Goal: Information Seeking & Learning: Learn about a topic

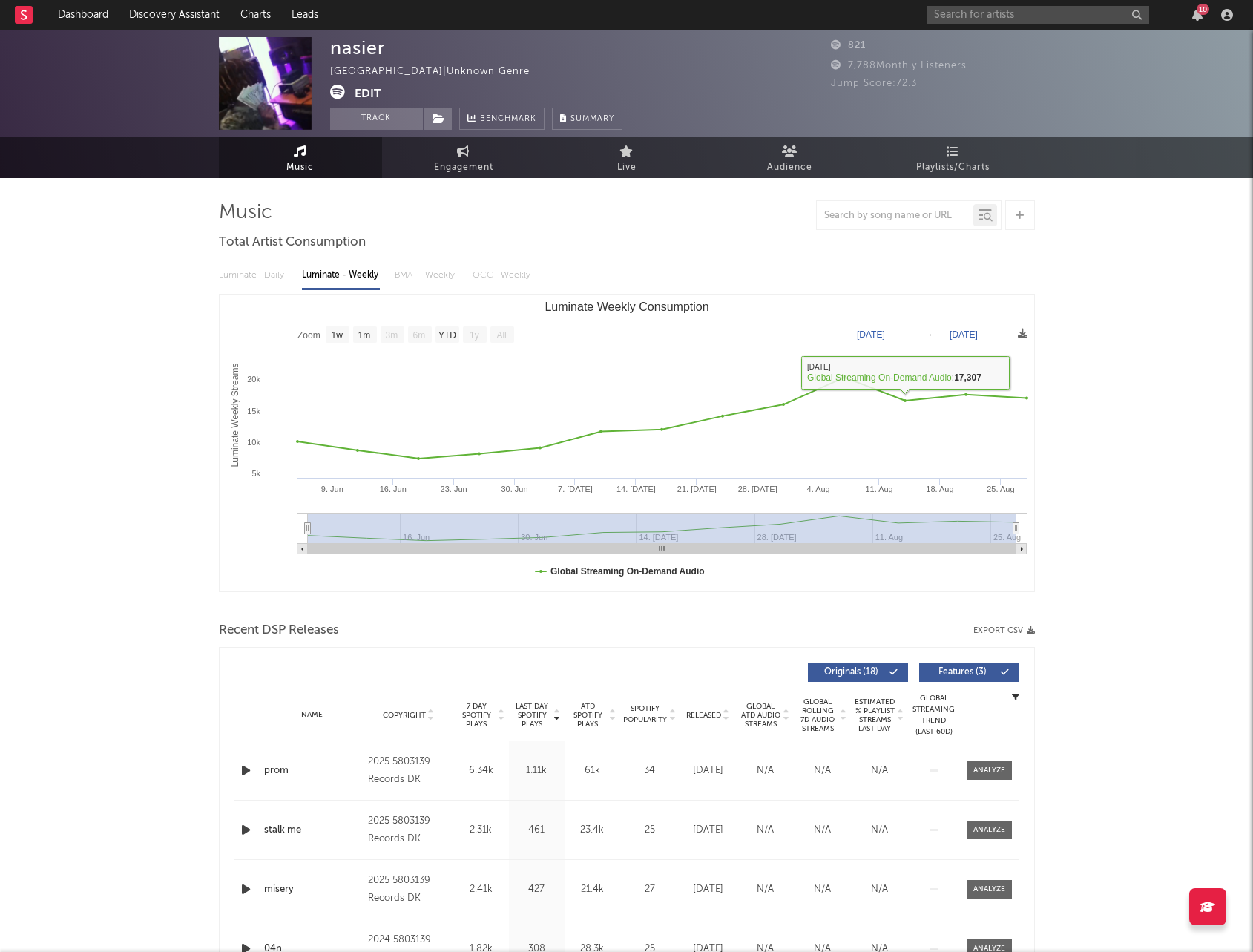
click at [261, 283] on div "Luminate - Daily Luminate - Weekly BMAT - Weekly OCC - Weekly" at bounding box center [627, 275] width 816 height 25
click at [344, 334] on rect "Luminate Weekly Consumption" at bounding box center [337, 334] width 24 height 16
select select "1w"
type input "[DATE]"
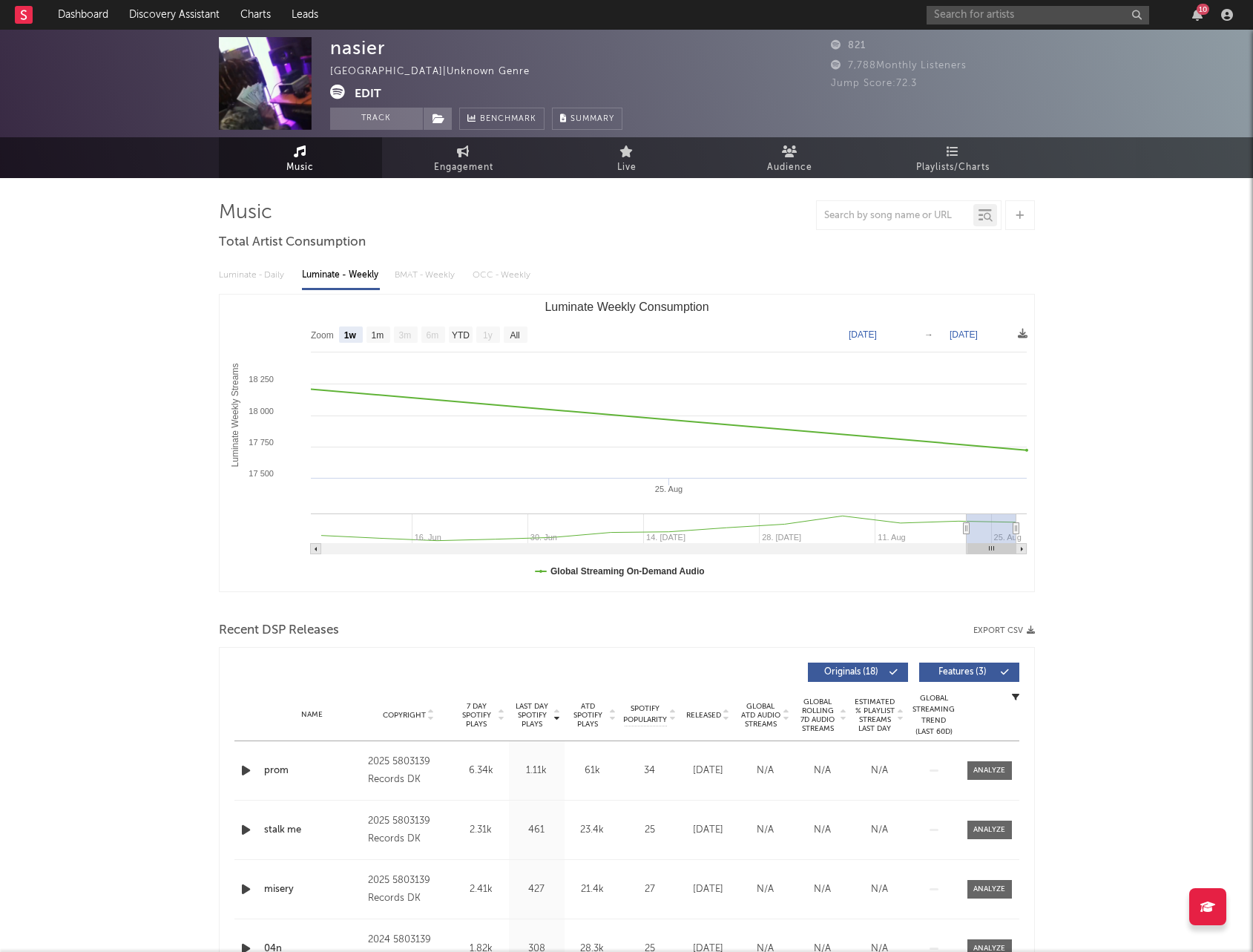
click at [260, 275] on div "Luminate - Daily Luminate - Weekly BMAT - Weekly OCC - Weekly" at bounding box center [627, 275] width 816 height 25
click at [381, 331] on text "1m" at bounding box center [377, 334] width 13 height 10
select select "1m"
type input "[DATE]"
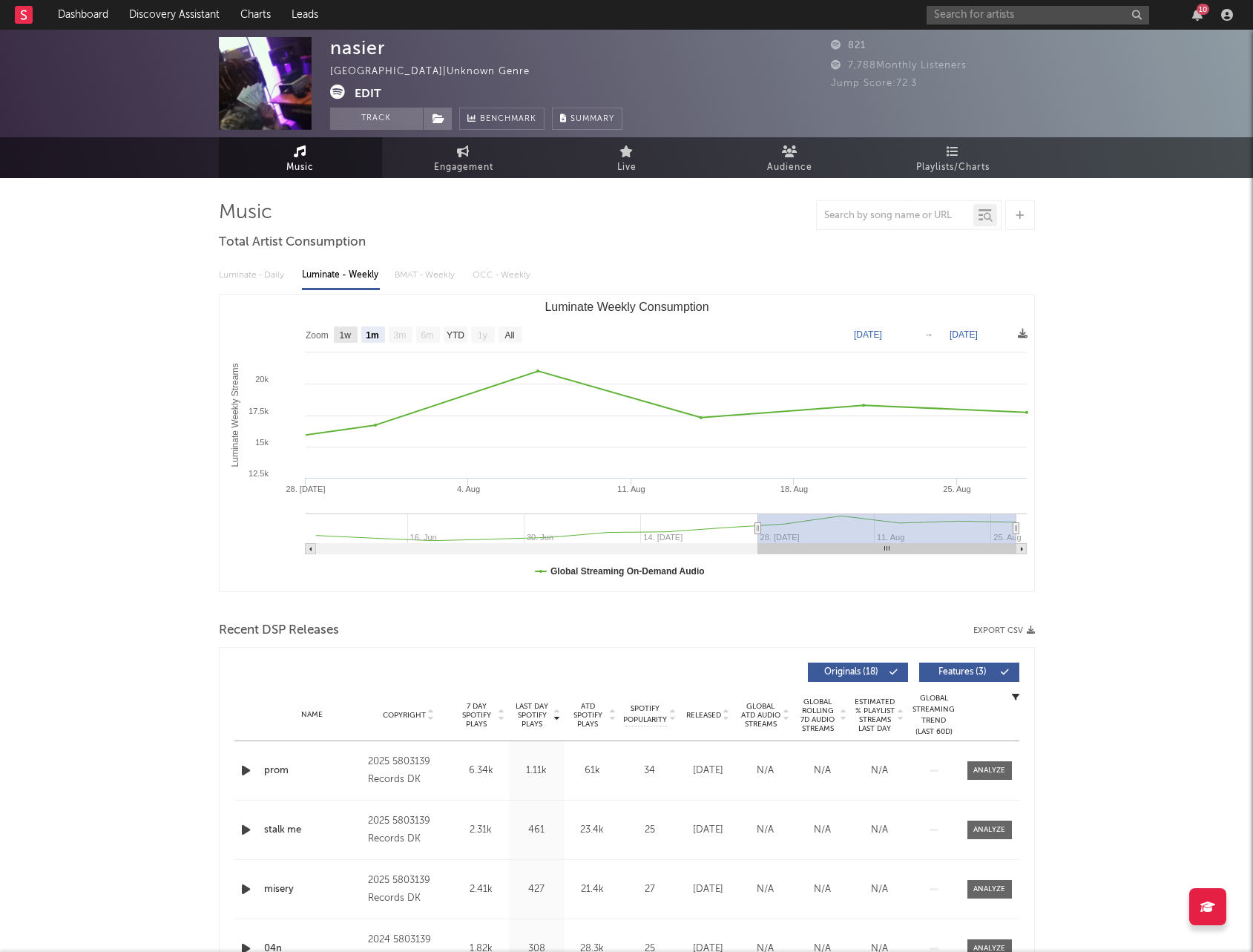
click at [343, 333] on text "1w" at bounding box center [344, 334] width 12 height 10
select select "1w"
type input "[DATE]"
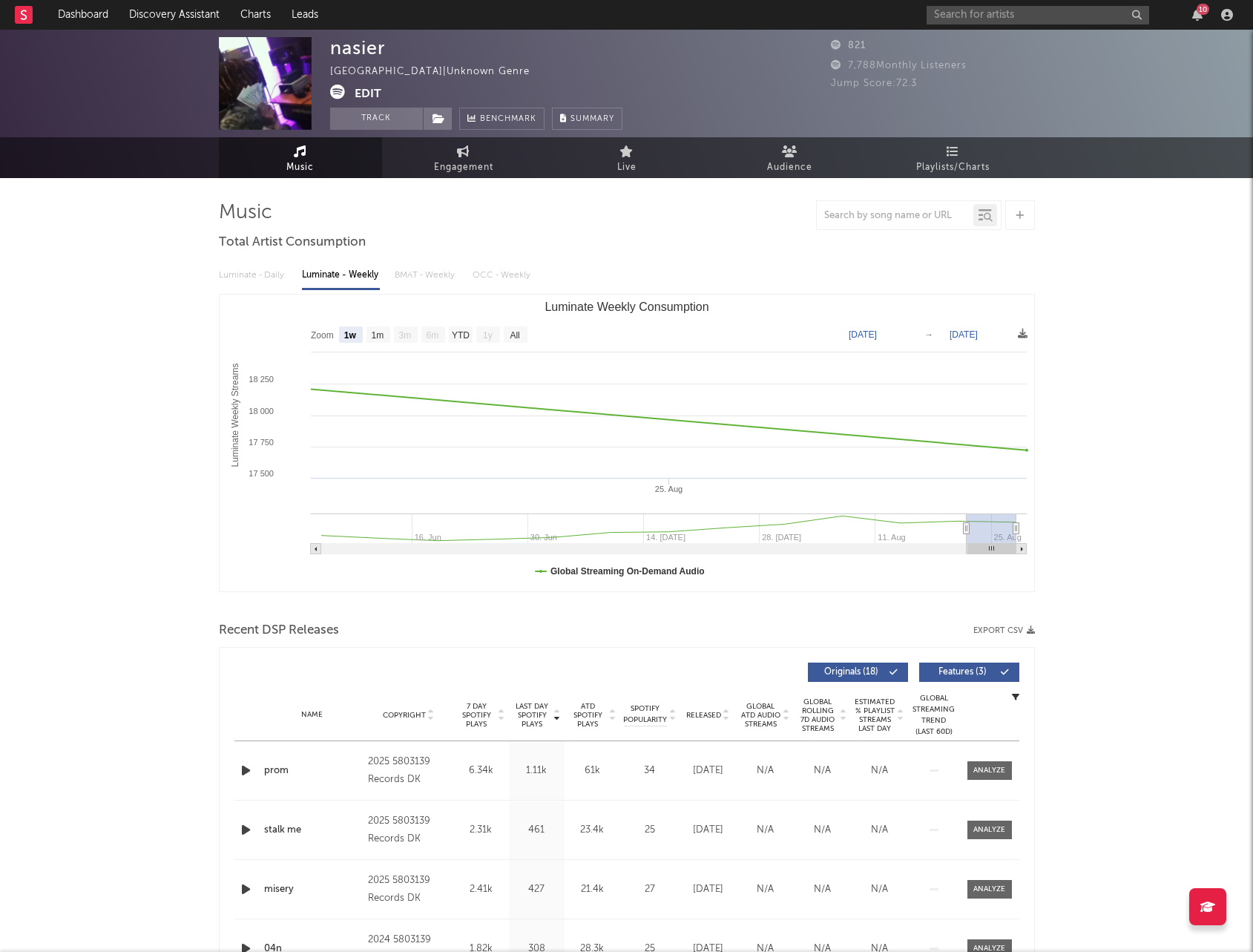
click at [877, 337] on text "[DATE]" at bounding box center [862, 334] width 28 height 10
click at [426, 274] on div "Luminate - Daily Luminate - Weekly BMAT - Weekly OCC - Weekly" at bounding box center [627, 275] width 816 height 25
click at [433, 287] on div "Luminate - Daily Luminate - Weekly BMAT - Weekly OCC - Weekly" at bounding box center [627, 275] width 816 height 25
click at [285, 270] on div "Luminate - Daily Luminate - Weekly BMAT - Weekly OCC - Weekly" at bounding box center [627, 275] width 816 height 25
click at [259, 270] on div "Luminate - Daily Luminate - Weekly BMAT - Weekly OCC - Weekly" at bounding box center [627, 275] width 816 height 25
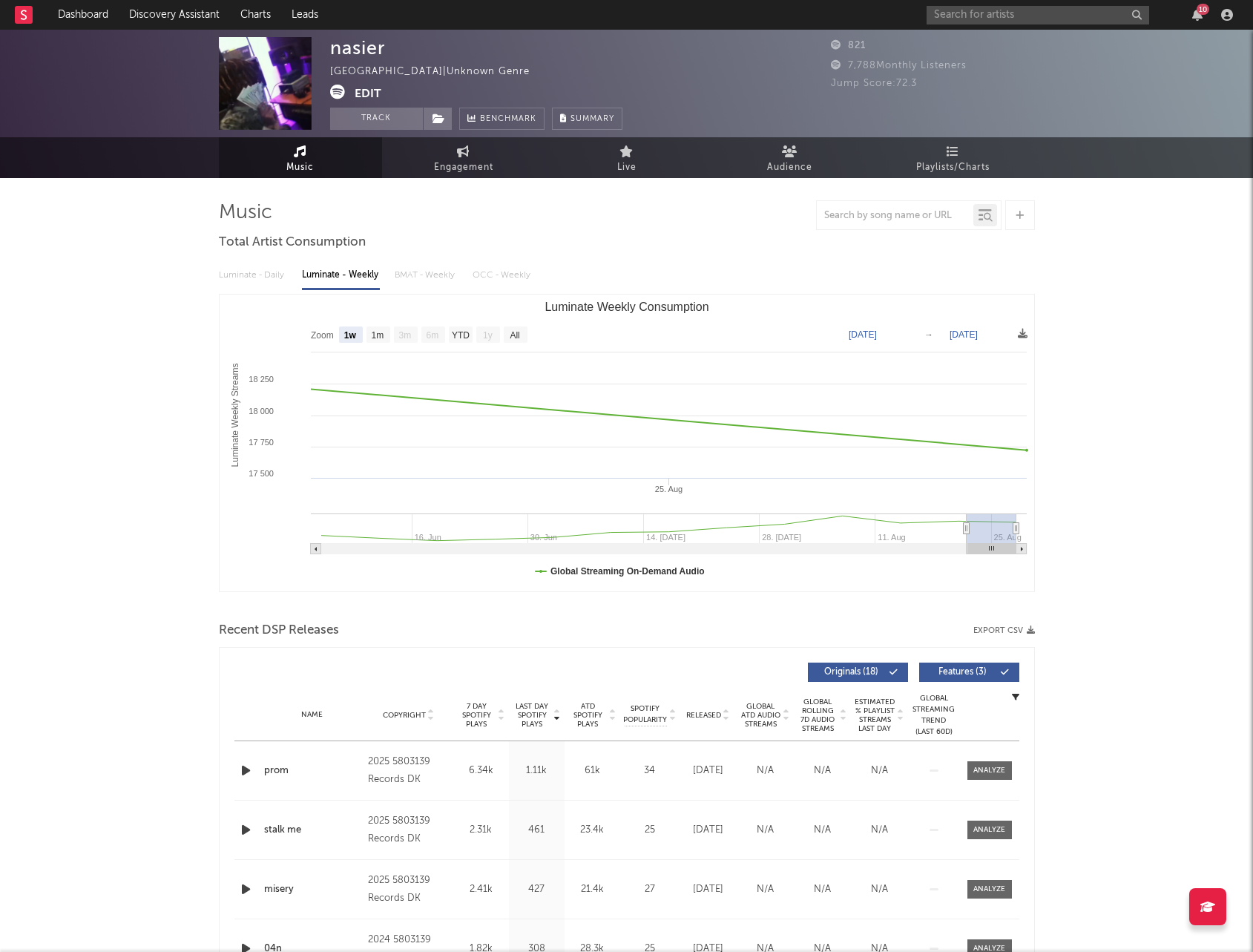
click at [971, 333] on text "[DATE]" at bounding box center [963, 334] width 28 height 10
type input "[DATE]"
click at [870, 334] on text "[DATE]" at bounding box center [862, 334] width 28 height 10
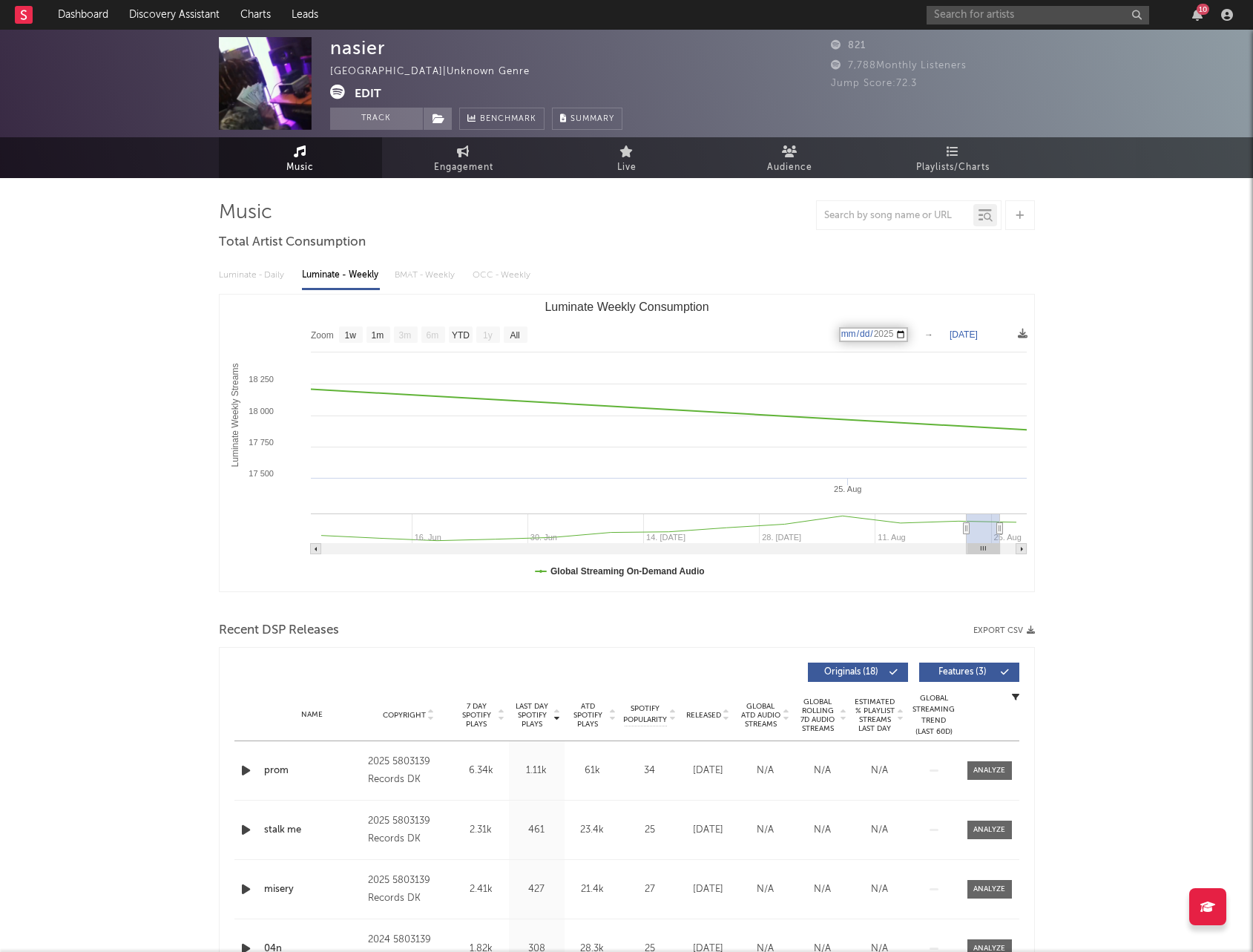
click at [870, 334] on input "[DATE]" at bounding box center [873, 334] width 69 height 15
type input "[DATE]"
select select "1w"
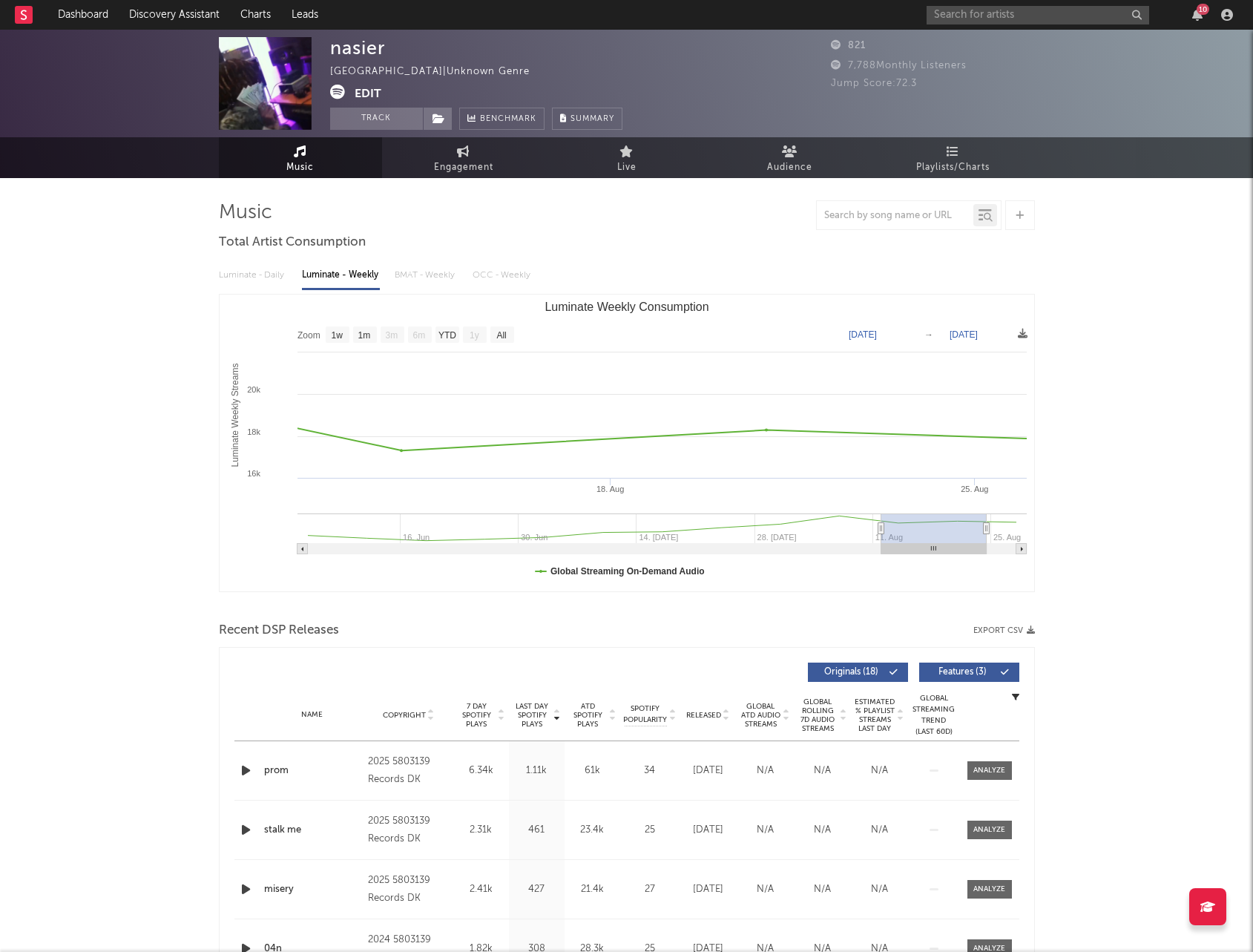
type input "[DATE]"
drag, startPoint x: 949, startPoint y: 531, endPoint x: 884, endPoint y: 536, distance: 65.2
click at [884, 536] on g "Luminate Weekly Consumption" at bounding box center [661, 533] width 730 height 41
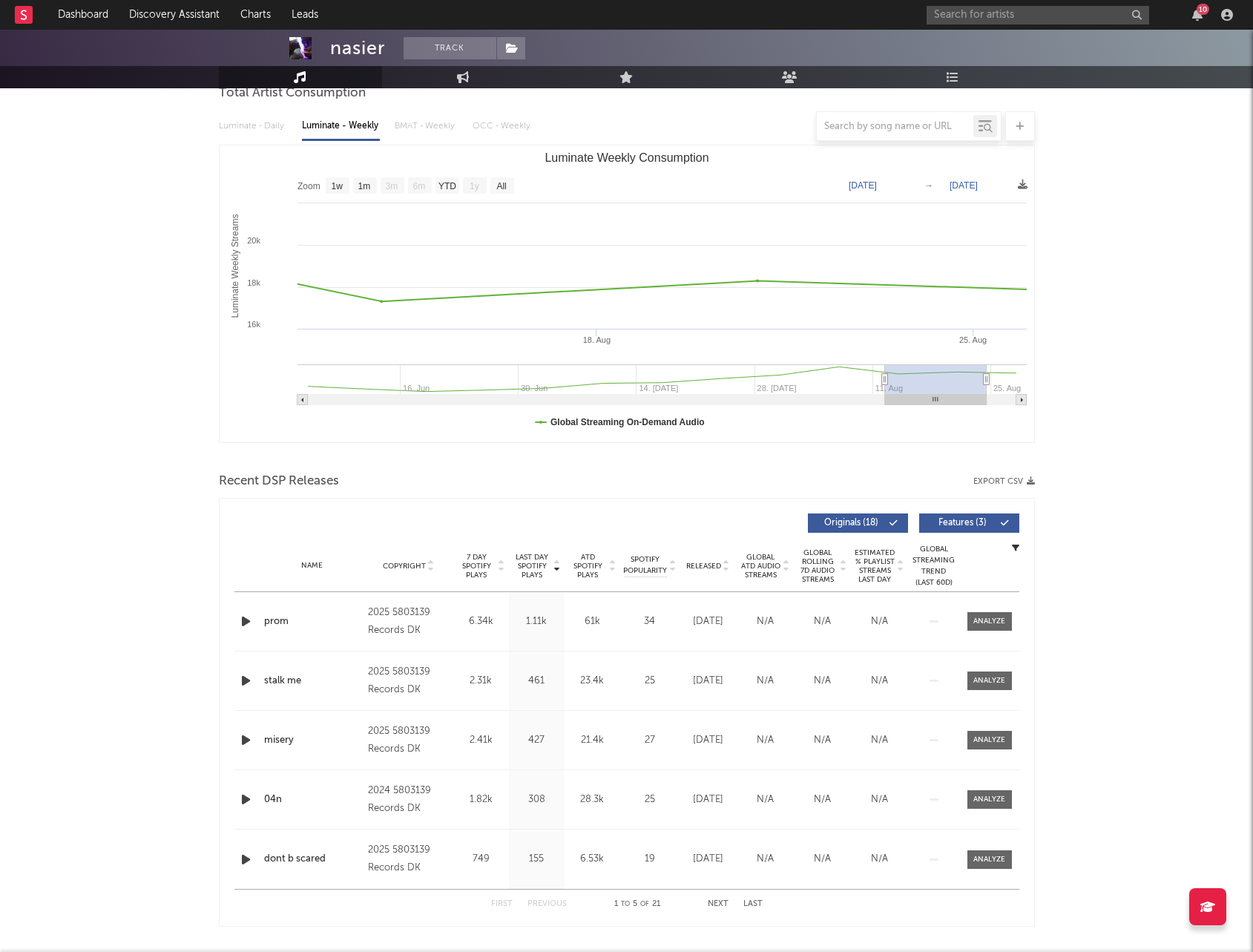
scroll to position [150, 0]
click at [1001, 623] on div at bounding box center [989, 620] width 32 height 11
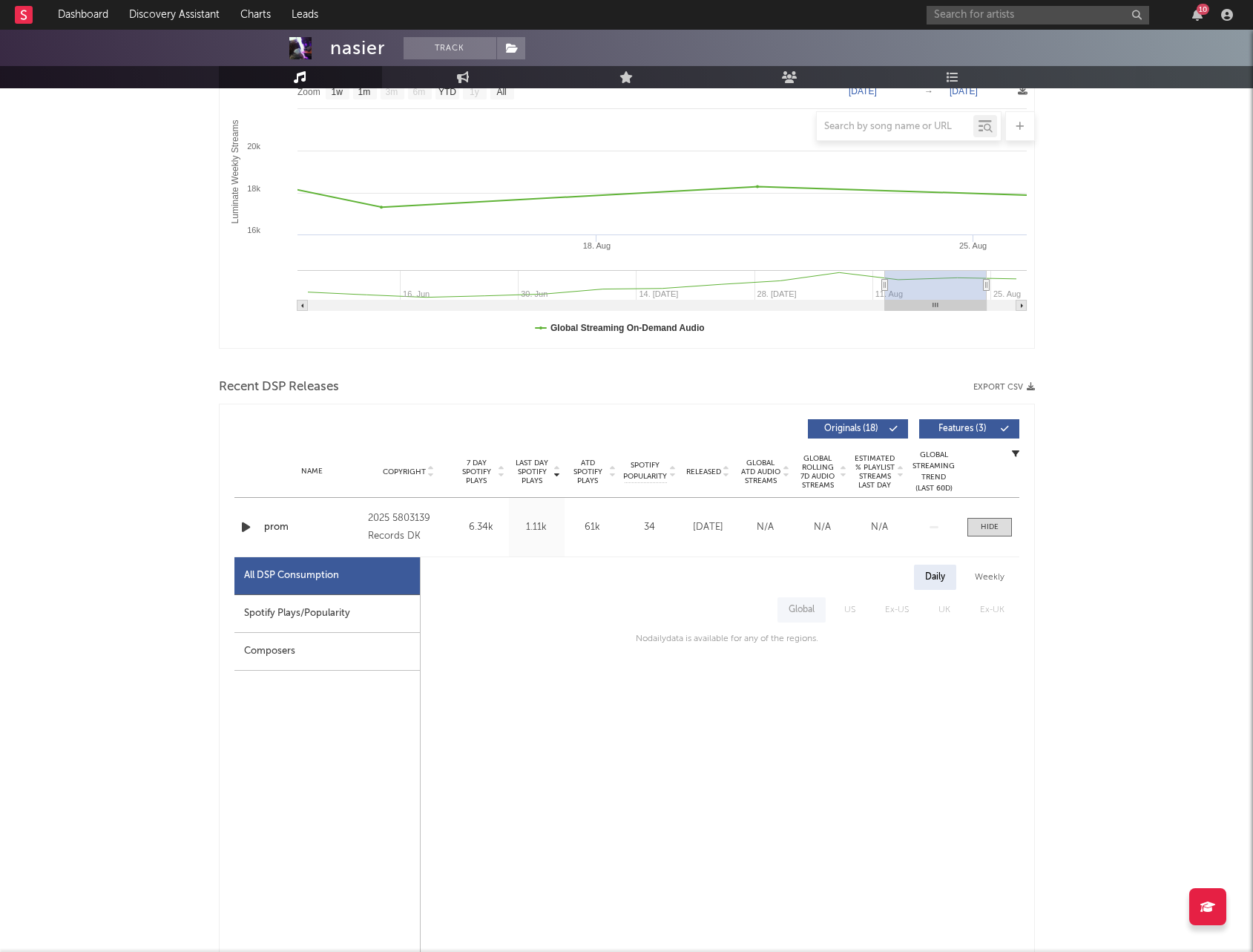
scroll to position [0, 0]
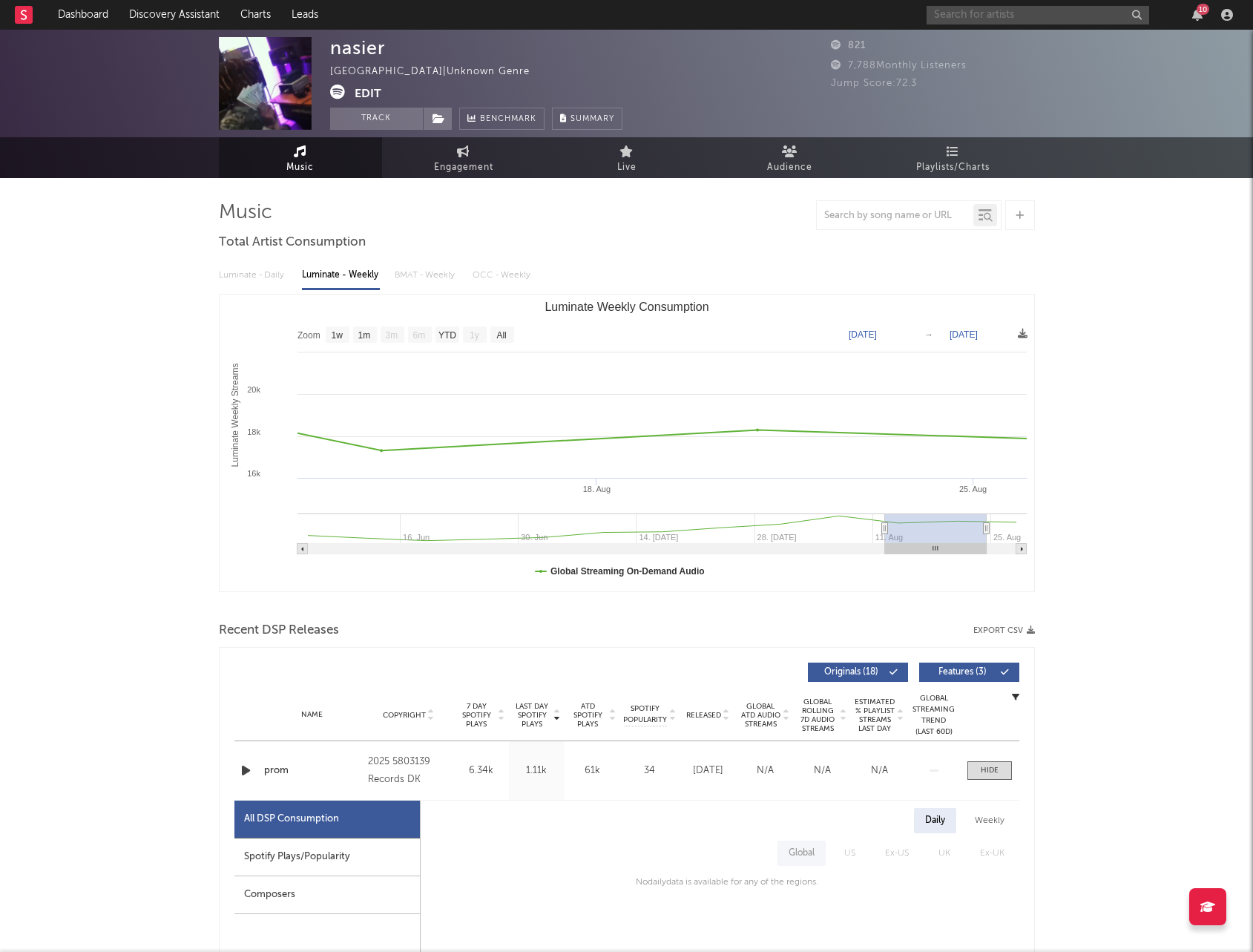
click at [968, 14] on input "text" at bounding box center [1038, 15] width 223 height 18
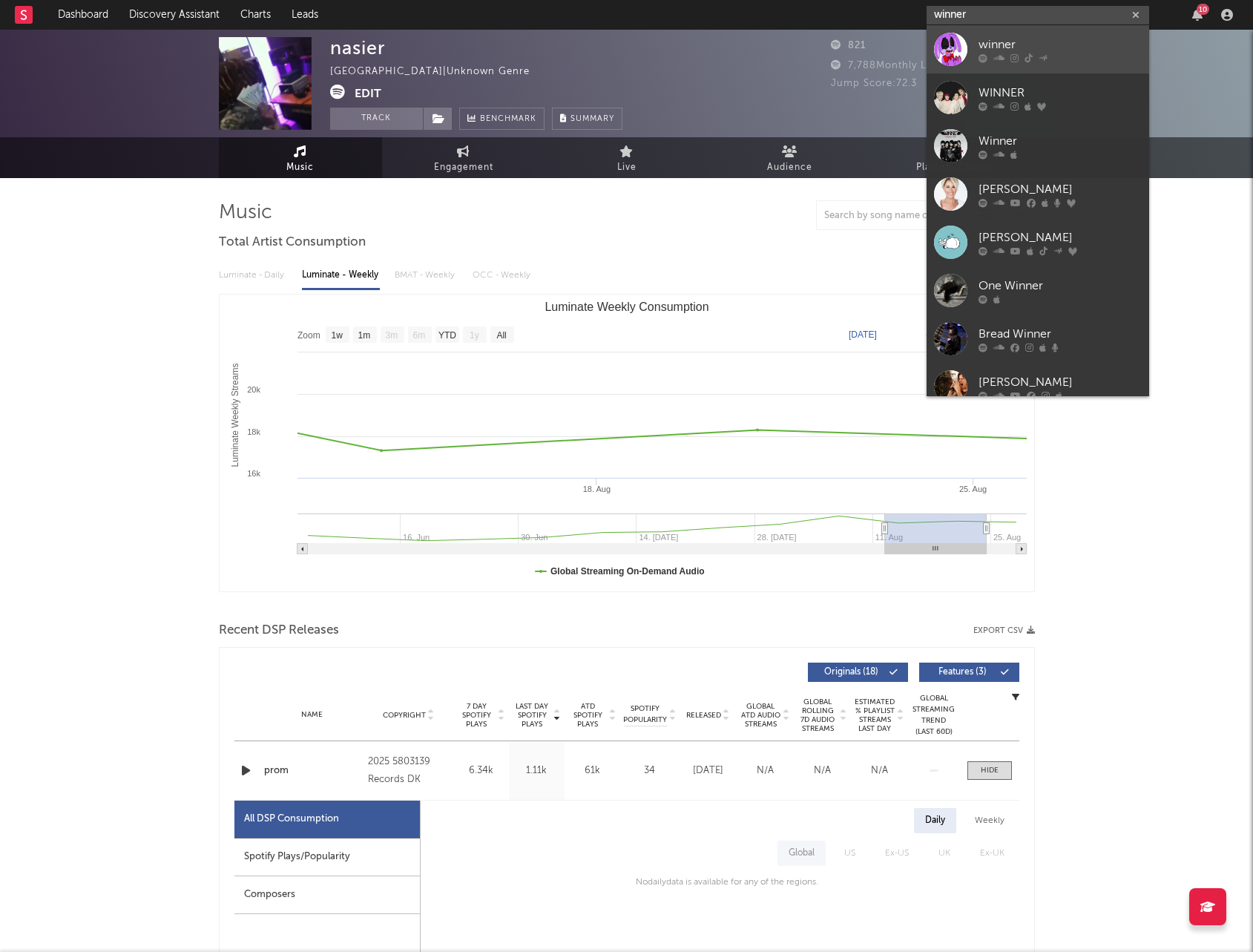
type input "winner"
click at [1023, 45] on div "winner" at bounding box center [1060, 45] width 164 height 18
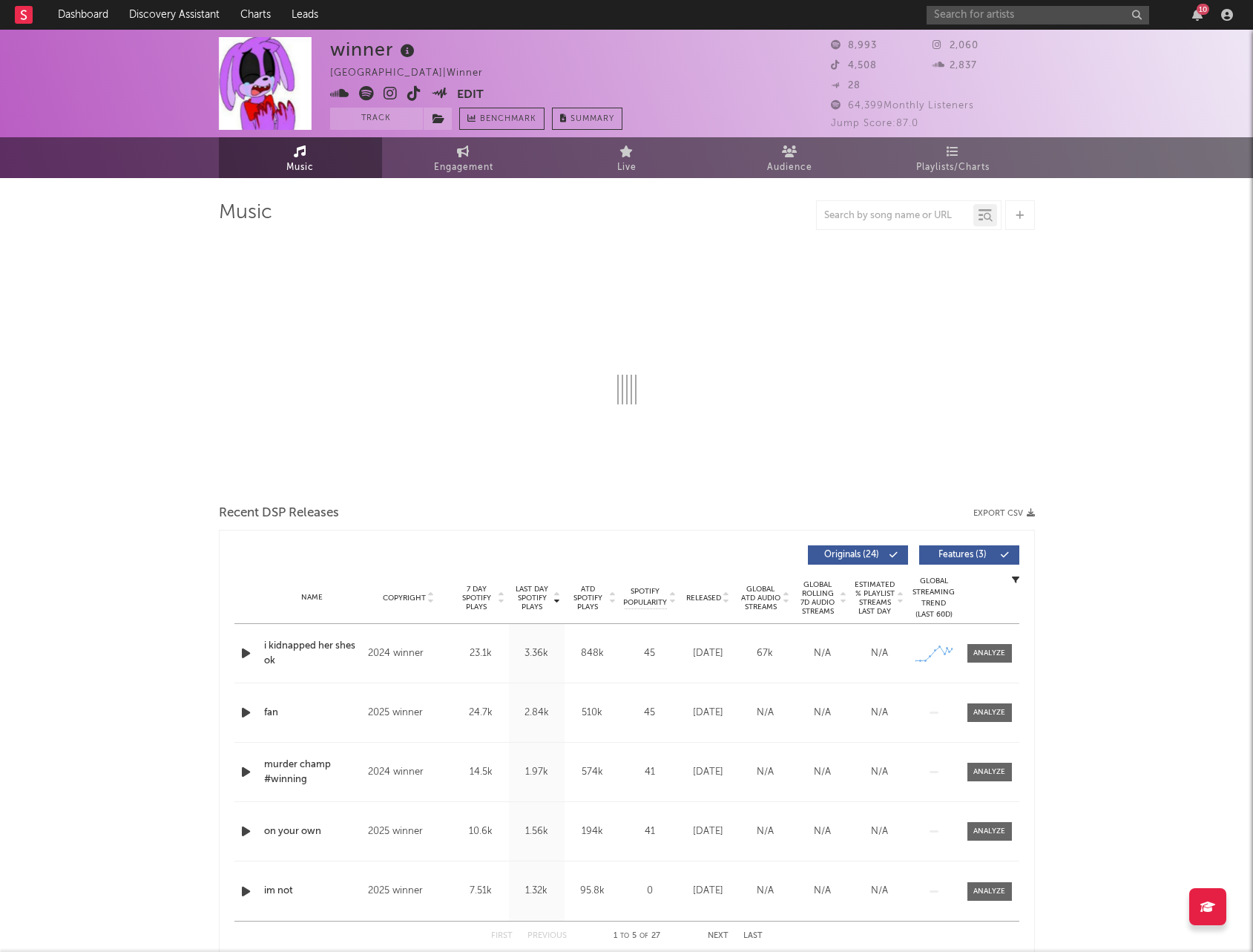
select select "6m"
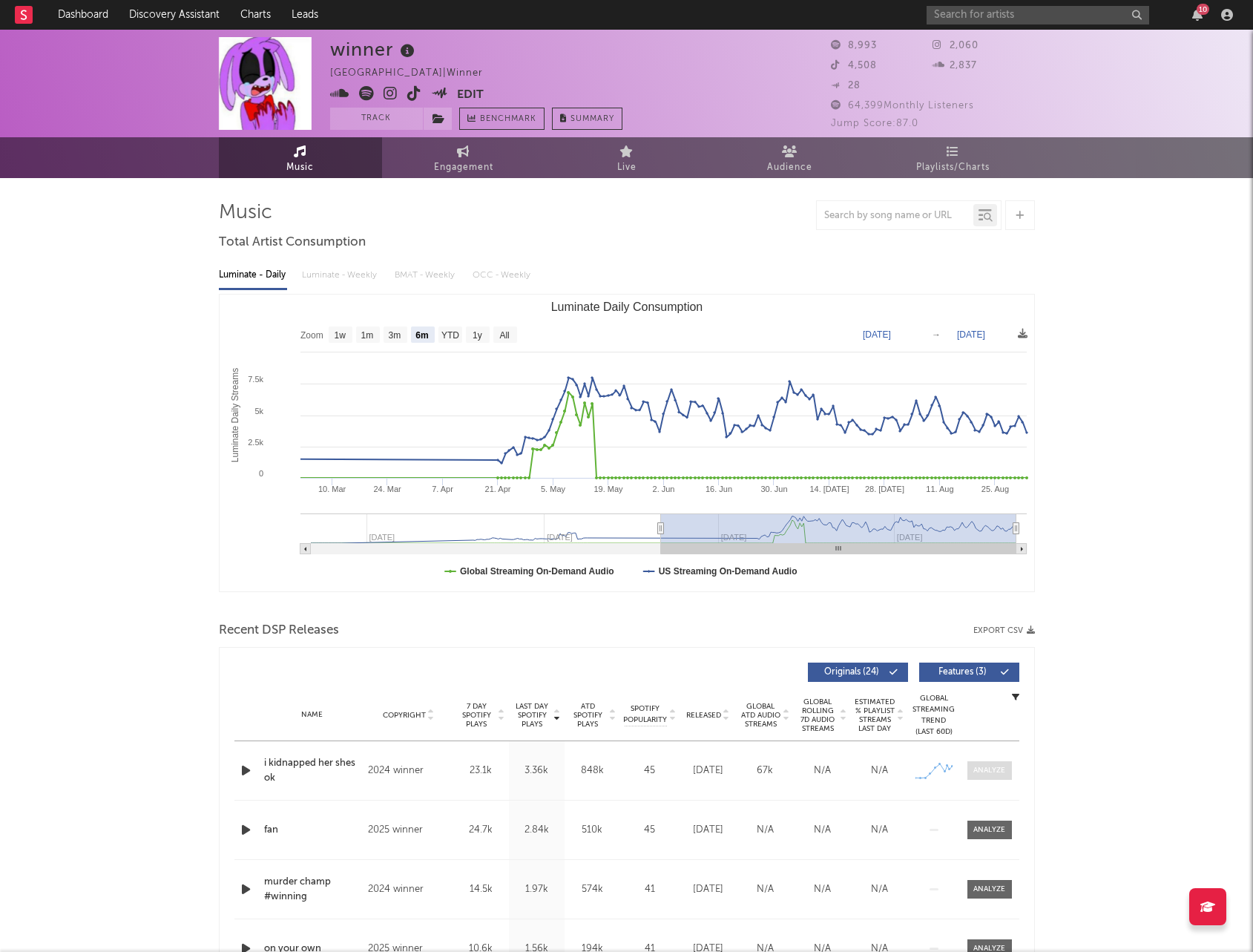
click at [986, 774] on div at bounding box center [989, 770] width 32 height 11
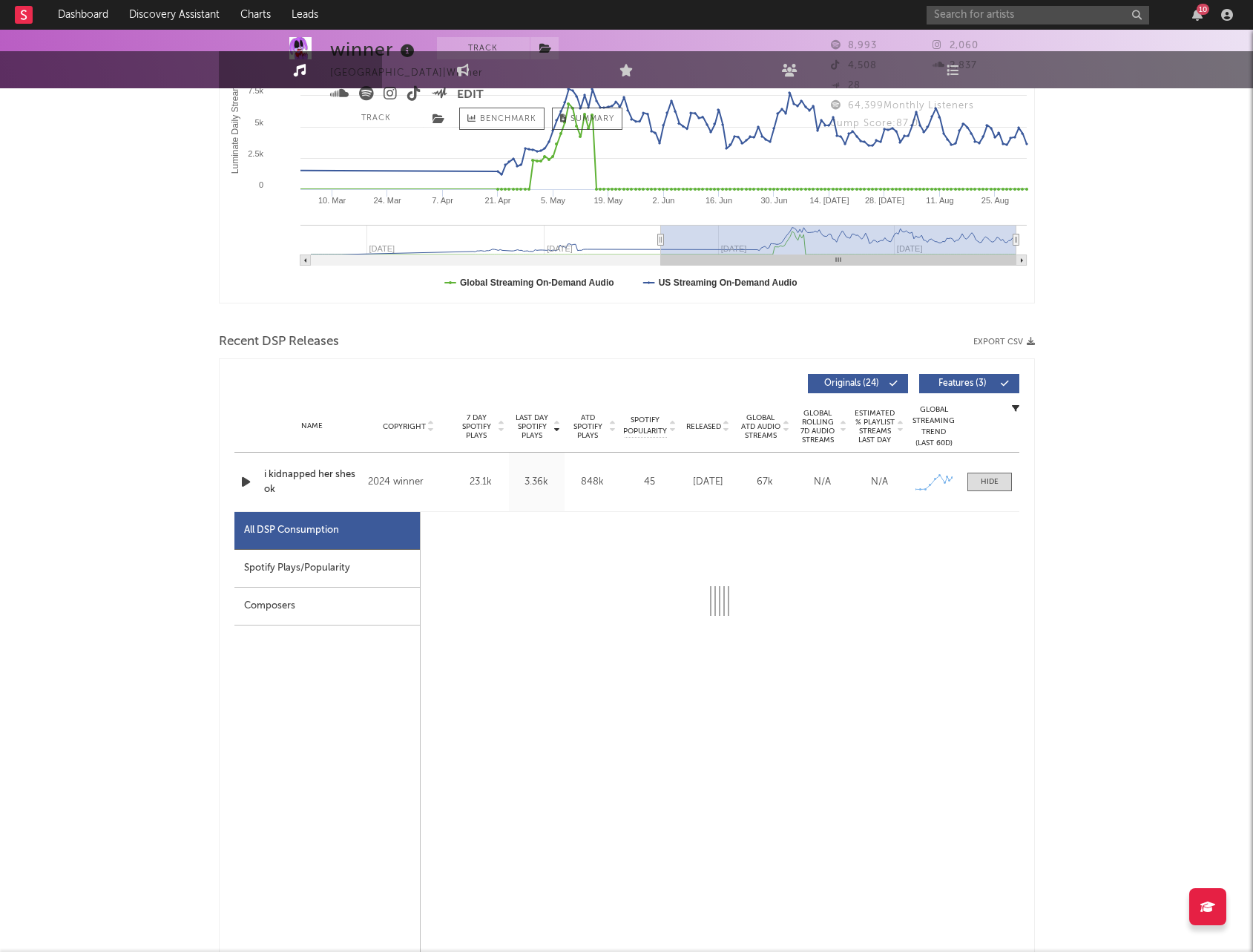
select select "1w"
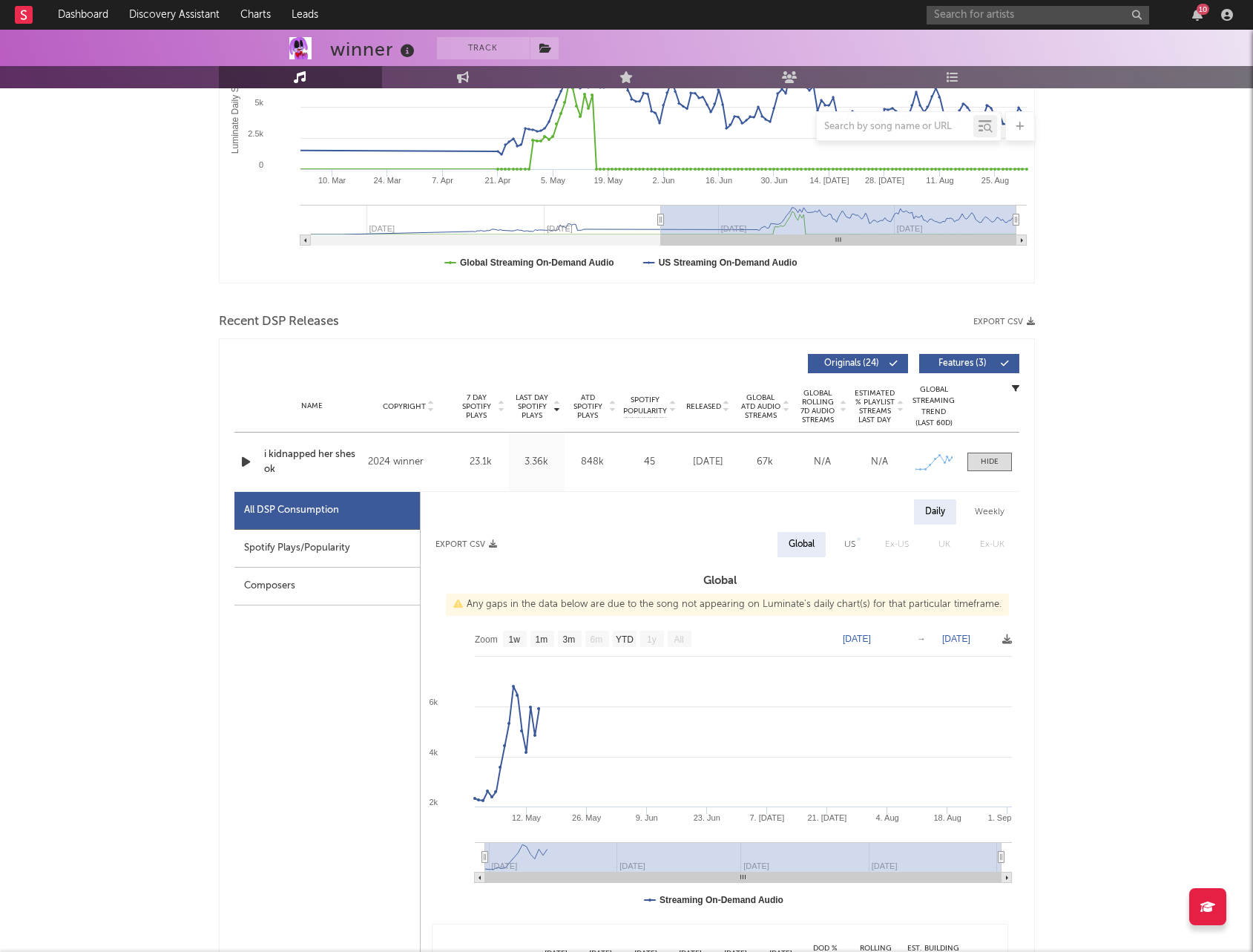
scroll to position [307, 0]
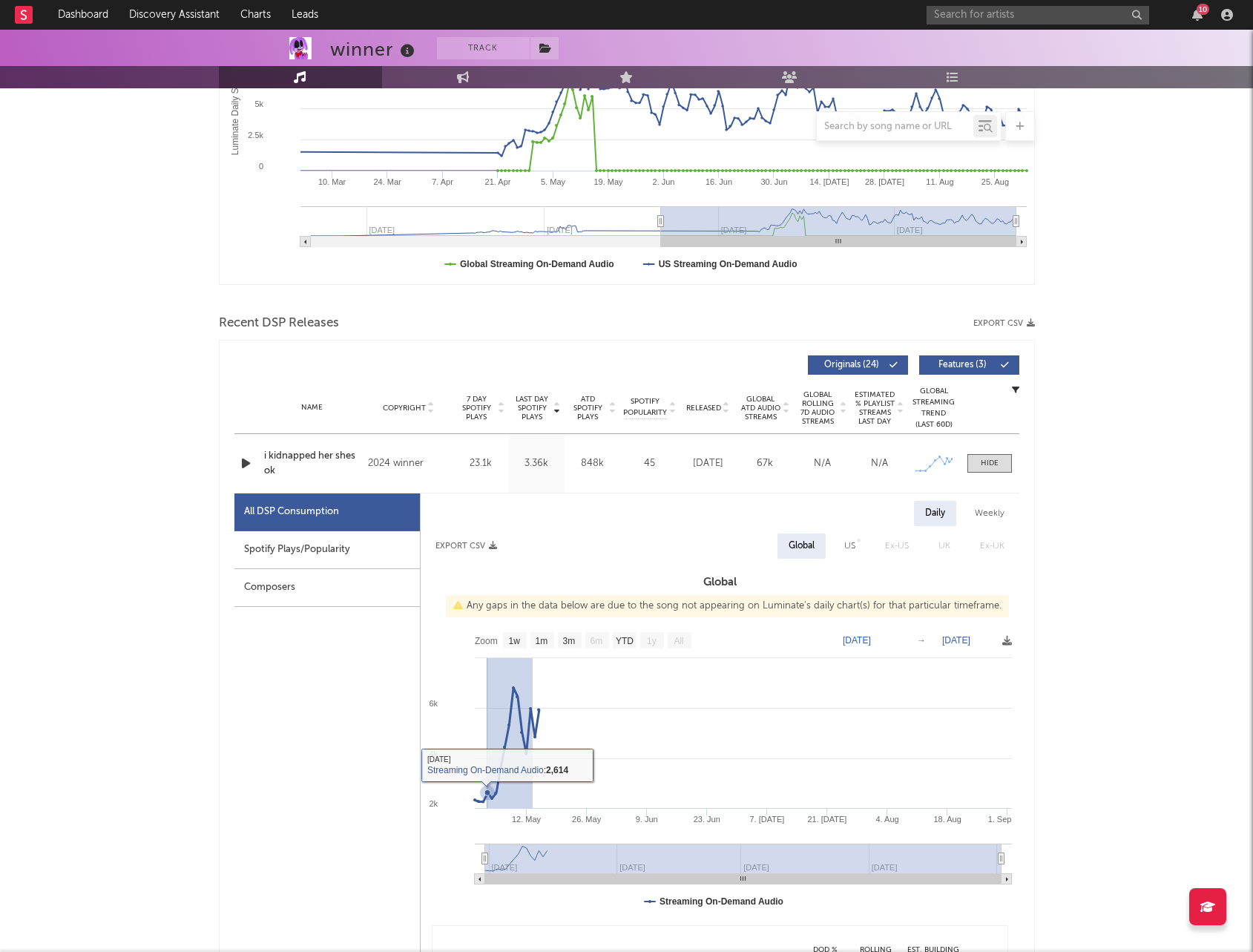
drag, startPoint x: 532, startPoint y: 734, endPoint x: 493, endPoint y: 736, distance: 39.1
click at [493, 736] on icon "Created with Highcharts 10.3.3 [DATE]. May [DATE]. Jun [DATE]. [DATE] [DATE]. […" at bounding box center [720, 772] width 599 height 297
type input "[DATE]"
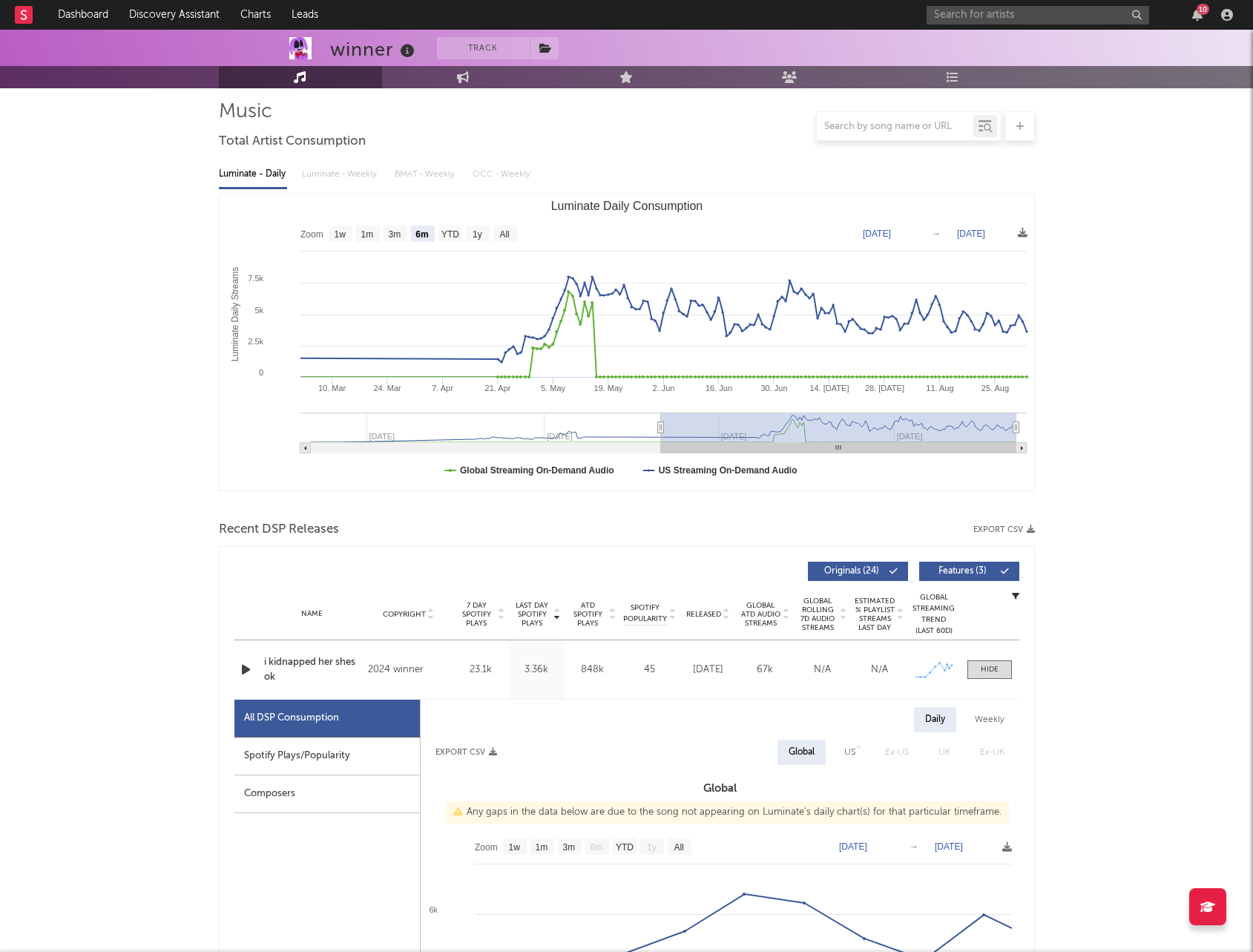
scroll to position [99, 0]
click at [350, 239] on rect "Luminate Daily Consumption" at bounding box center [341, 236] width 24 height 16
select select "1w"
type input "[DATE]"
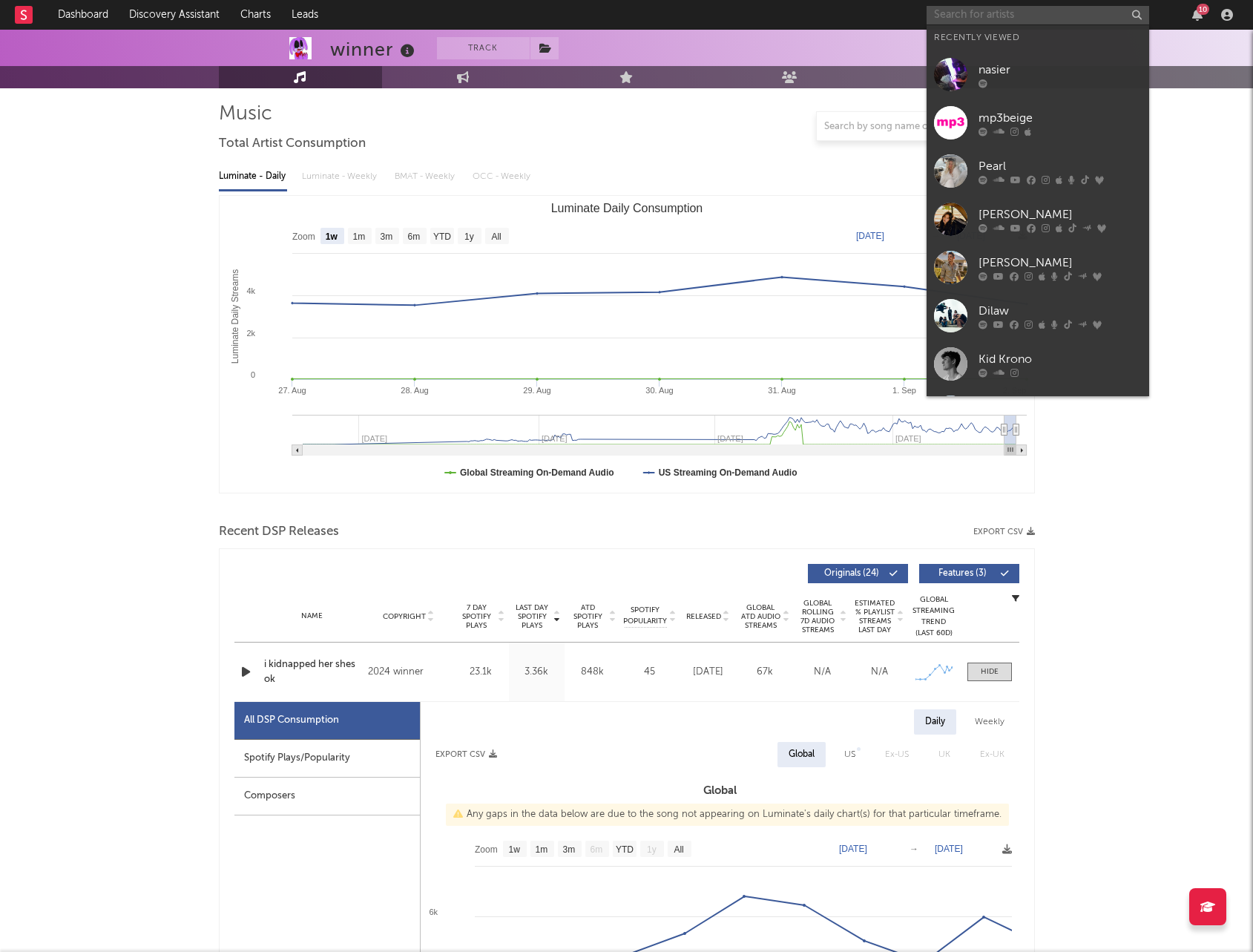
click at [994, 17] on input "text" at bounding box center [1038, 15] width 223 height 18
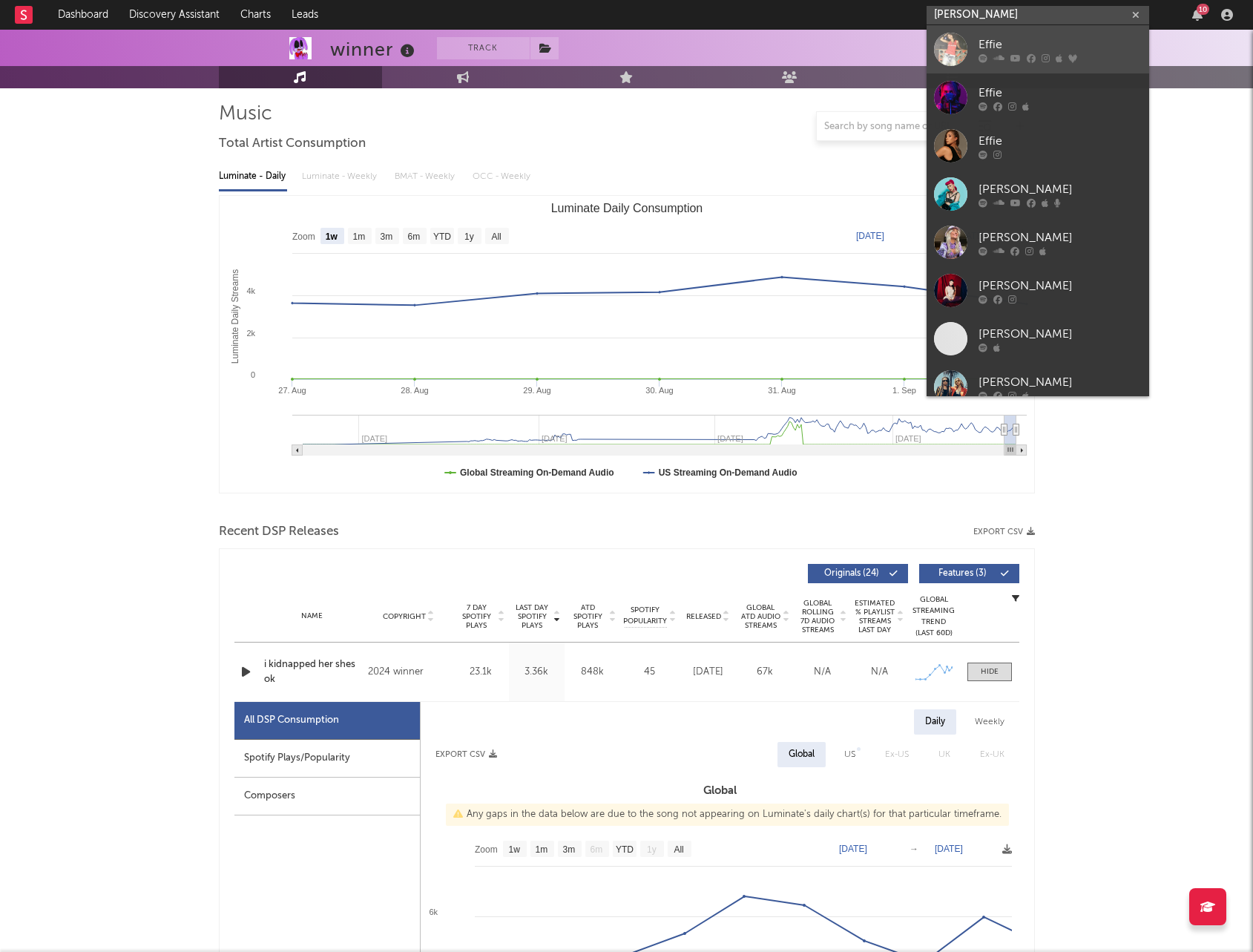
type input "[PERSON_NAME]"
click at [1019, 40] on div "Effie" at bounding box center [1060, 45] width 164 height 18
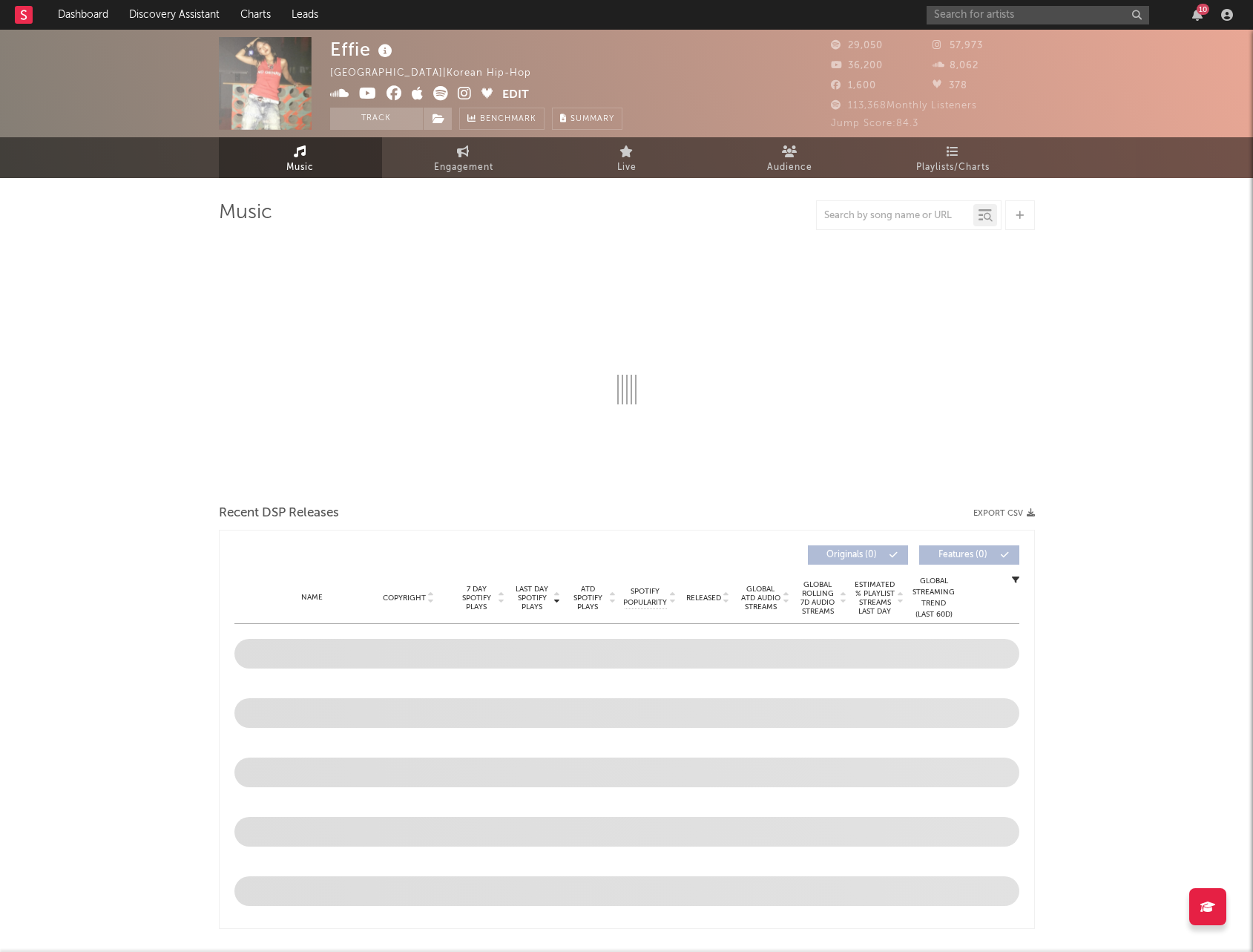
select select "6m"
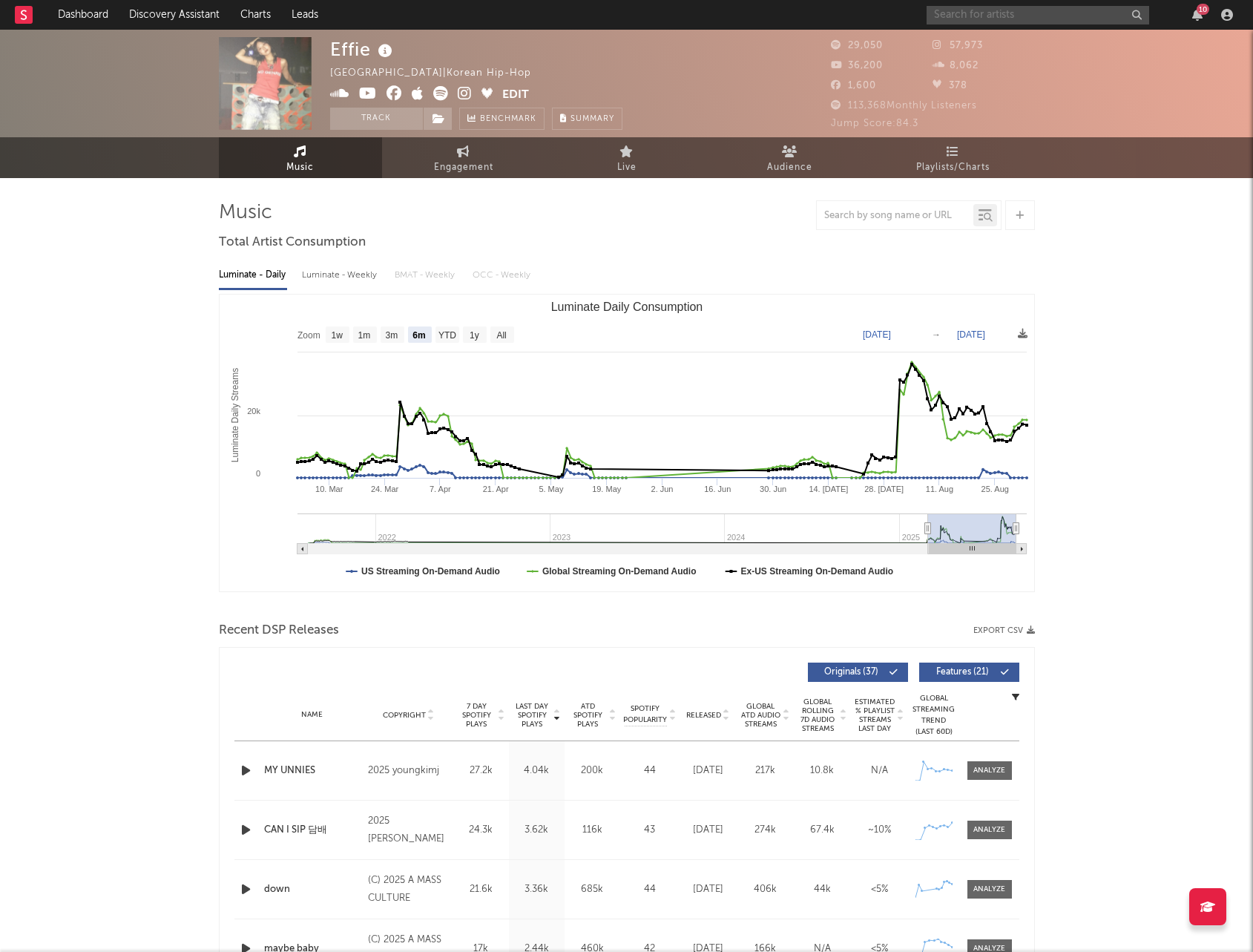
click at [974, 16] on input "text" at bounding box center [1038, 15] width 223 height 18
type input "ayowitty"
click at [1002, 51] on div "ayowitty" at bounding box center [1060, 45] width 164 height 18
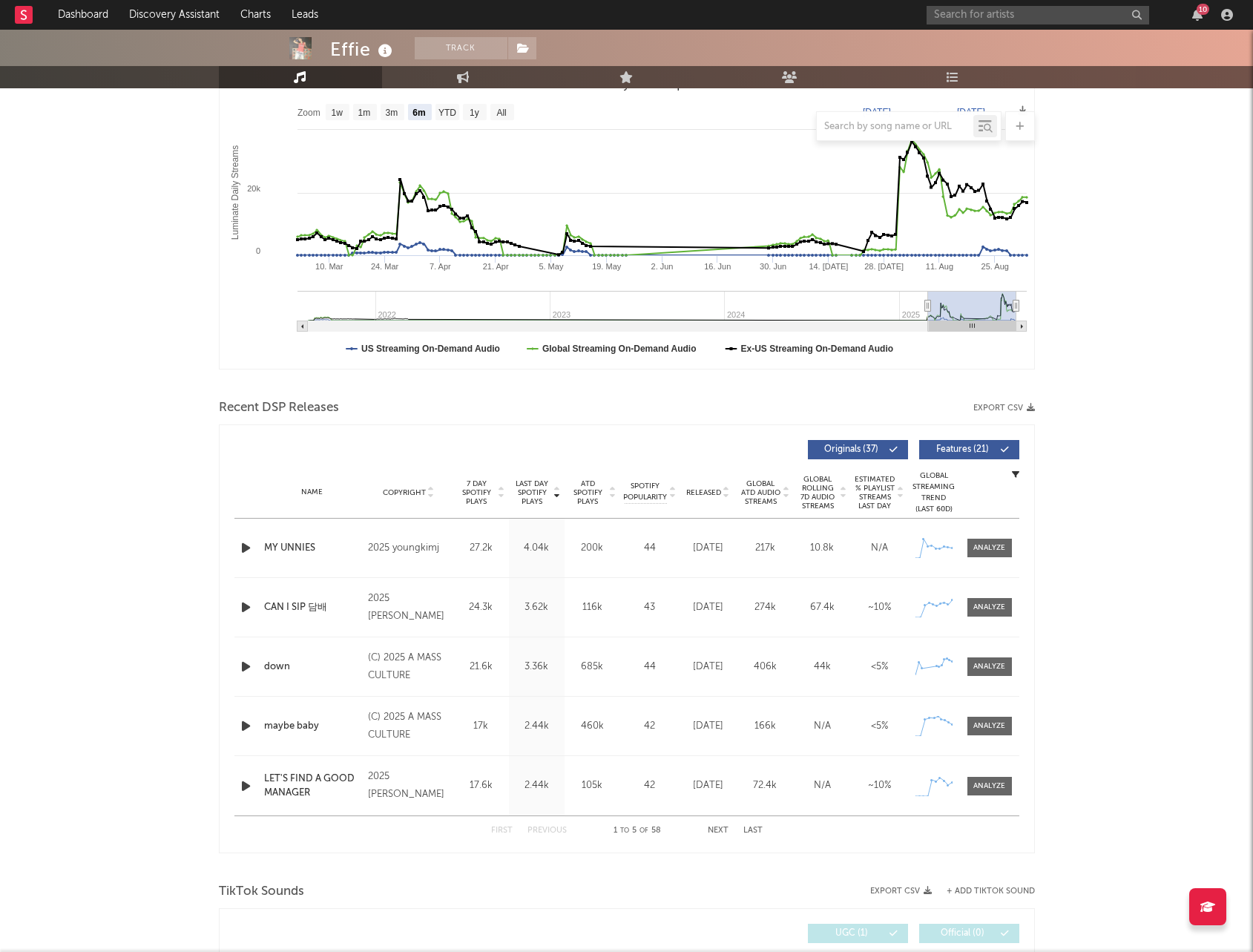
scroll to position [330, 0]
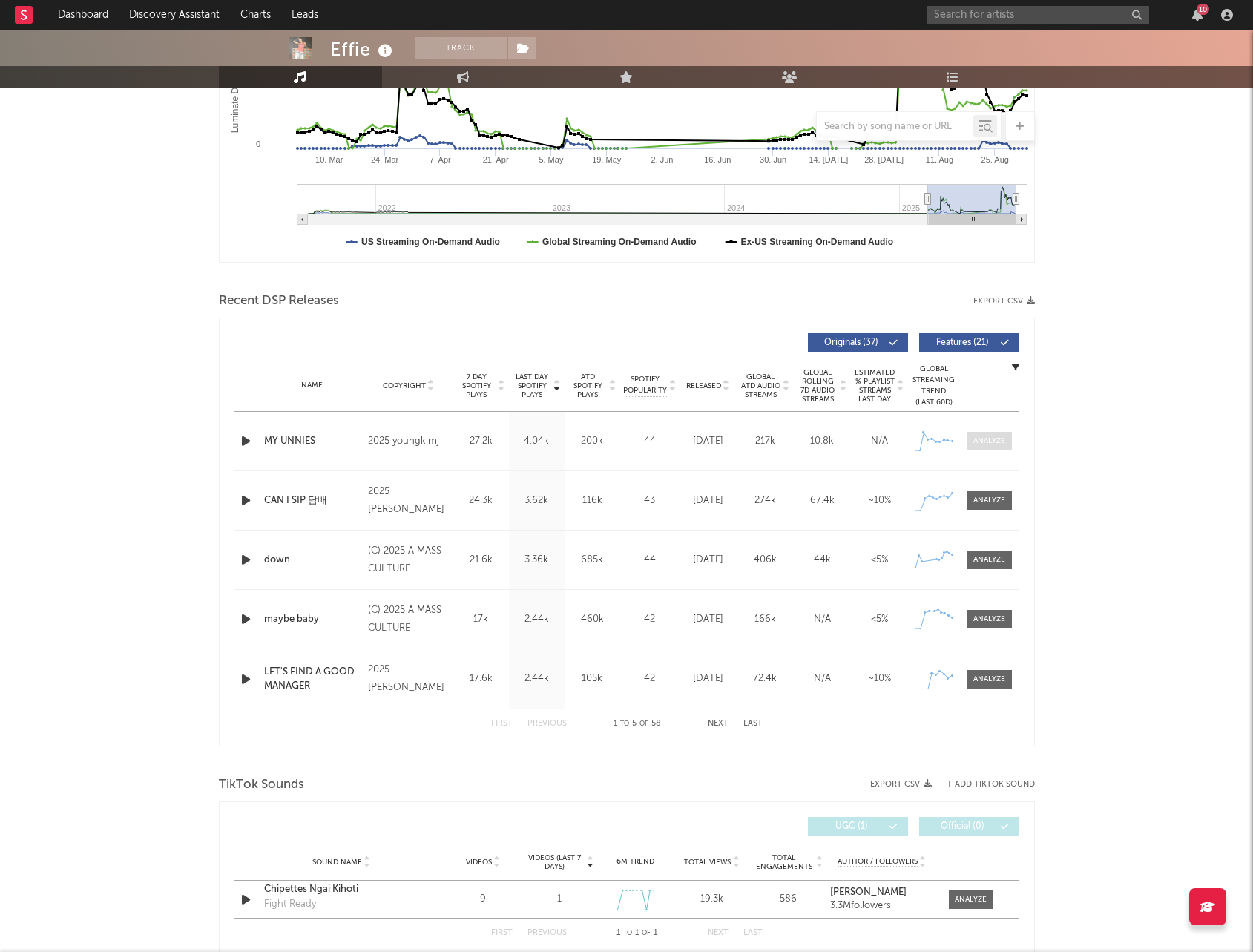
click at [991, 442] on div at bounding box center [989, 441] width 32 height 11
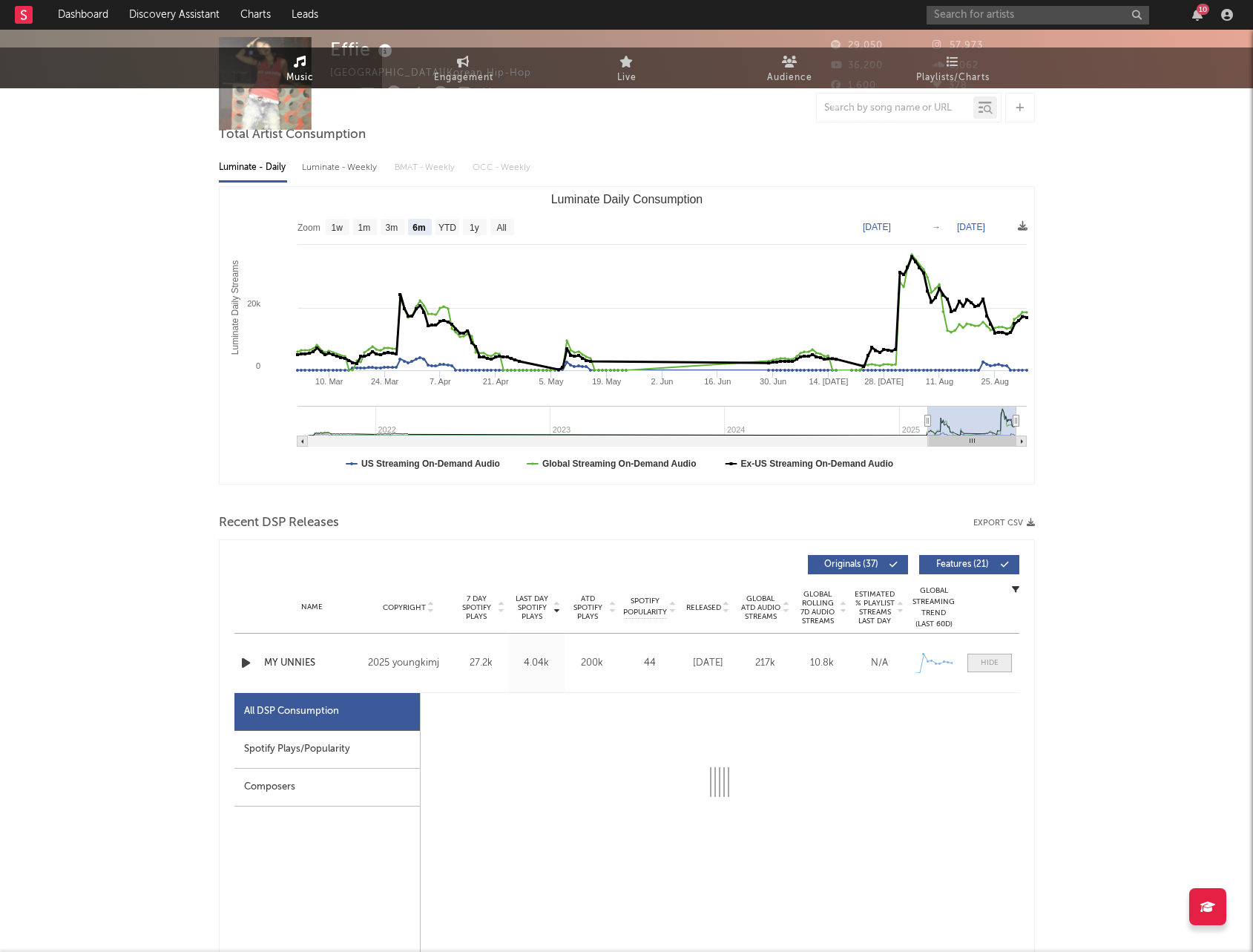
scroll to position [0, 0]
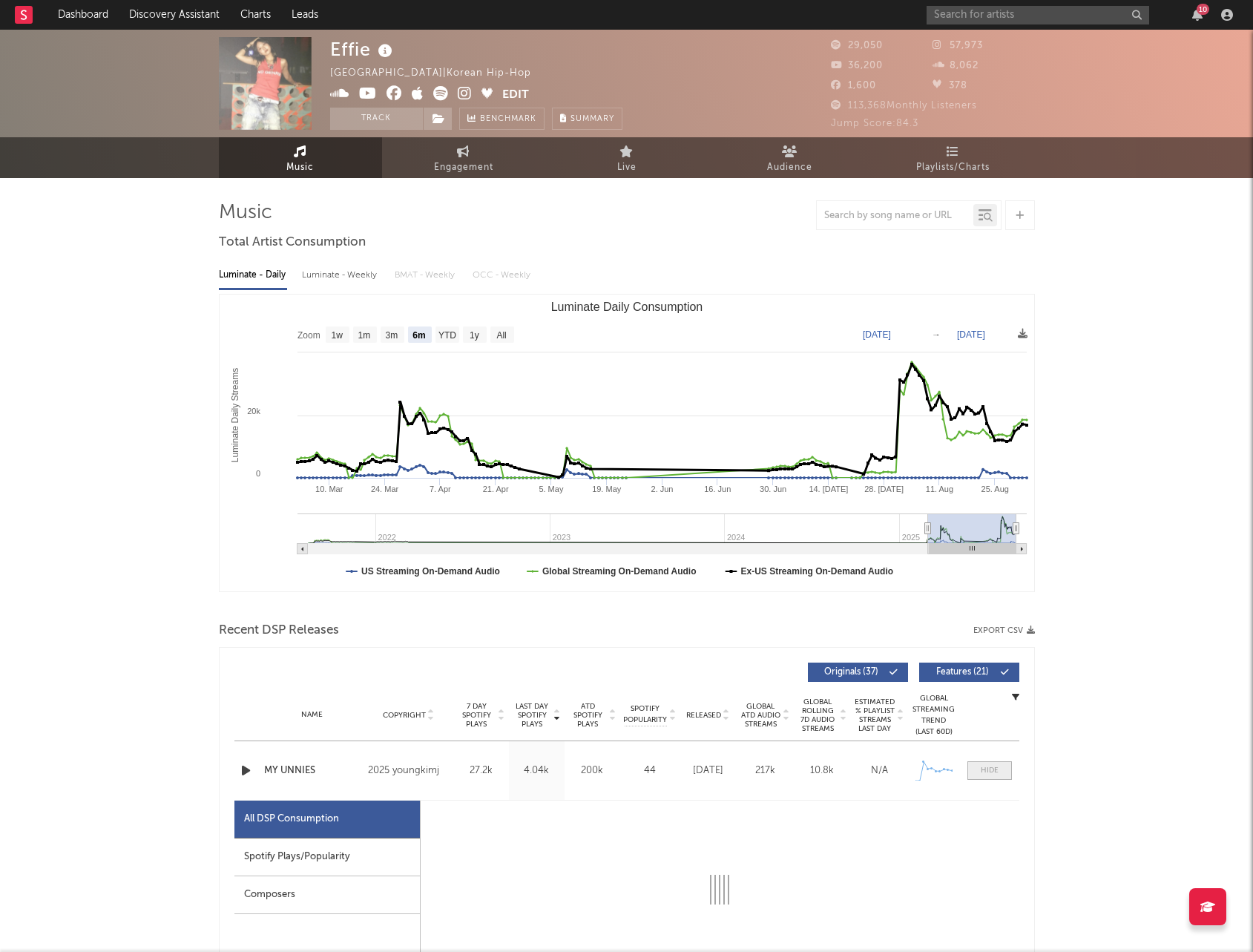
select select "1w"
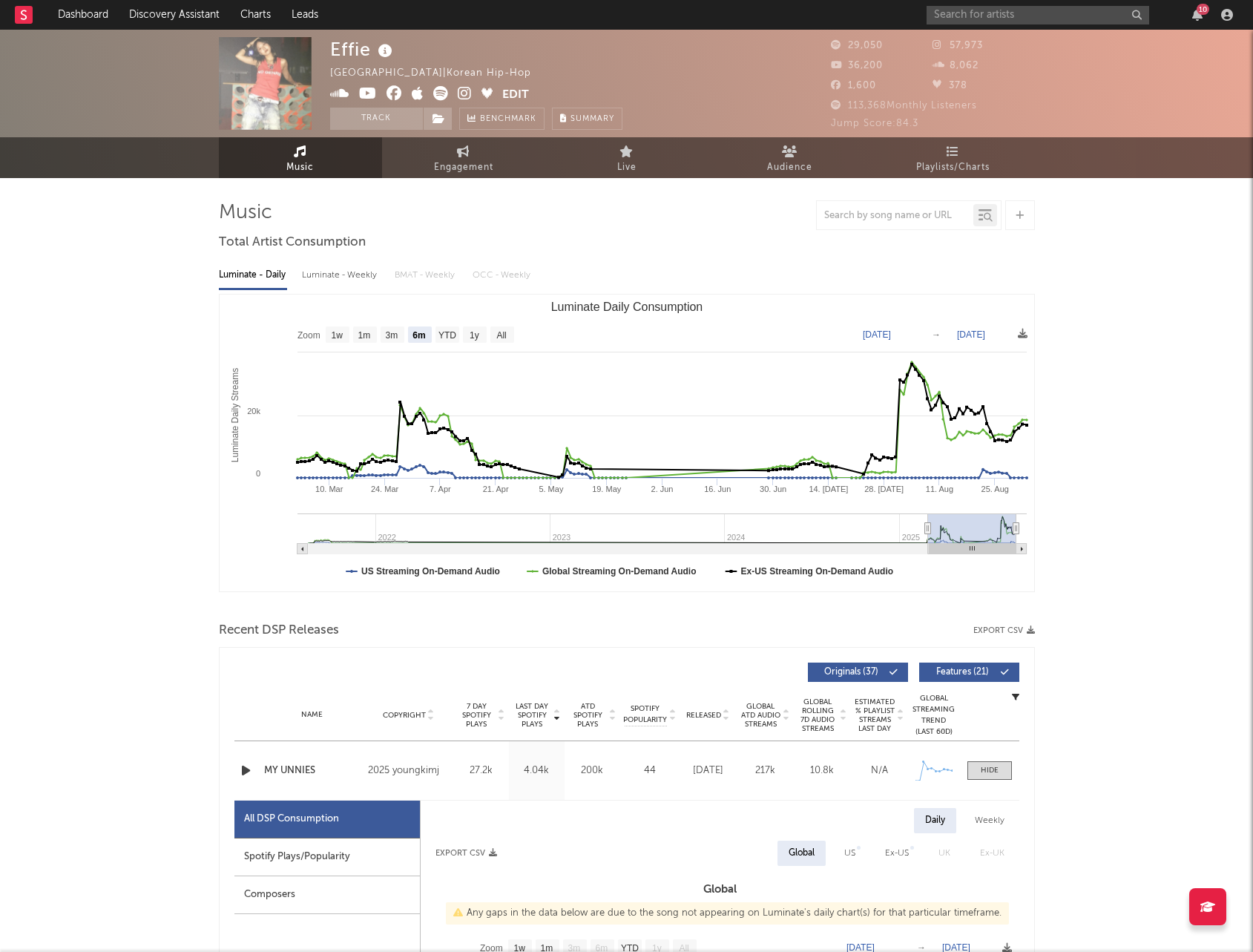
click at [455, 91] on span at bounding box center [415, 95] width 172 height 18
click at [459, 91] on icon at bounding box center [465, 94] width 15 height 15
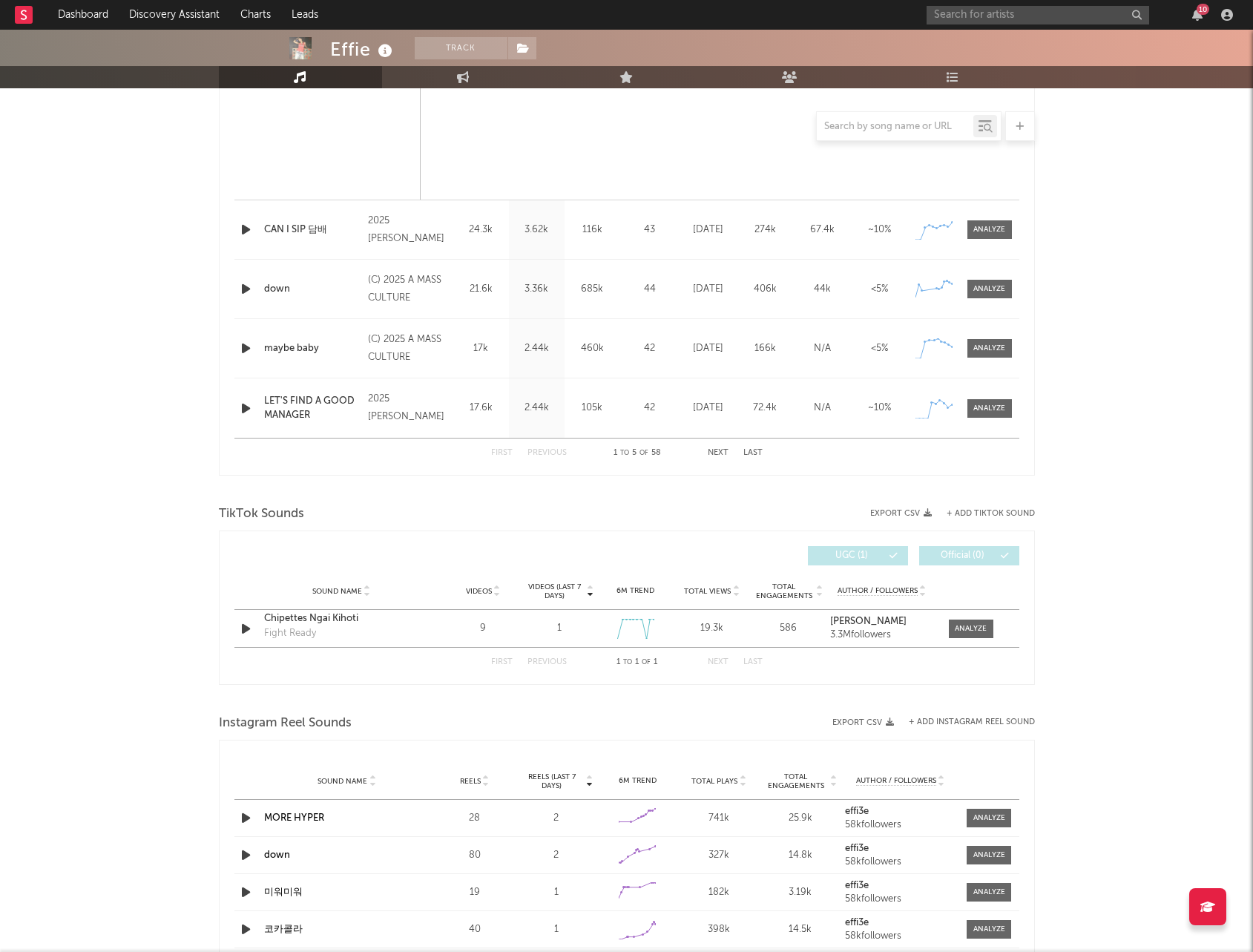
scroll to position [1311, 0]
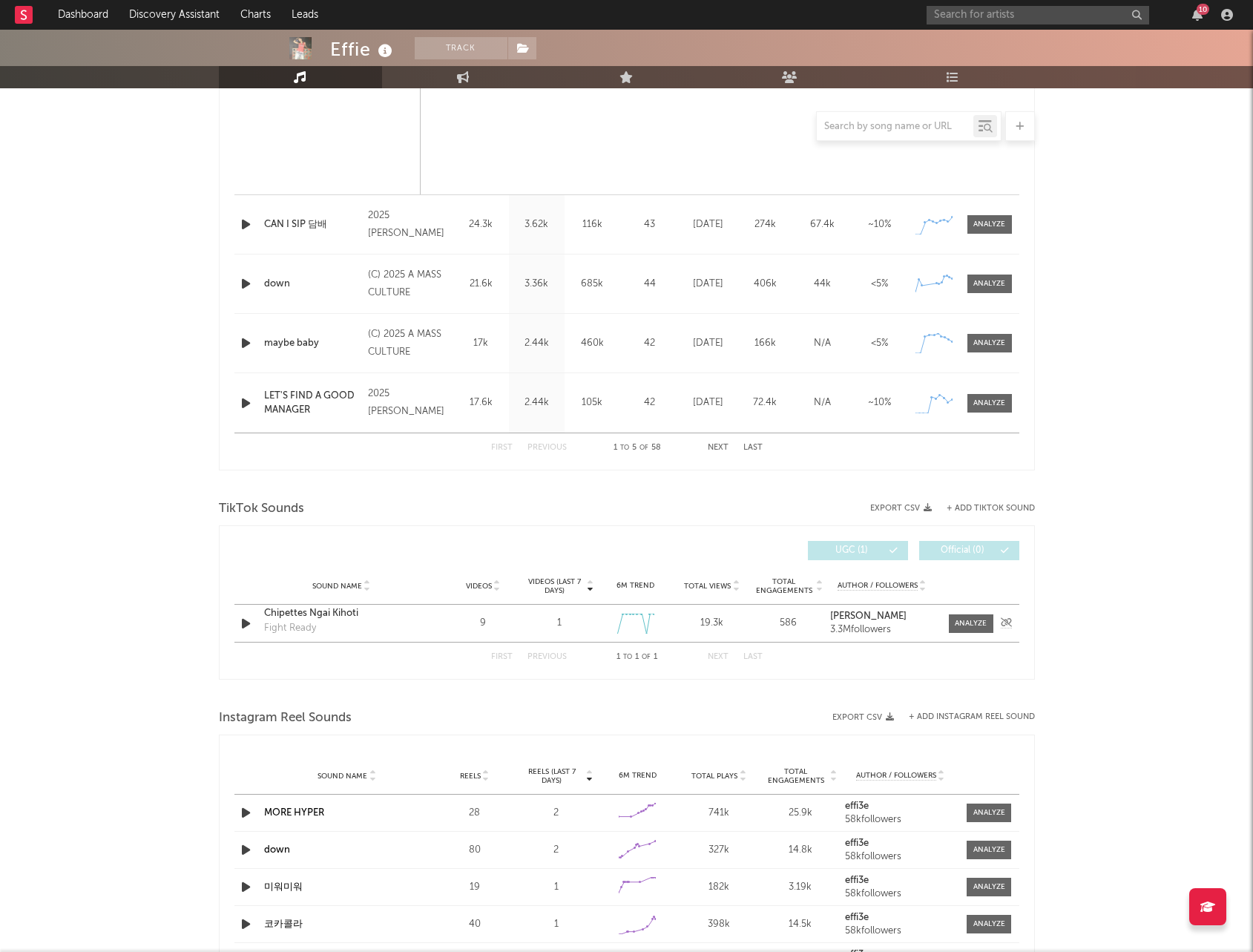
click at [244, 627] on icon "button" at bounding box center [245, 623] width 15 height 18
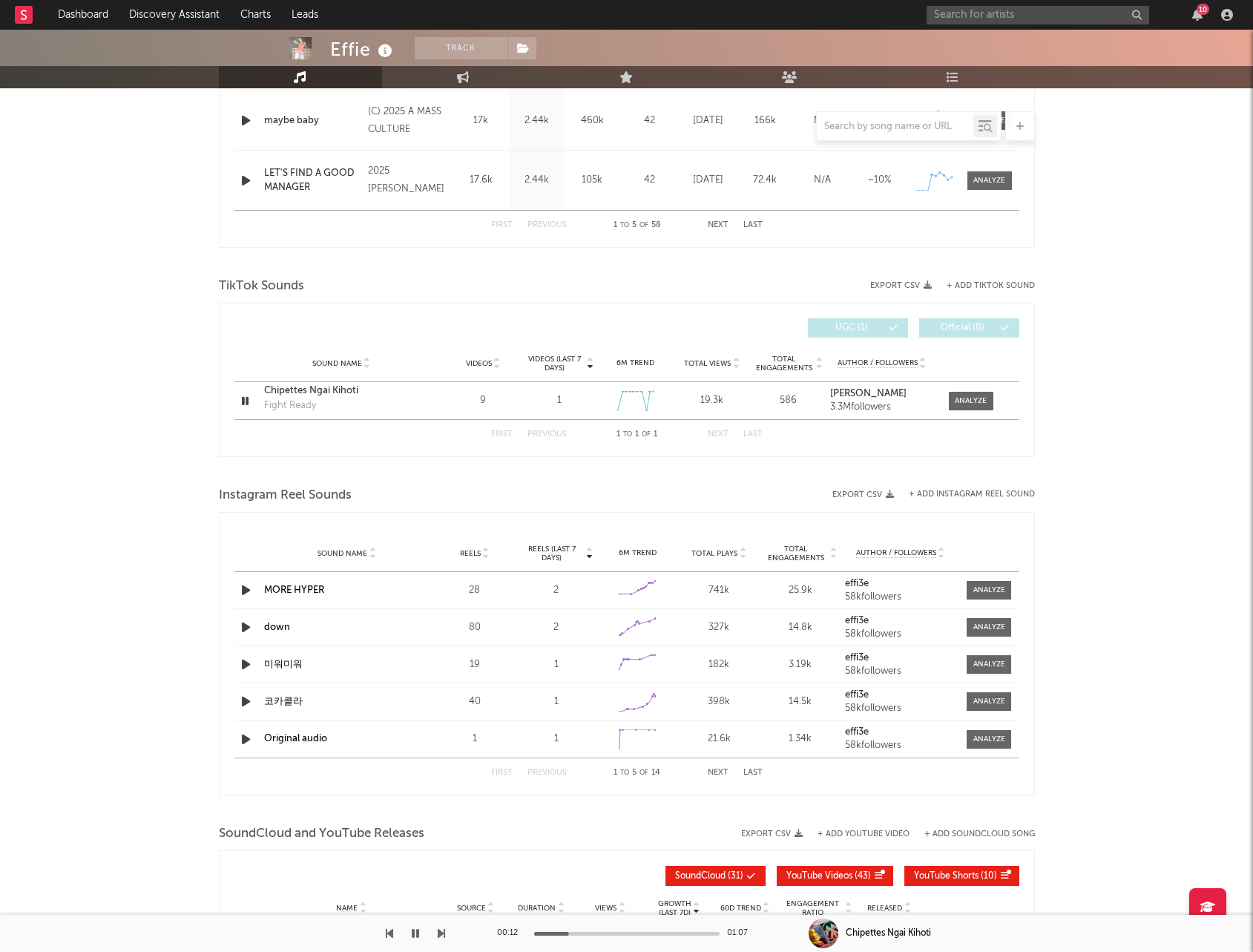
scroll to position [1534, 0]
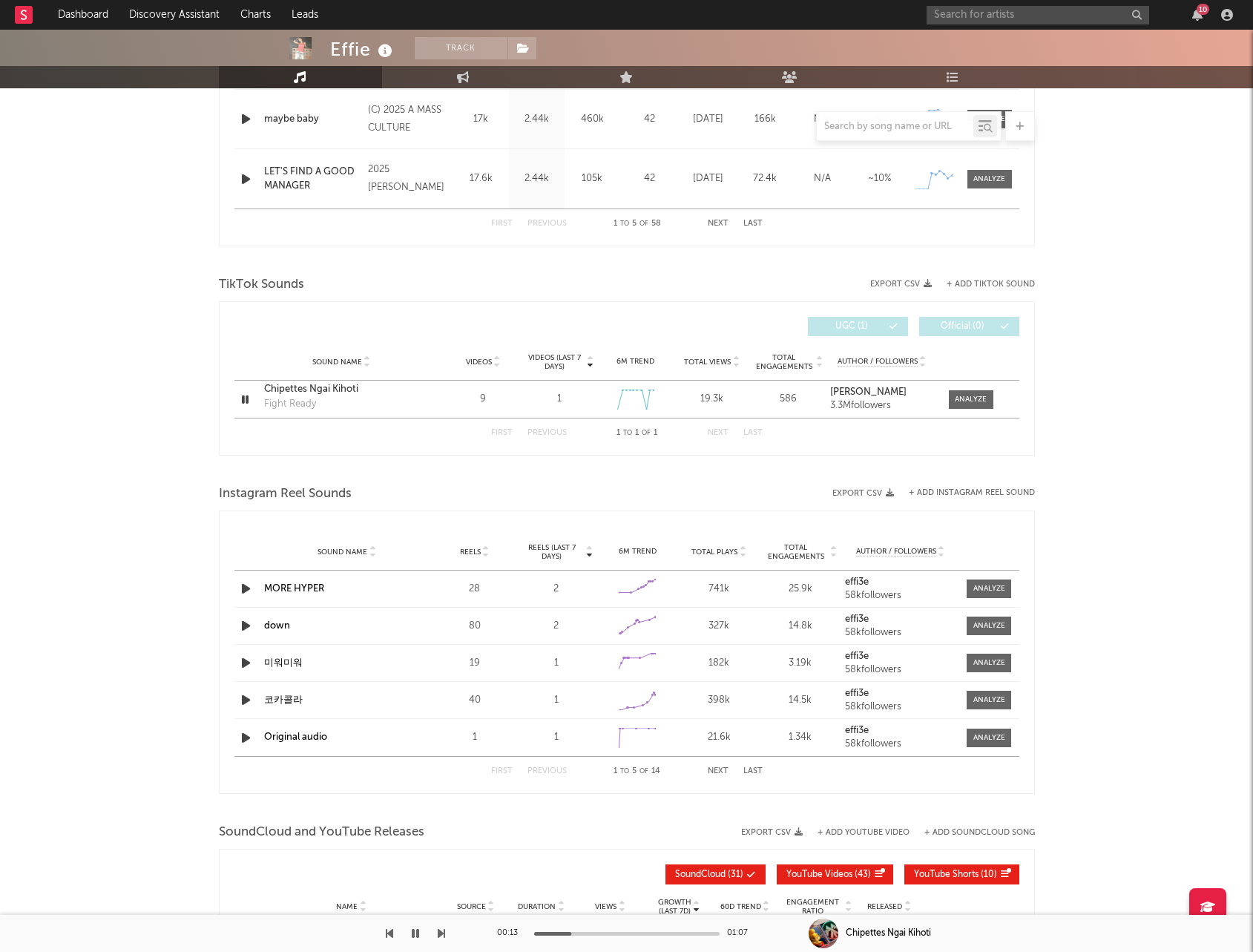
click at [244, 593] on icon "button" at bounding box center [245, 589] width 15 height 18
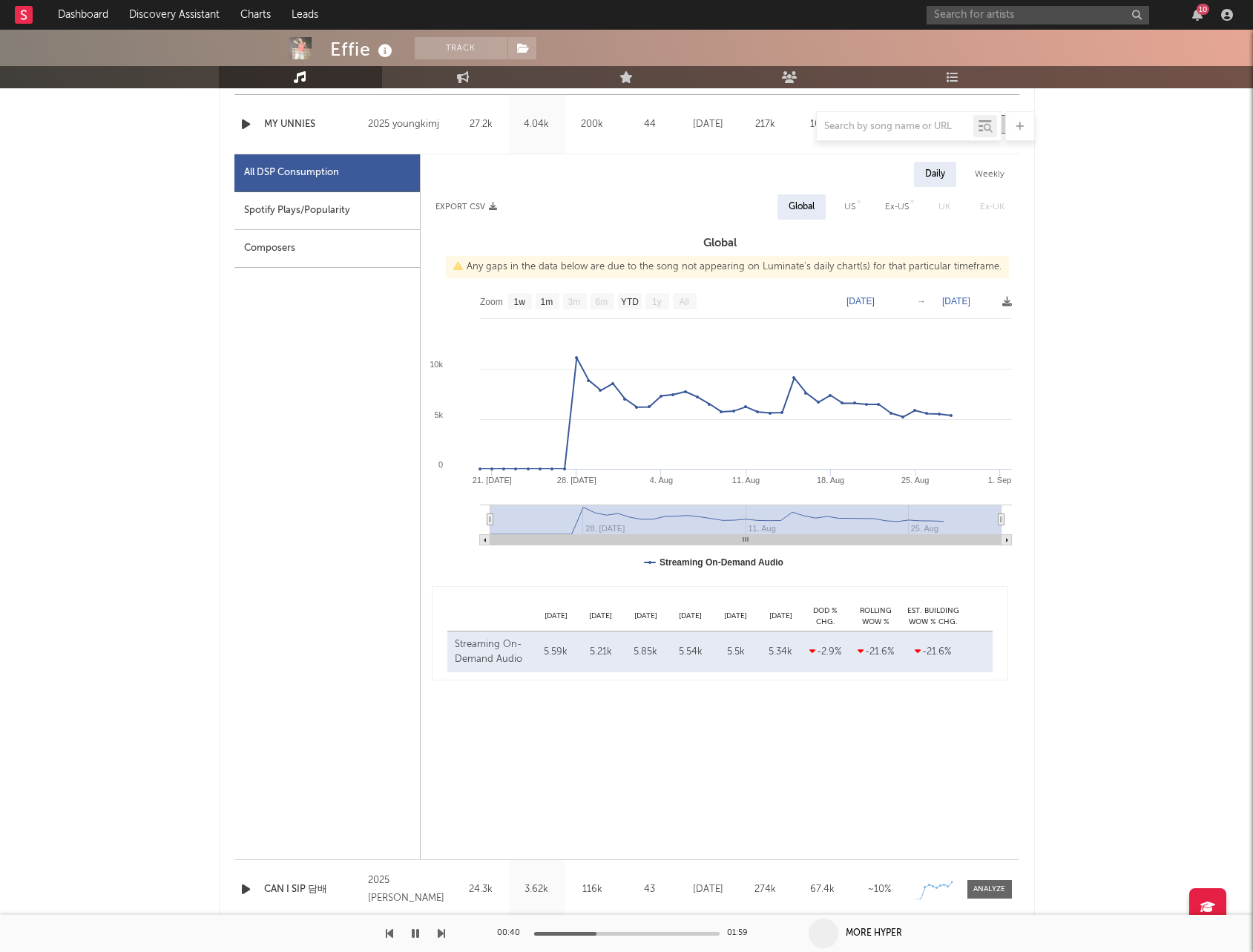
scroll to position [121, 0]
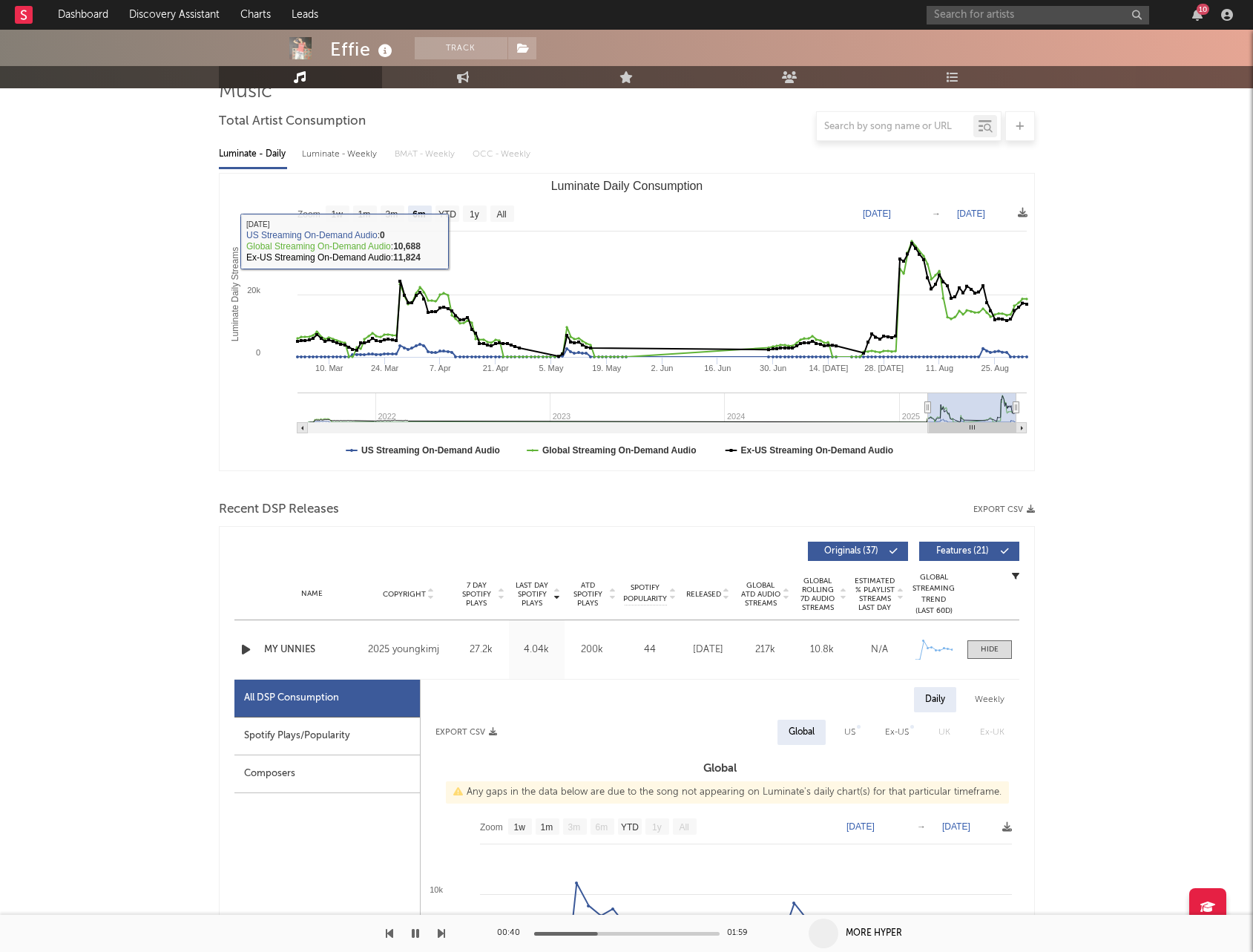
click at [452, 84] on link "Engagement" at bounding box center [463, 77] width 164 height 22
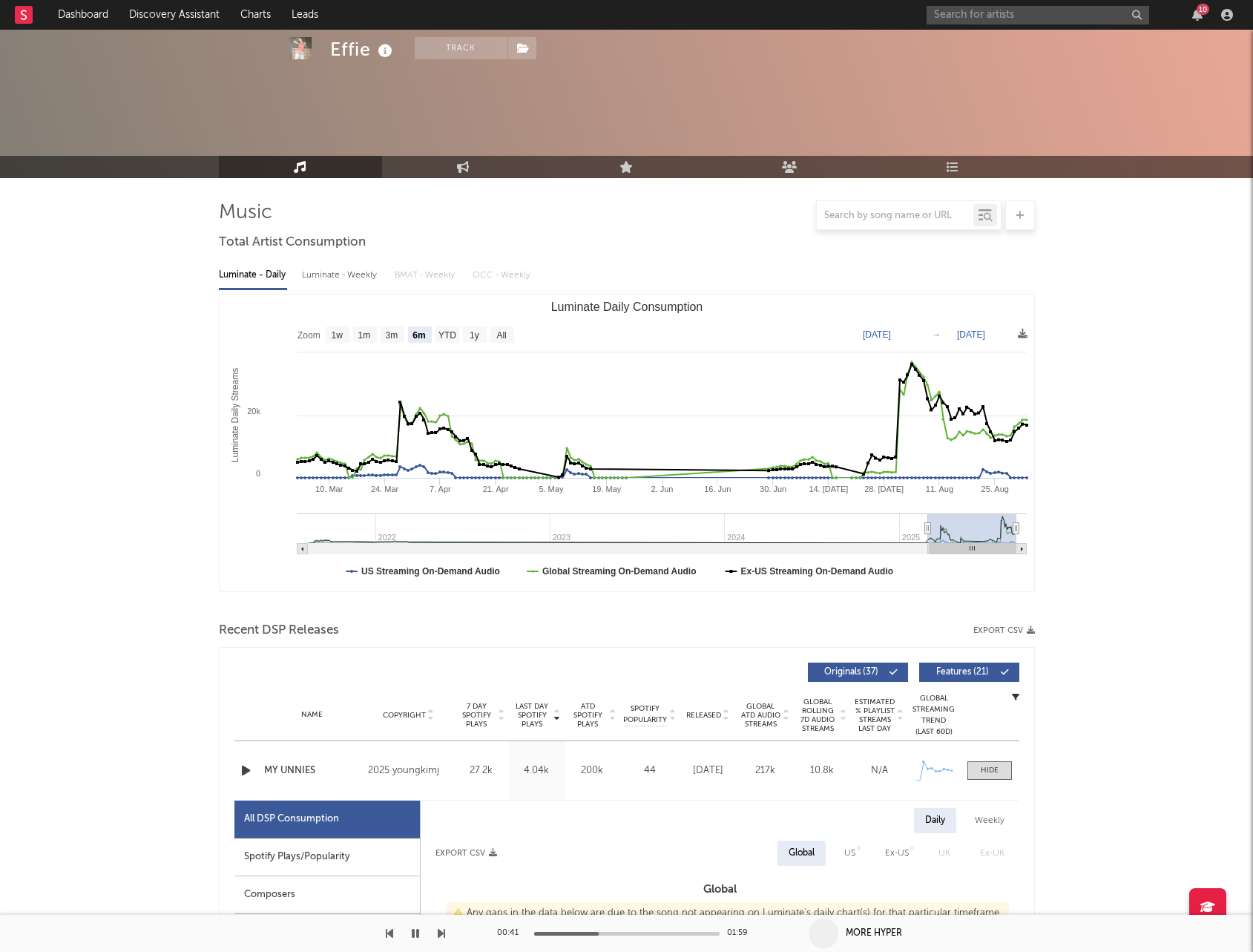
select select "1w"
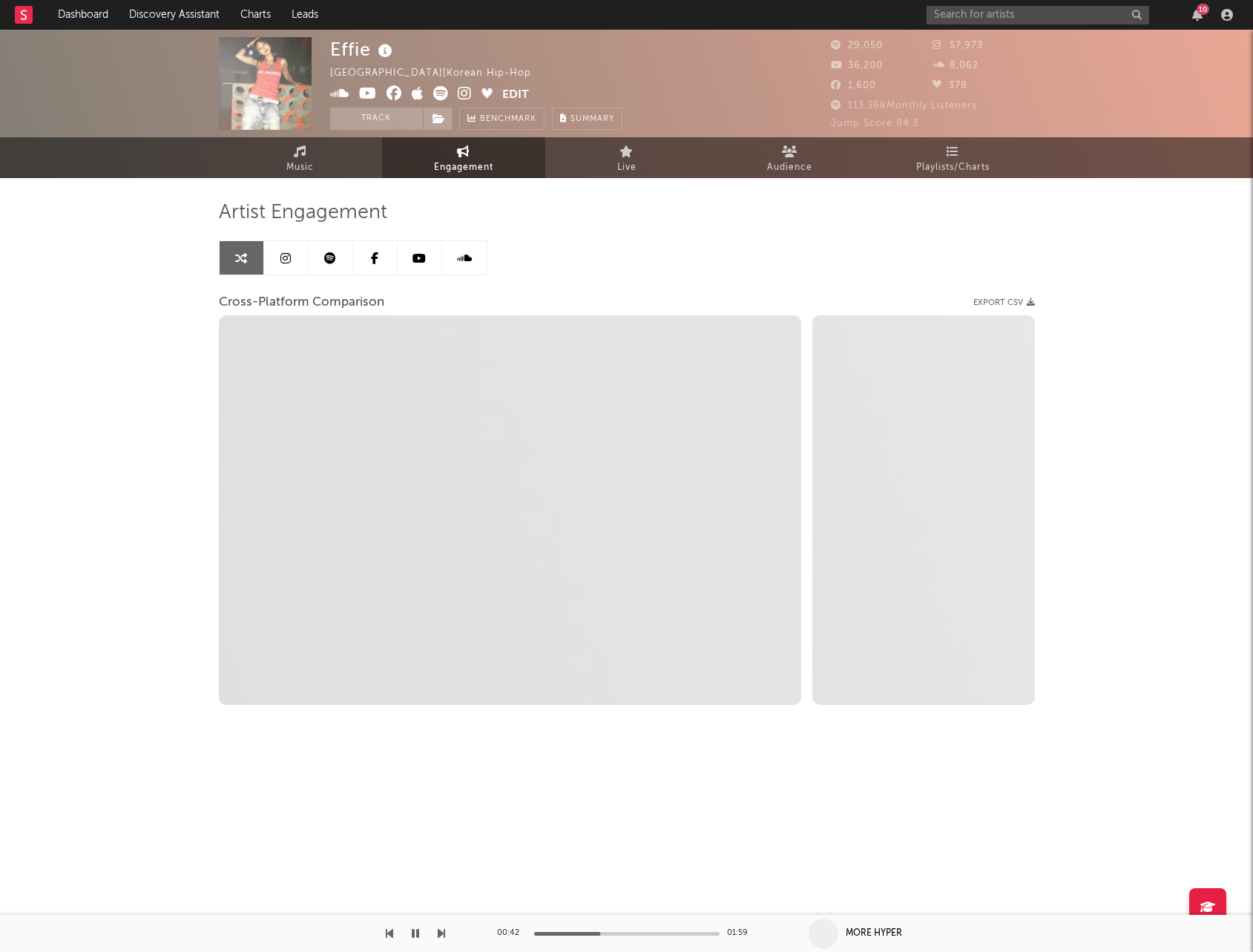
click at [285, 259] on icon at bounding box center [285, 258] width 10 height 12
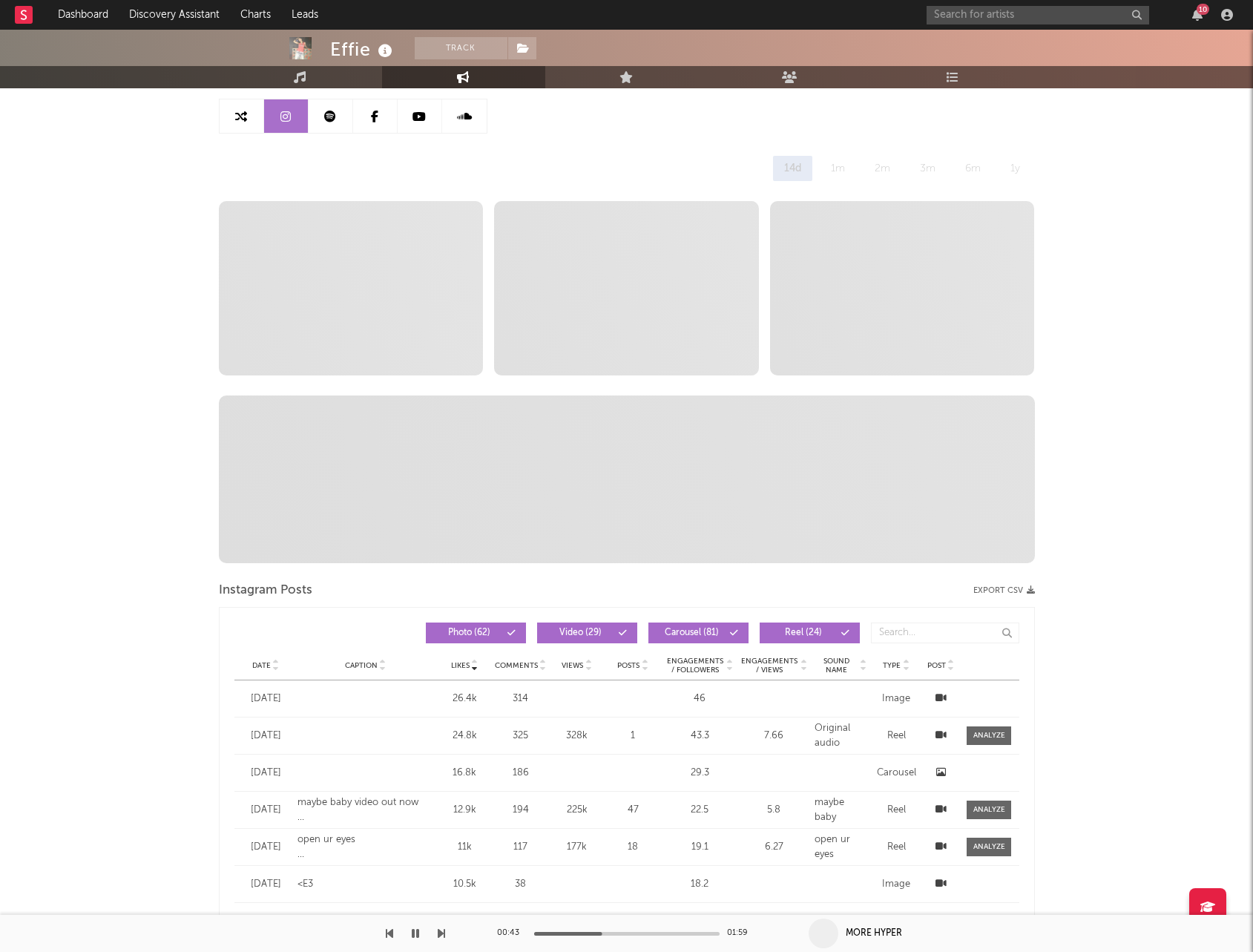
scroll to position [144, 0]
select select "6m"
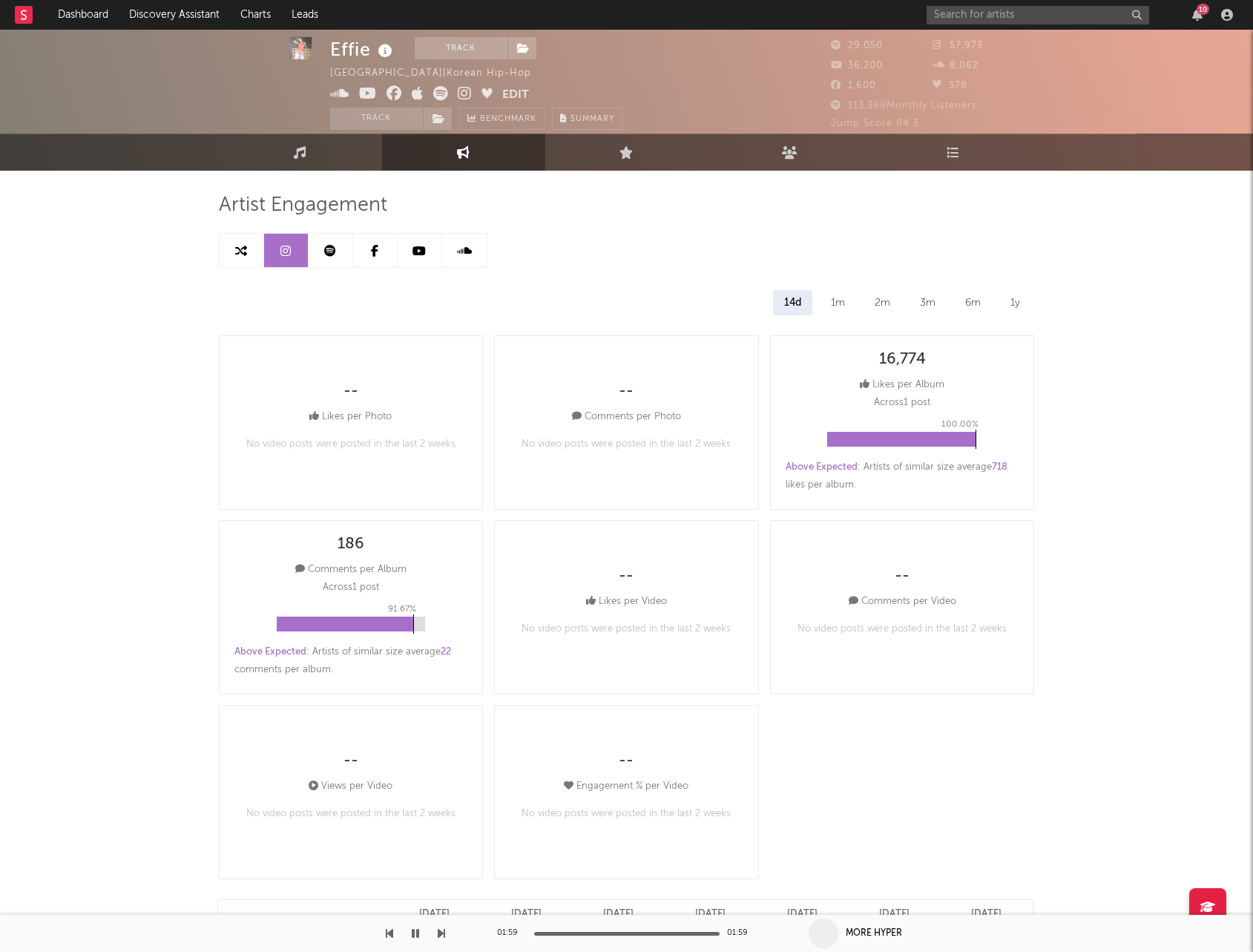
scroll to position [0, 0]
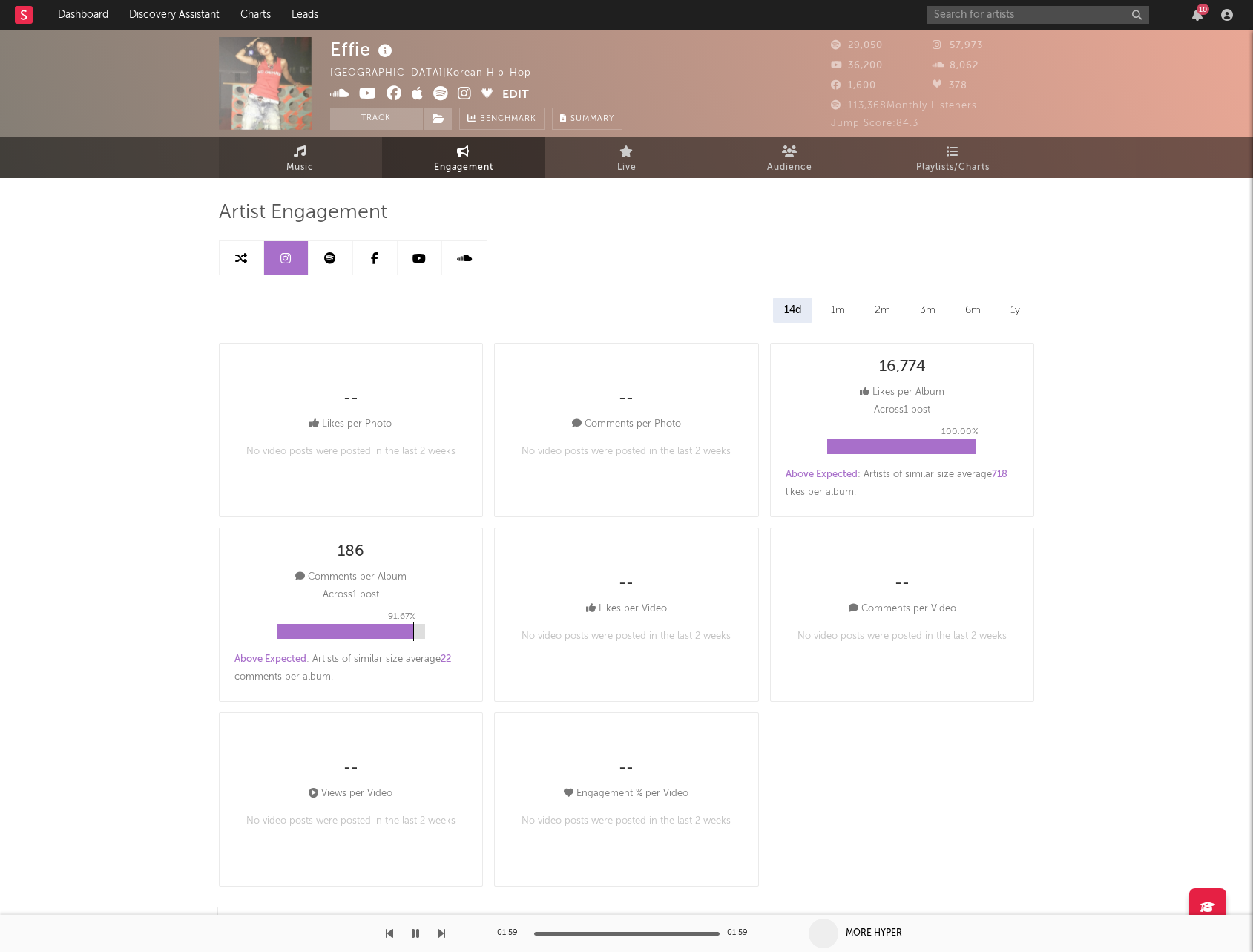
click at [305, 154] on icon at bounding box center [300, 151] width 13 height 12
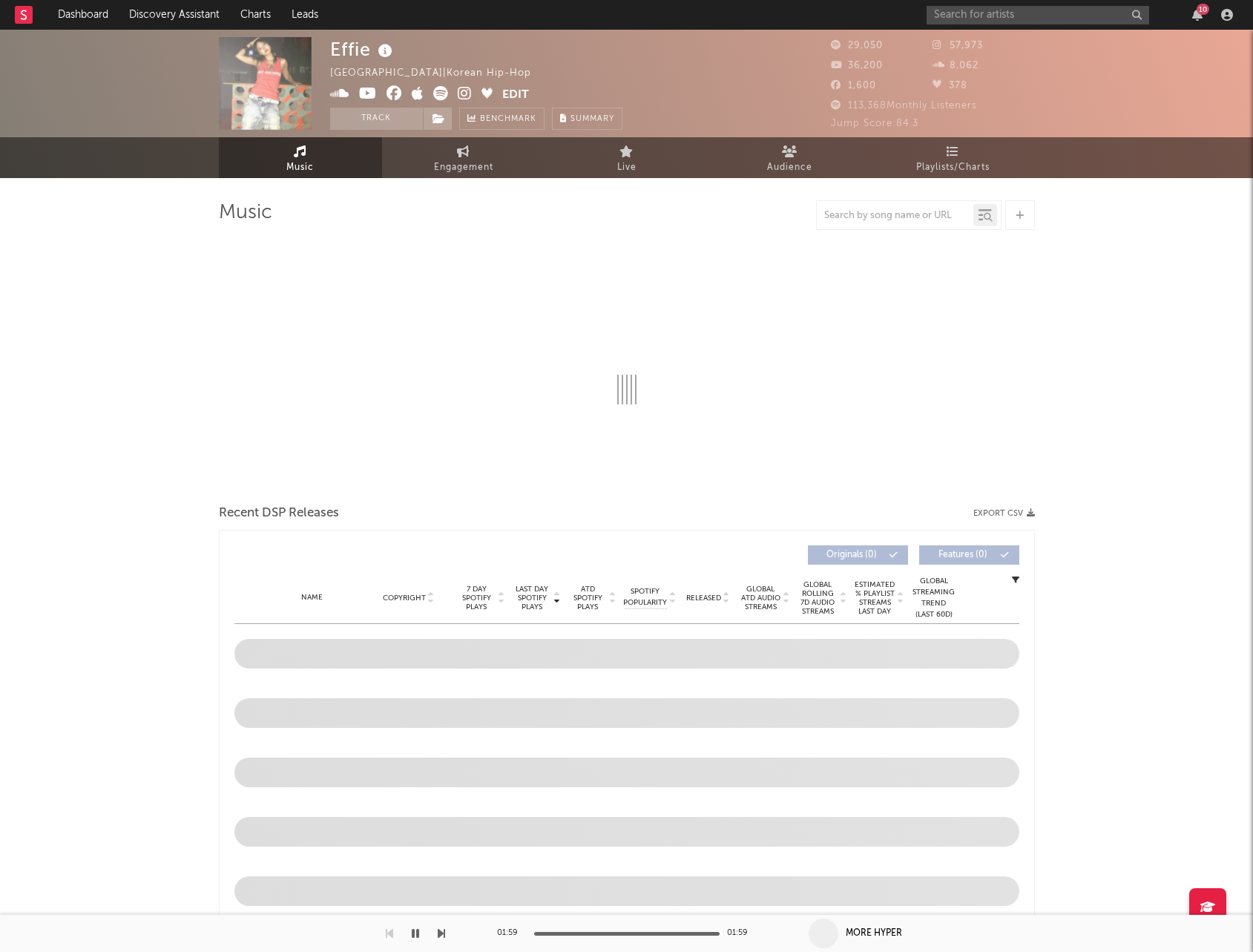
select select "6m"
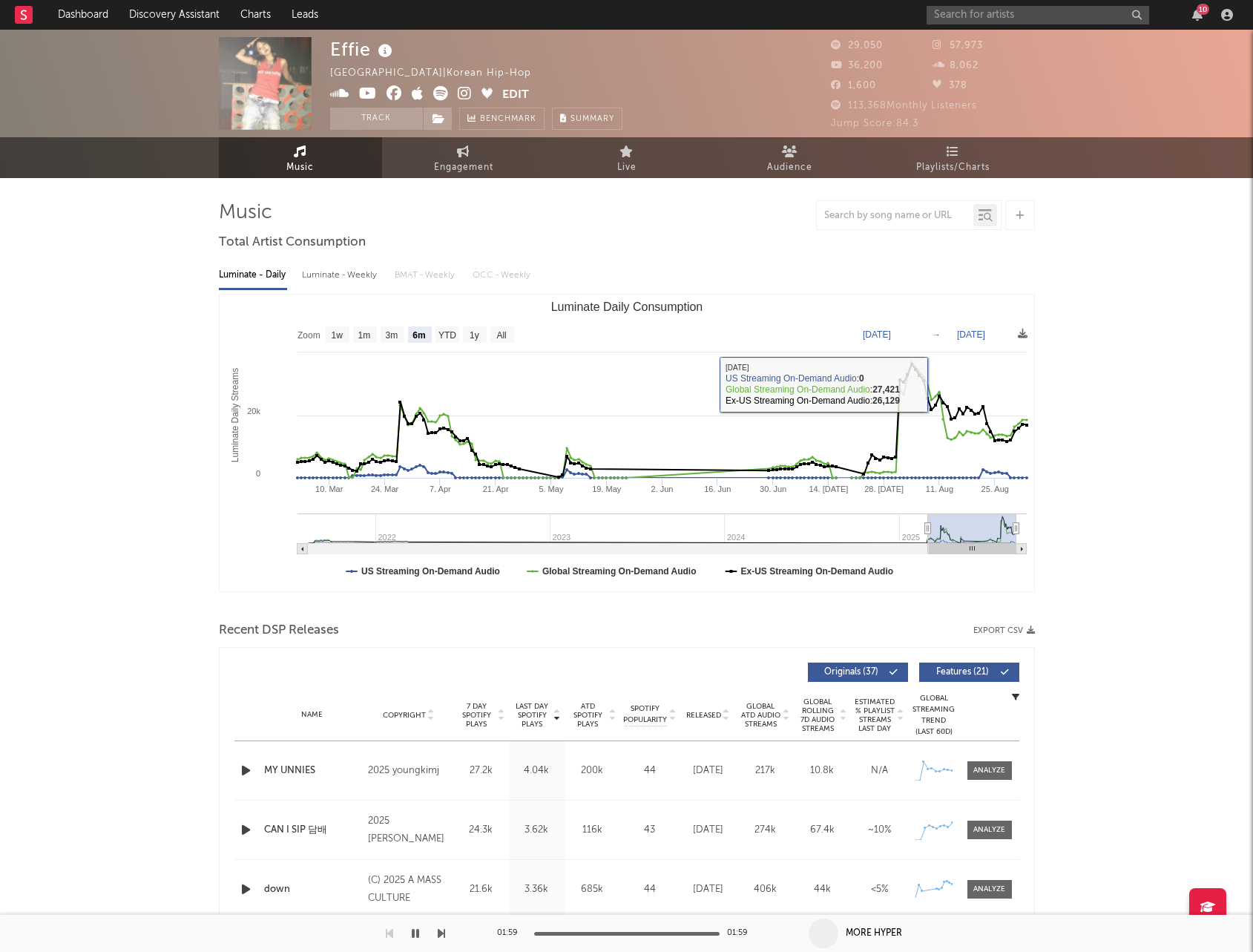
click at [887, 334] on text "[DATE]" at bounding box center [877, 334] width 28 height 10
type input "[DATE]"
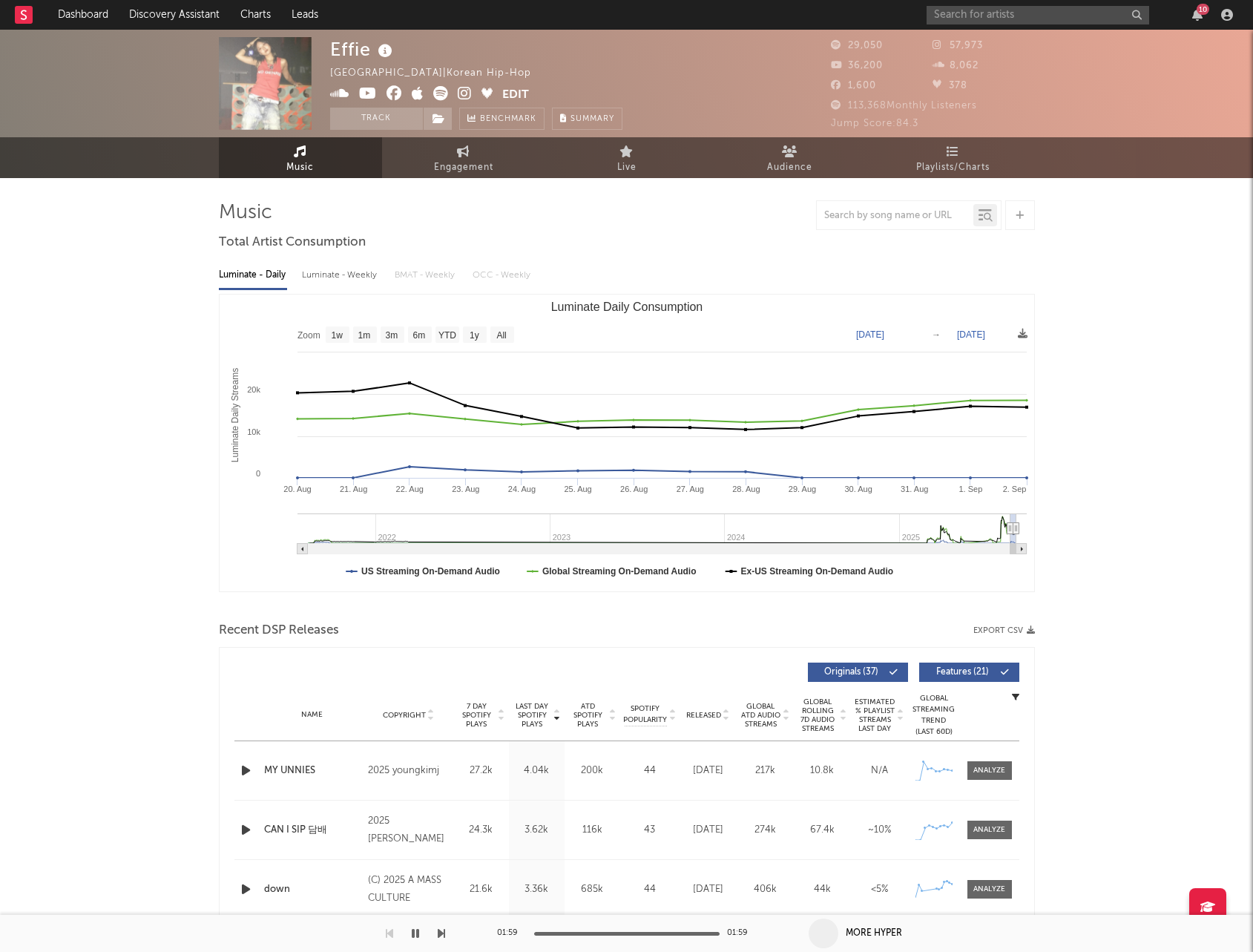
click at [968, 341] on rect "Luminate Daily Consumption" at bounding box center [627, 442] width 815 height 297
click at [970, 338] on text "[DATE]" at bounding box center [970, 334] width 28 height 10
click at [975, 338] on input "[DATE]" at bounding box center [979, 334] width 69 height 15
click at [959, 338] on input "[DATE]" at bounding box center [979, 334] width 69 height 15
click at [970, 335] on input "[DATE]" at bounding box center [979, 334] width 69 height 15
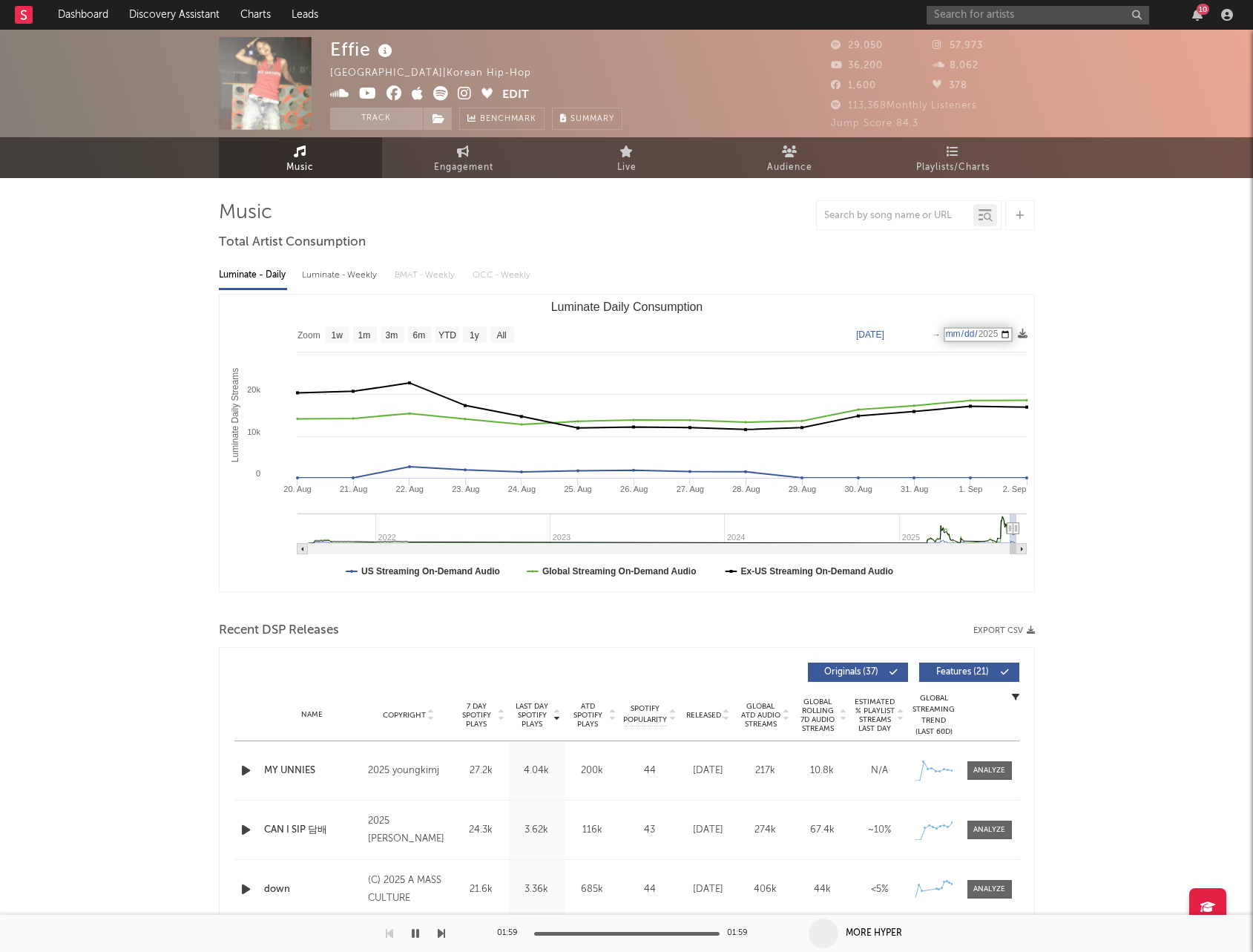
type input "[DATE]"
click at [956, 332] on input "[DATE]" at bounding box center [979, 334] width 69 height 15
type input "[DATE]"
select select "1w"
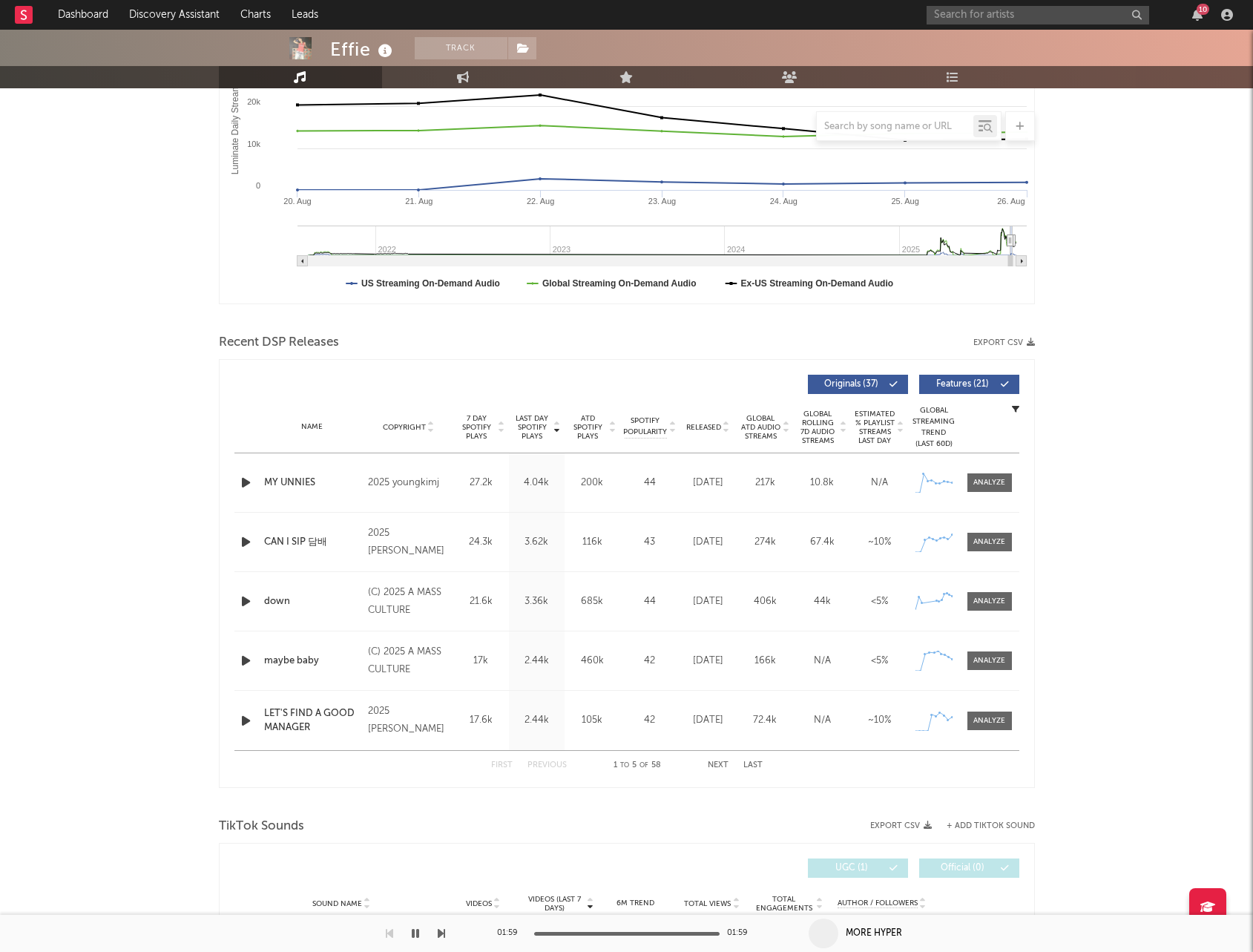
scroll to position [289, 0]
click at [993, 540] on div at bounding box center [989, 541] width 32 height 11
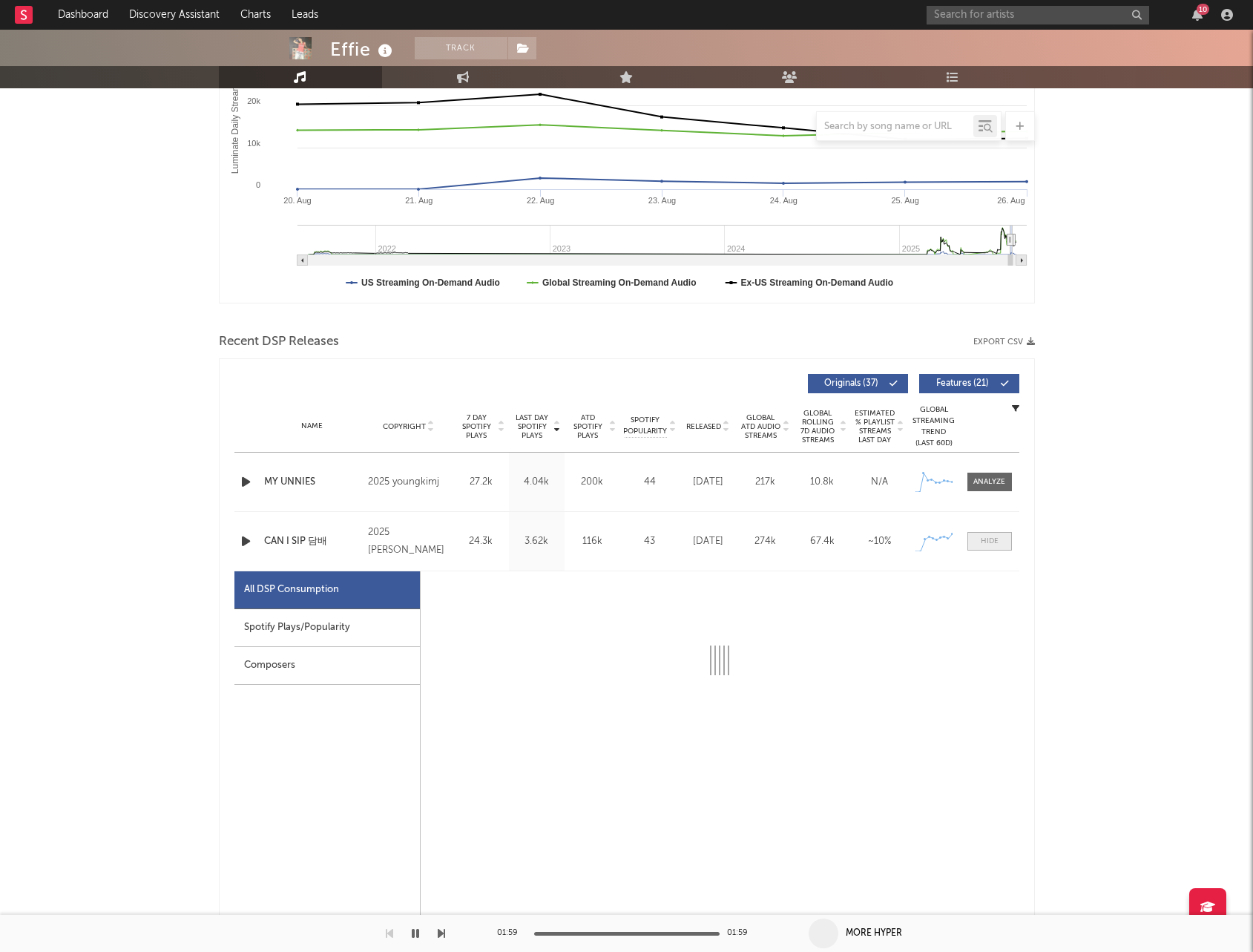
select select "1w"
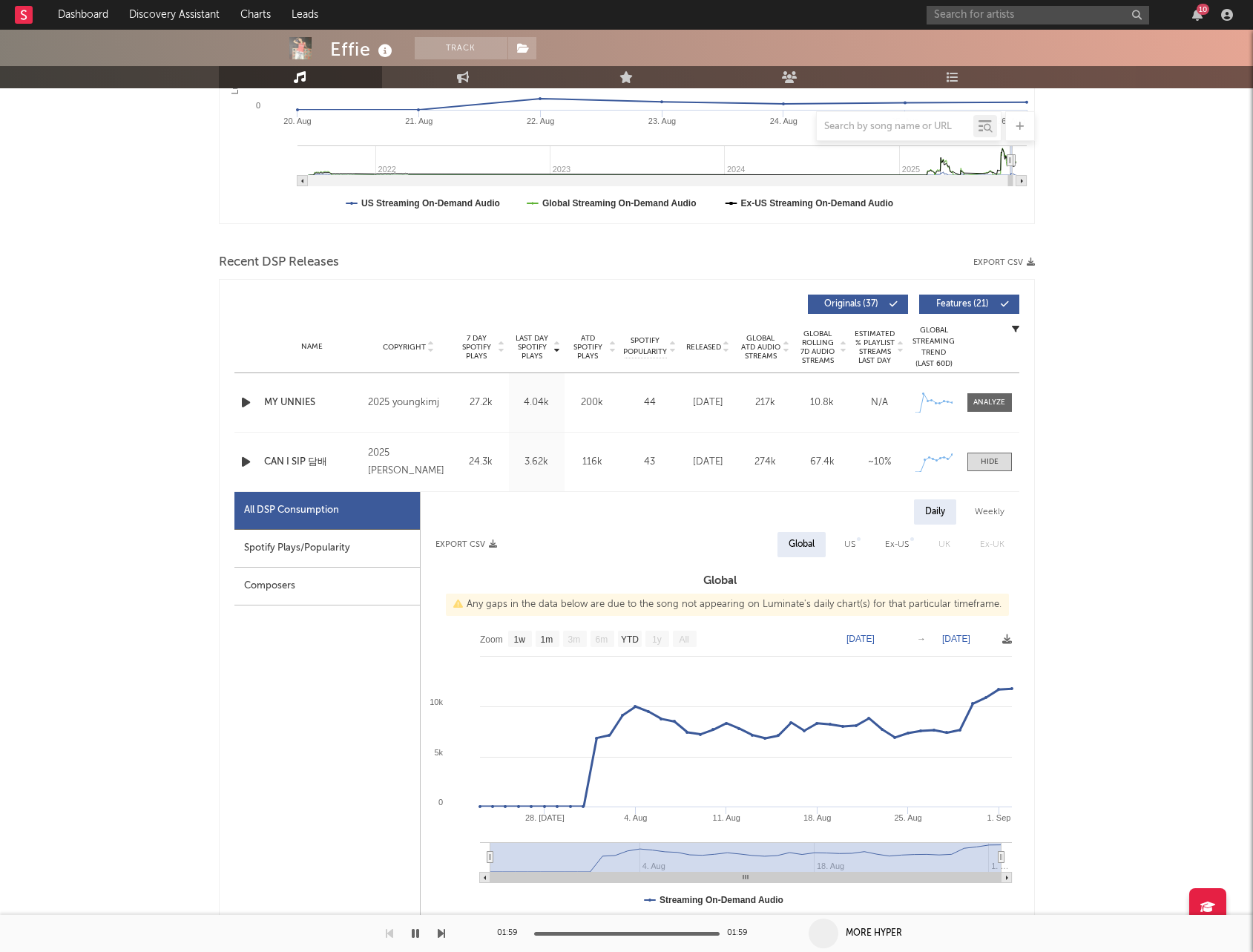
scroll to position [425, 0]
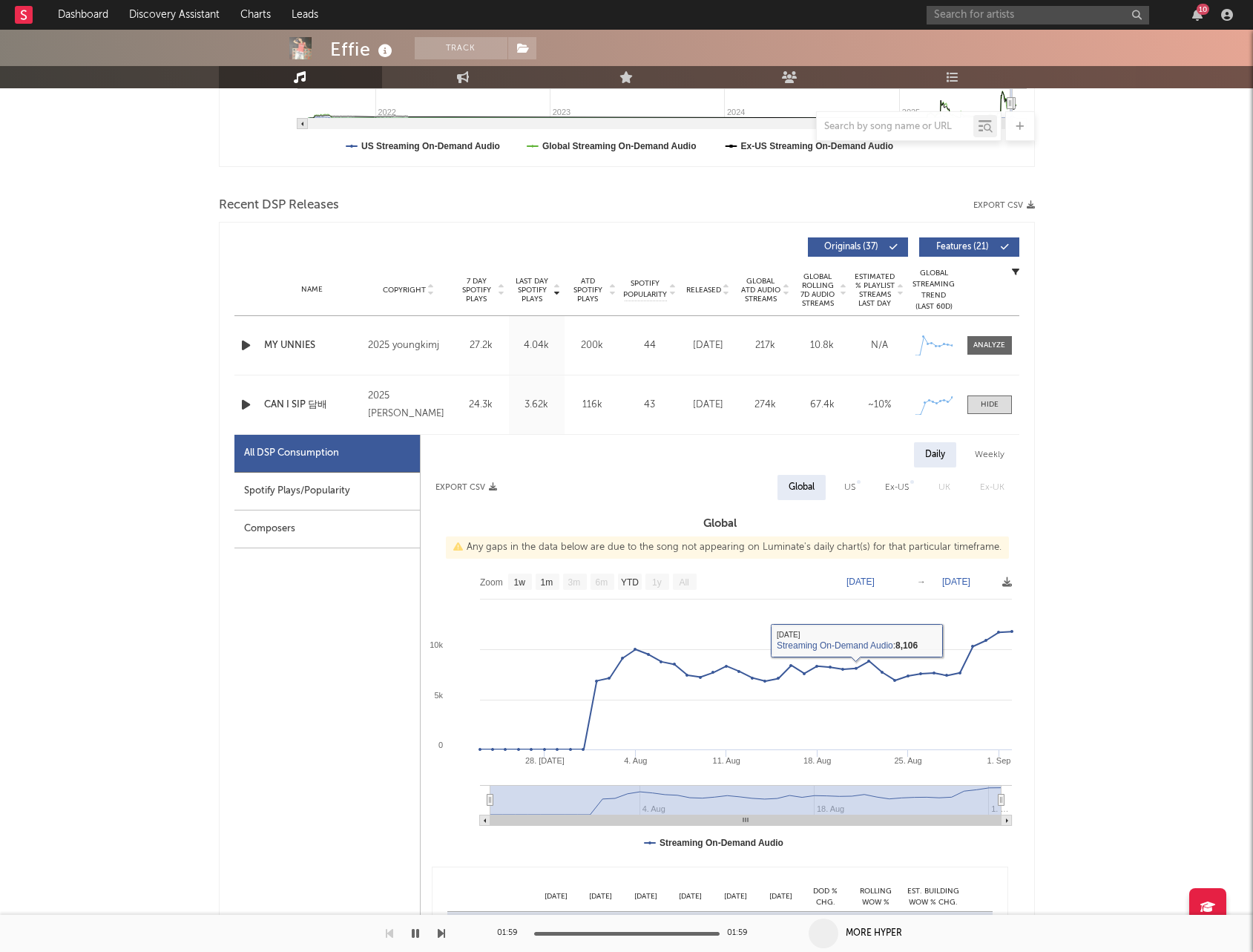
click at [860, 579] on text "[DATE]" at bounding box center [860, 580] width 28 height 10
type input "[DATE]"
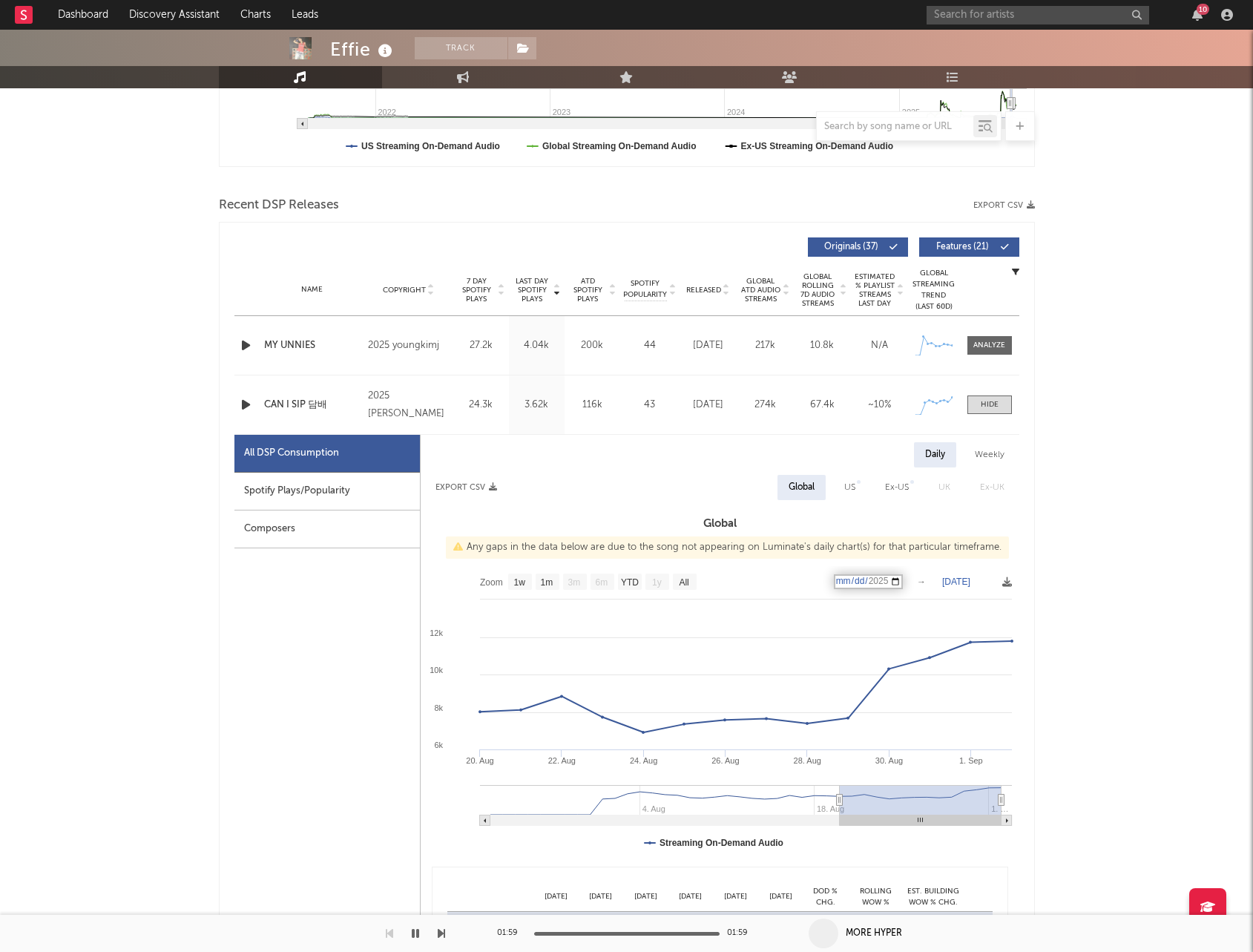
click at [960, 585] on text "[DATE]" at bounding box center [956, 580] width 28 height 10
type input "[DATE]"
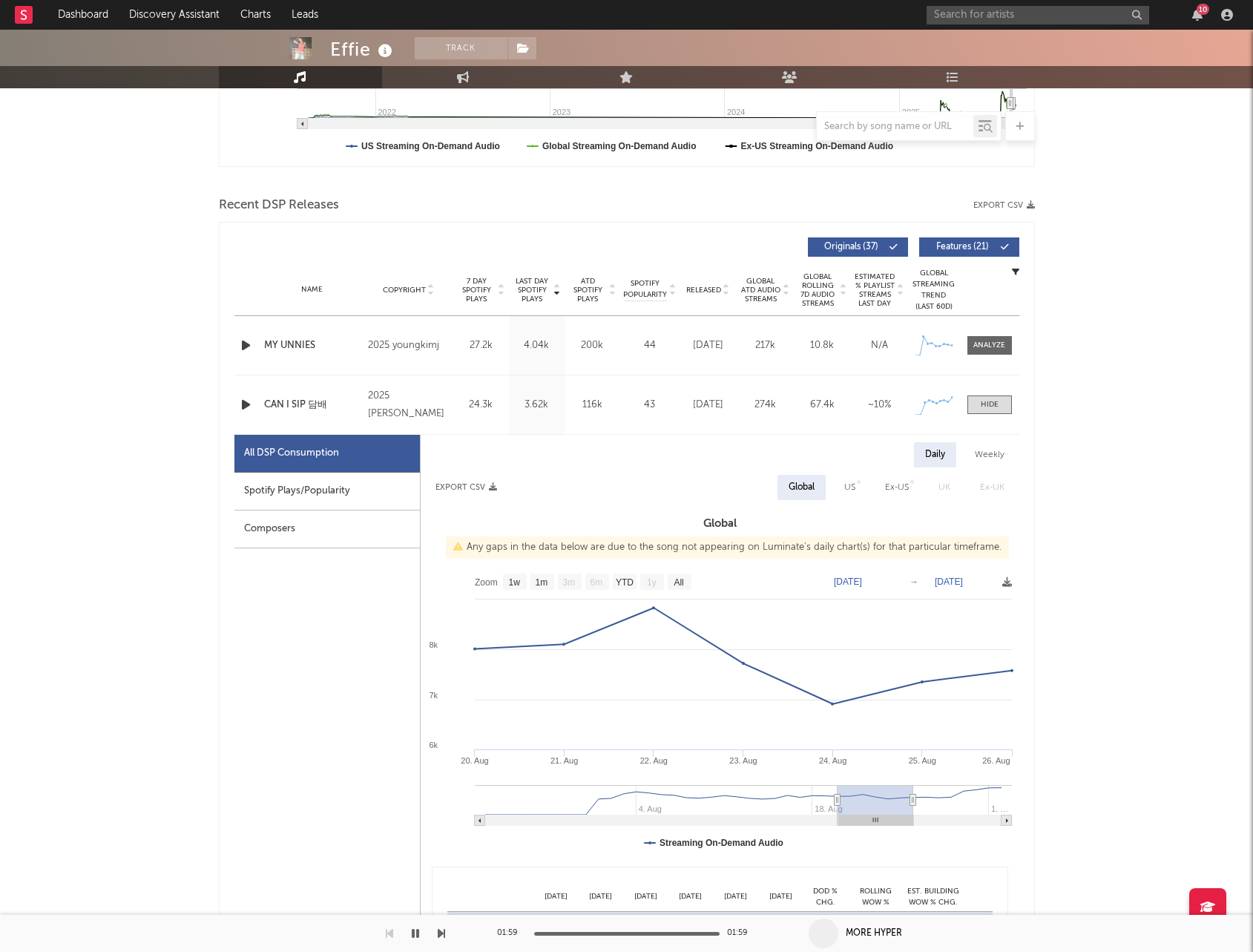
click at [855, 493] on div "US" at bounding box center [850, 488] width 11 height 18
select select "1w"
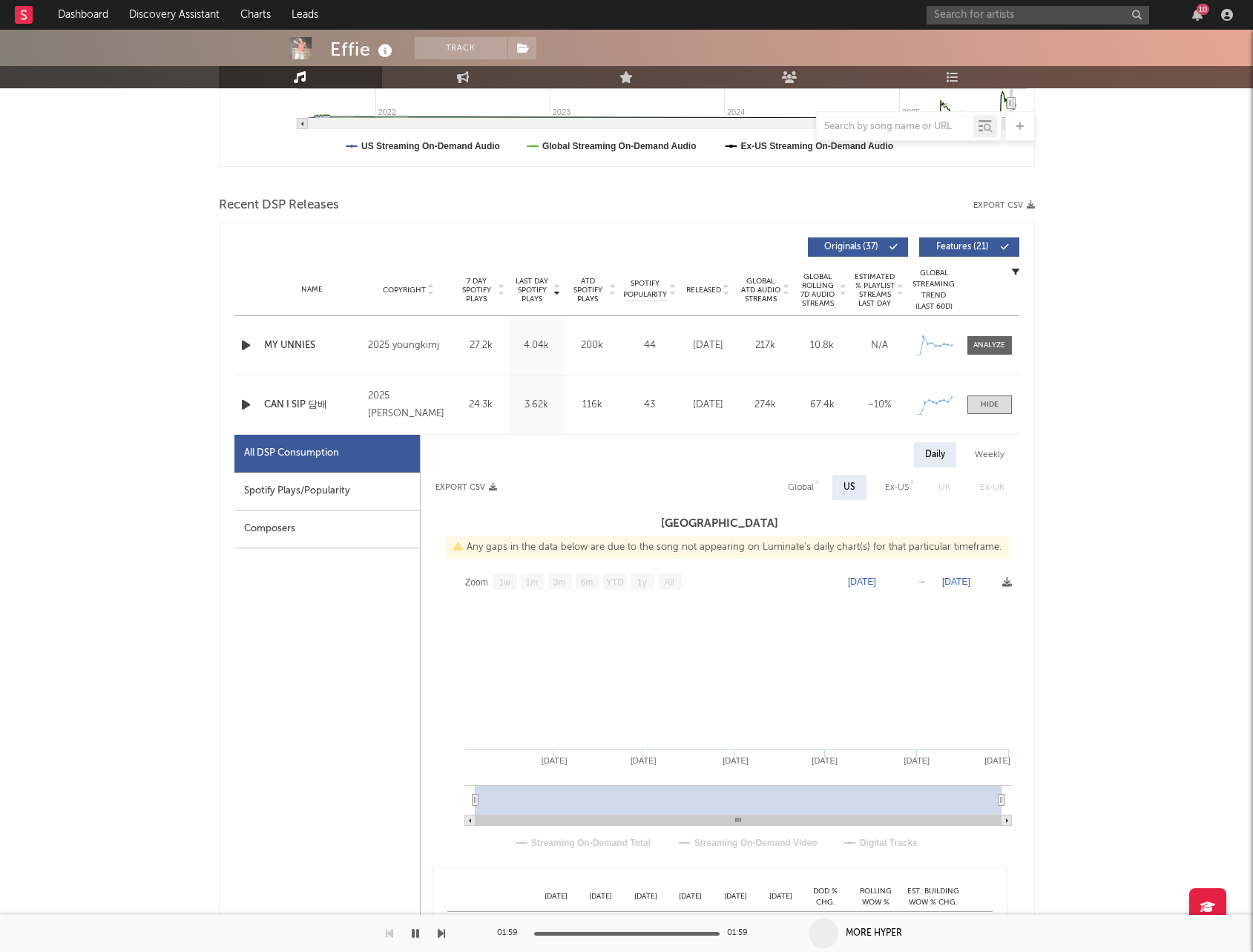
click at [855, 493] on div "US" at bounding box center [849, 488] width 12 height 18
click at [839, 483] on div "US" at bounding box center [850, 488] width 35 height 25
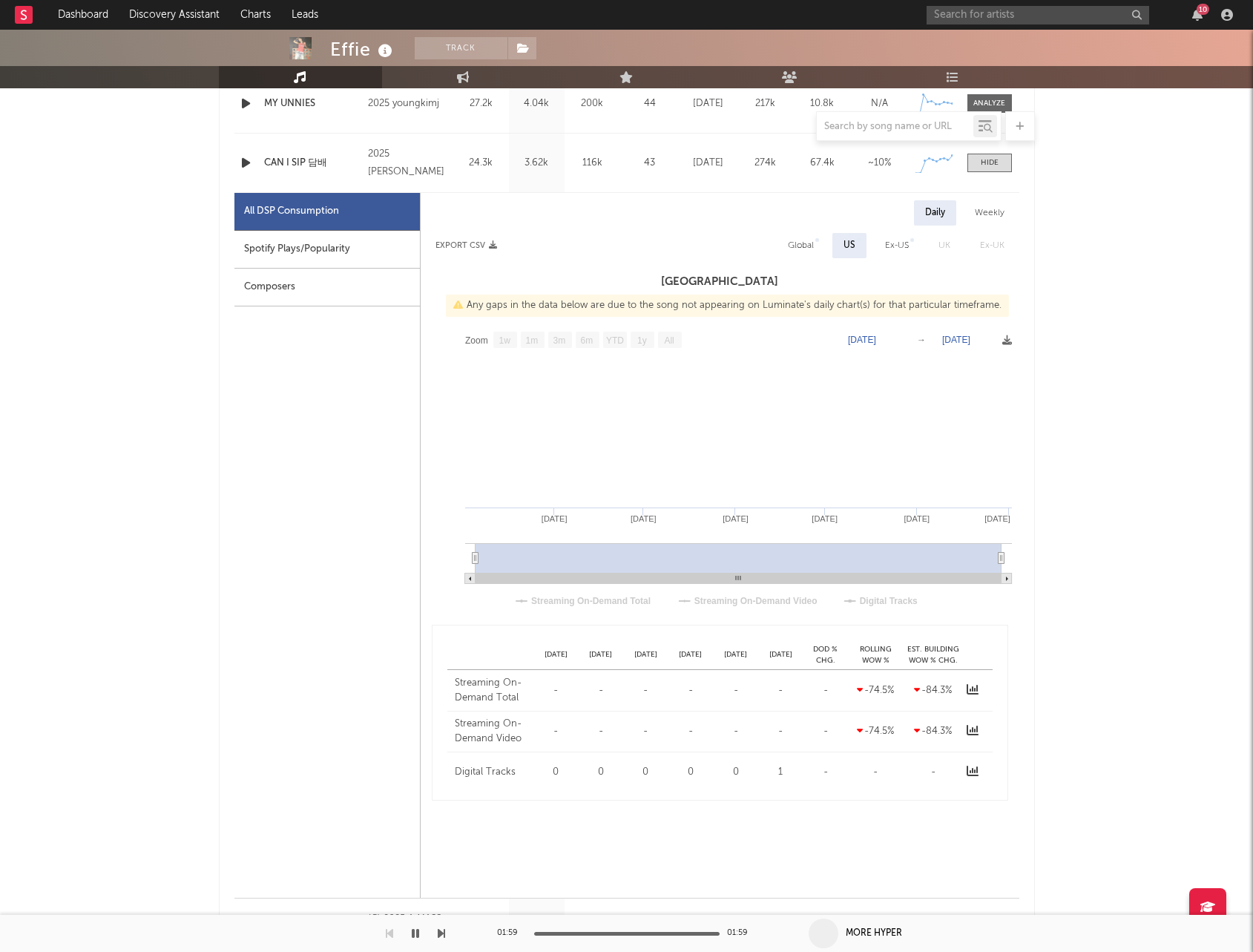
scroll to position [693, 0]
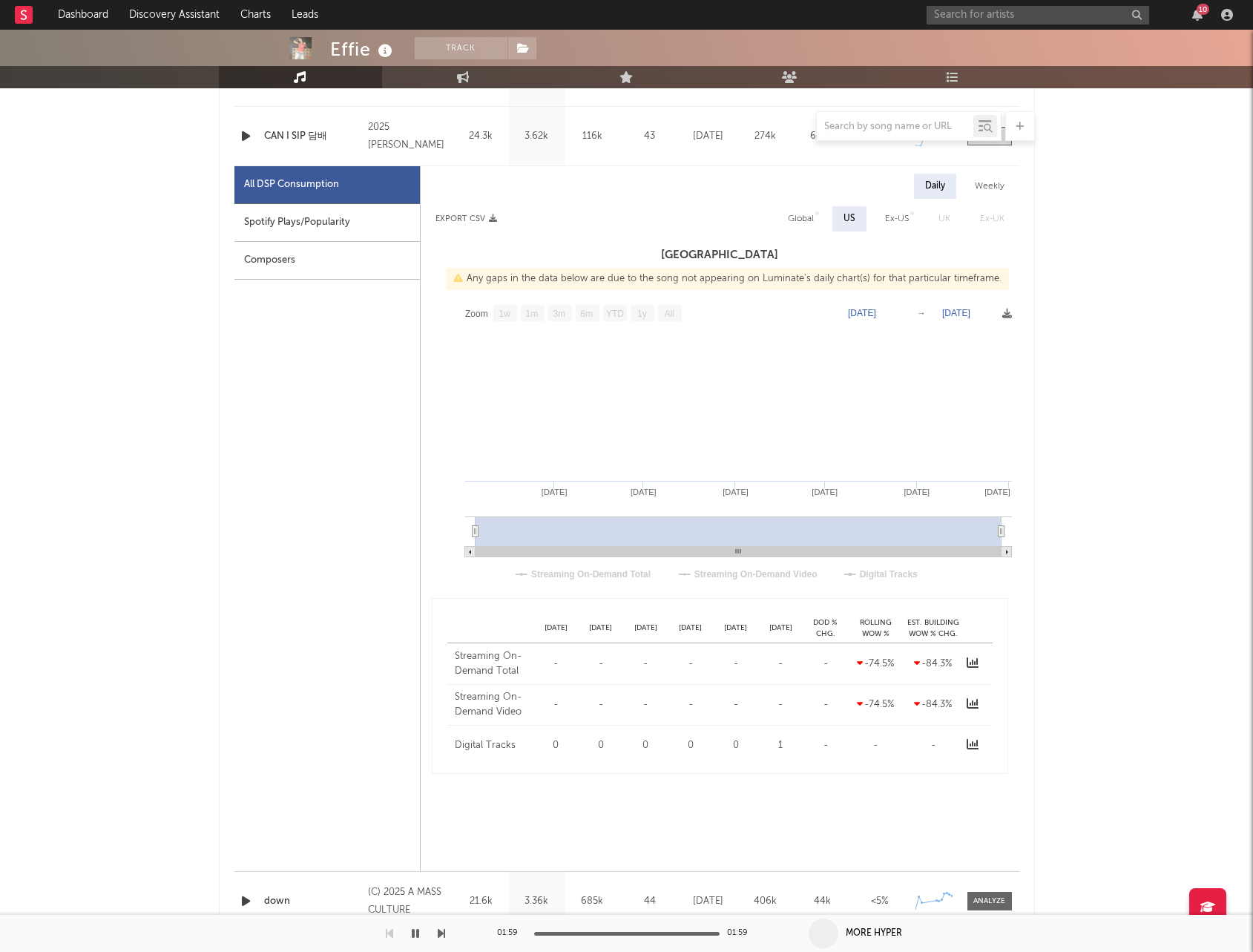
click at [815, 217] on div "Global" at bounding box center [801, 219] width 48 height 25
select select "1w"
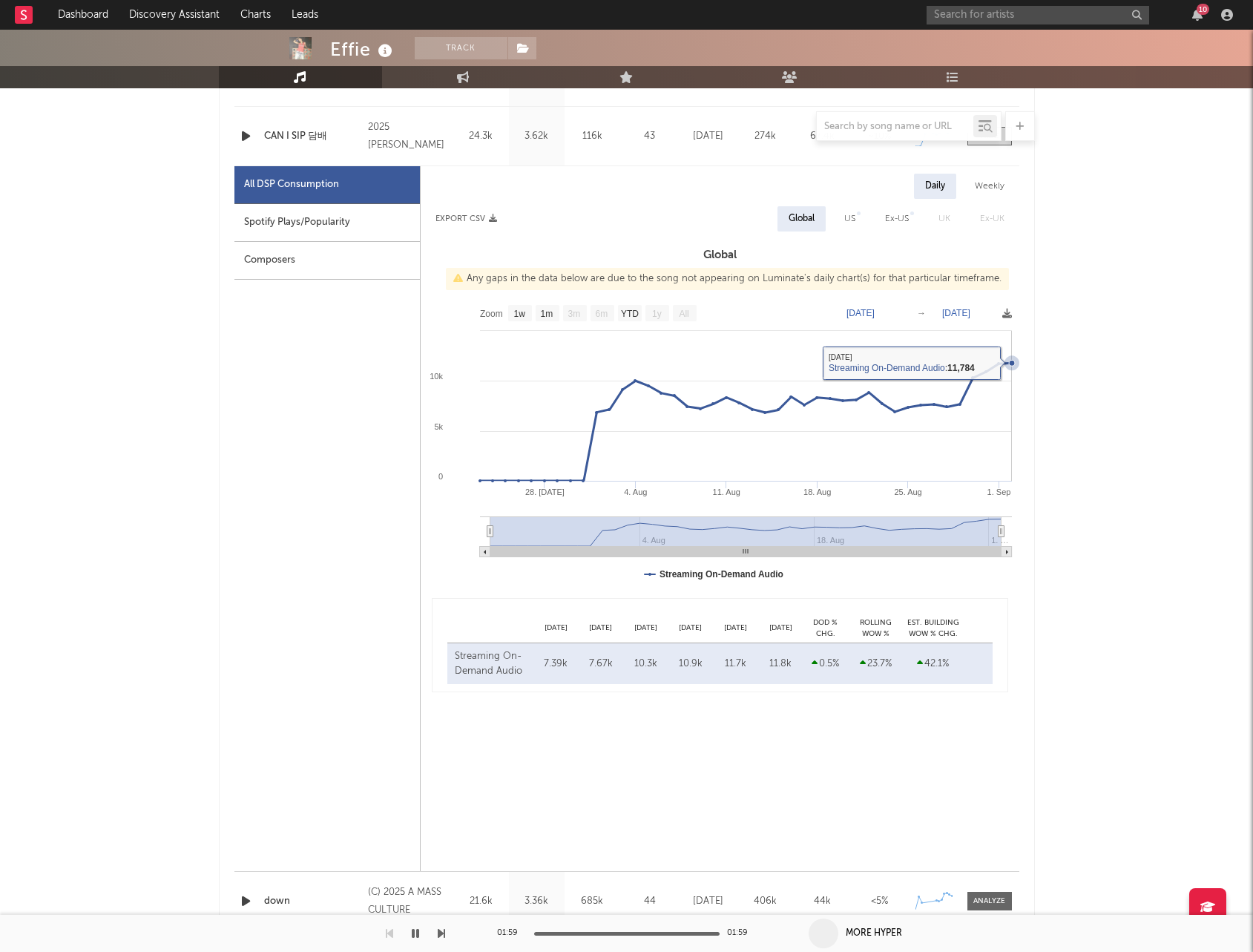
click at [1010, 362] on icon at bounding box center [1011, 362] width 6 height 6
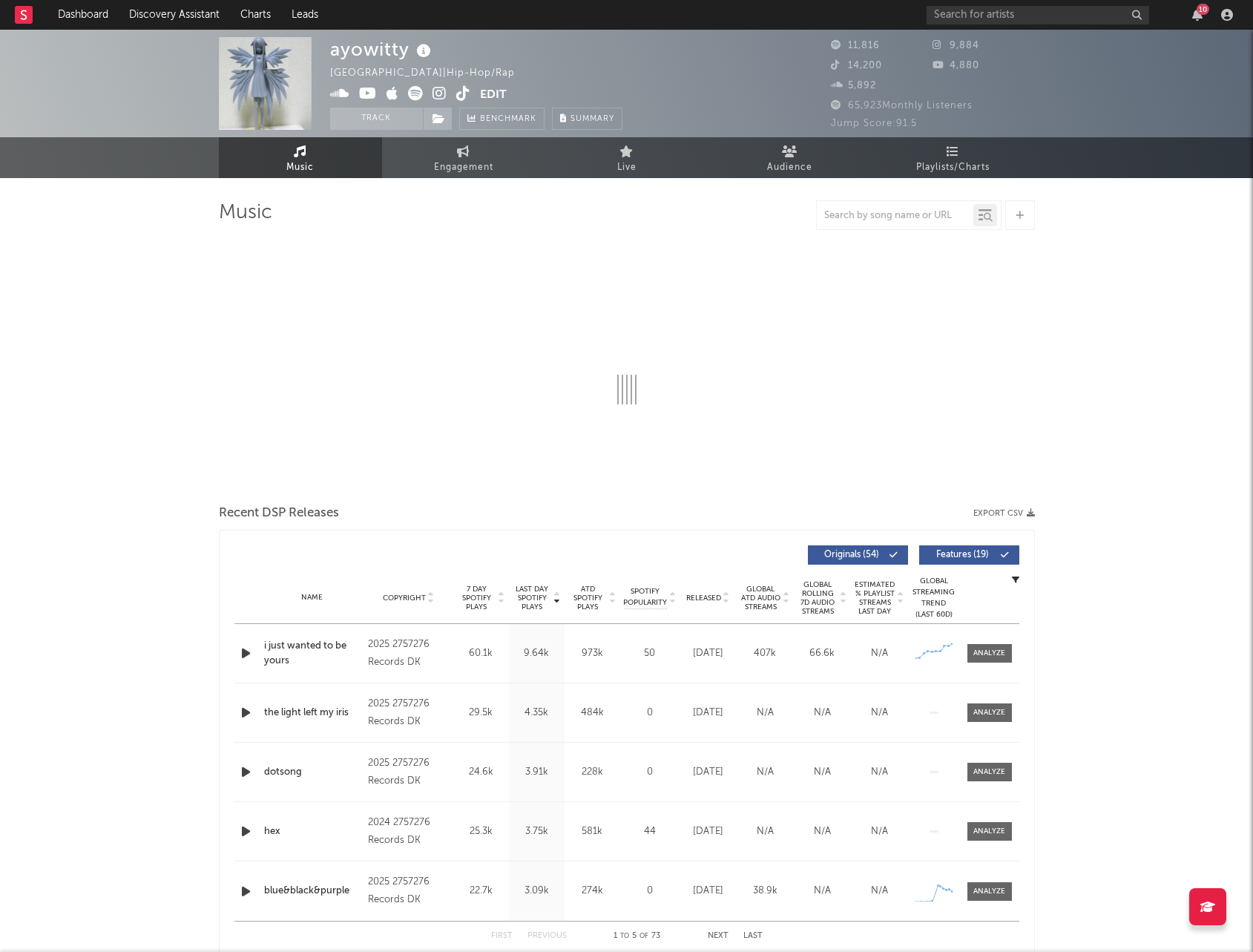
select select "6m"
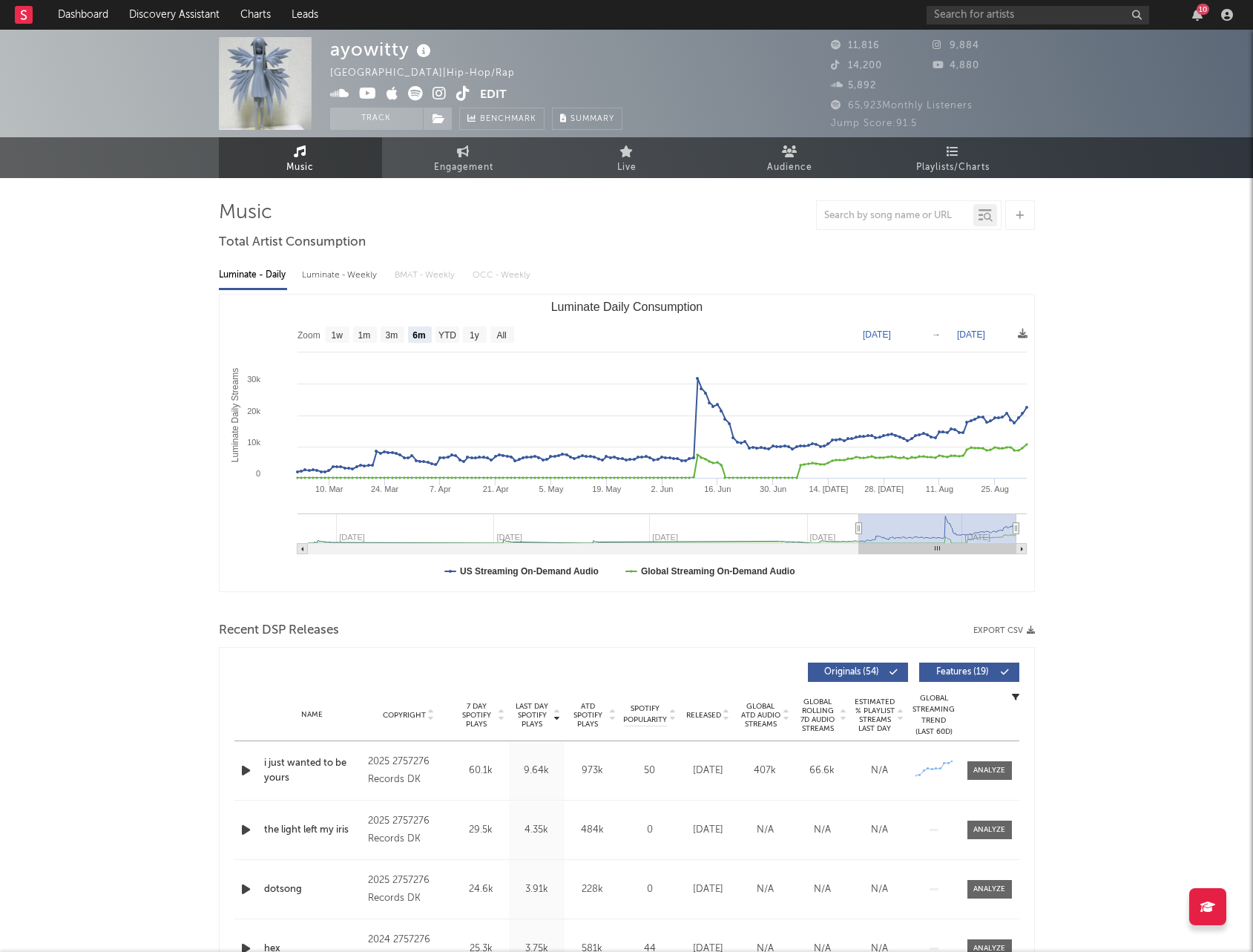
click at [244, 765] on icon "button" at bounding box center [245, 770] width 15 height 18
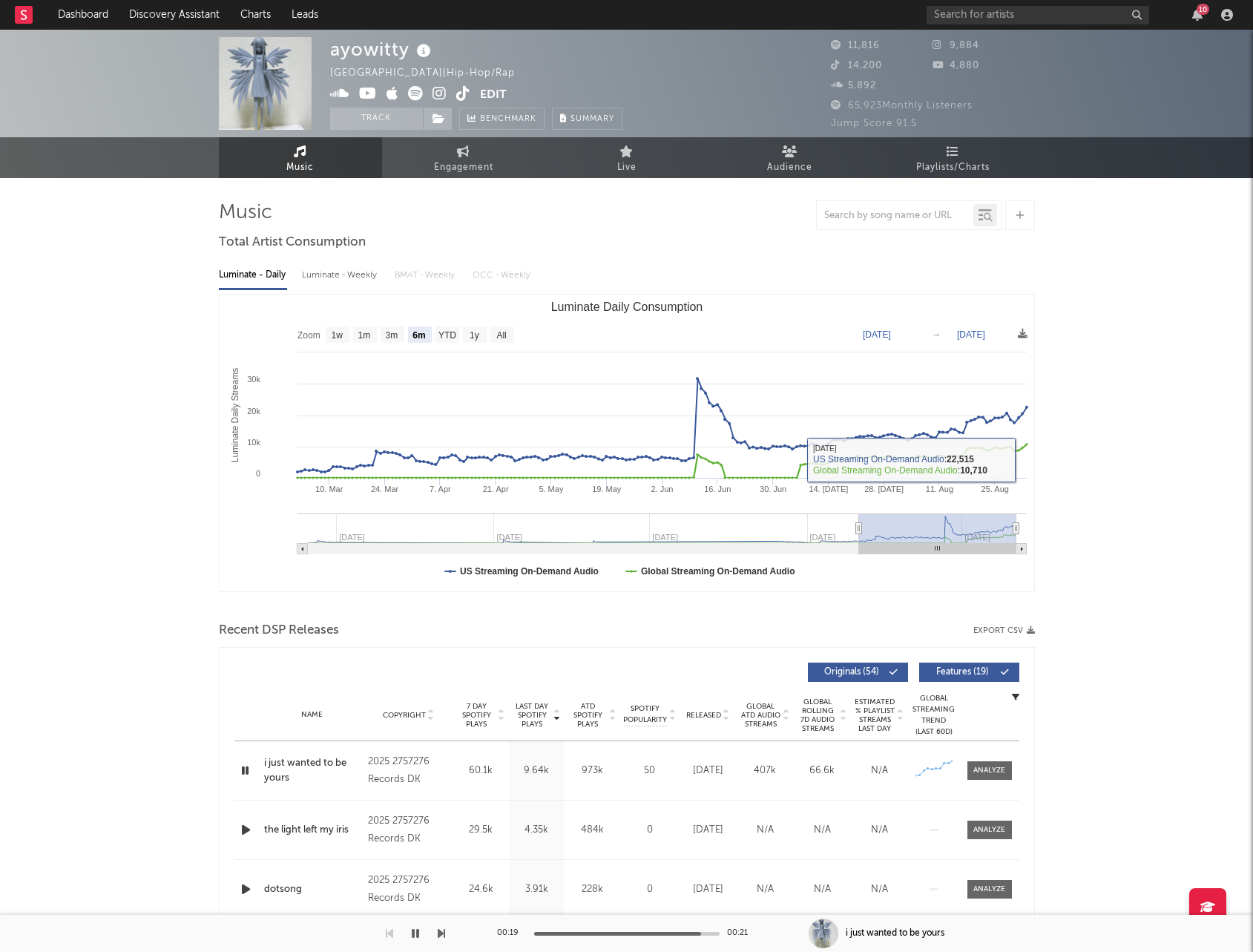
click at [438, 94] on icon at bounding box center [440, 94] width 15 height 15
click at [459, 91] on icon at bounding box center [463, 94] width 15 height 15
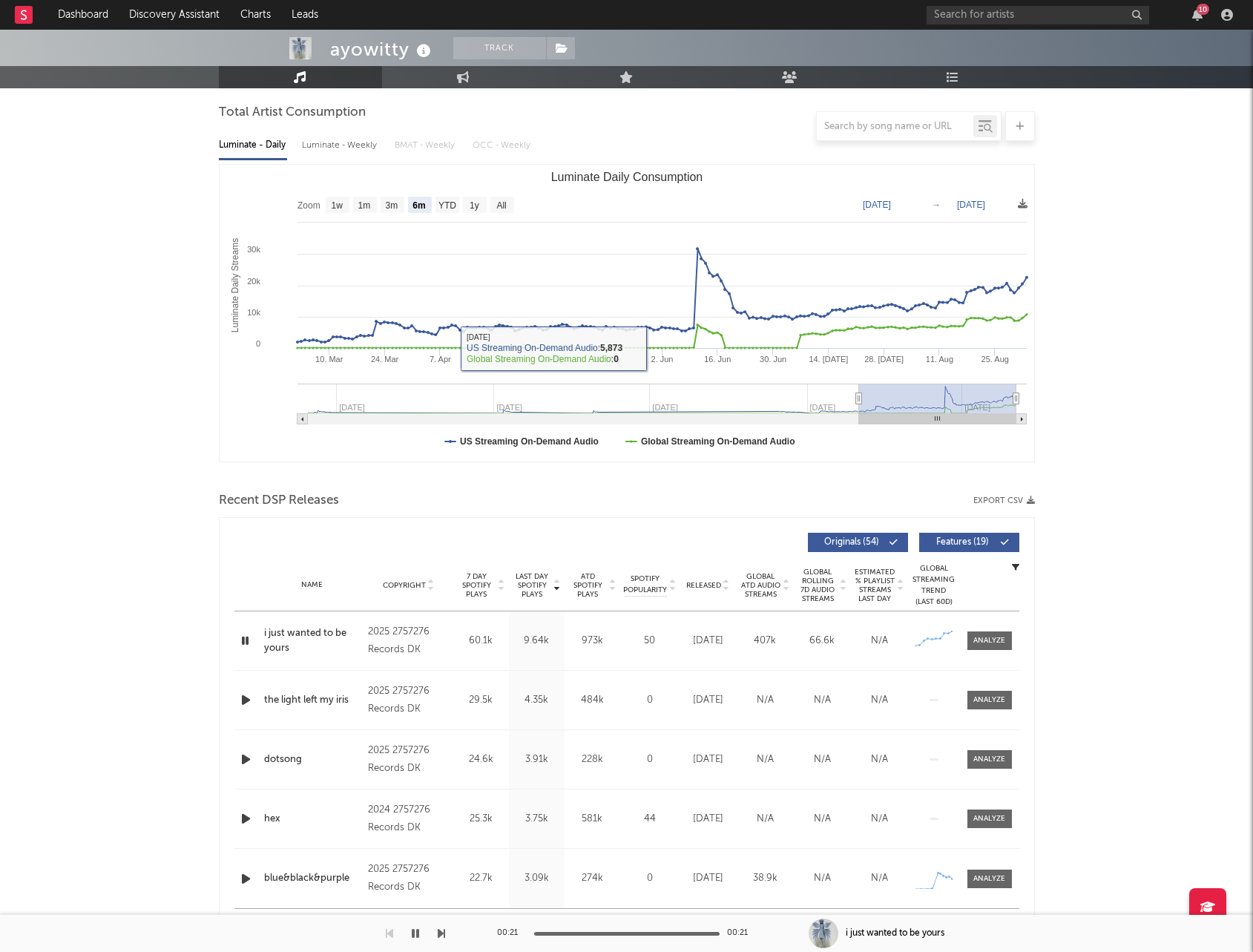
scroll to position [132, 0]
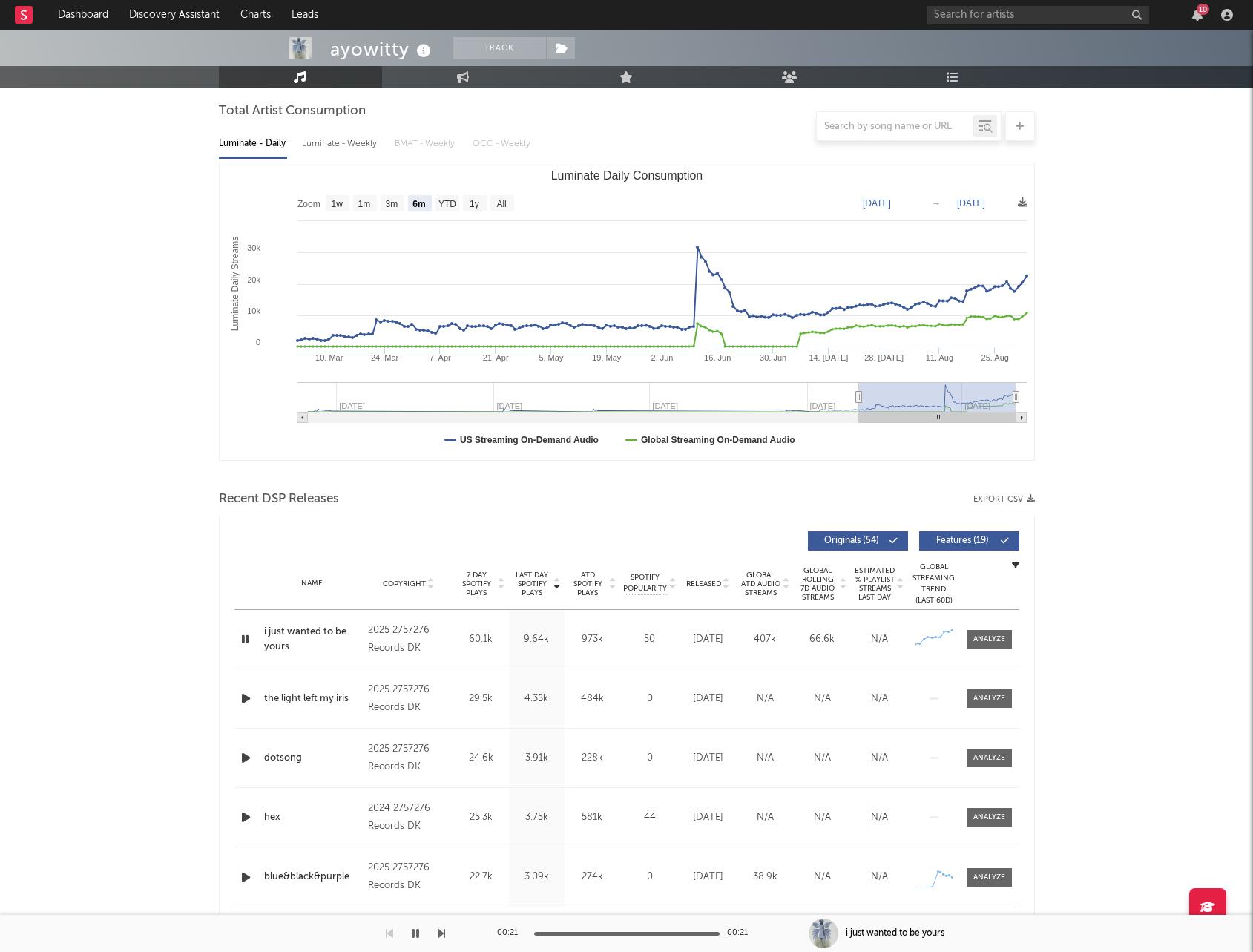
click at [238, 631] on icon "button" at bounding box center [245, 639] width 15 height 18
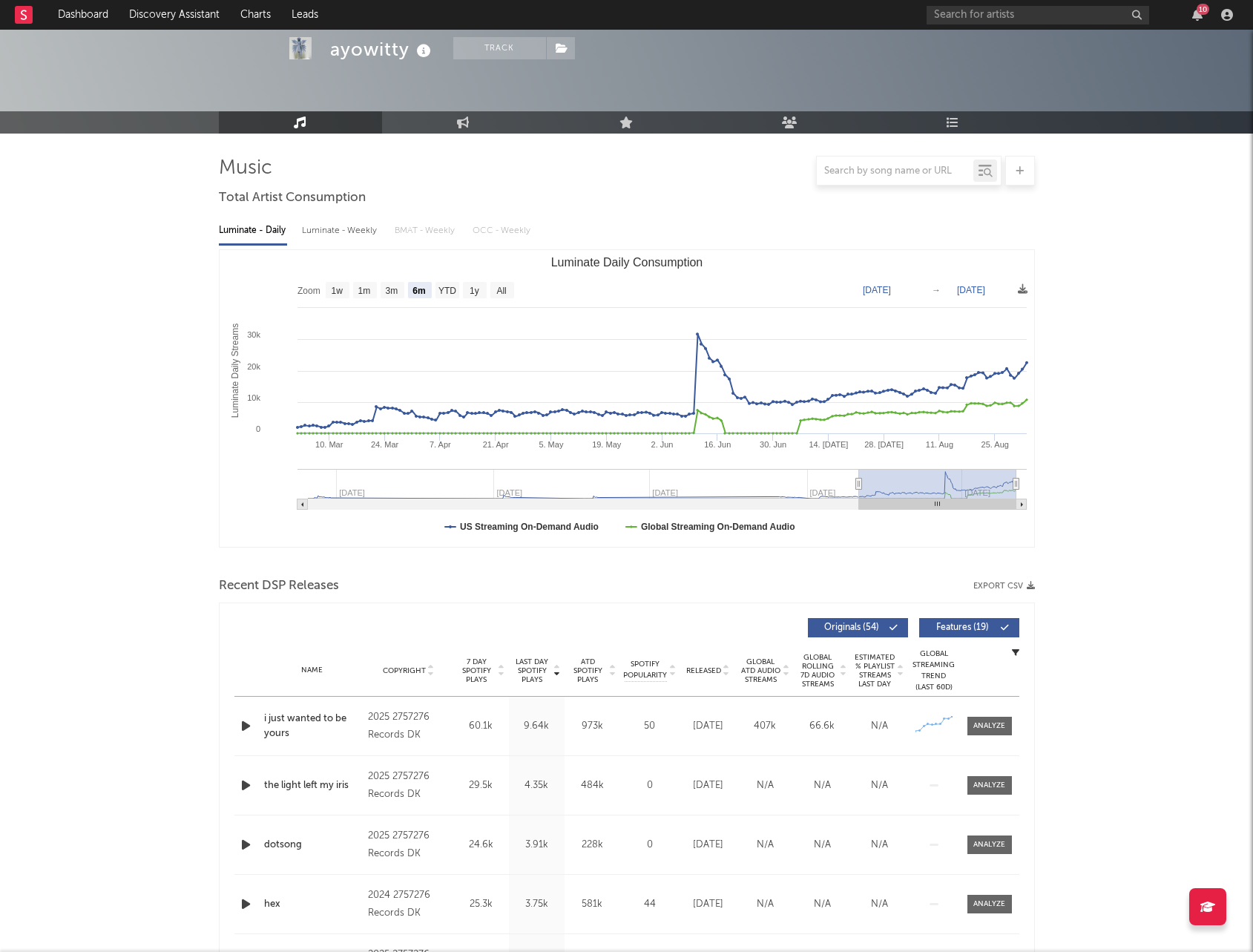
scroll to position [0, 0]
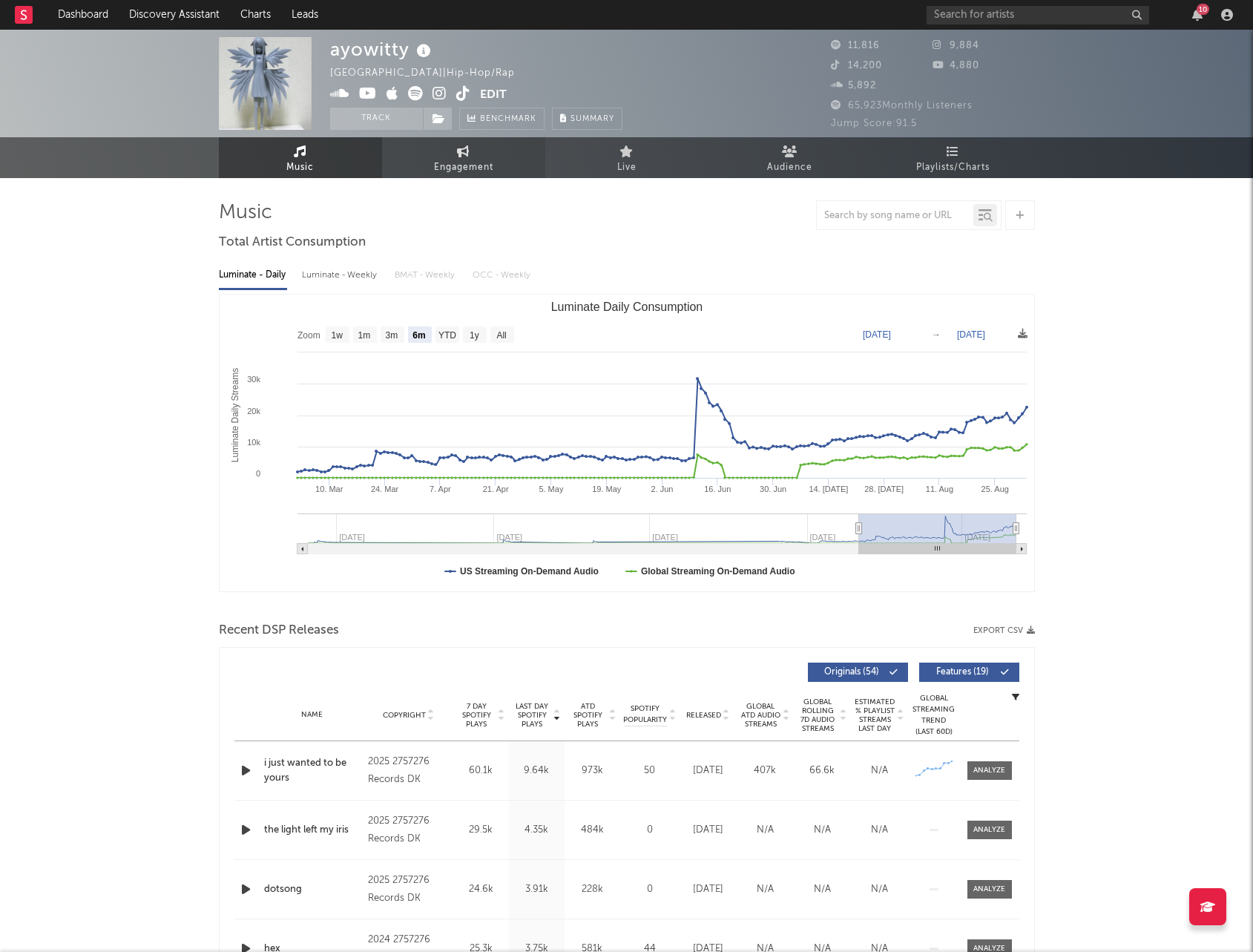
click at [483, 153] on link "Engagement" at bounding box center [463, 157] width 164 height 41
select select "1w"
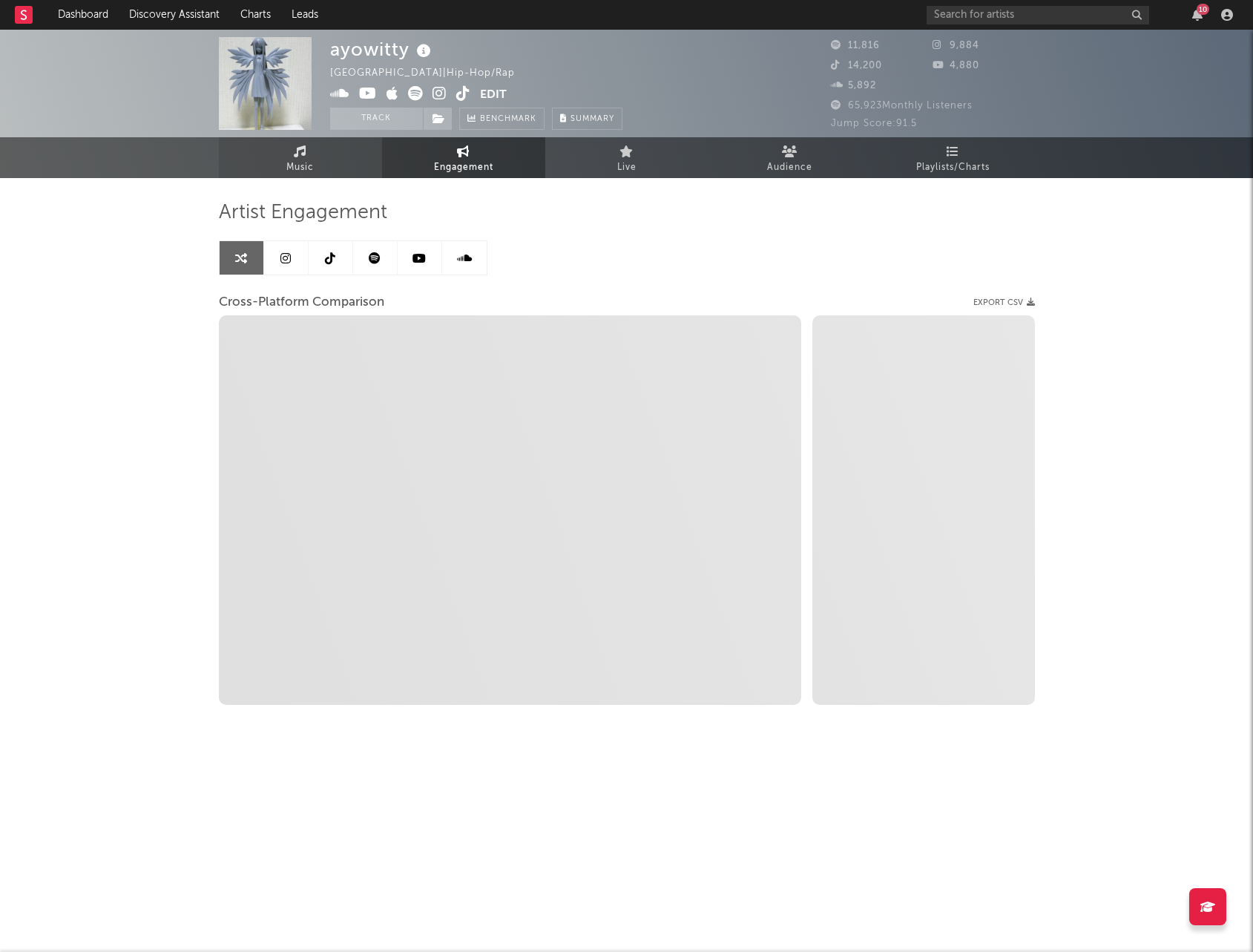
click at [329, 161] on link "Music" at bounding box center [301, 157] width 164 height 41
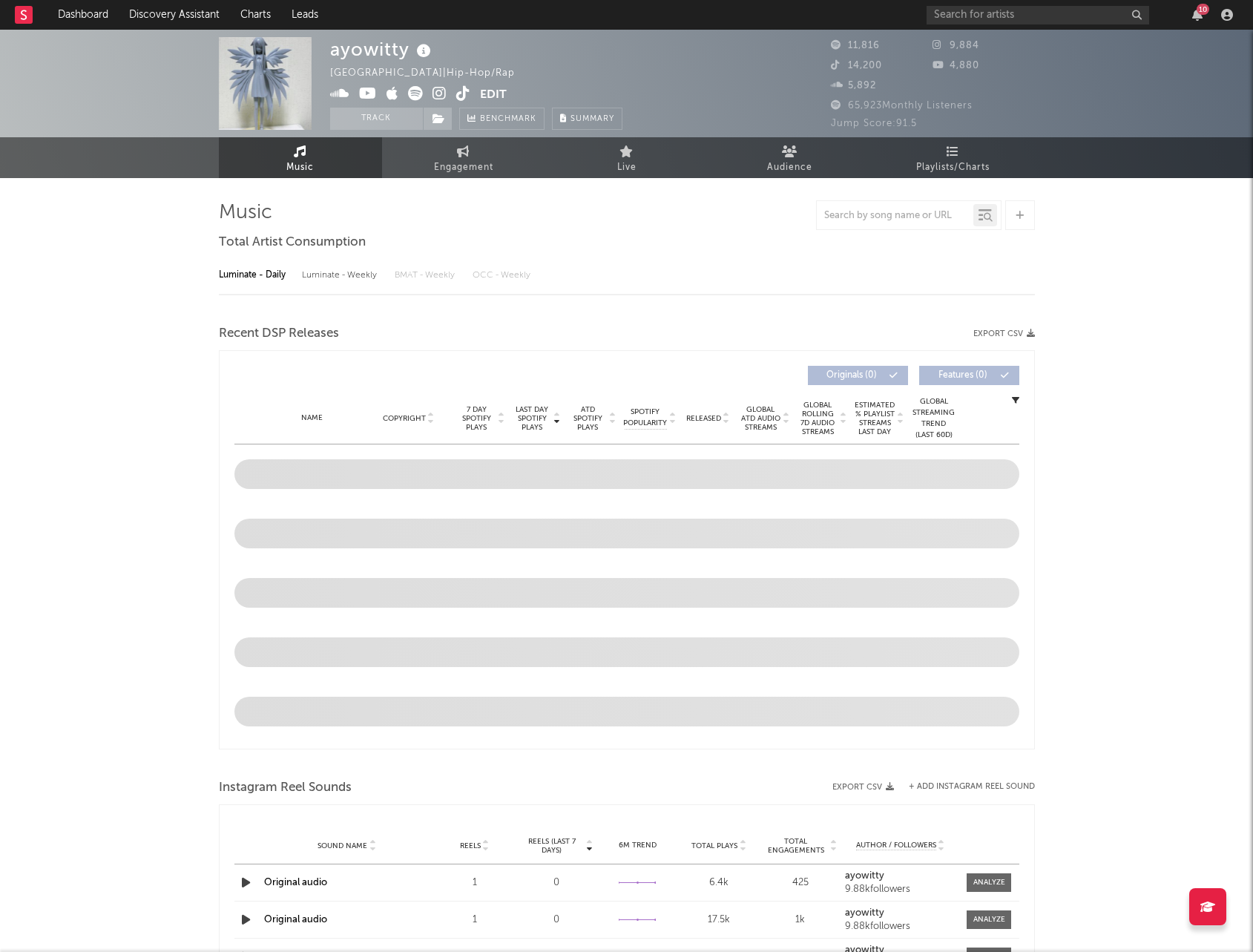
select select "6m"
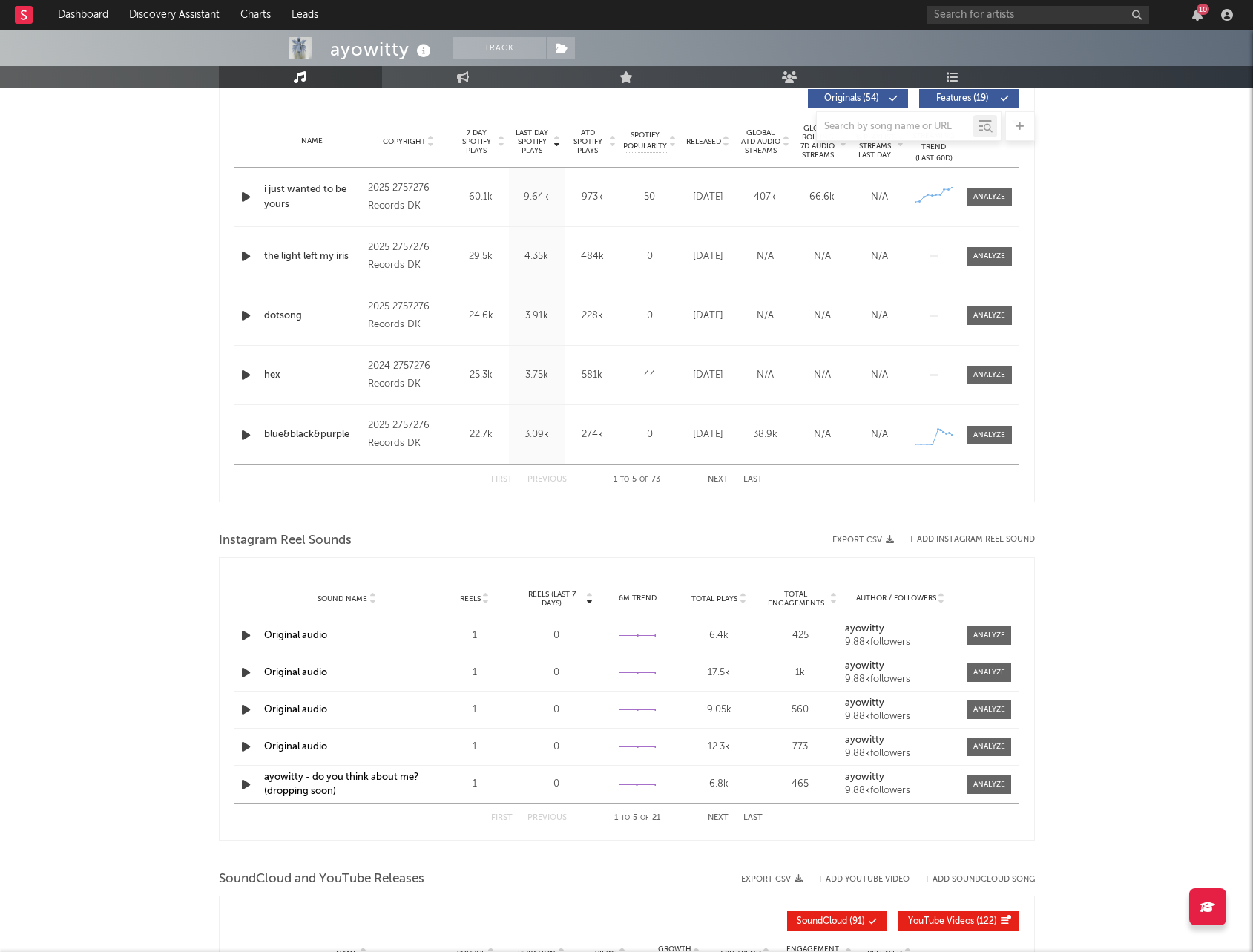
scroll to position [537, 0]
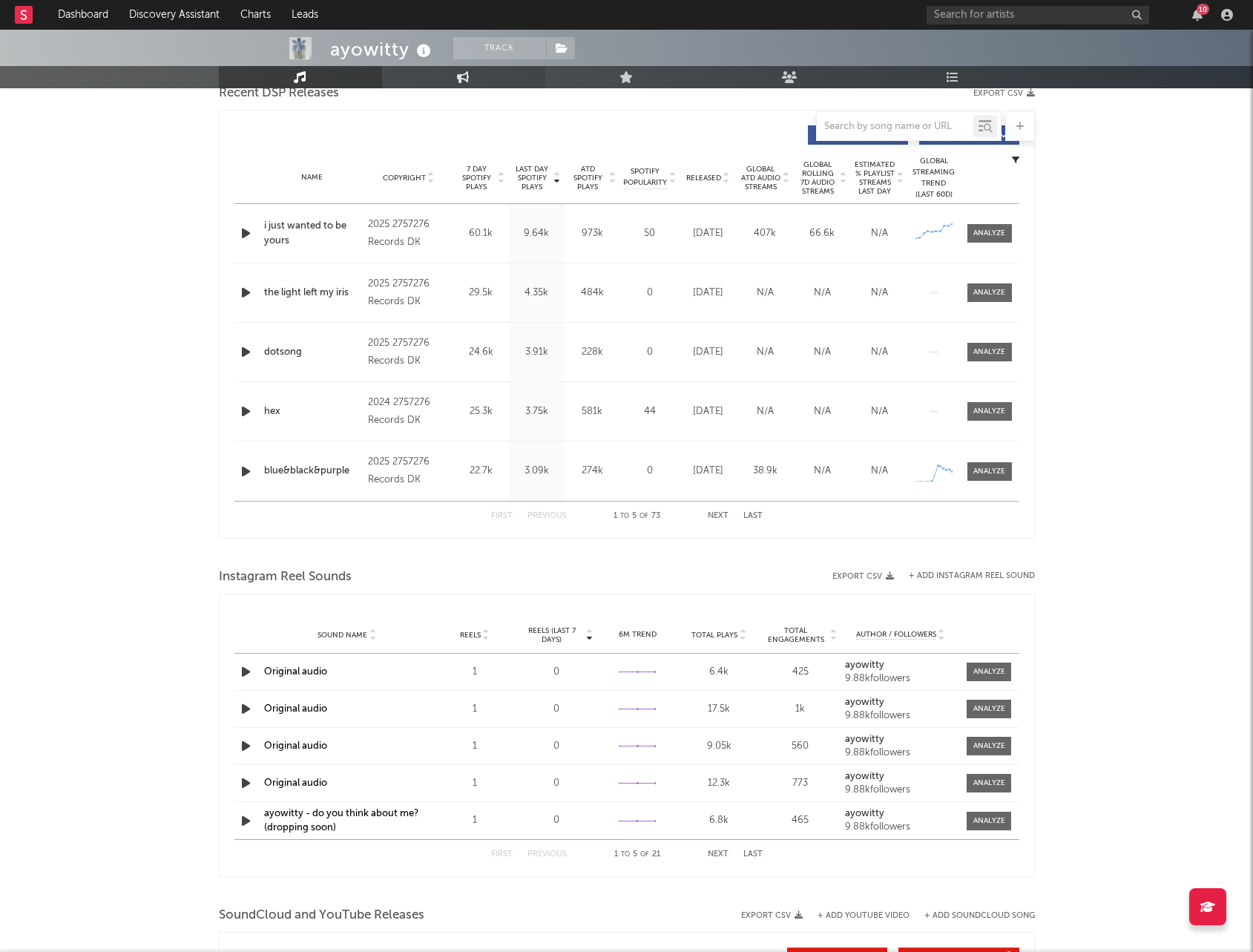
click at [462, 82] on icon at bounding box center [463, 76] width 13 height 12
select select "1w"
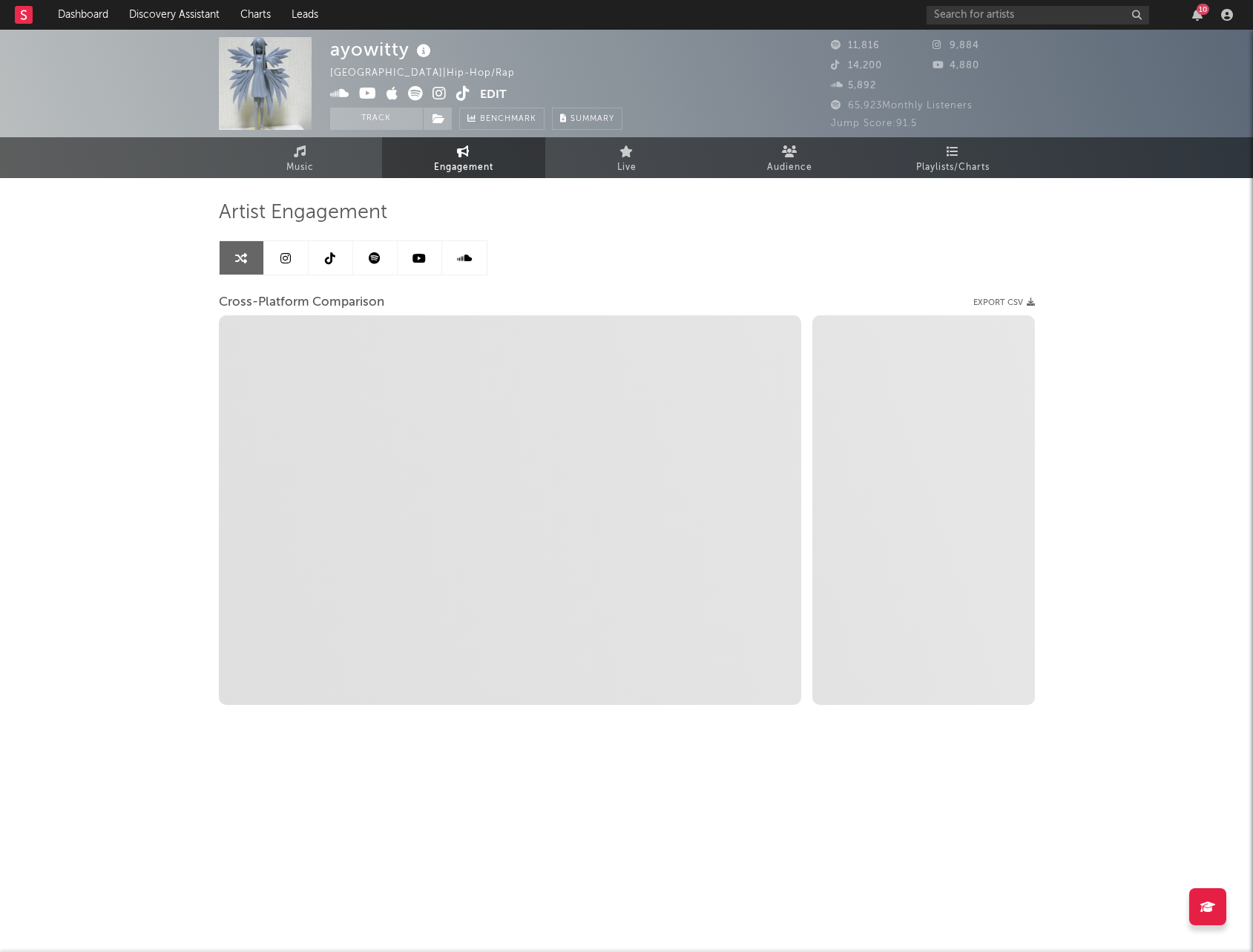
click at [330, 266] on link at bounding box center [331, 257] width 45 height 34
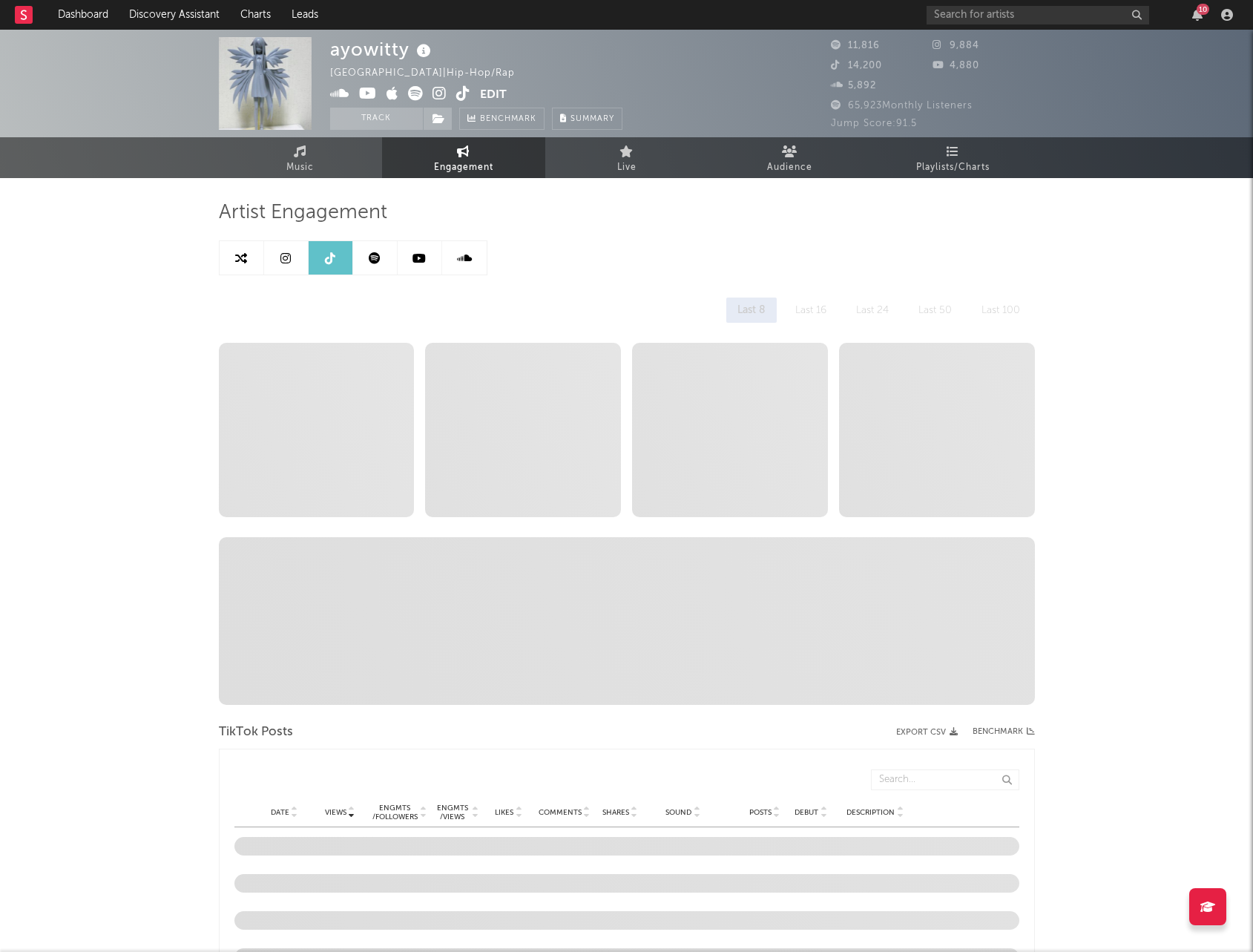
select select "6m"
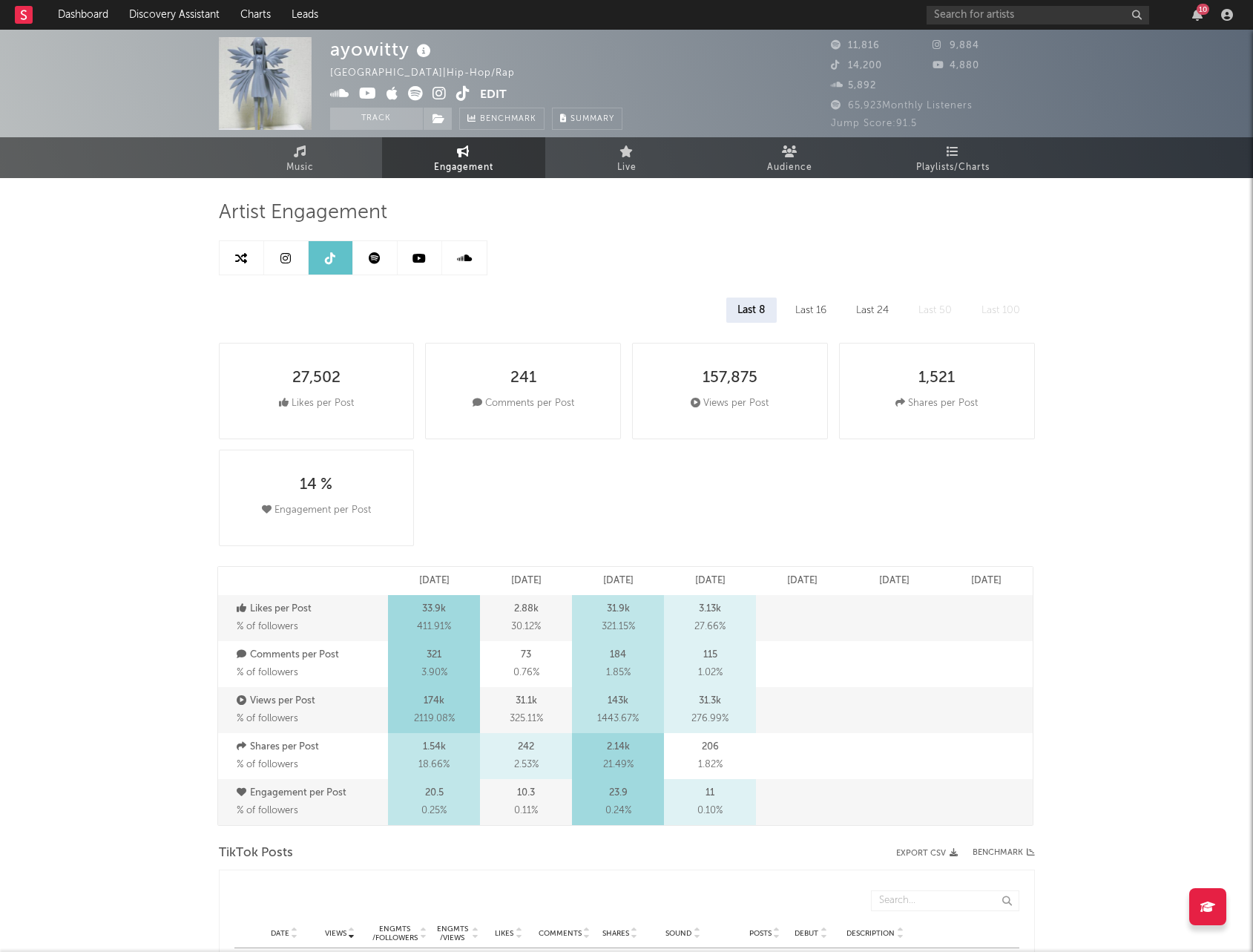
click at [285, 256] on icon at bounding box center [285, 258] width 10 height 12
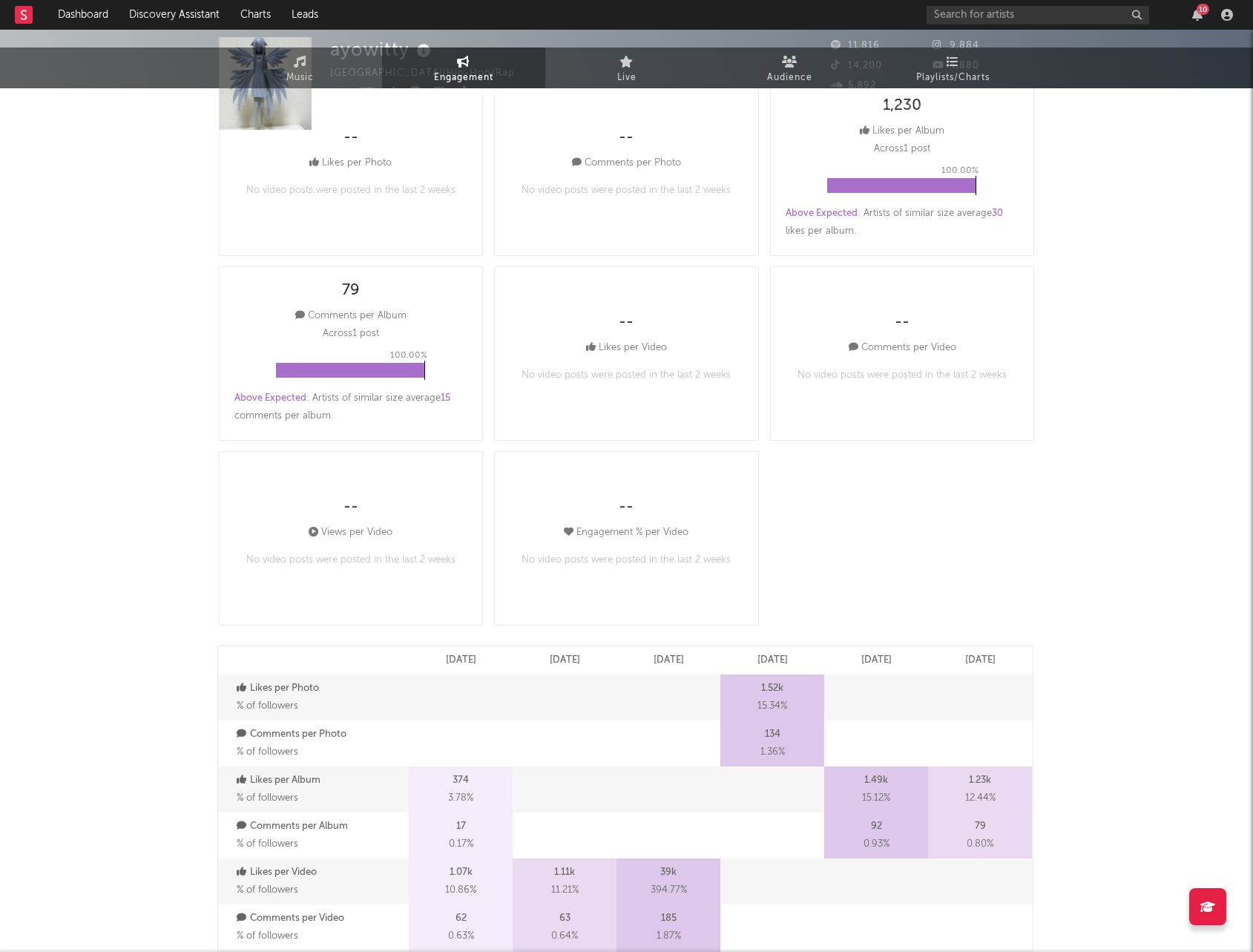
select select "6m"
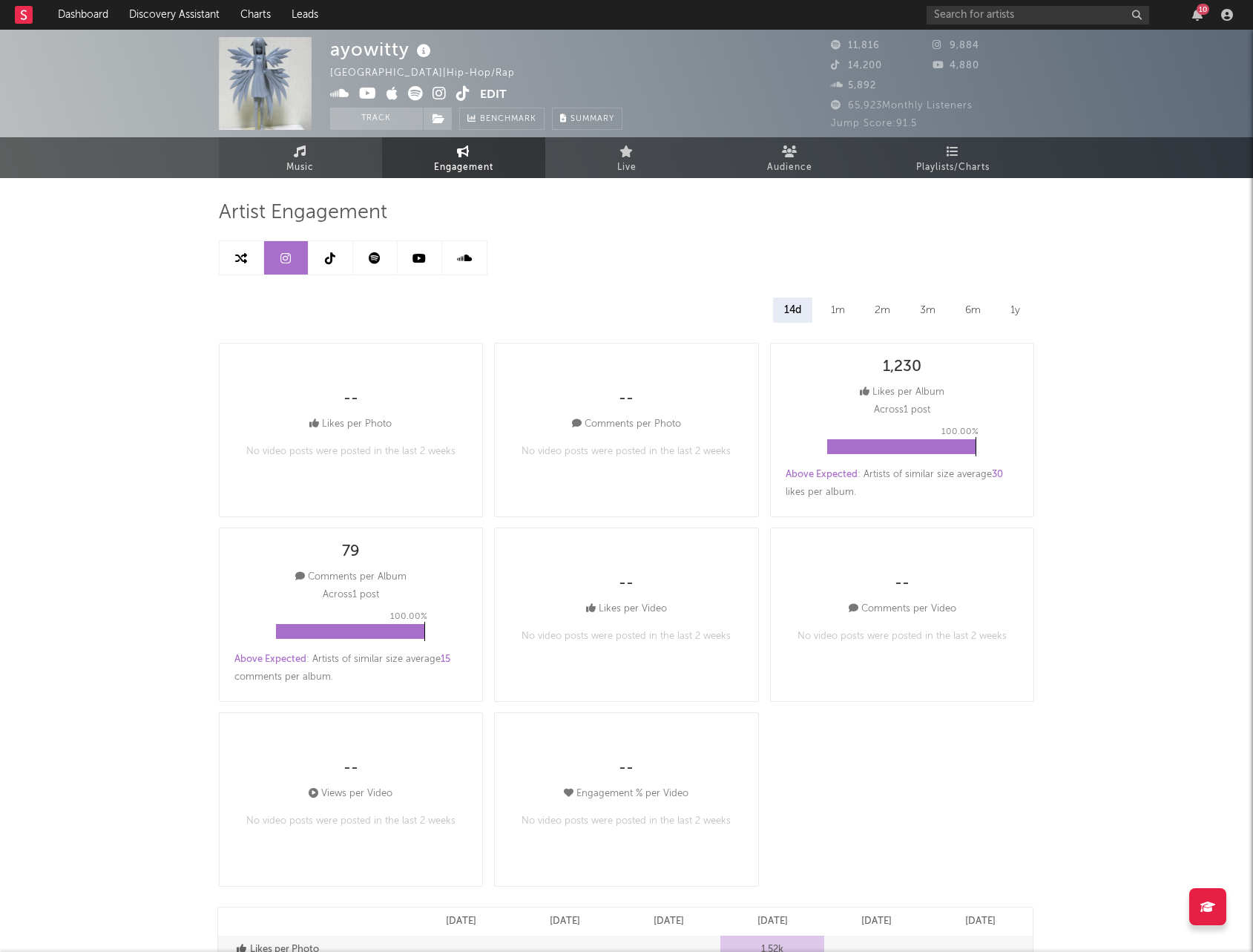
click at [275, 148] on link "Music" at bounding box center [301, 157] width 164 height 41
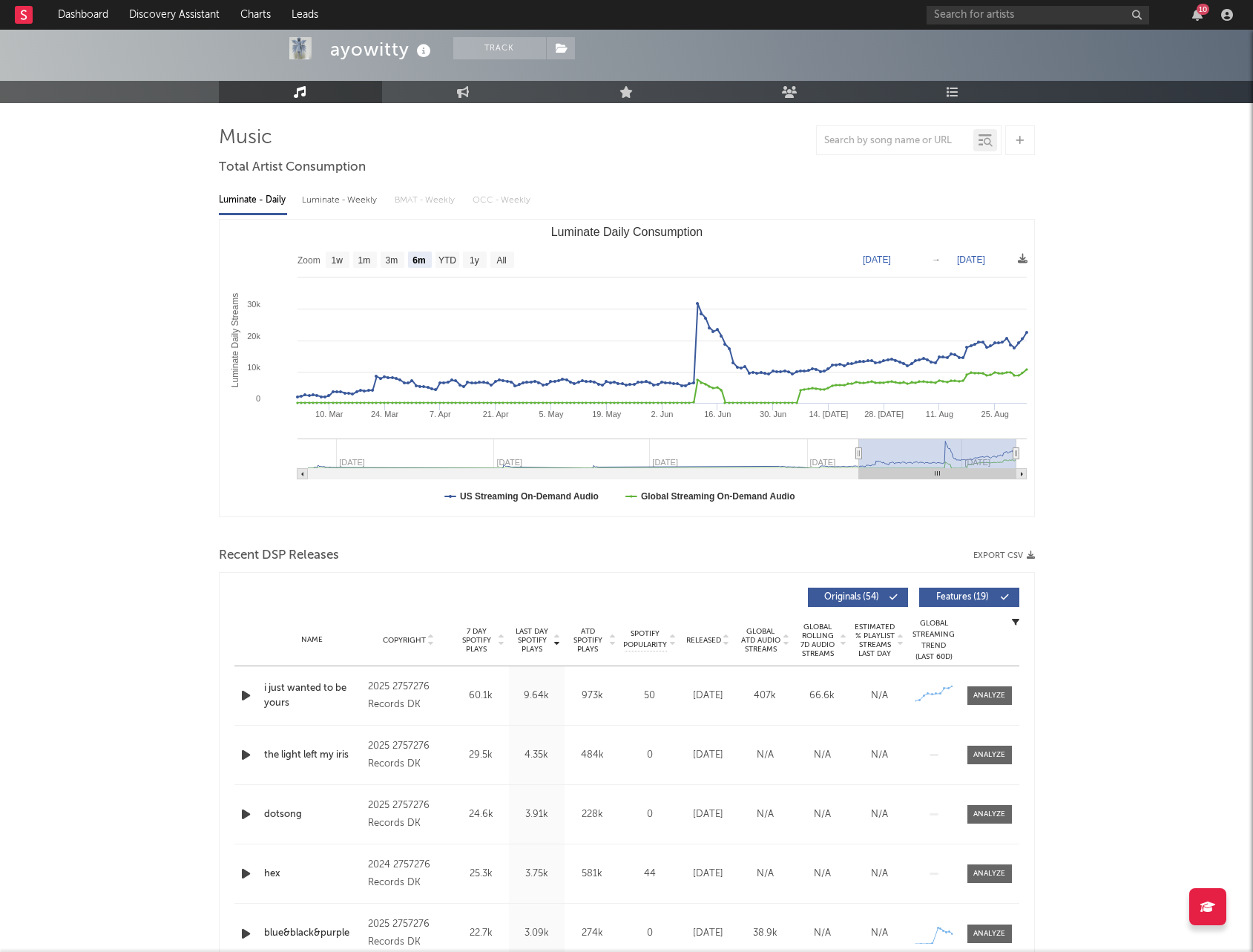
scroll to position [61, 0]
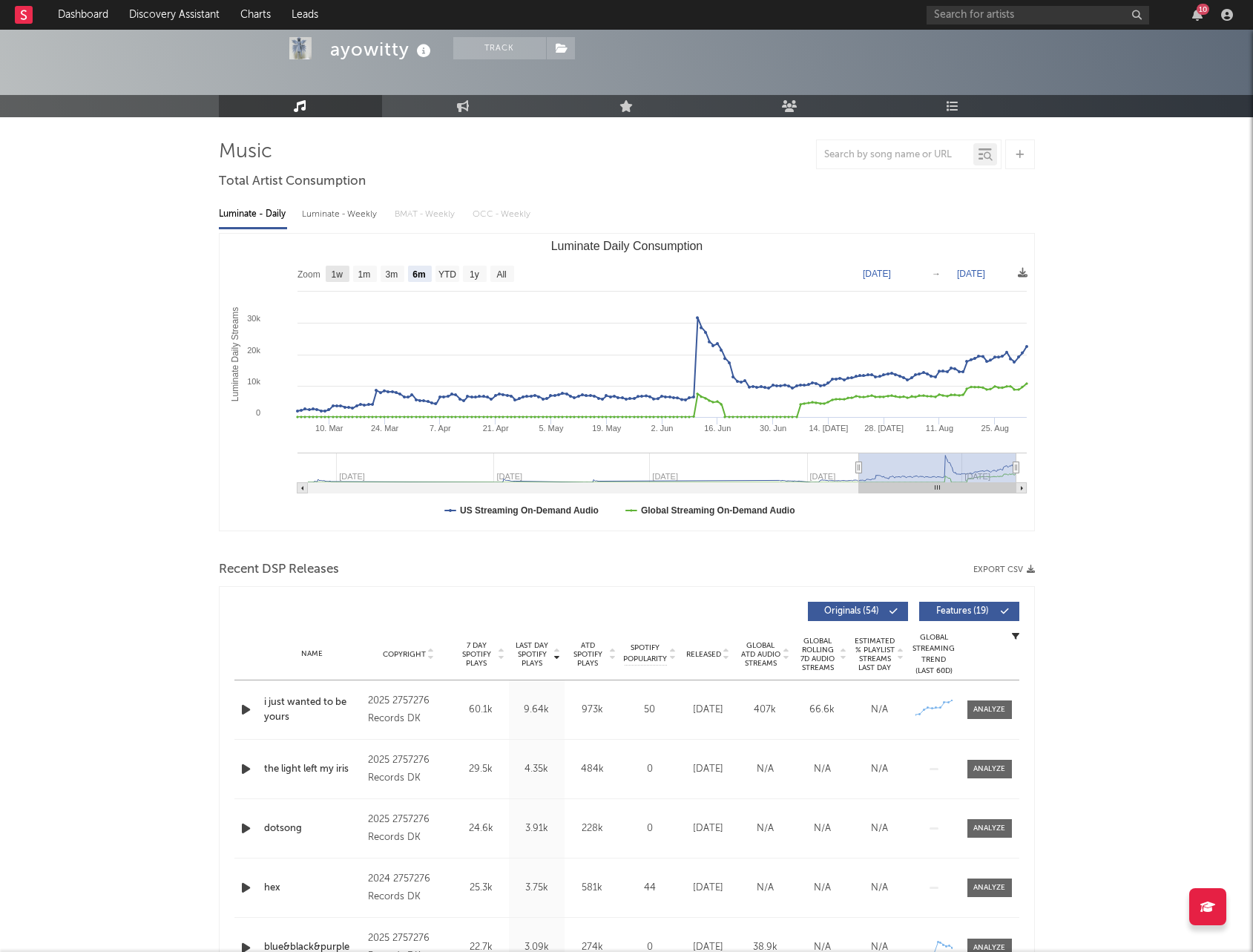
click at [342, 271] on text "1w" at bounding box center [336, 273] width 12 height 10
select select "1w"
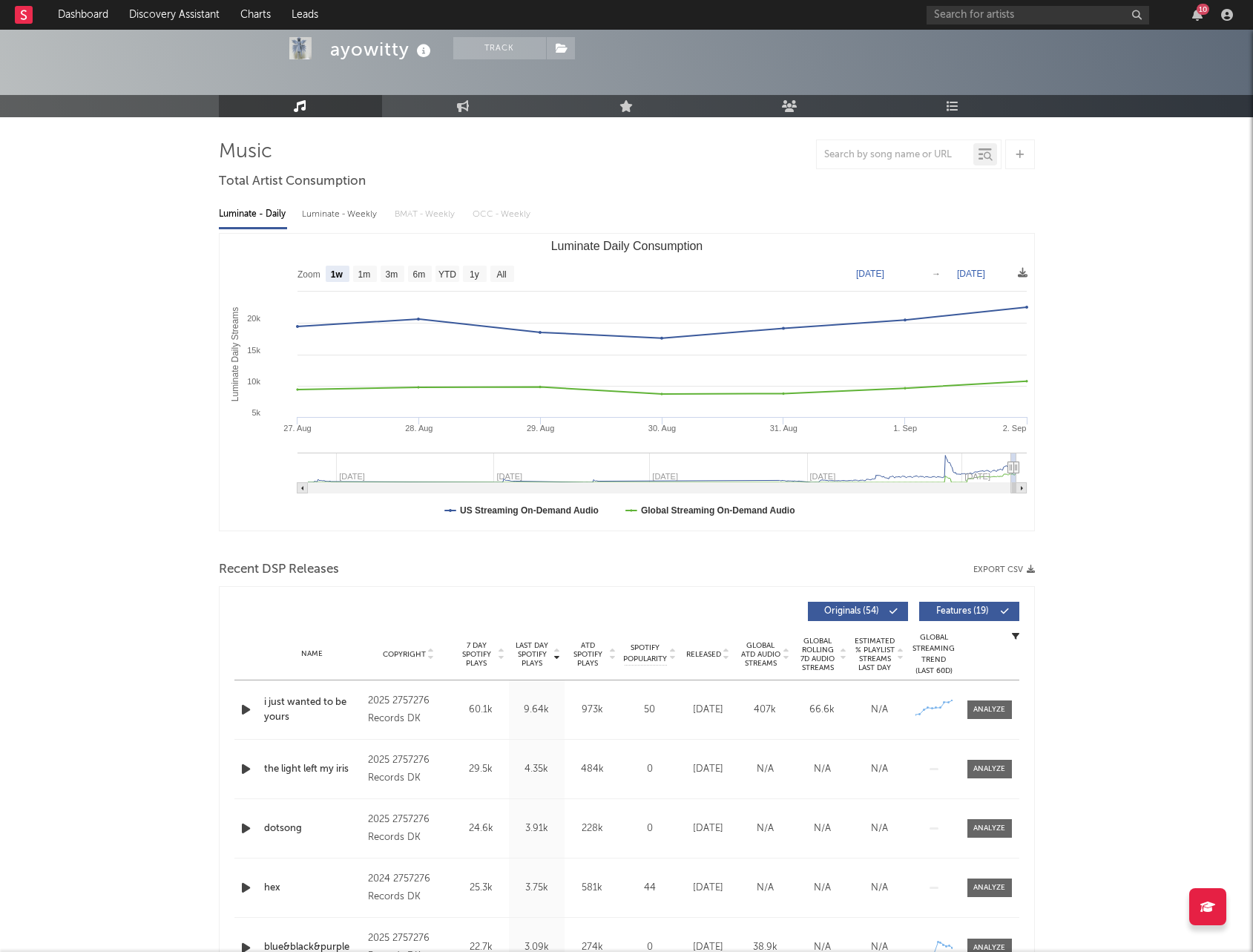
click at [883, 275] on text "[DATE]" at bounding box center [870, 273] width 28 height 10
click at [883, 275] on input "[DATE]" at bounding box center [881, 273] width 69 height 15
click at [880, 275] on input "[DATE]" at bounding box center [881, 273] width 69 height 15
type input "[DATE]"
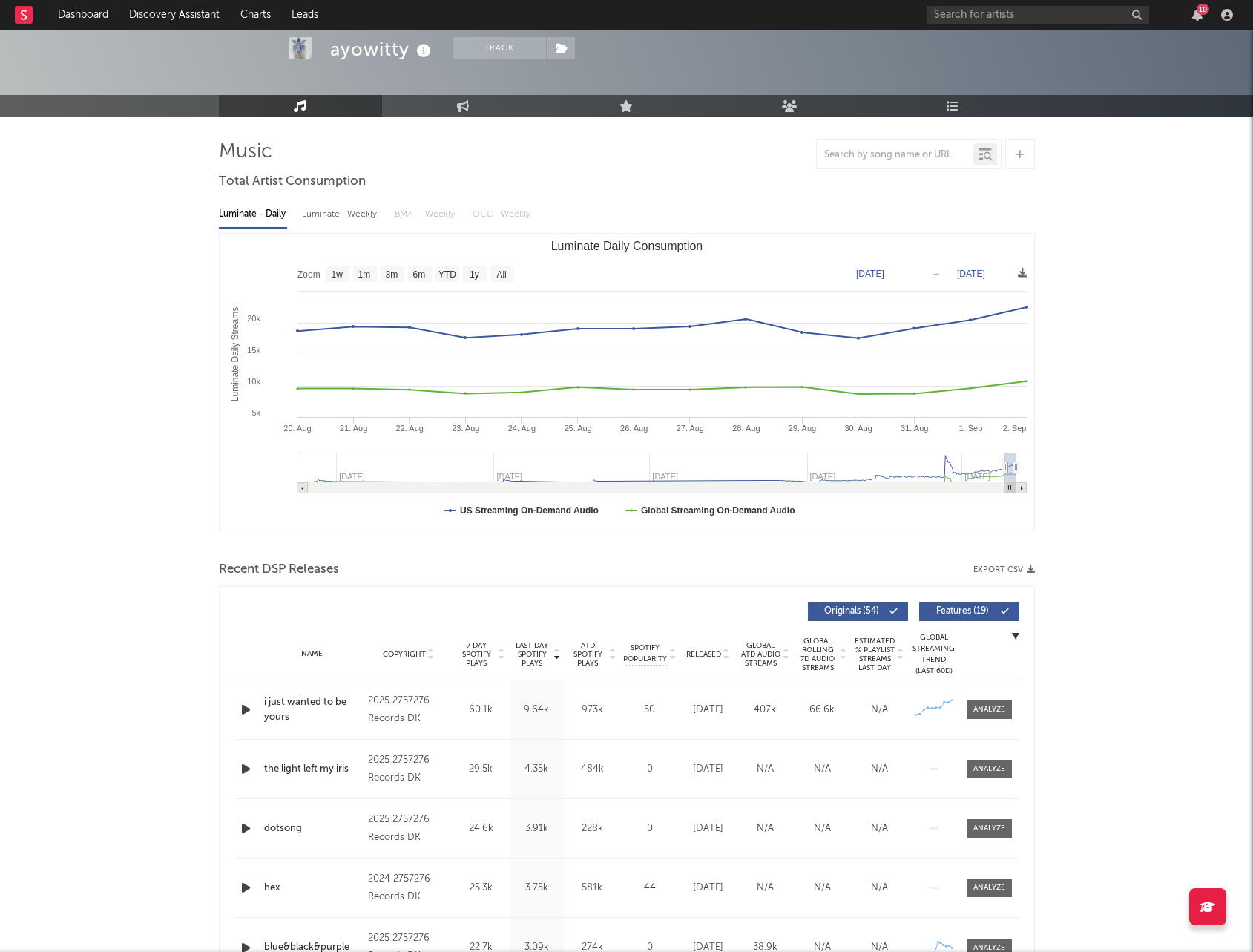
click at [984, 273] on text "[DATE]" at bounding box center [970, 273] width 28 height 10
type input "[DATE]"
select select "1w"
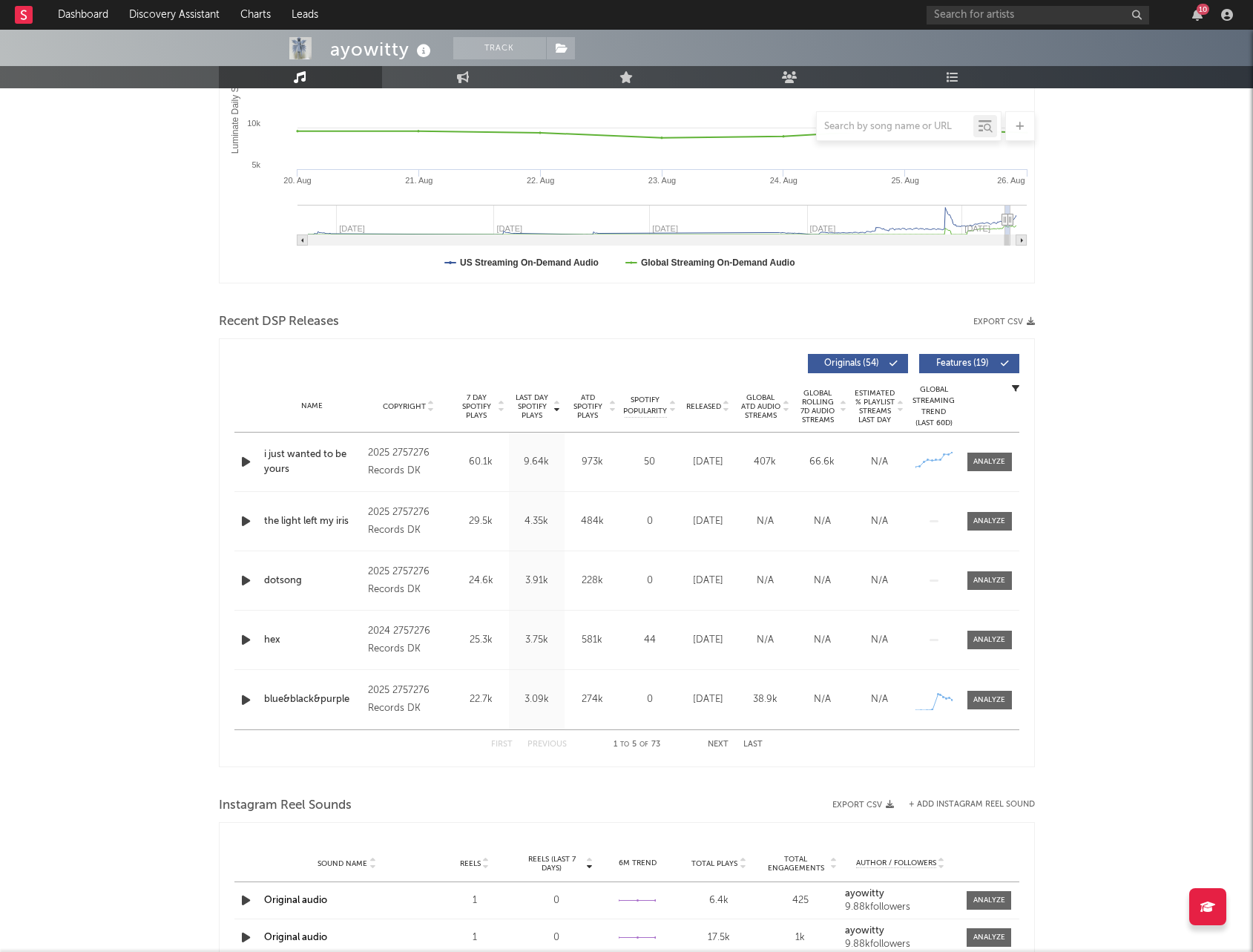
scroll to position [312, 0]
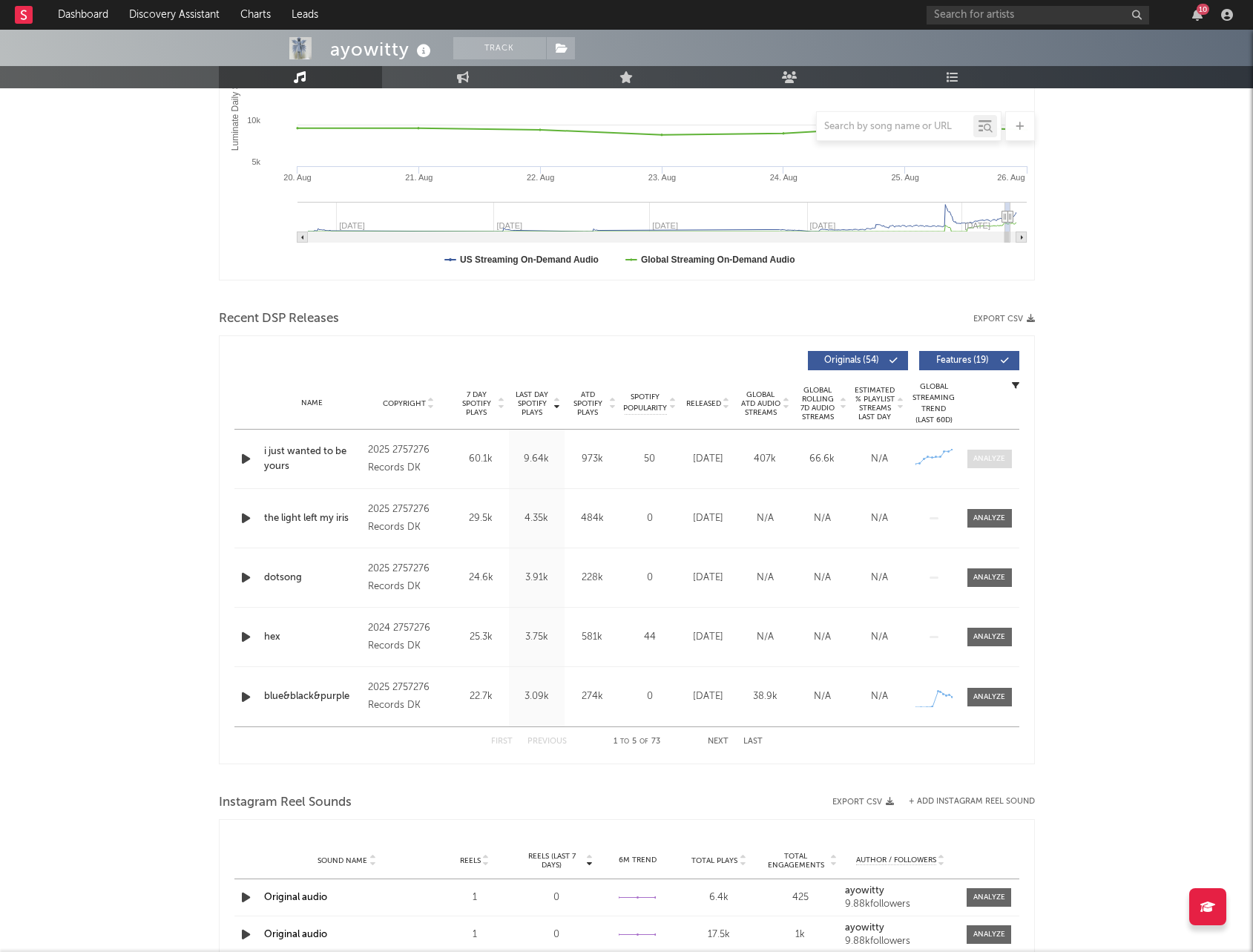
click at [997, 456] on div at bounding box center [989, 459] width 32 height 11
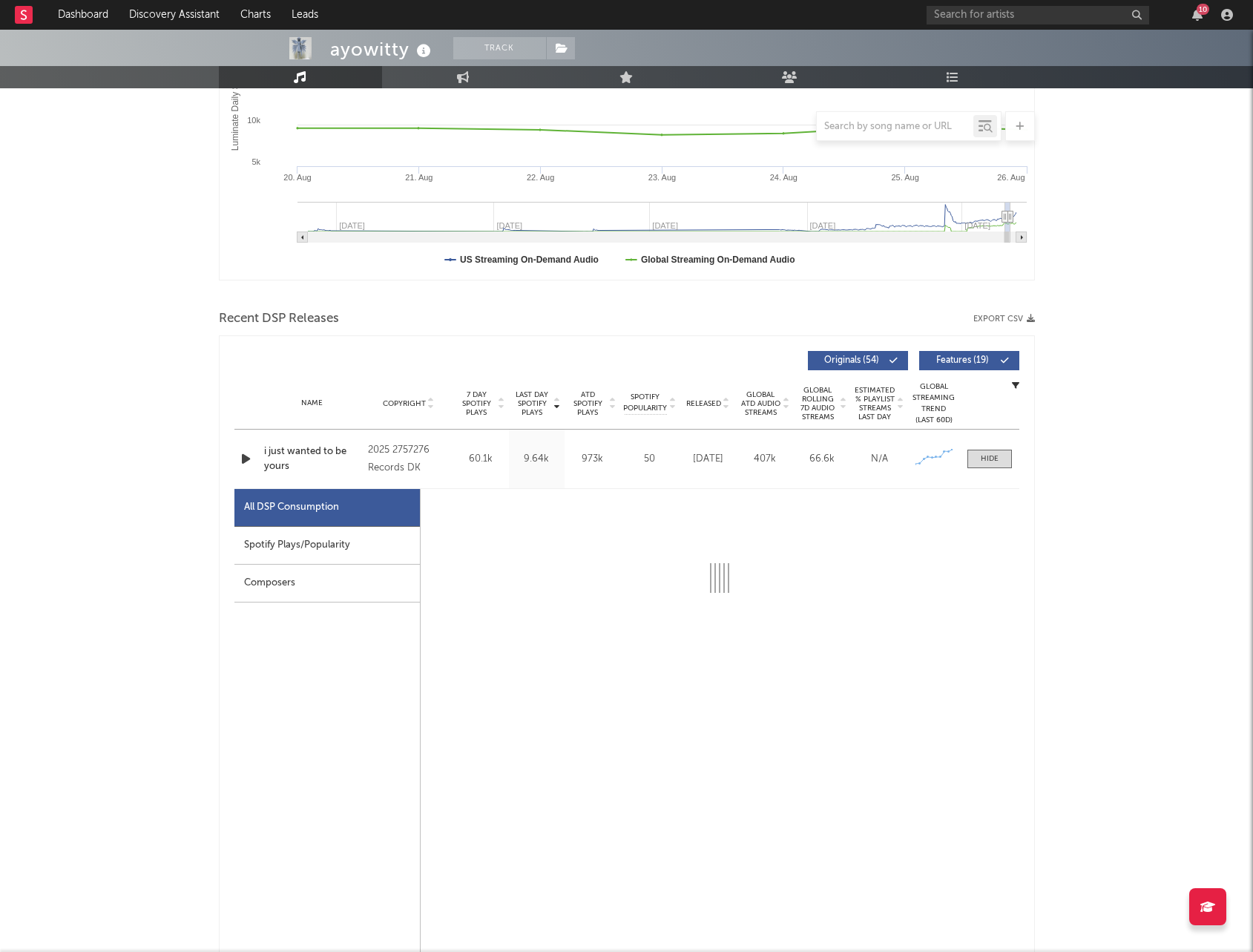
select select "1w"
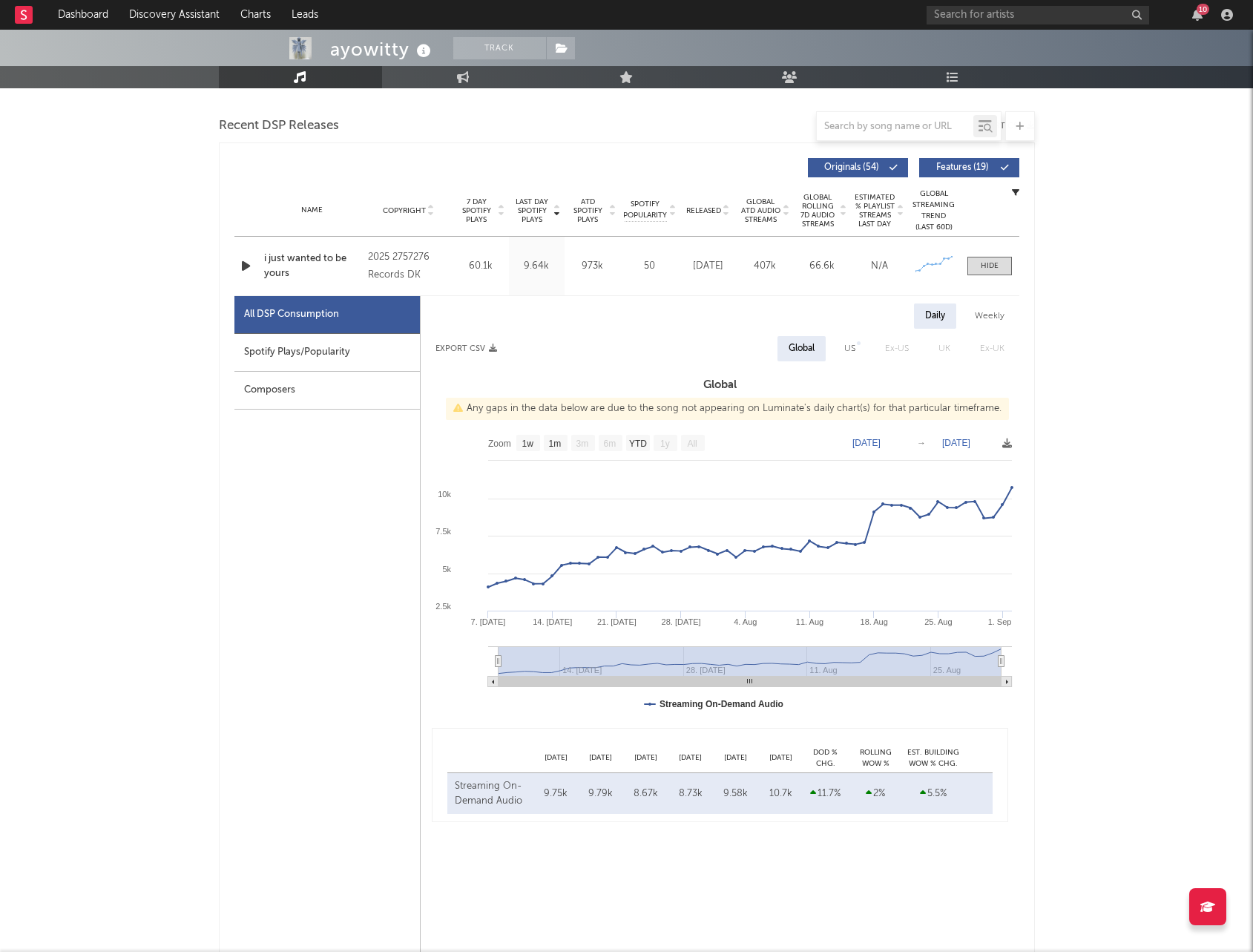
scroll to position [507, 0]
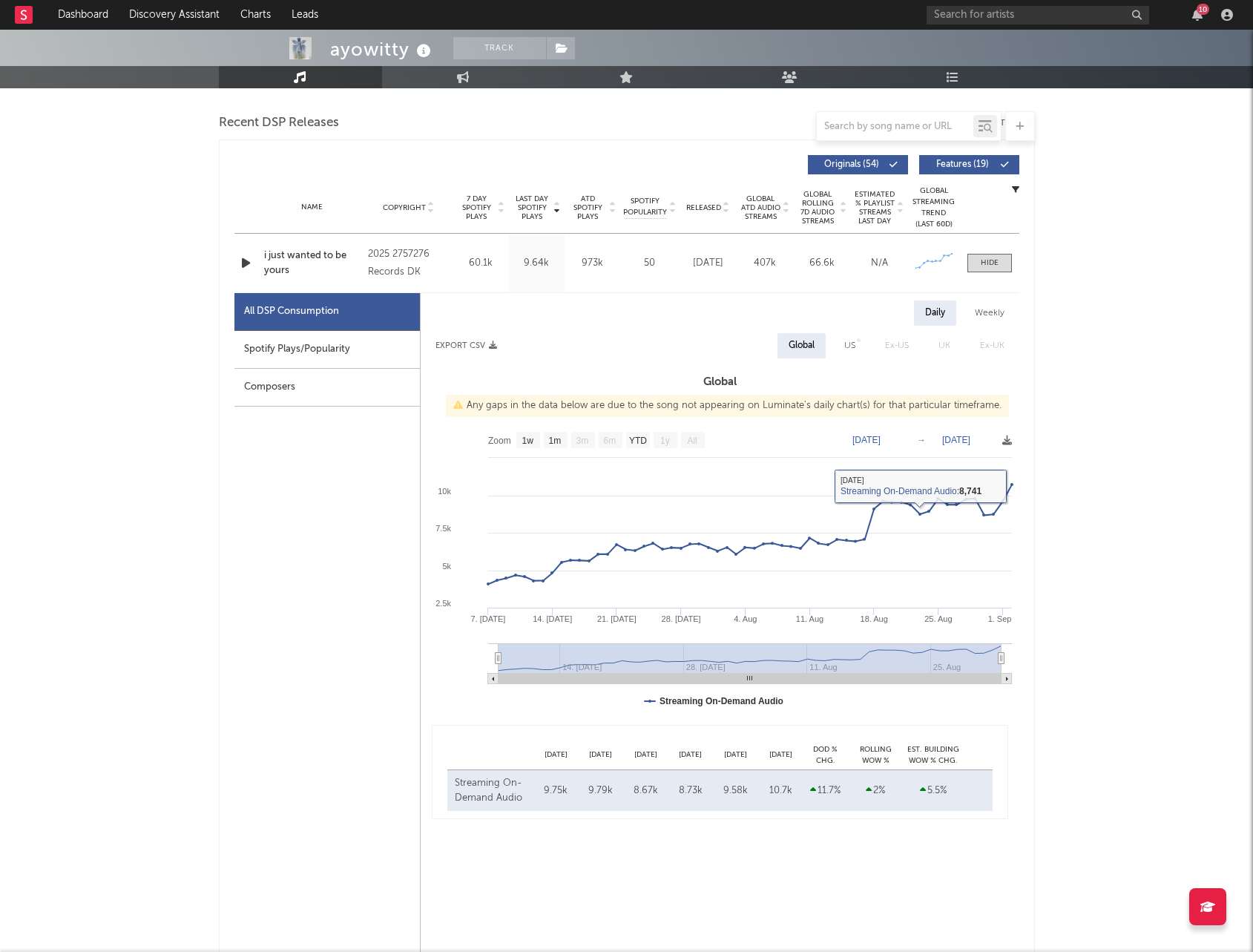
click at [870, 441] on text "Jul 7, 2025" at bounding box center [866, 439] width 28 height 10
type input "[DATE]"
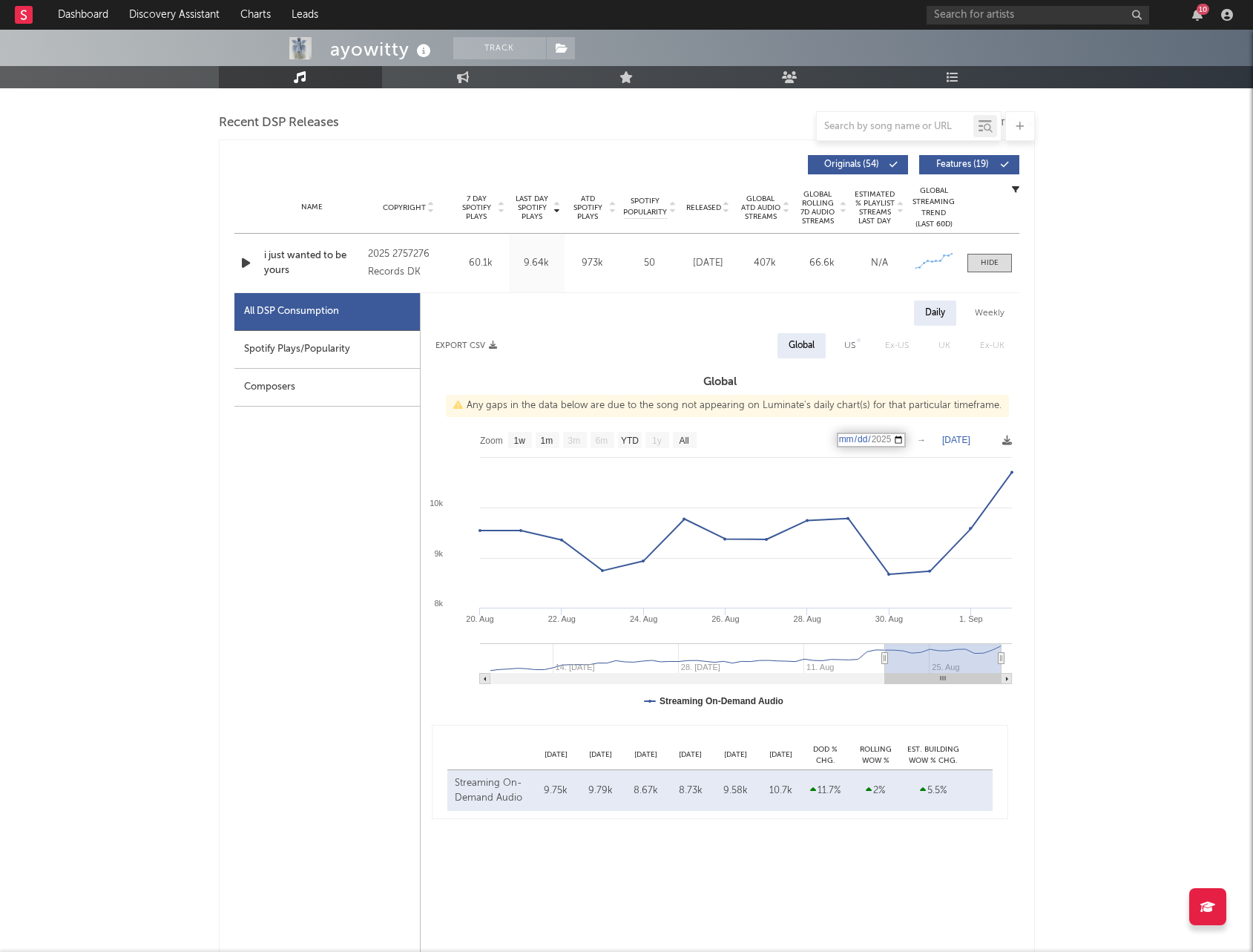
click at [962, 439] on text "[DATE]" at bounding box center [956, 439] width 28 height 10
click at [960, 440] on input "[DATE]" at bounding box center [963, 440] width 69 height 15
type input "2025-02-08"
click at [940, 435] on input "2025-02-08" at bounding box center [963, 440] width 69 height 15
type input "[DATE]"
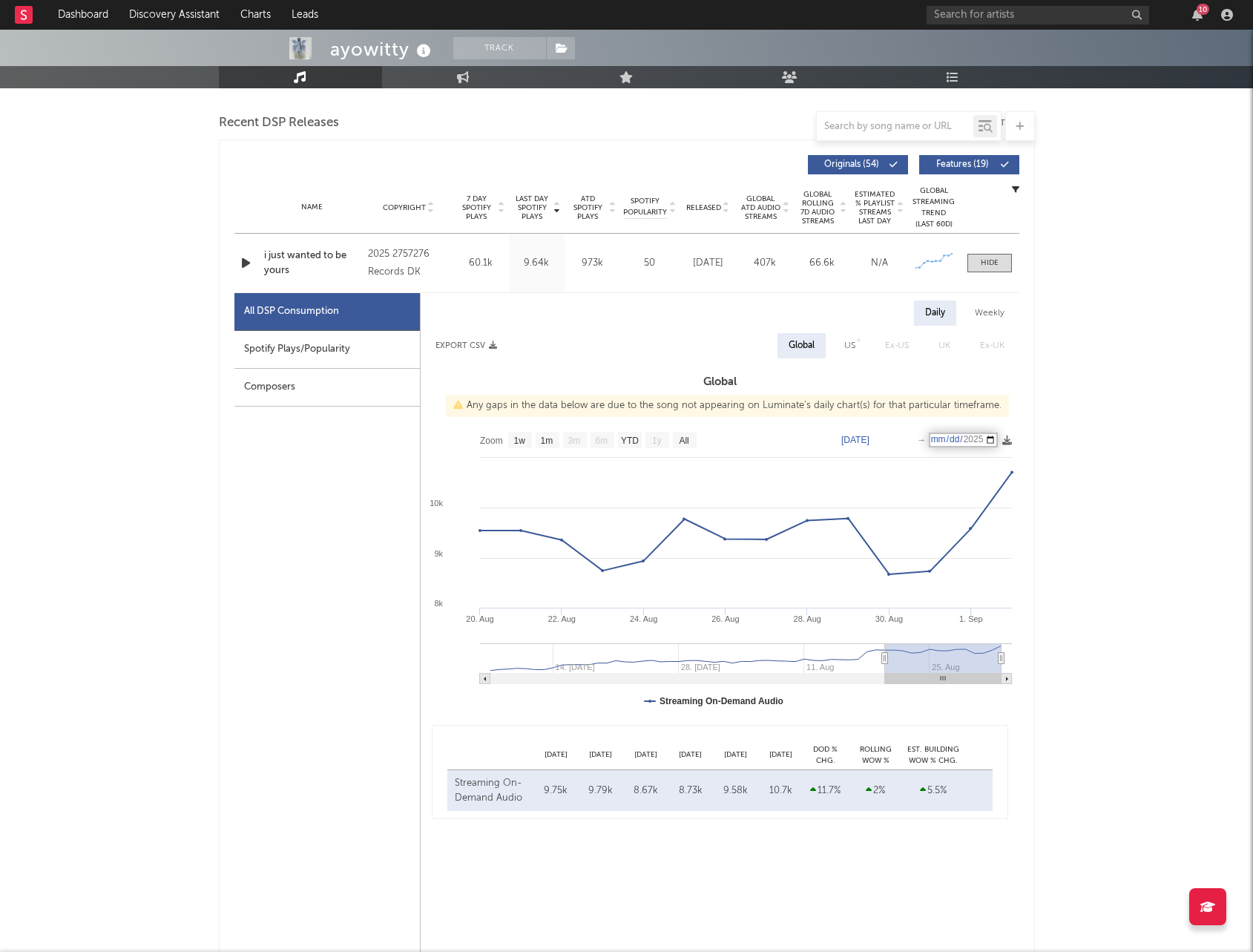
click at [1062, 503] on div "ayowitty Track United States | Hip-Hop/Rap Edit Track Benchmark Summary 11,816 …" at bounding box center [626, 817] width 1253 height 2589
click at [950, 434] on text "[DATE]" at bounding box center [956, 439] width 28 height 10
type input "[DATE]"
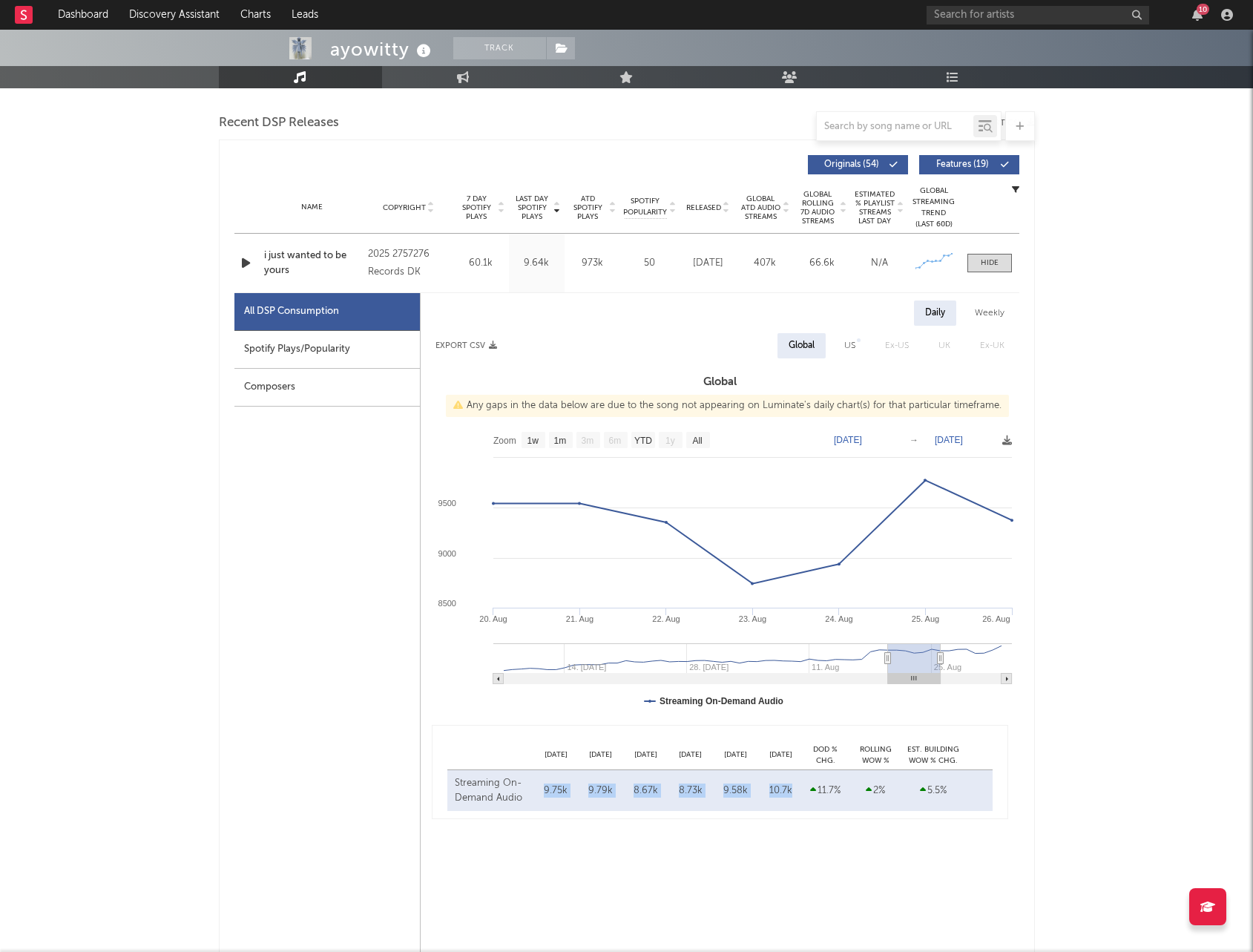
drag, startPoint x: 791, startPoint y: 788, endPoint x: 540, endPoint y: 795, distance: 251.1
click at [540, 795] on div "Streaming On-Demand Audio Aug 28 9.75k Aug 29 9.79k Aug 30 8.67k Aug 31 8.73k S…" at bounding box center [720, 790] width 545 height 41
copy div "9.75k Aug 29 9.79k Aug 30 8.67k Aug 31 8.73k Sep 01 9.58k Sep 02 10.7k"
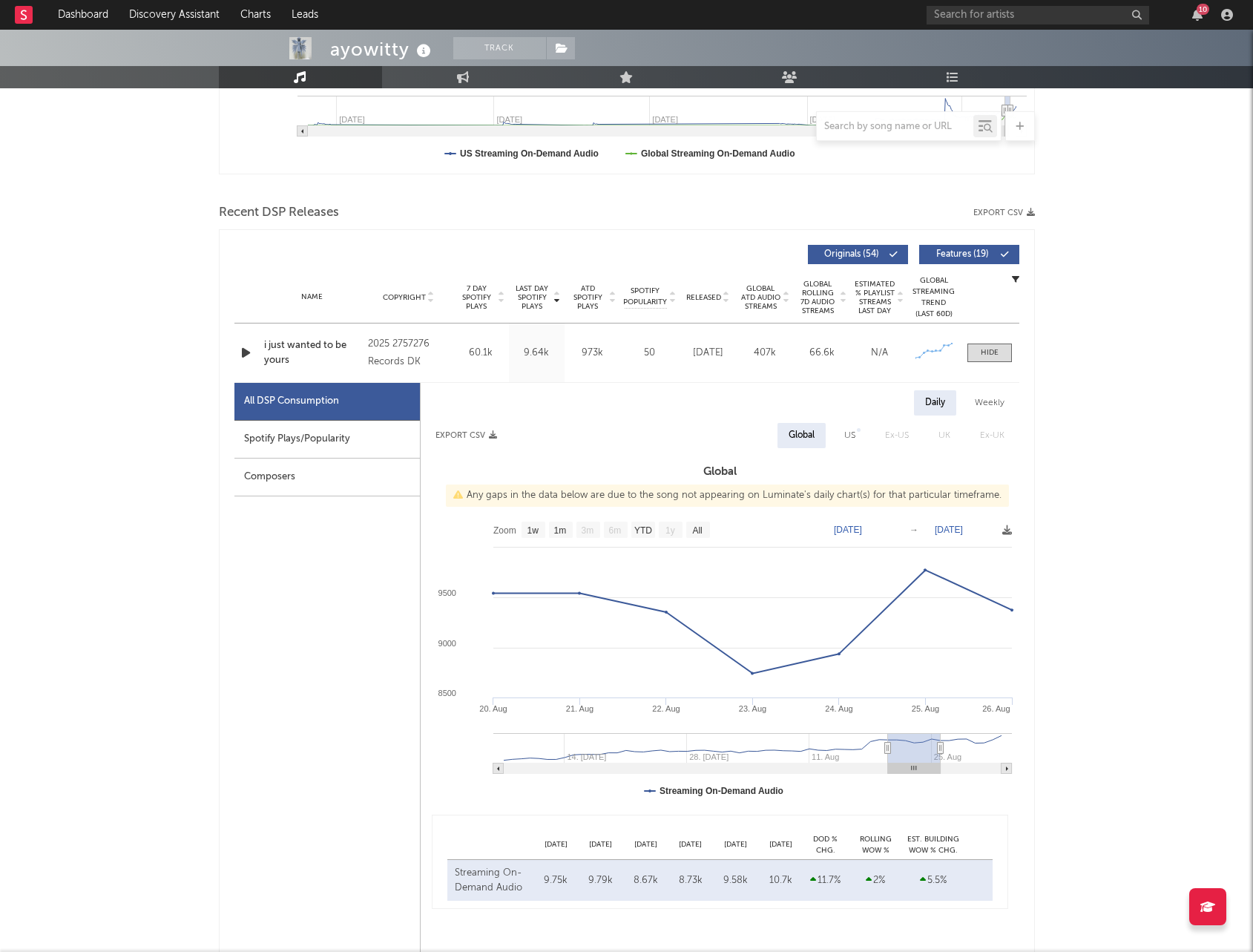
click at [851, 441] on div "US" at bounding box center [850, 435] width 11 height 18
select select "6m"
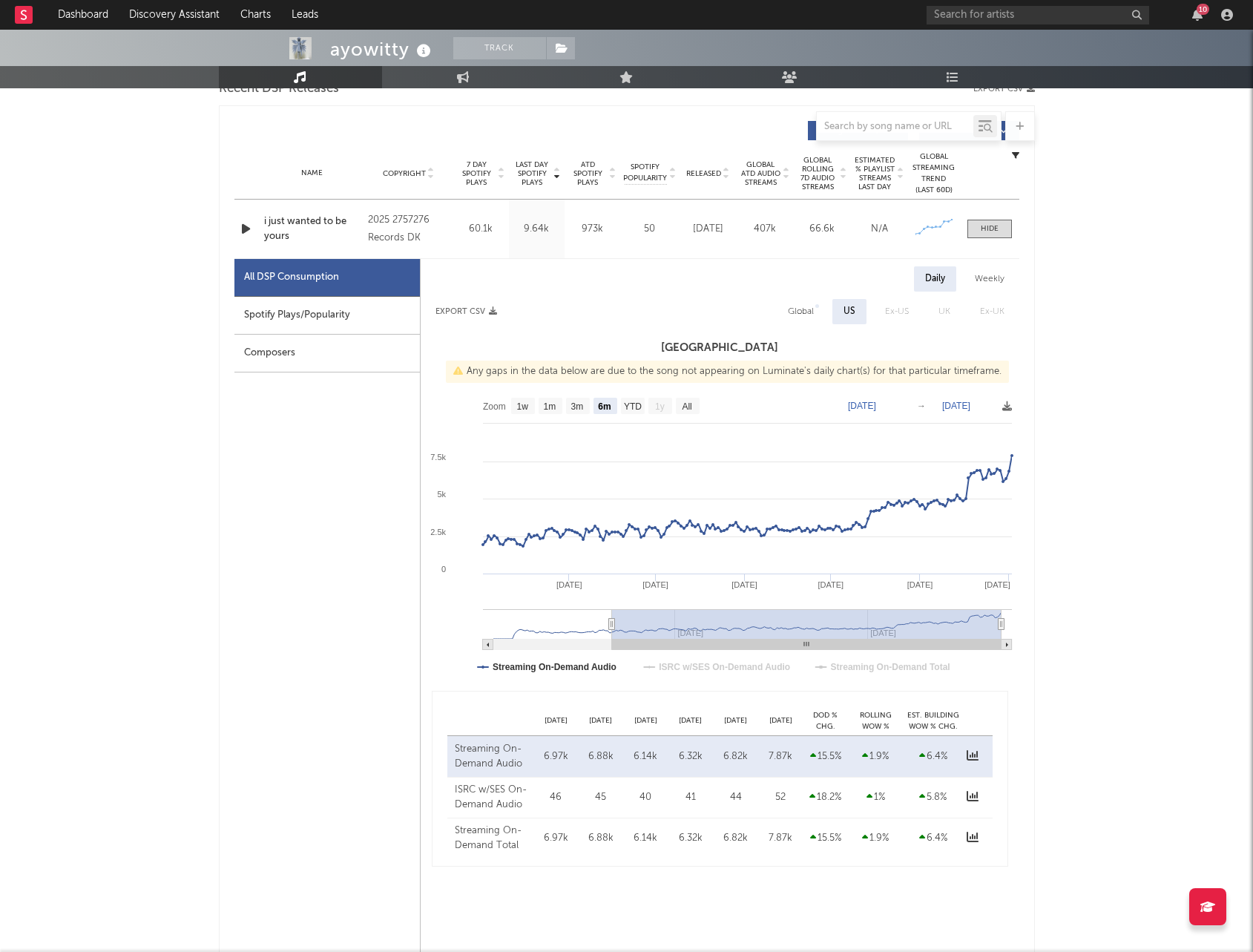
scroll to position [724, 0]
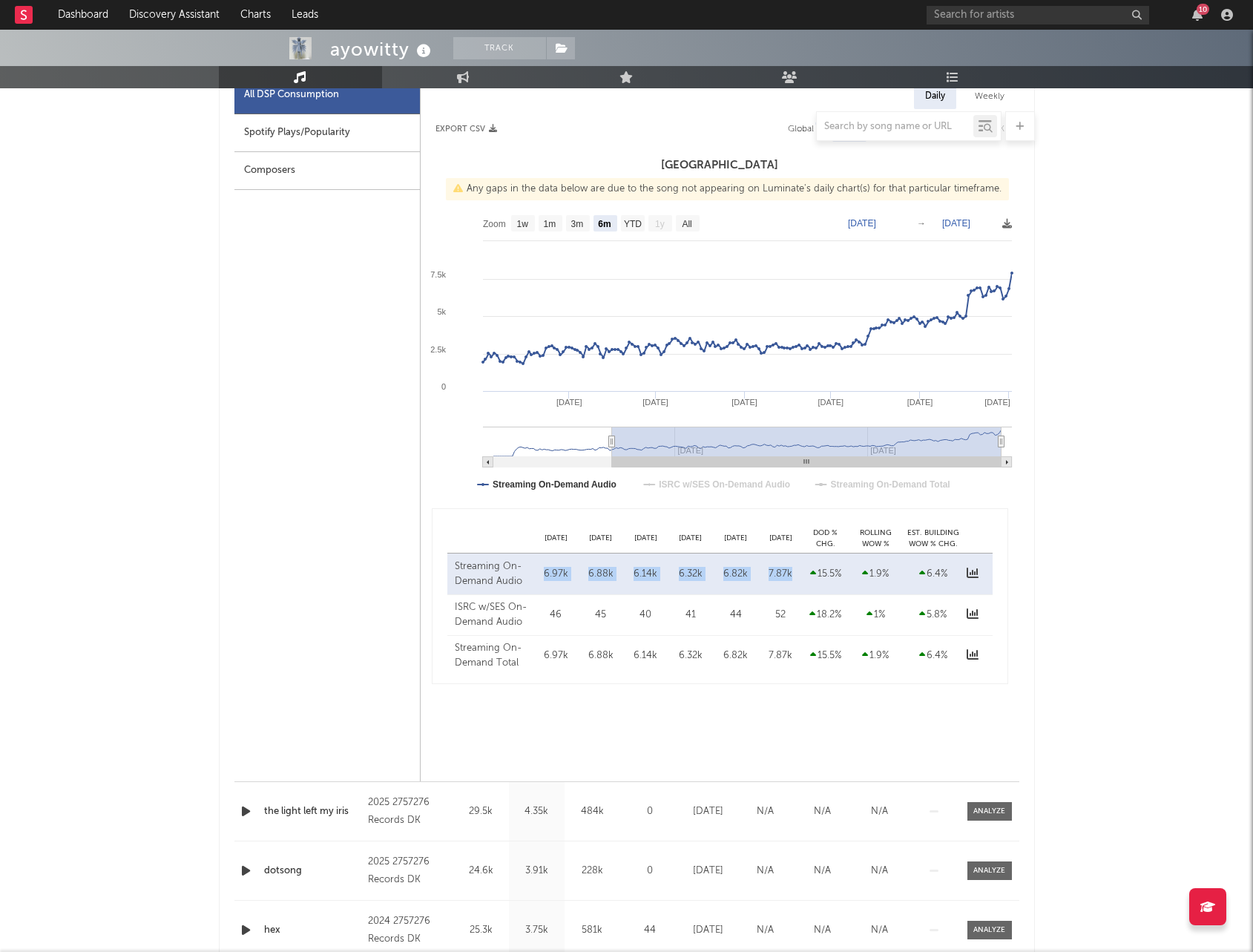
drag, startPoint x: 793, startPoint y: 576, endPoint x: 535, endPoint y: 580, distance: 258.0
click at [535, 580] on div "Streaming On-Demand Audio Aug 28 6.97k Aug 29 6.88k Aug 30 6.14k Aug 31 6.32k S…" at bounding box center [720, 573] width 545 height 41
copy div "6.97k Aug 29 6.88k Aug 30 6.14k Aug 31 6.32k Sep 01 6.82k Sep 02 7.87k"
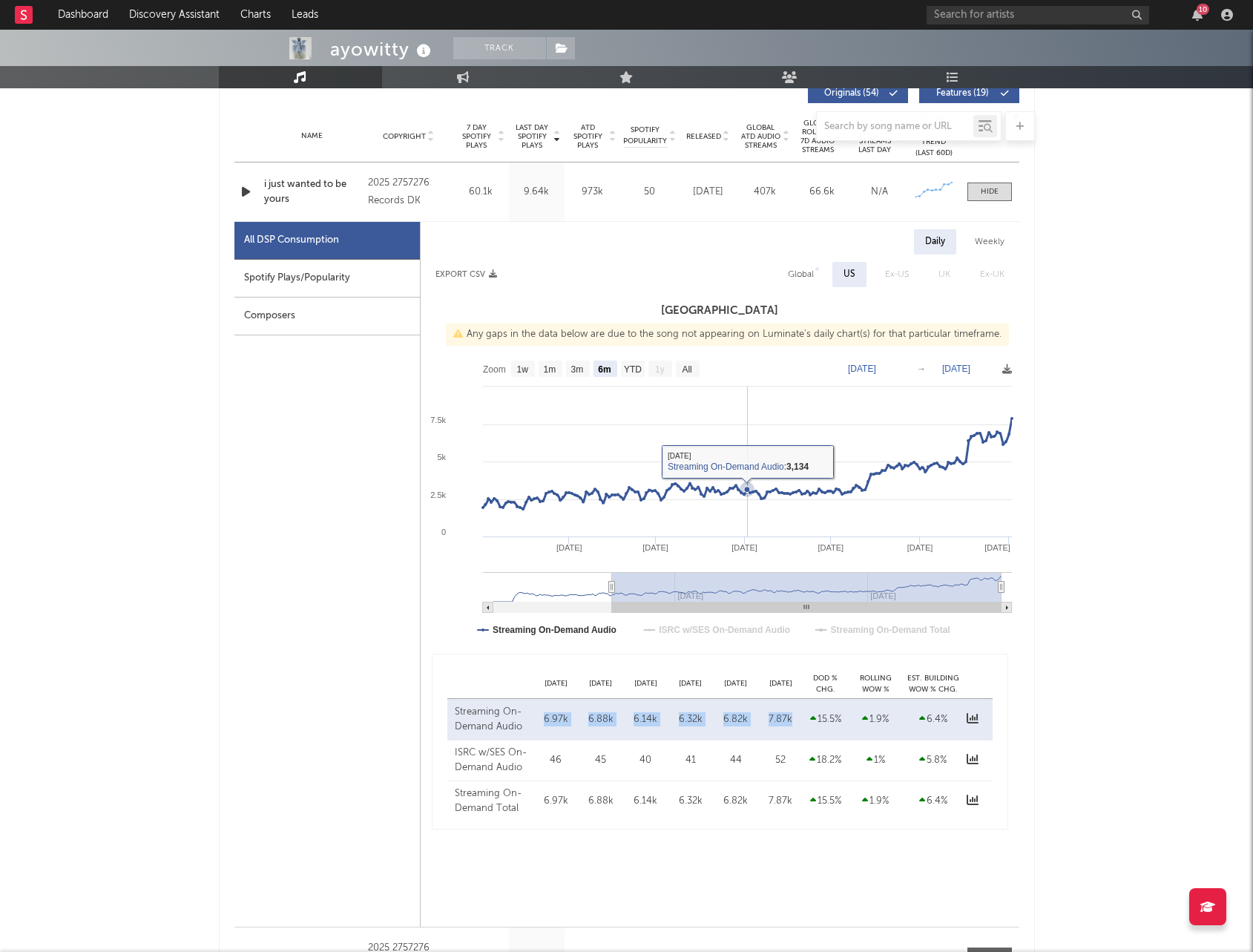
scroll to position [571, 0]
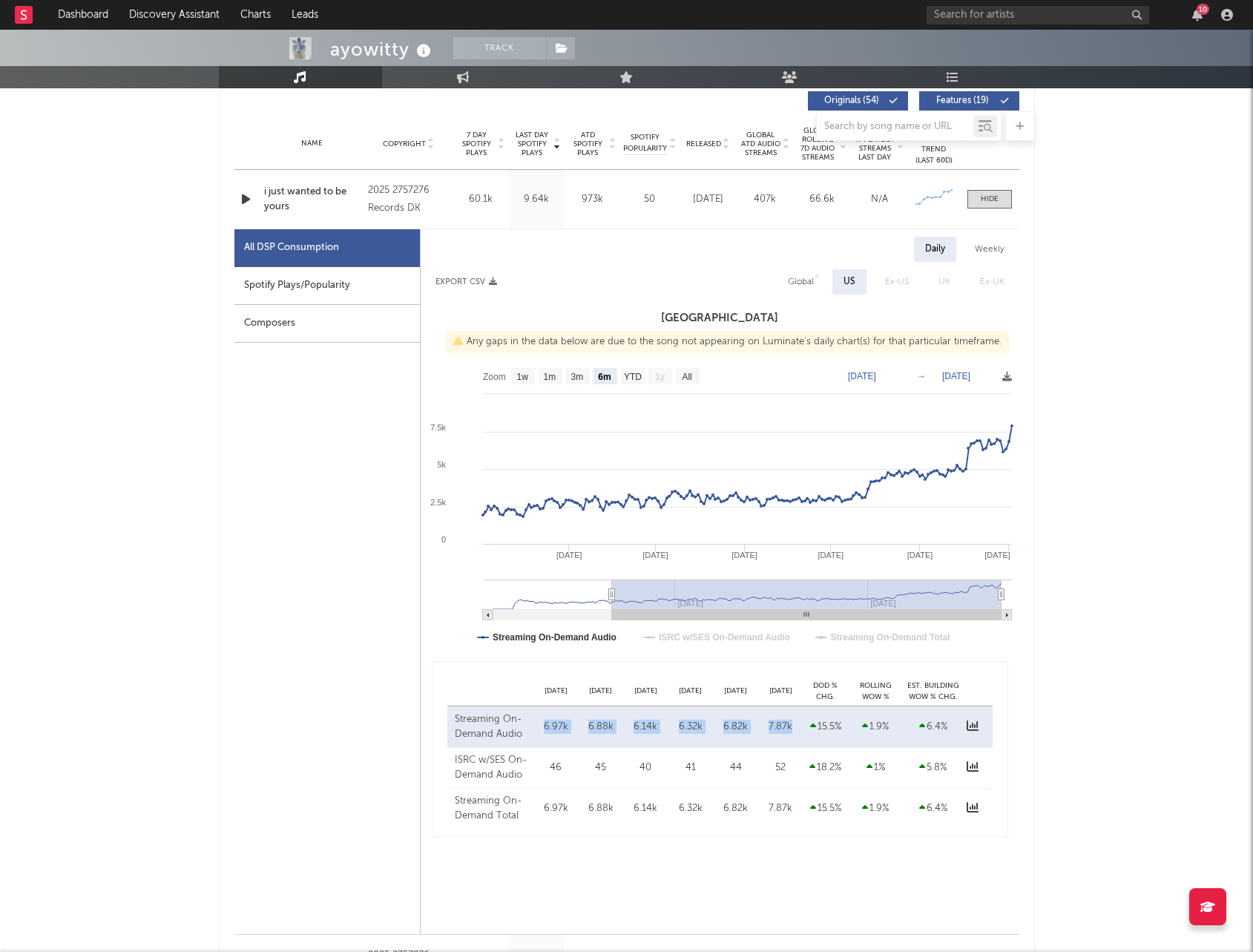
click at [870, 378] on text "[DATE]" at bounding box center [861, 375] width 28 height 10
type input "[DATE]"
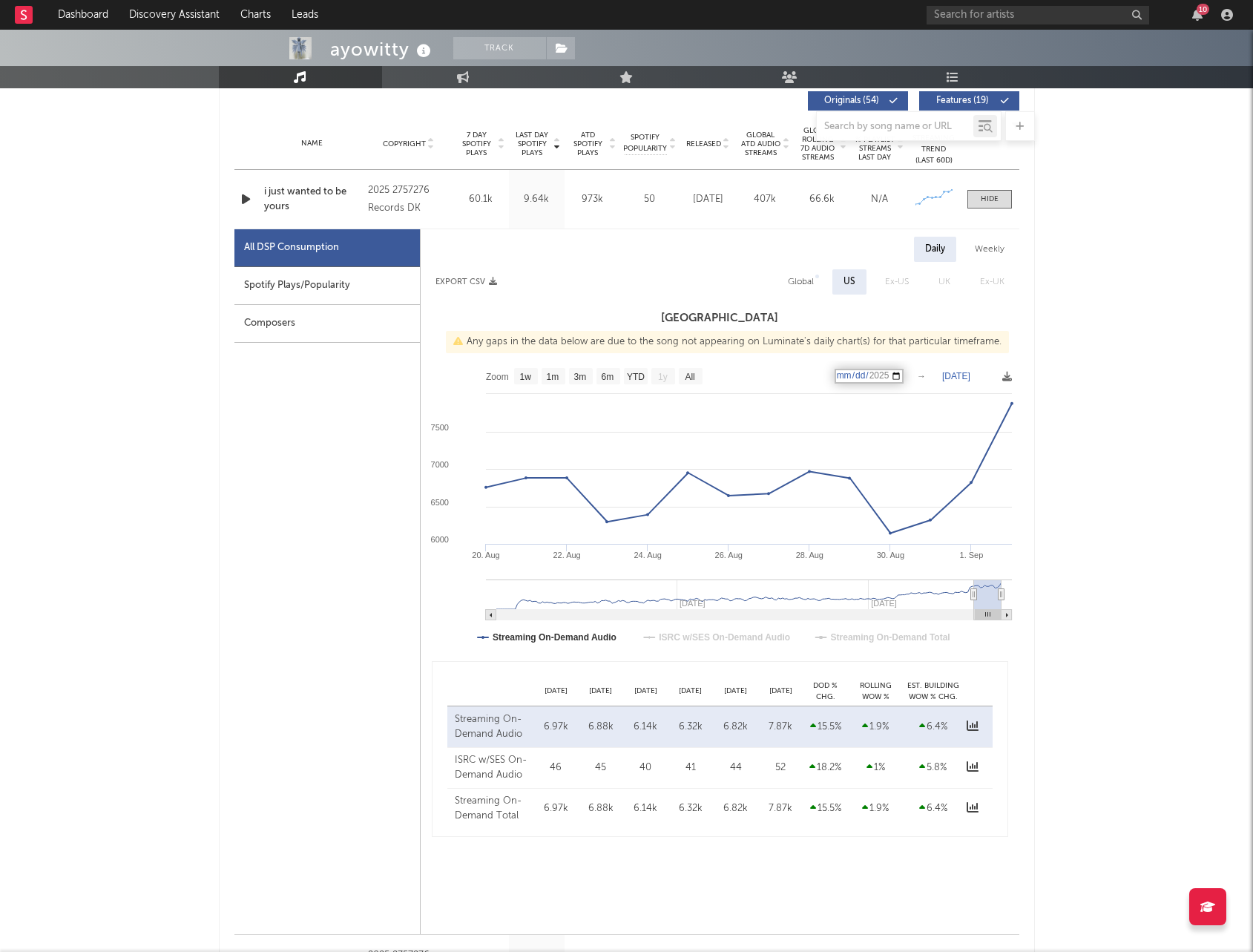
click at [951, 379] on text "[DATE]" at bounding box center [956, 375] width 28 height 10
type input "[DATE]"
select select "1w"
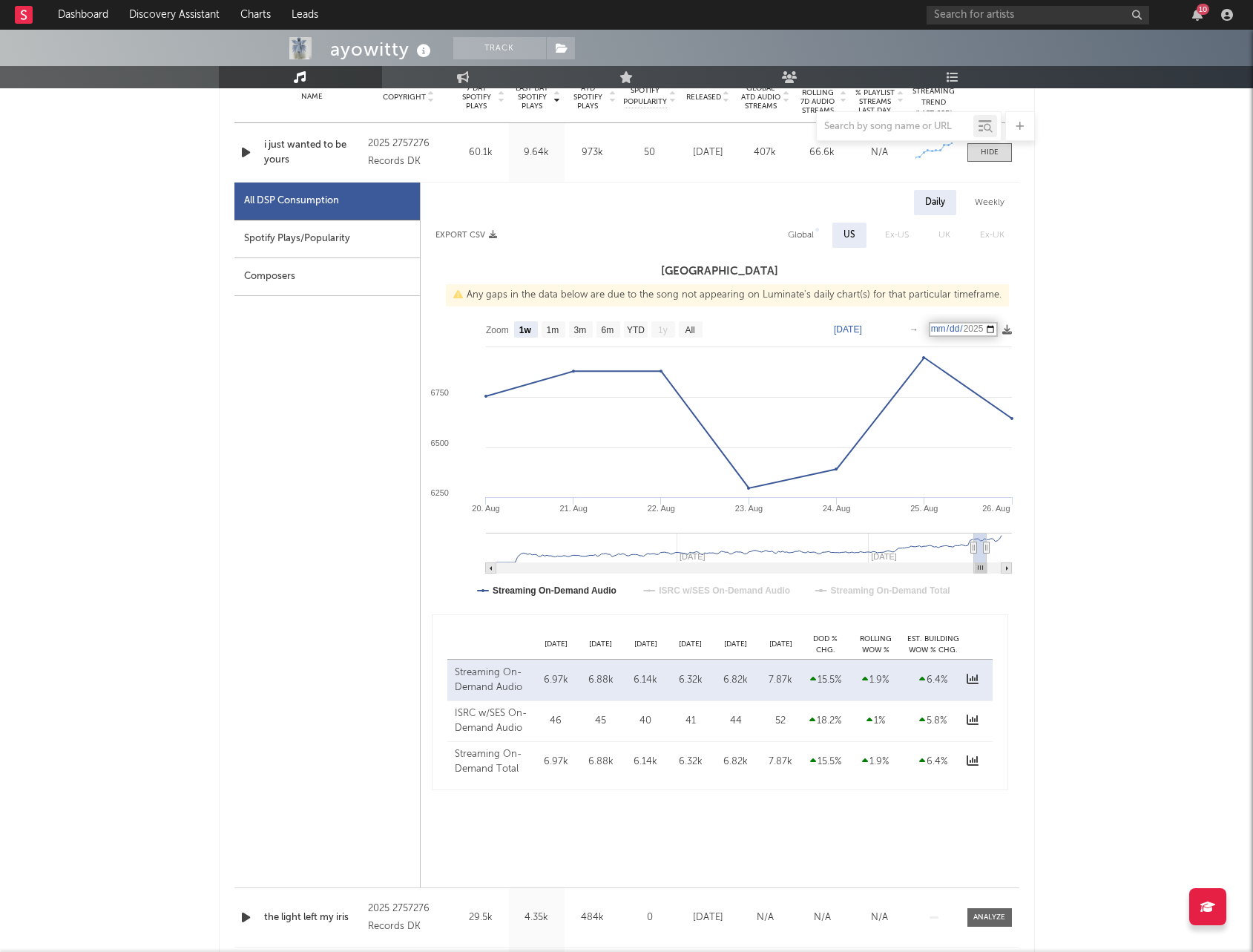
scroll to position [613, 0]
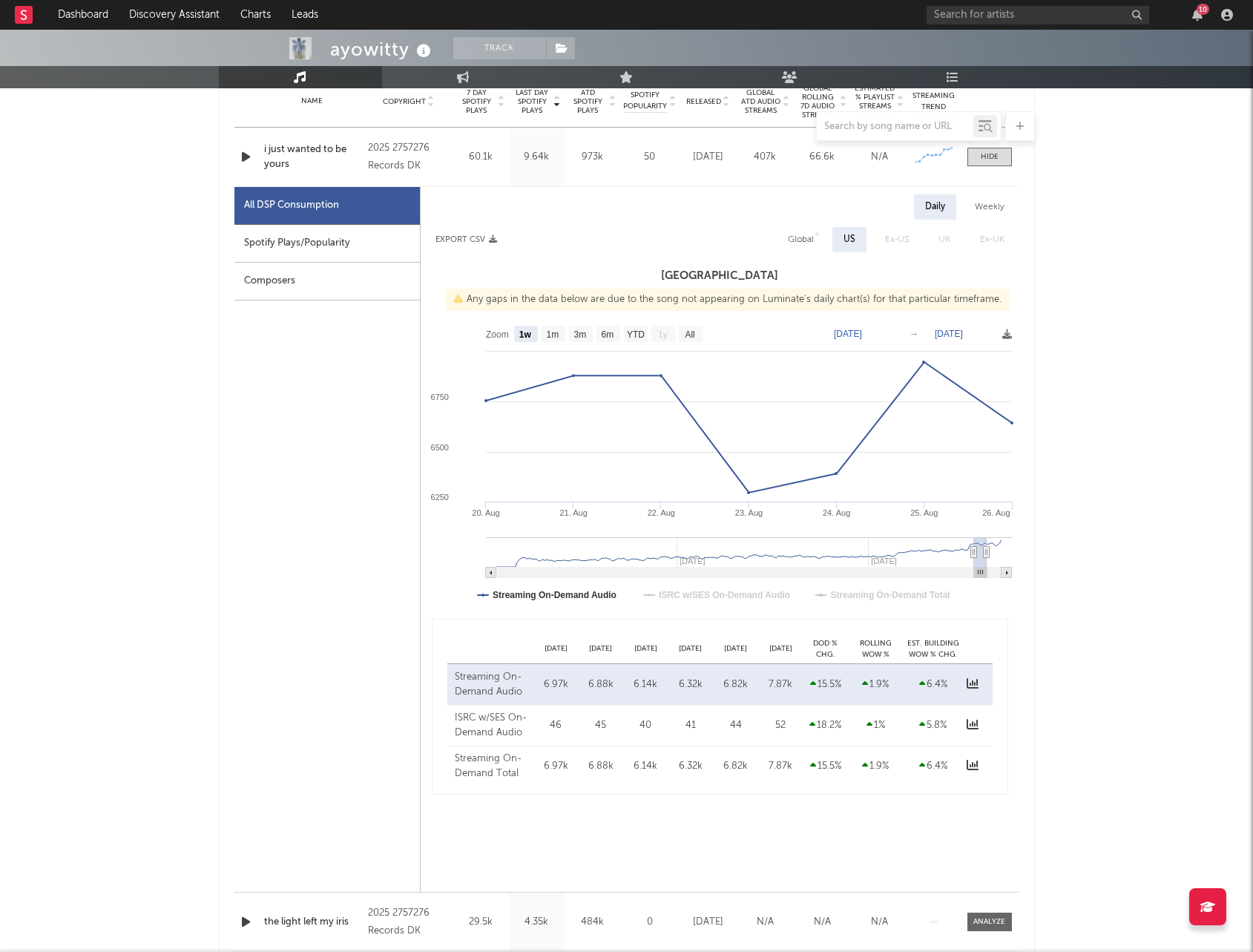
click at [1059, 507] on div "ayowitty Track United States | Hip-Hop/Rap Edit Track Benchmark Summary 11,816 …" at bounding box center [626, 710] width 1253 height 2589
click at [870, 650] on div "Rolling WoW % Chg." at bounding box center [875, 649] width 55 height 22
drag, startPoint x: 931, startPoint y: 644, endPoint x: 542, endPoint y: 648, distance: 389.0
click at [542, 648] on div "Aug 28 Aug 29 Aug 30 Aug 31 Sep 01 Sep 02 DoD % Chg. Rolling WoW % Chg. Est. Bu…" at bounding box center [720, 649] width 545 height 30
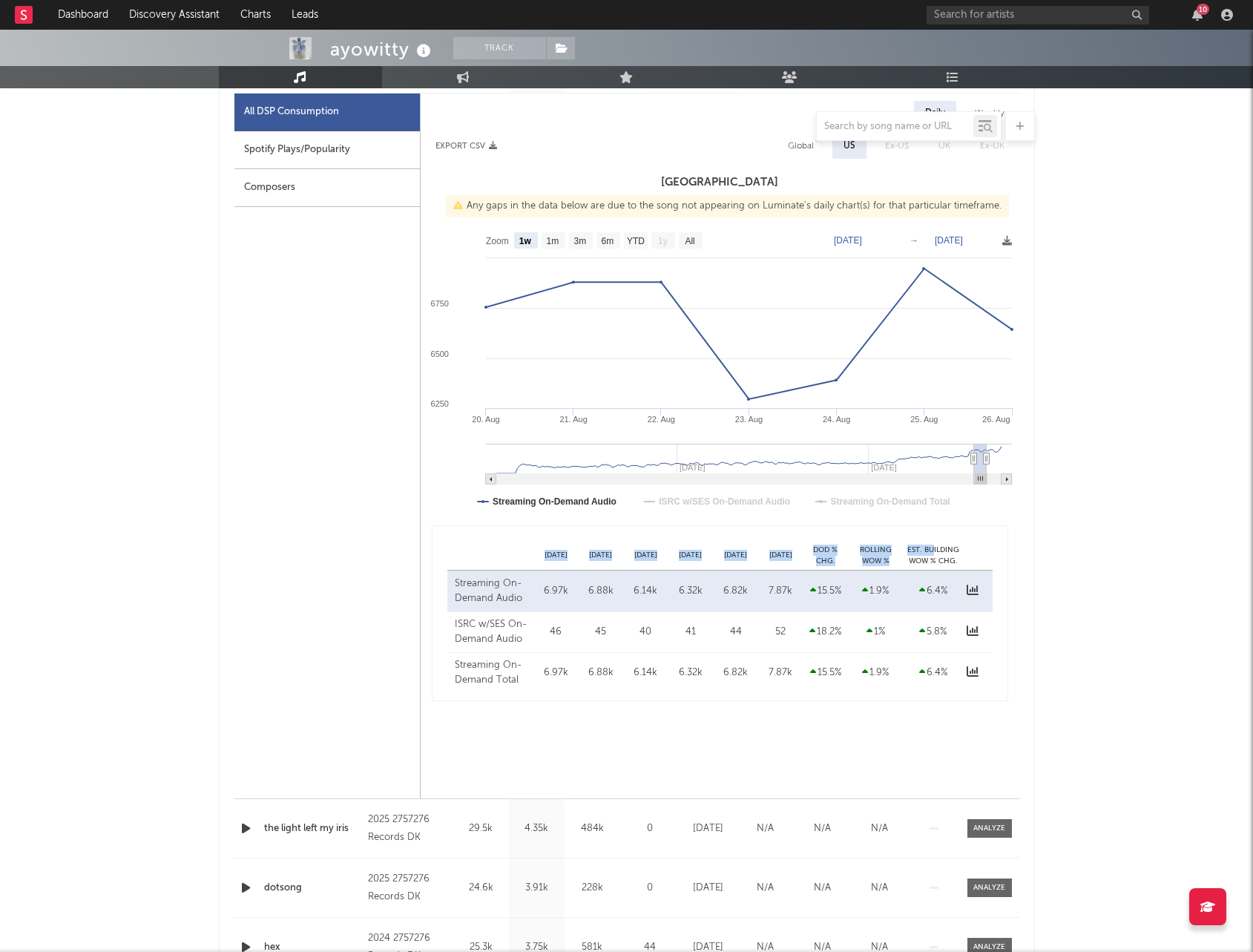
scroll to position [726, 0]
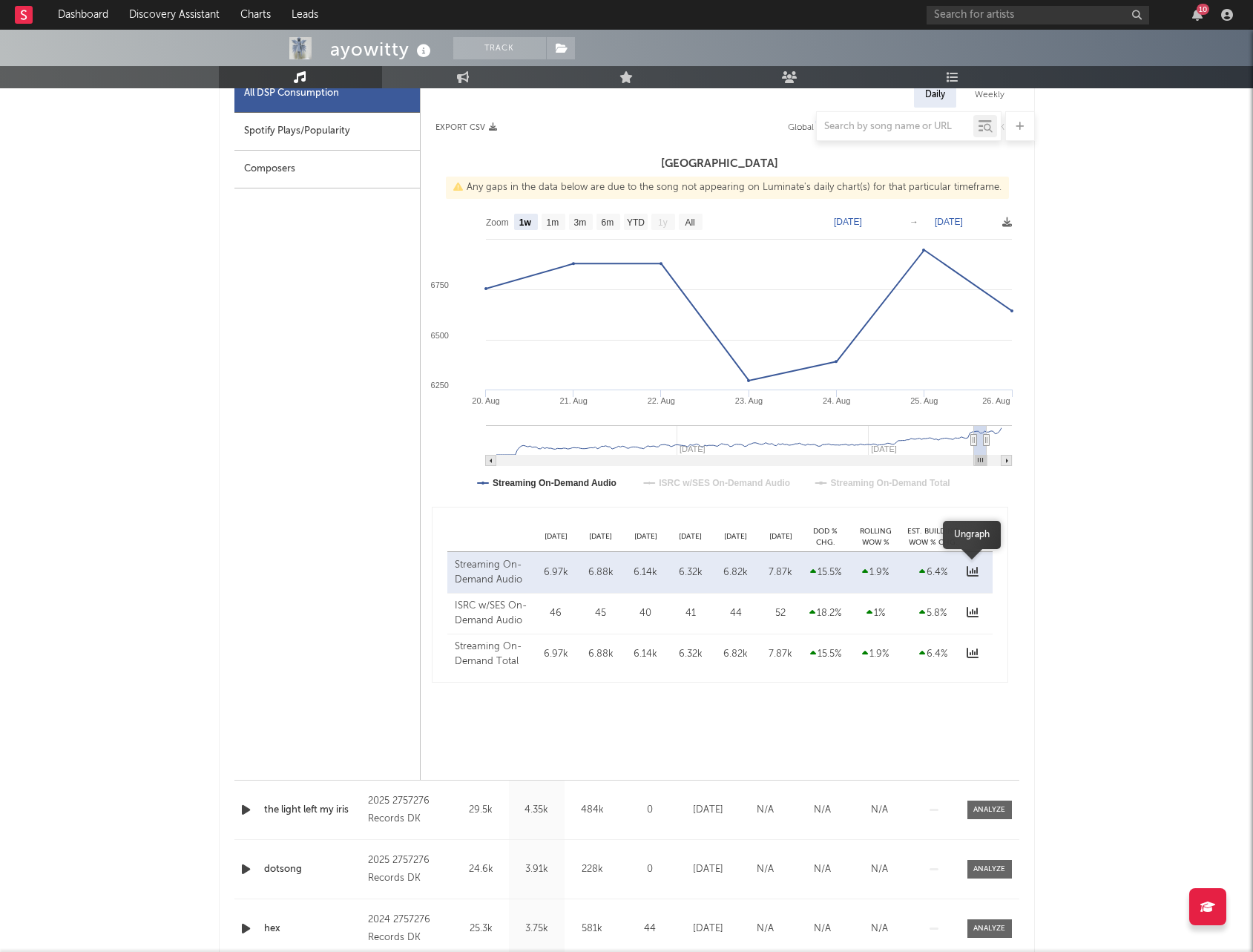
click at [970, 569] on icon at bounding box center [972, 570] width 12 height 12
select select "6m"
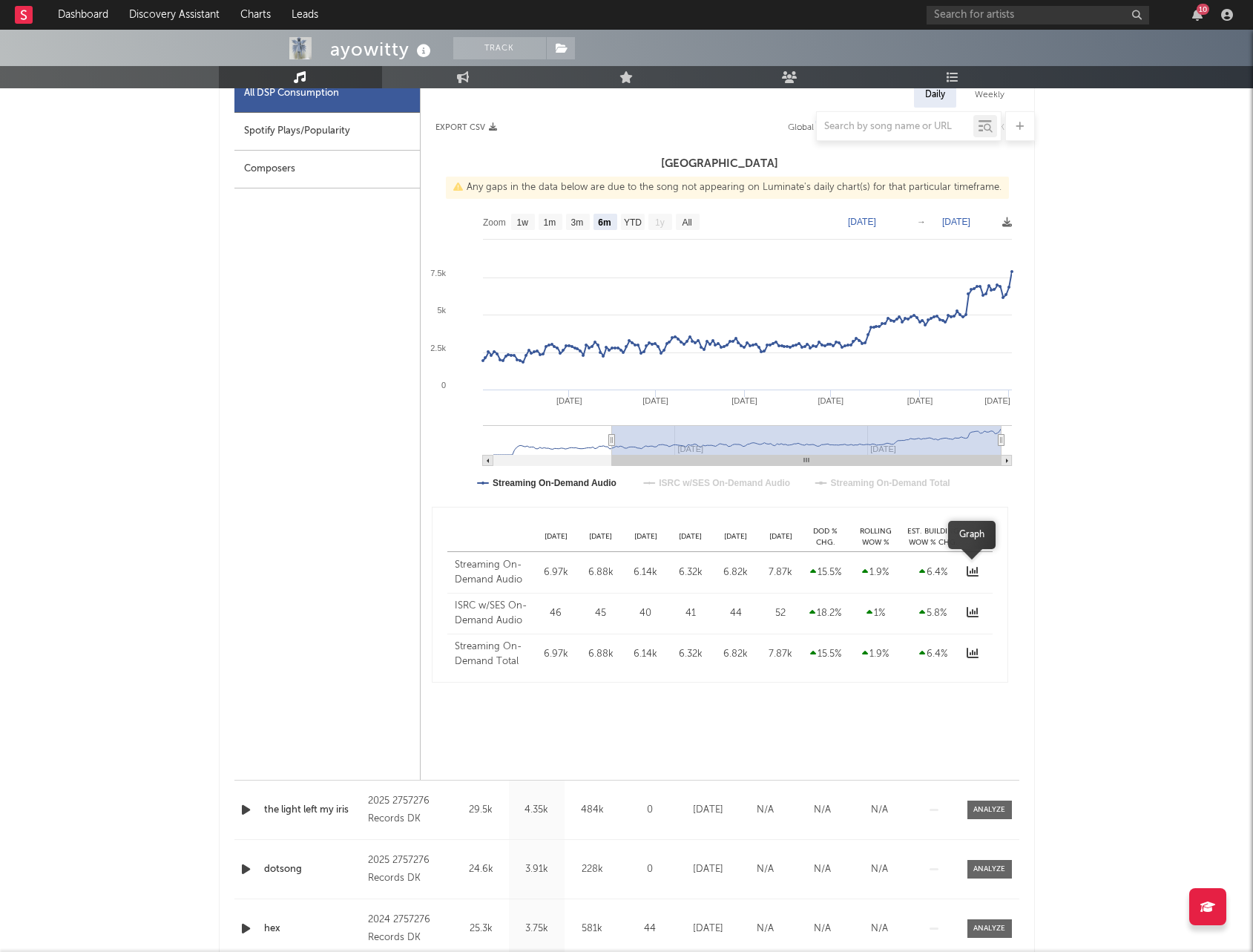
click at [970, 569] on icon at bounding box center [972, 570] width 12 height 12
select select "6m"
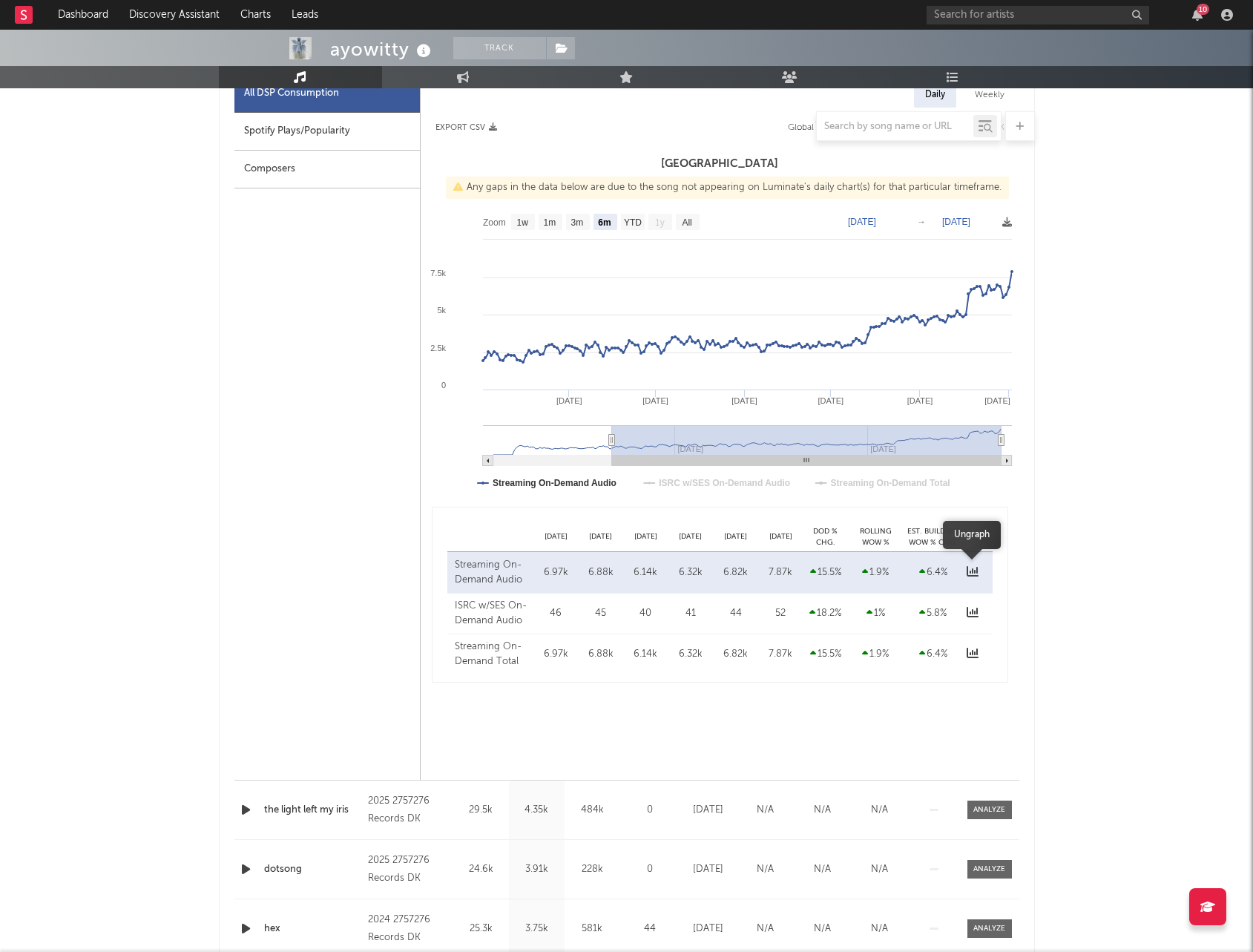
click at [972, 568] on icon at bounding box center [972, 570] width 12 height 12
select select "6m"
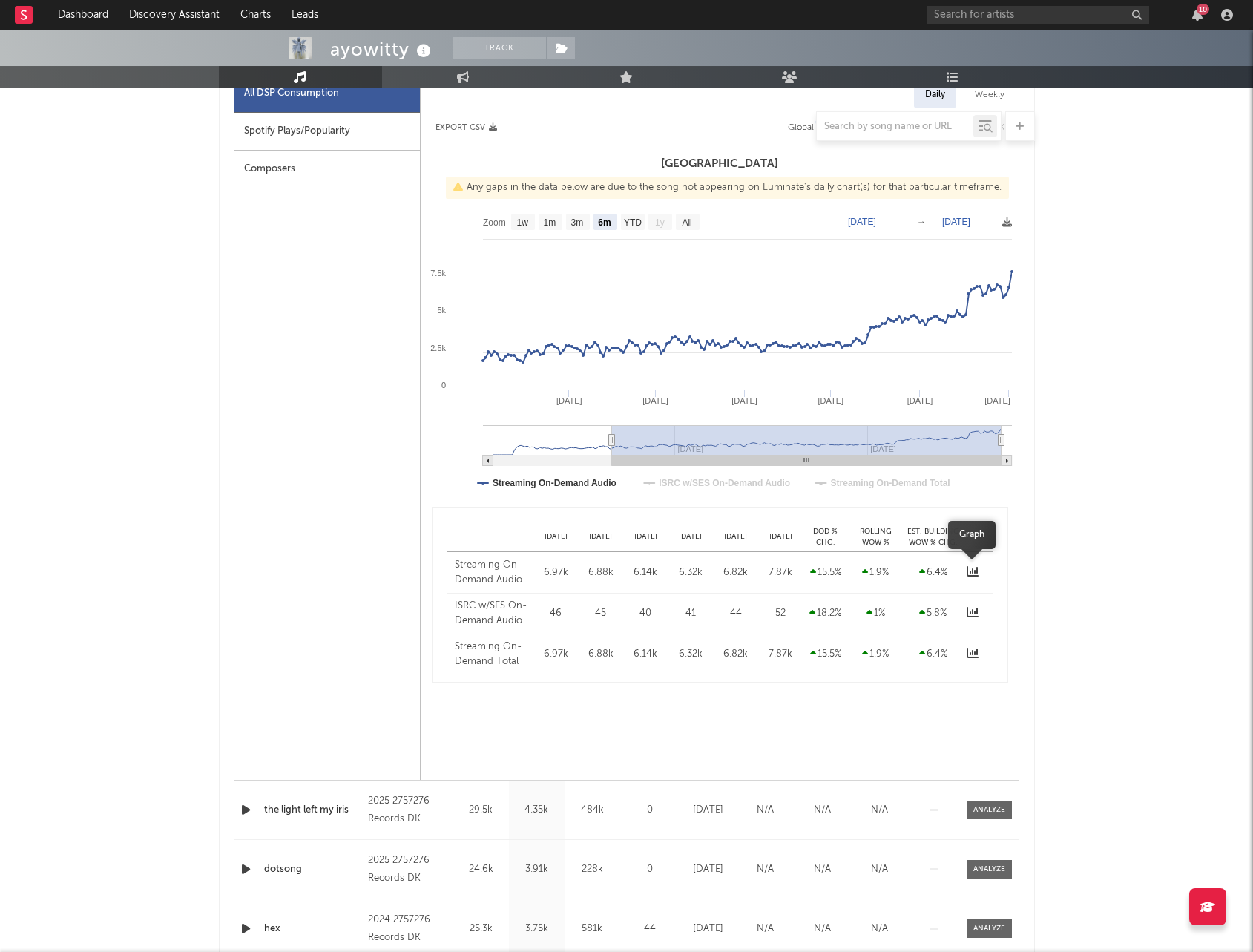
click at [972, 569] on icon at bounding box center [972, 570] width 12 height 12
select select "6m"
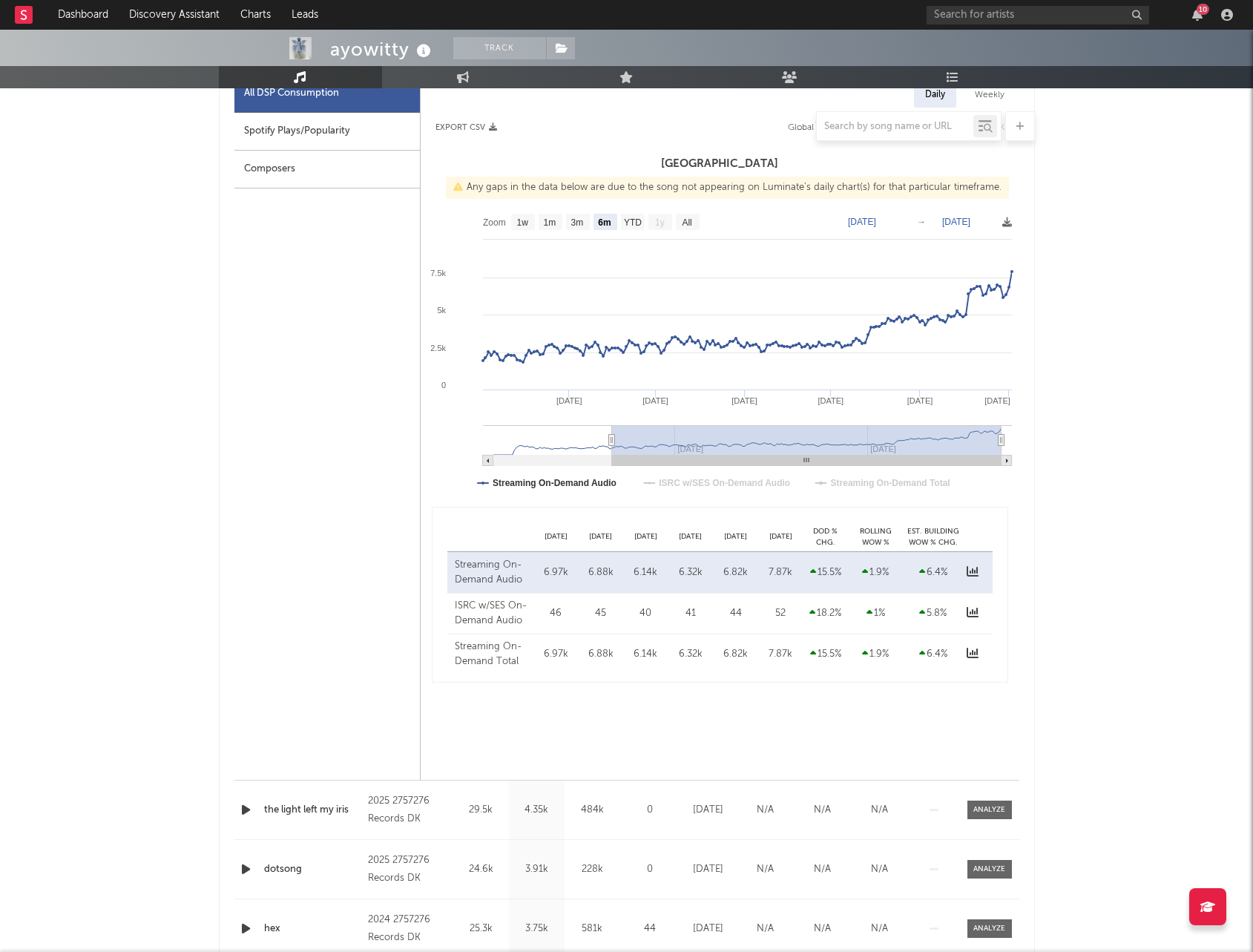
click at [818, 572] on div "15.5 %" at bounding box center [825, 572] width 37 height 15
drag, startPoint x: 860, startPoint y: 570, endPoint x: 718, endPoint y: 570, distance: 142.0
click at [717, 570] on div "Streaming On-Demand Audio Aug 28 6.97k Aug 29 6.88k Aug 30 6.14k Aug 31 6.32k S…" at bounding box center [720, 571] width 545 height 41
click at [741, 570] on div "6.82k" at bounding box center [736, 572] width 38 height 15
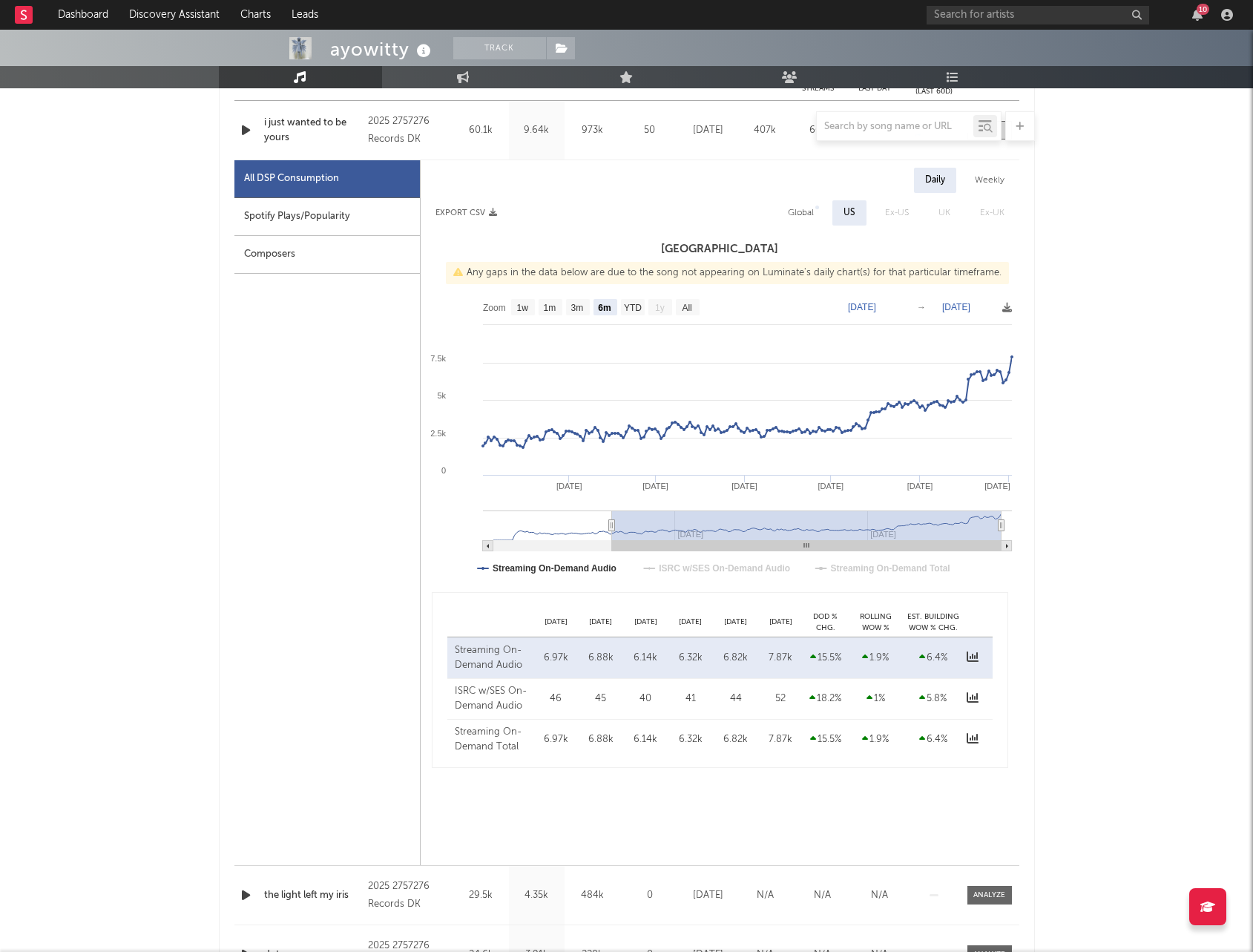
scroll to position [606, 0]
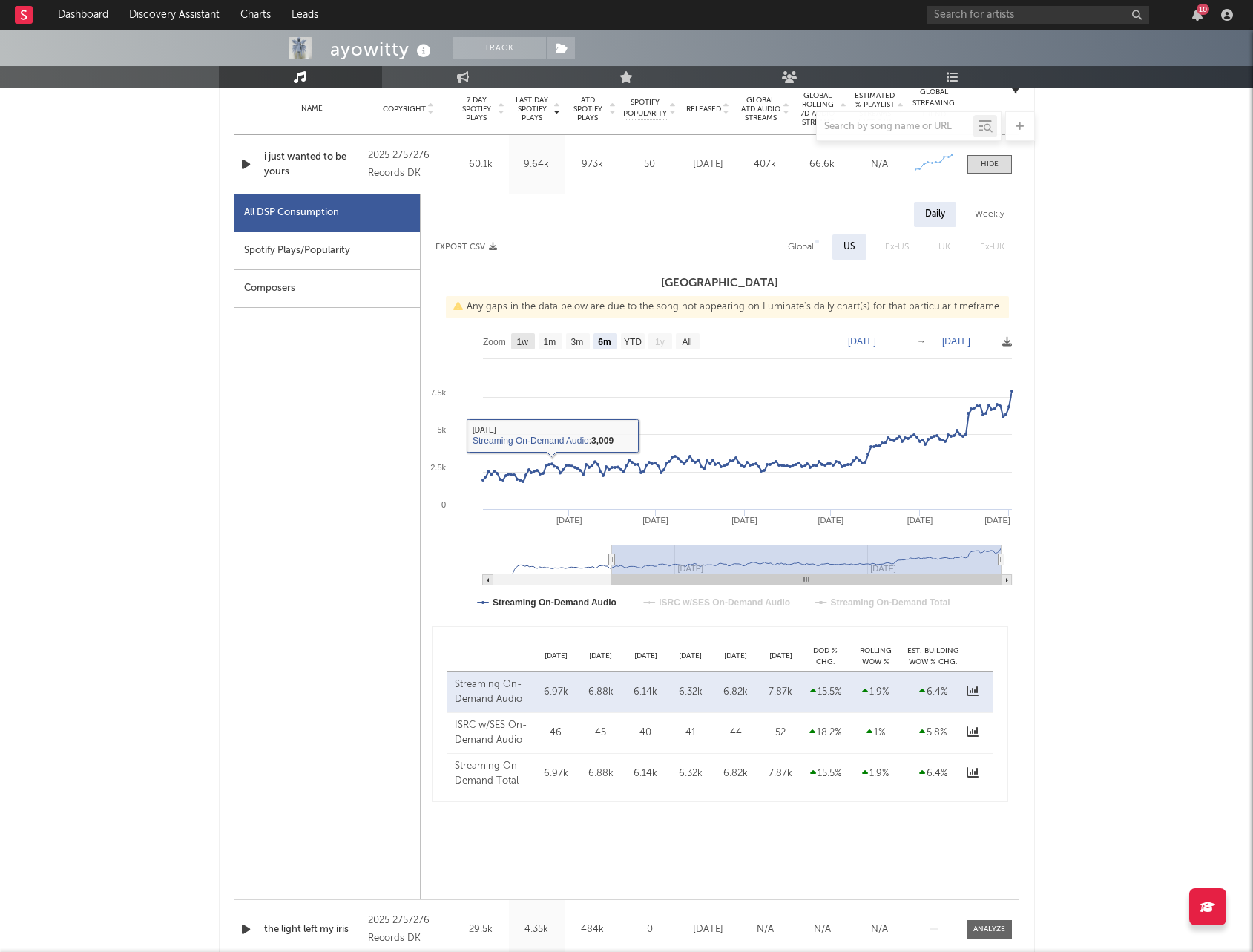
click at [519, 337] on text "1w" at bounding box center [522, 342] width 12 height 10
select select "1w"
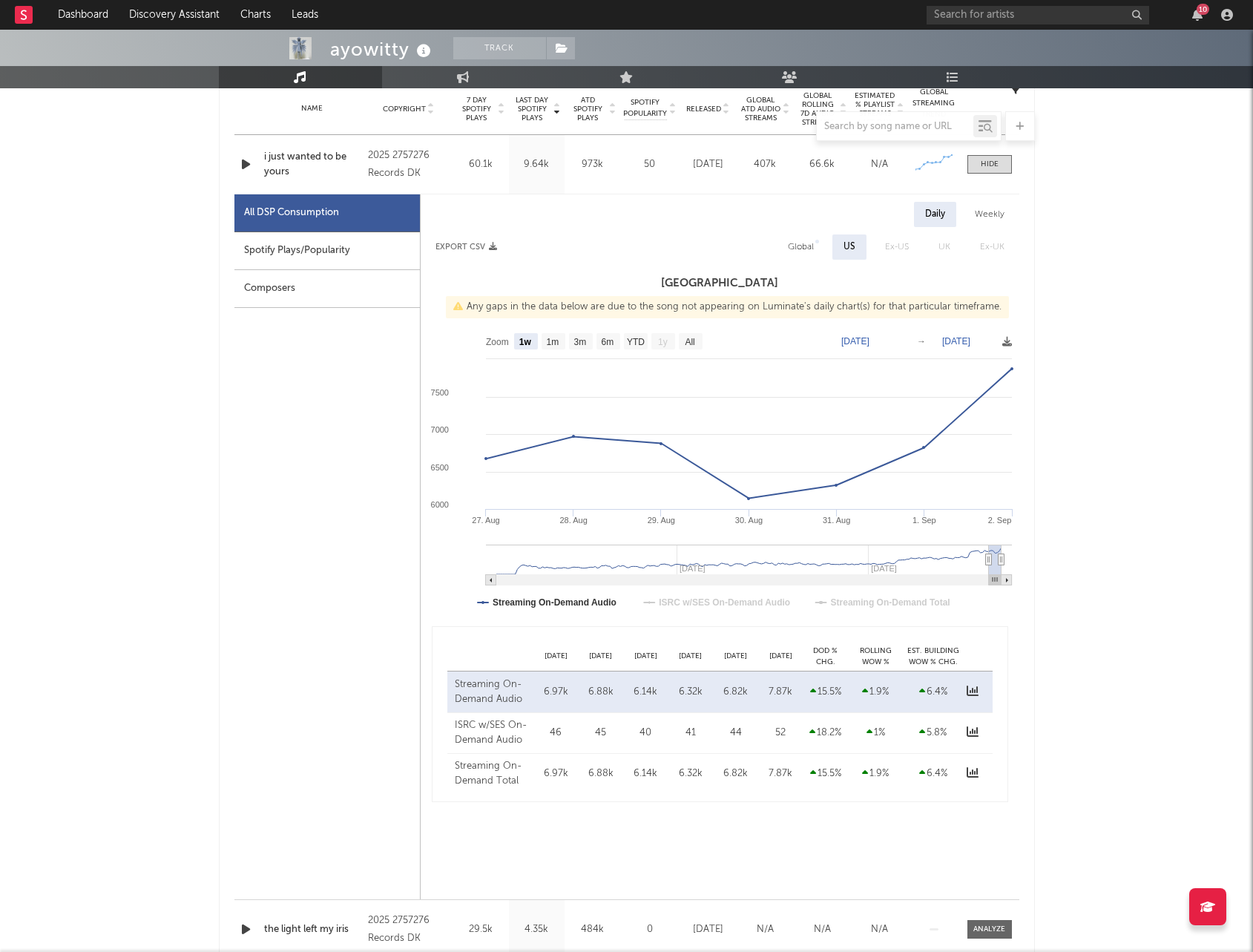
click at [990, 209] on div "Weekly" at bounding box center [989, 214] width 52 height 25
select select "1w"
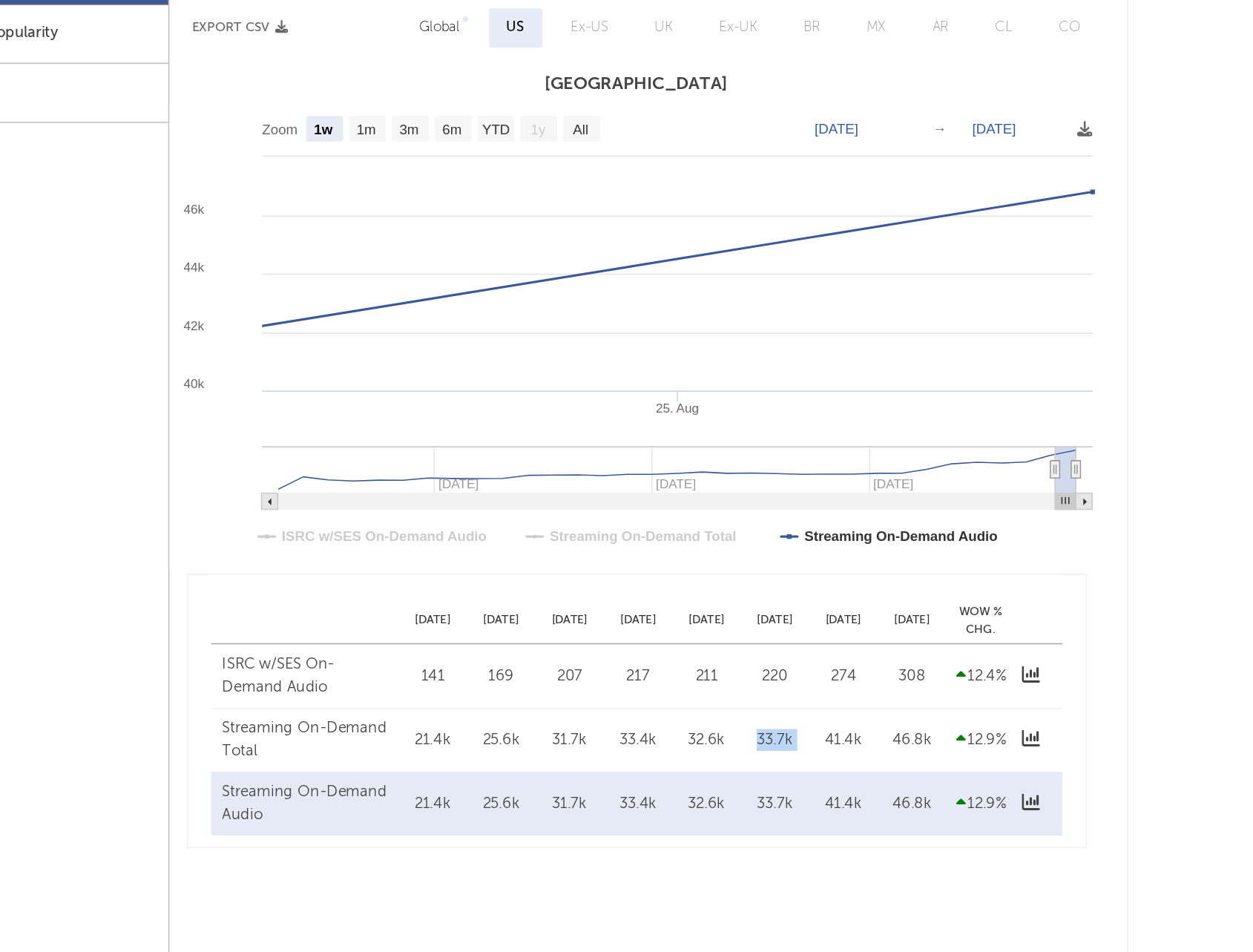
drag, startPoint x: 860, startPoint y: 694, endPoint x: 822, endPoint y: 694, distance: 38.0
click at [822, 694] on div "Streaming On-Demand Total Jul 10 21.4k Jul 17 25.6k Jul 24 31.7k Jul 31 33.4k A…" at bounding box center [720, 702] width 545 height 41
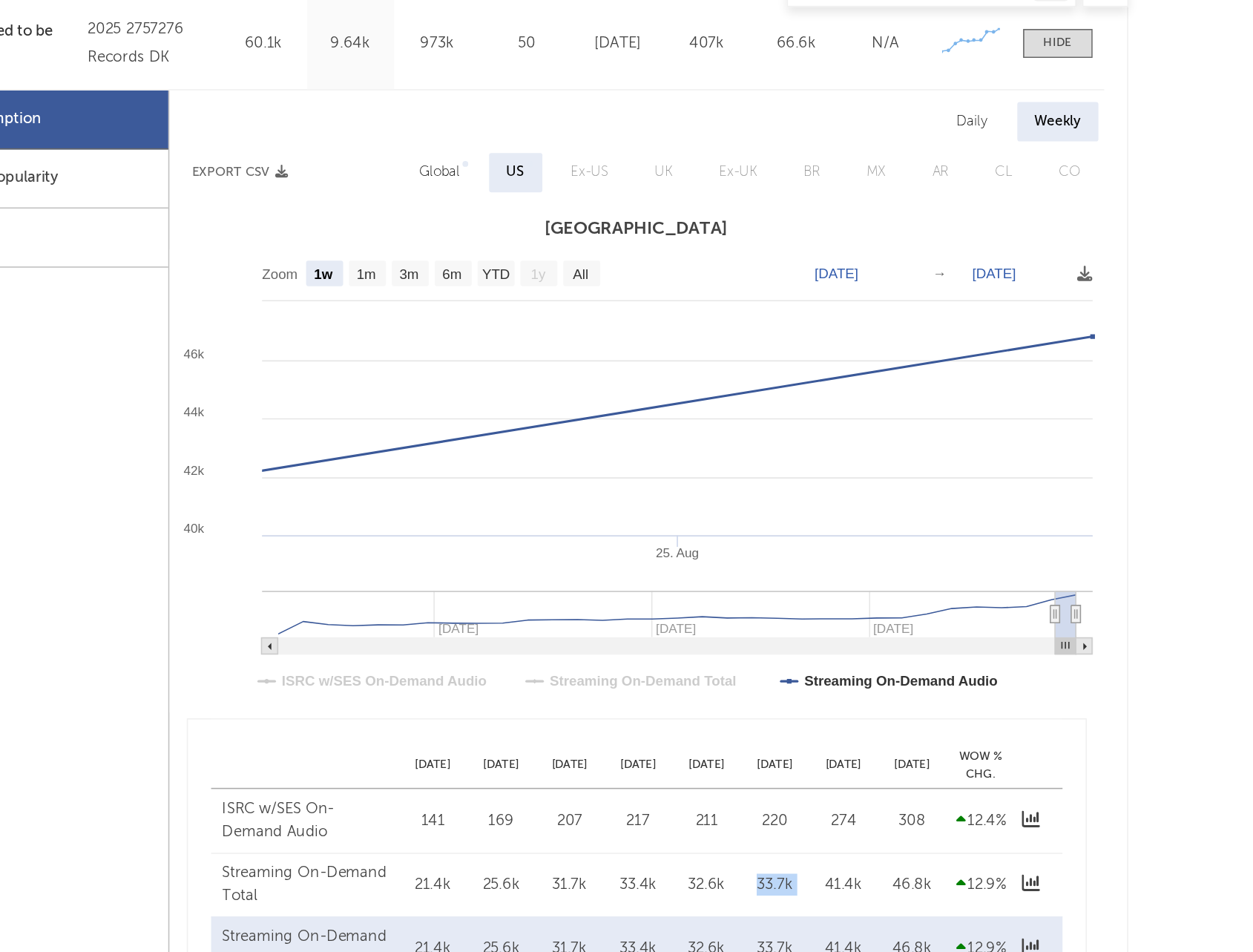
scroll to position [551, 0]
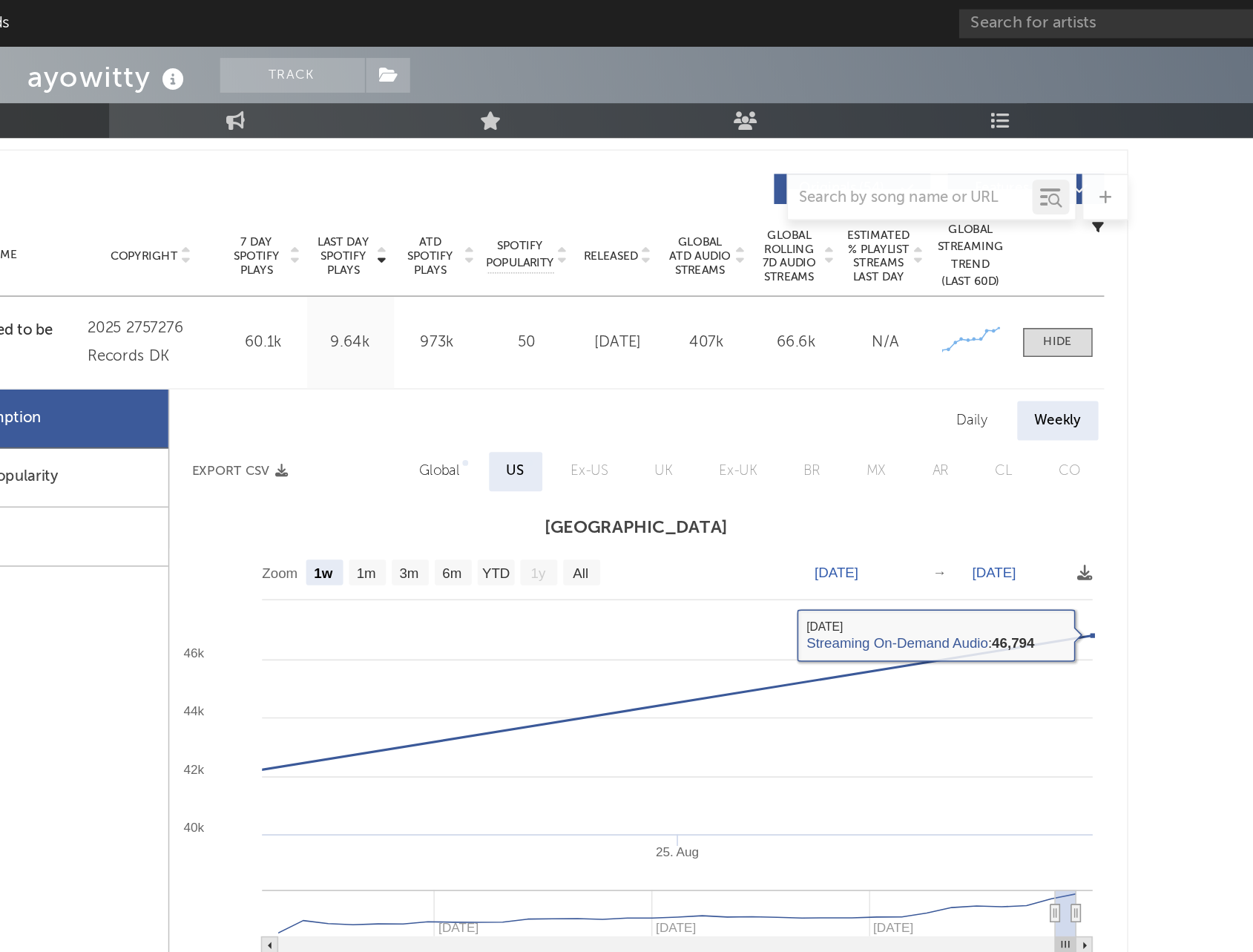
click at [942, 270] on div "Daily" at bounding box center [935, 270] width 43 height 25
select select "1w"
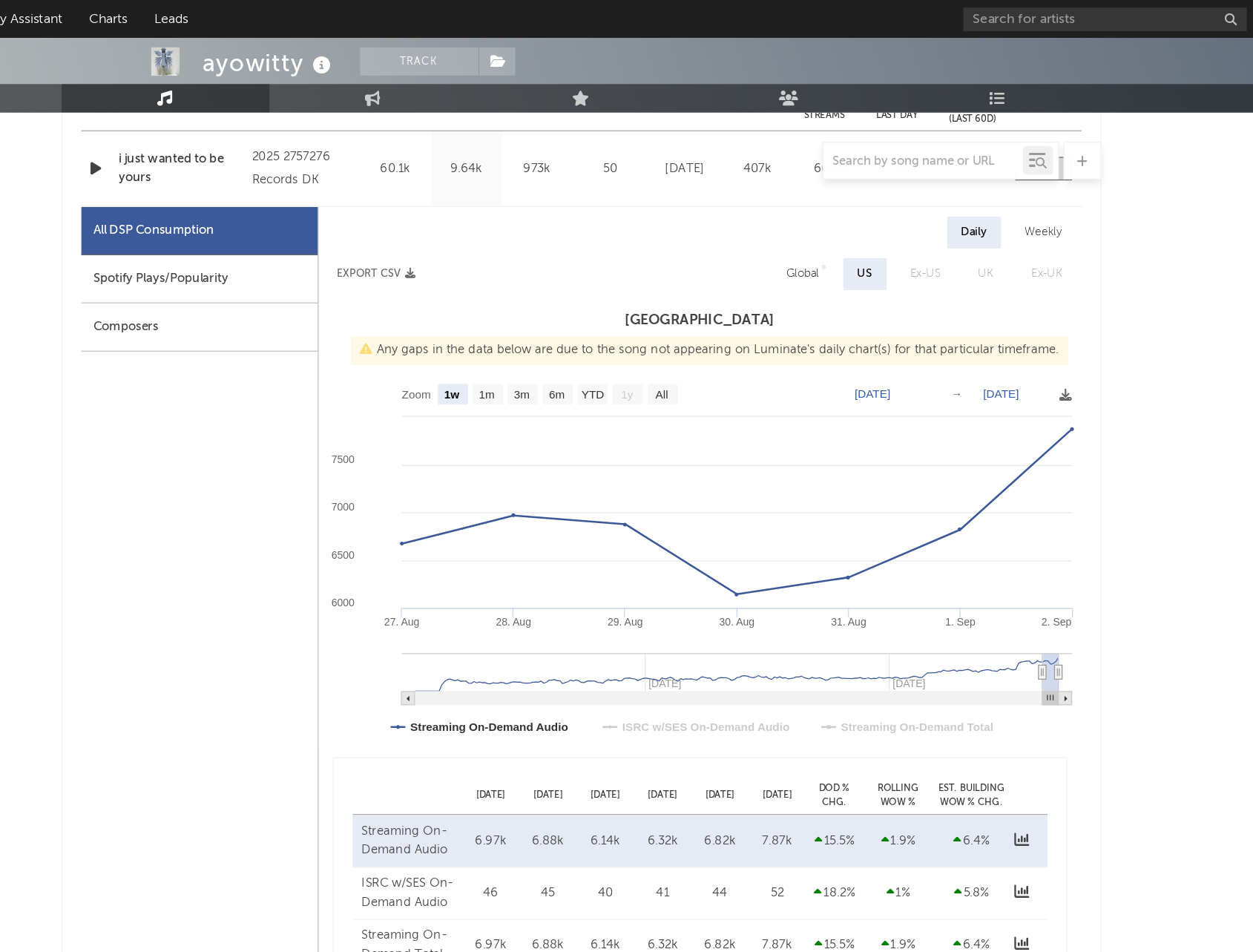
scroll to position [637, 0]
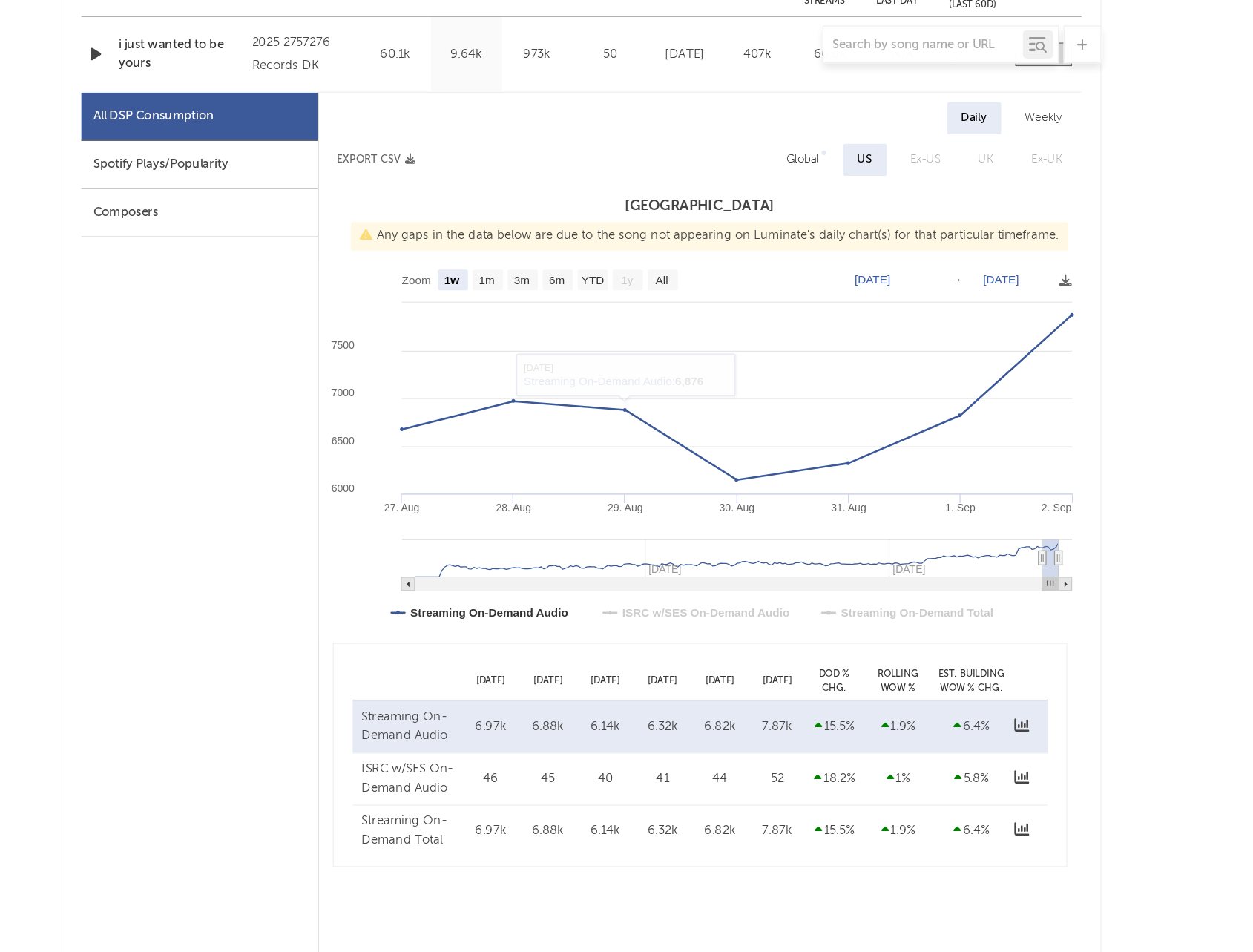
click at [492, 216] on icon "button" at bounding box center [492, 216] width 8 height 8
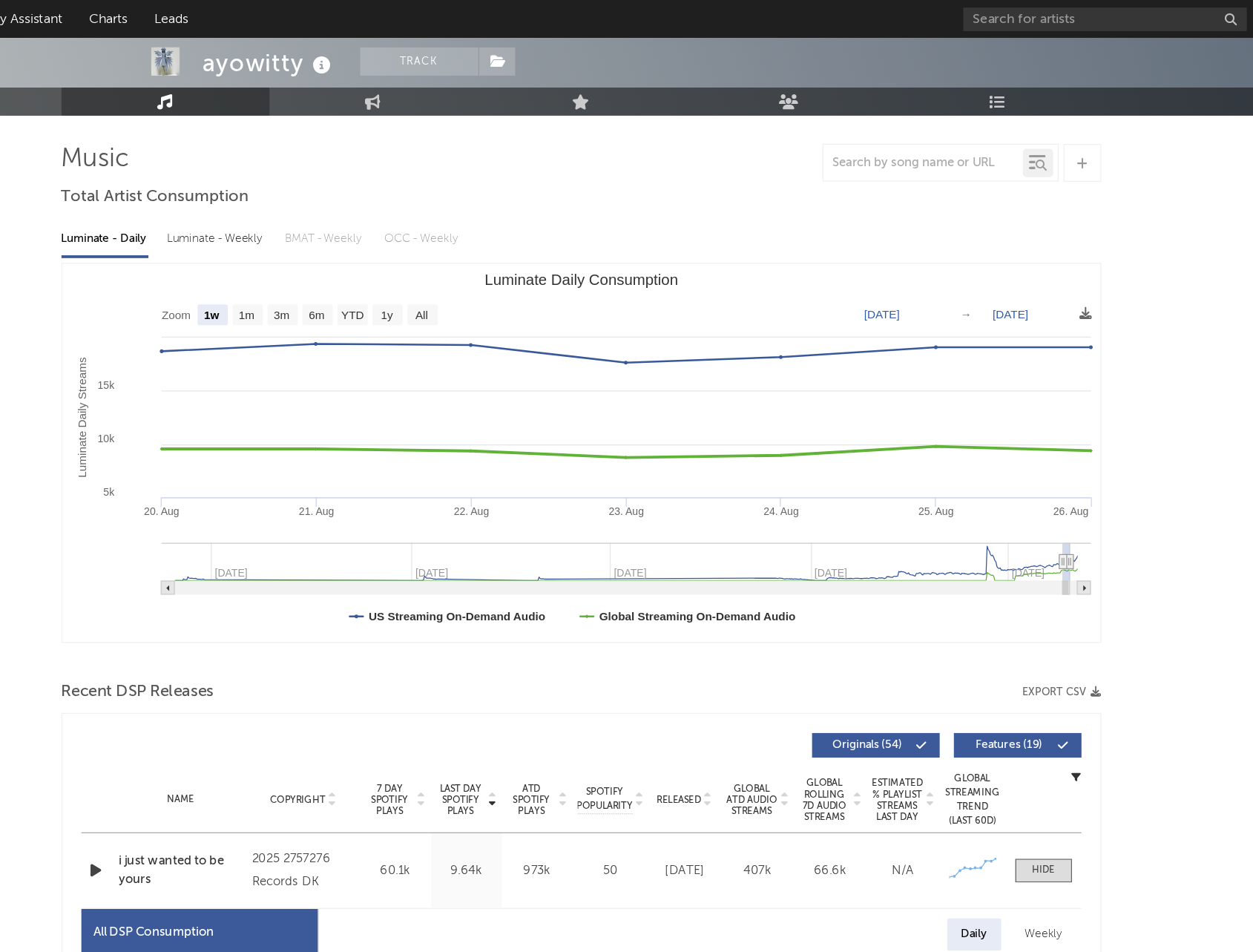
scroll to position [82, 0]
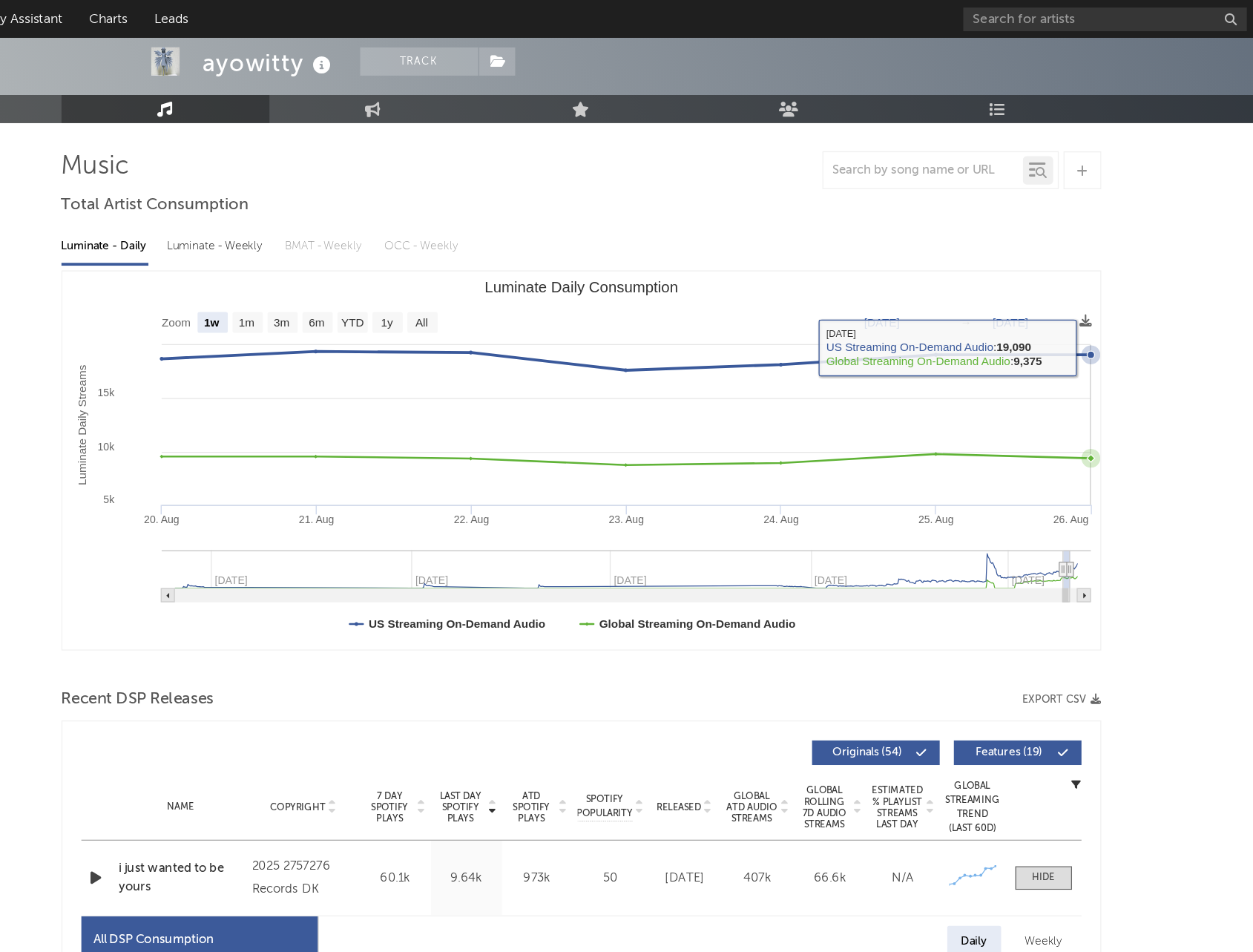
scroll to position [0, 0]
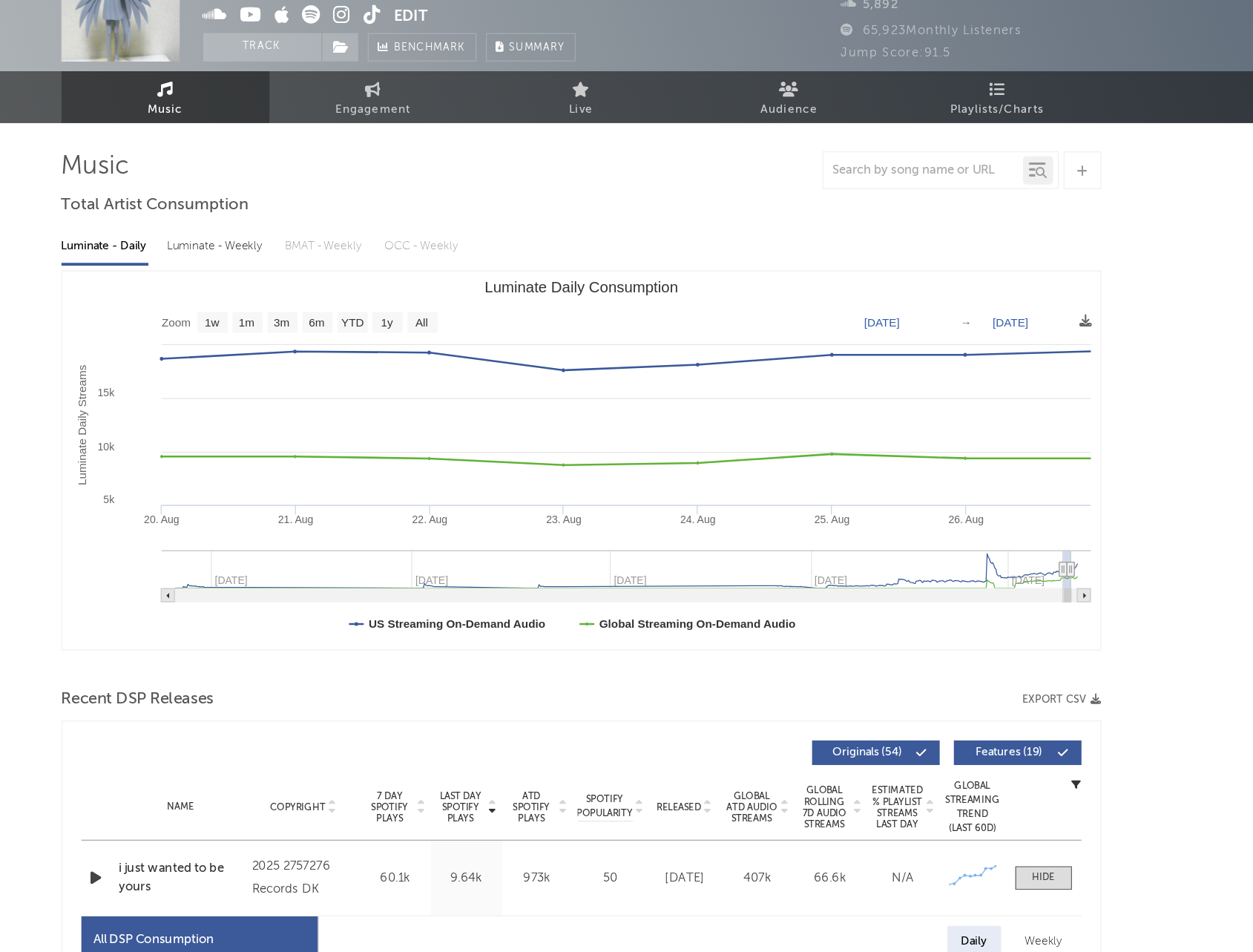
type input "[DATE]"
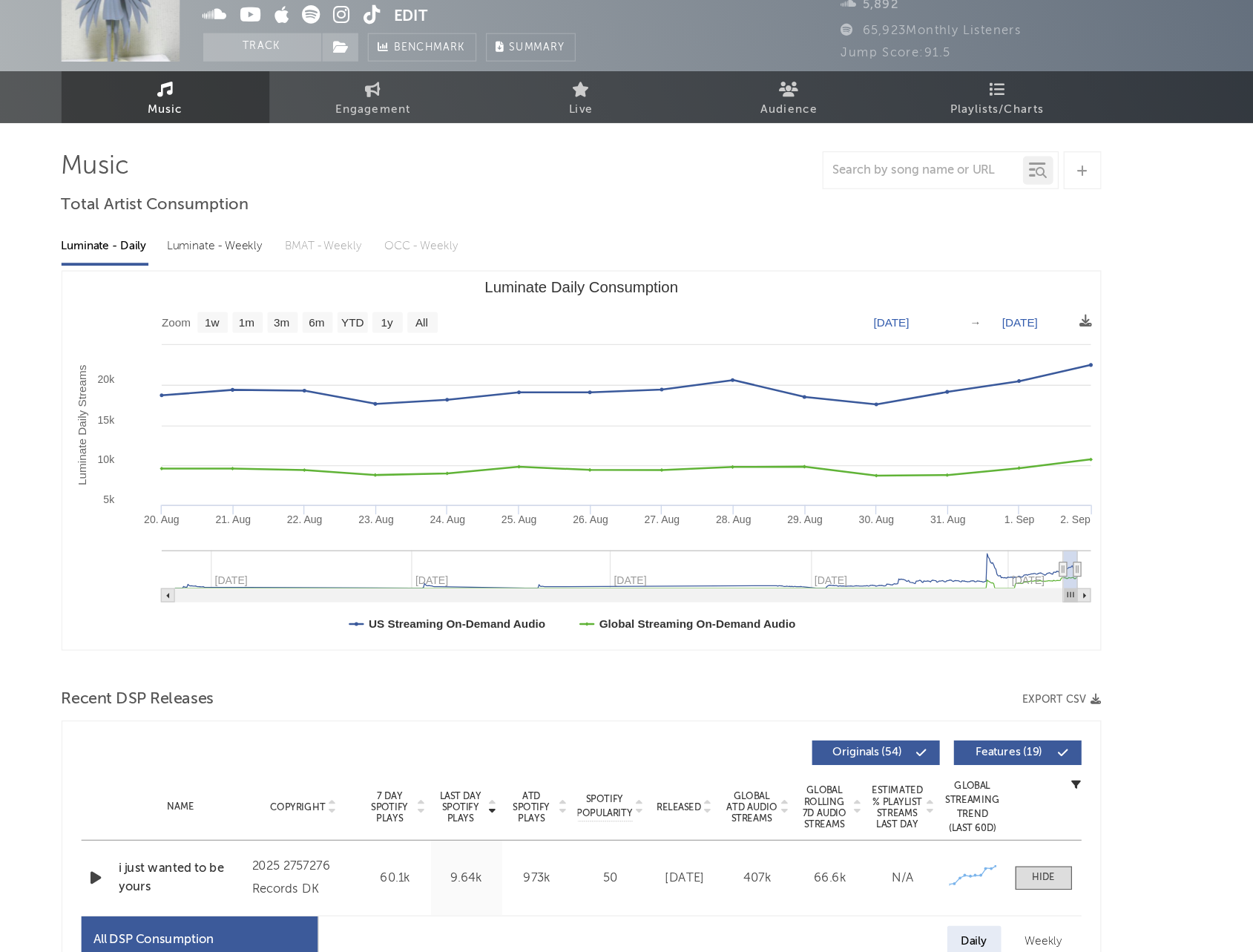
drag, startPoint x: 1009, startPoint y: 531, endPoint x: 1020, endPoint y: 531, distance: 11.0
click at [1020, 531] on icon "Created with Highcharts 10.3.3 Luminate Daily Streams Luminate Daily Consumptio…" at bounding box center [627, 442] width 815 height 297
click at [370, 336] on text "1m" at bounding box center [364, 334] width 13 height 10
select select "1m"
type input "[DATE]"
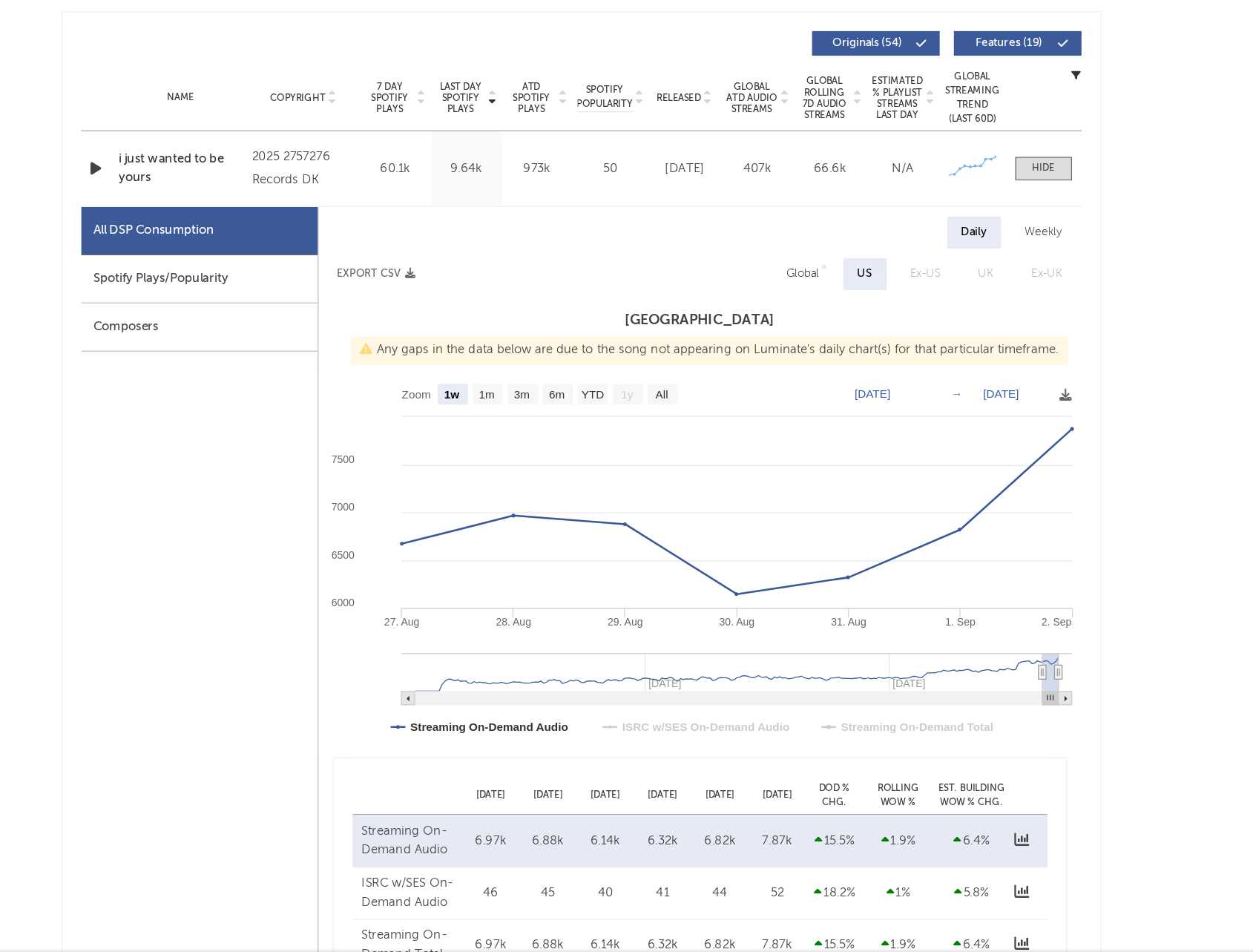
scroll to position [434, 0]
click at [799, 420] on div "Global" at bounding box center [801, 419] width 26 height 18
select select "1w"
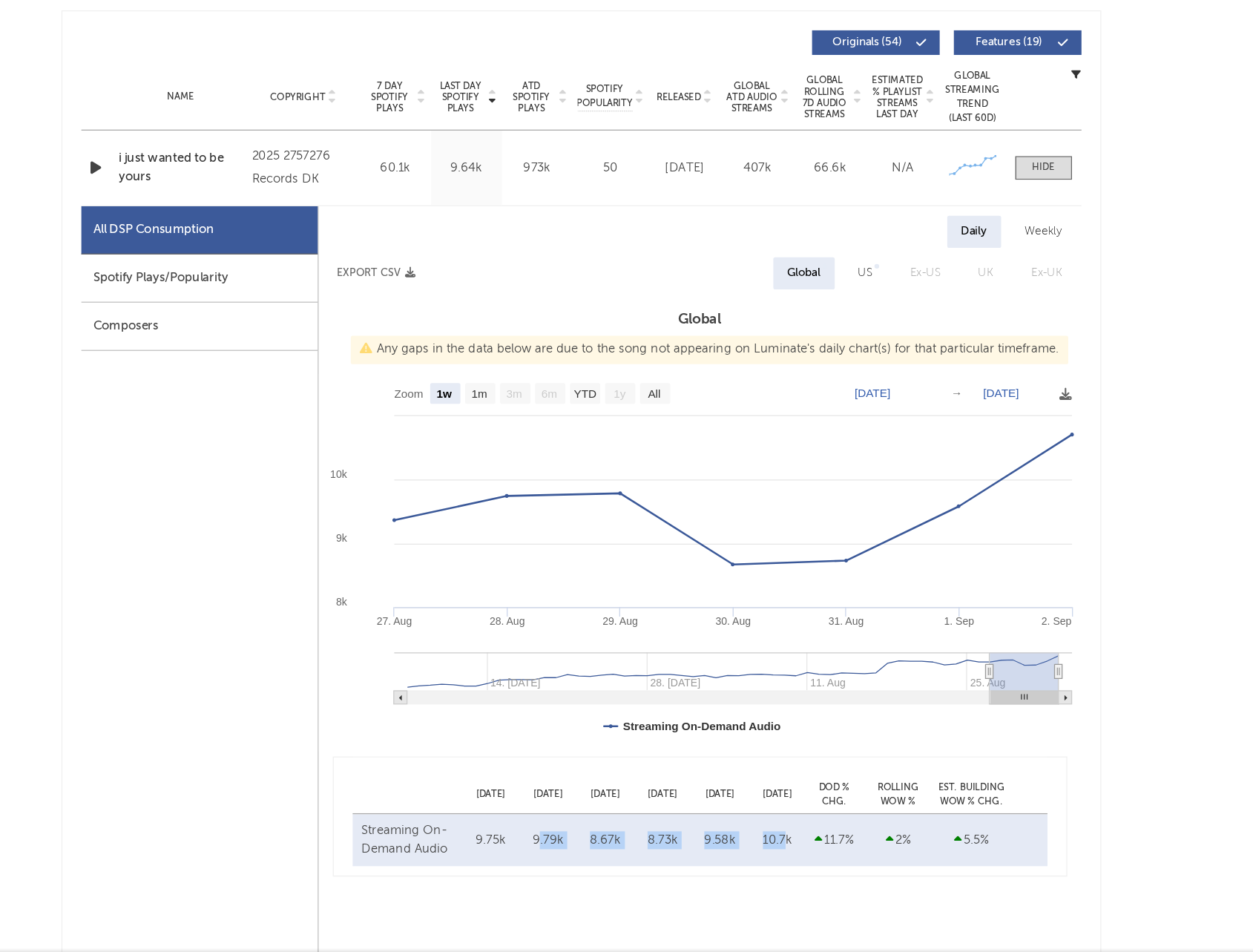
drag, startPoint x: 788, startPoint y: 866, endPoint x: 595, endPoint y: 867, distance: 193.0
click at [595, 867] on div "Streaming On-Demand Audio Aug 28 9.75k Aug 29 9.79k Aug 30 8.67k Aug 31 8.73k S…" at bounding box center [720, 863] width 545 height 41
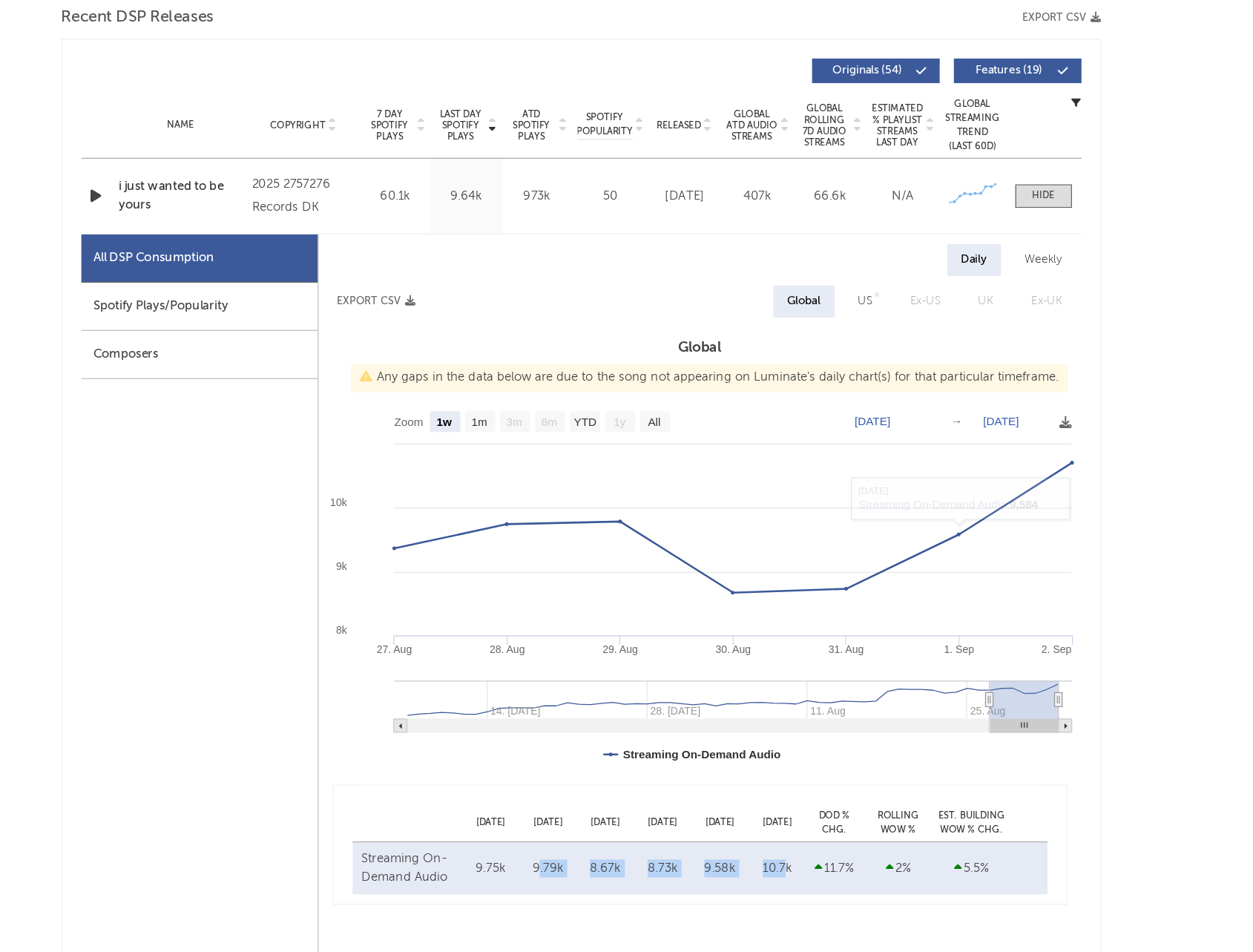
click at [867, 511] on text "[DATE]" at bounding box center [855, 511] width 28 height 10
click at [859, 511] on input "[DATE]" at bounding box center [866, 512] width 69 height 15
type input "[DATE]"
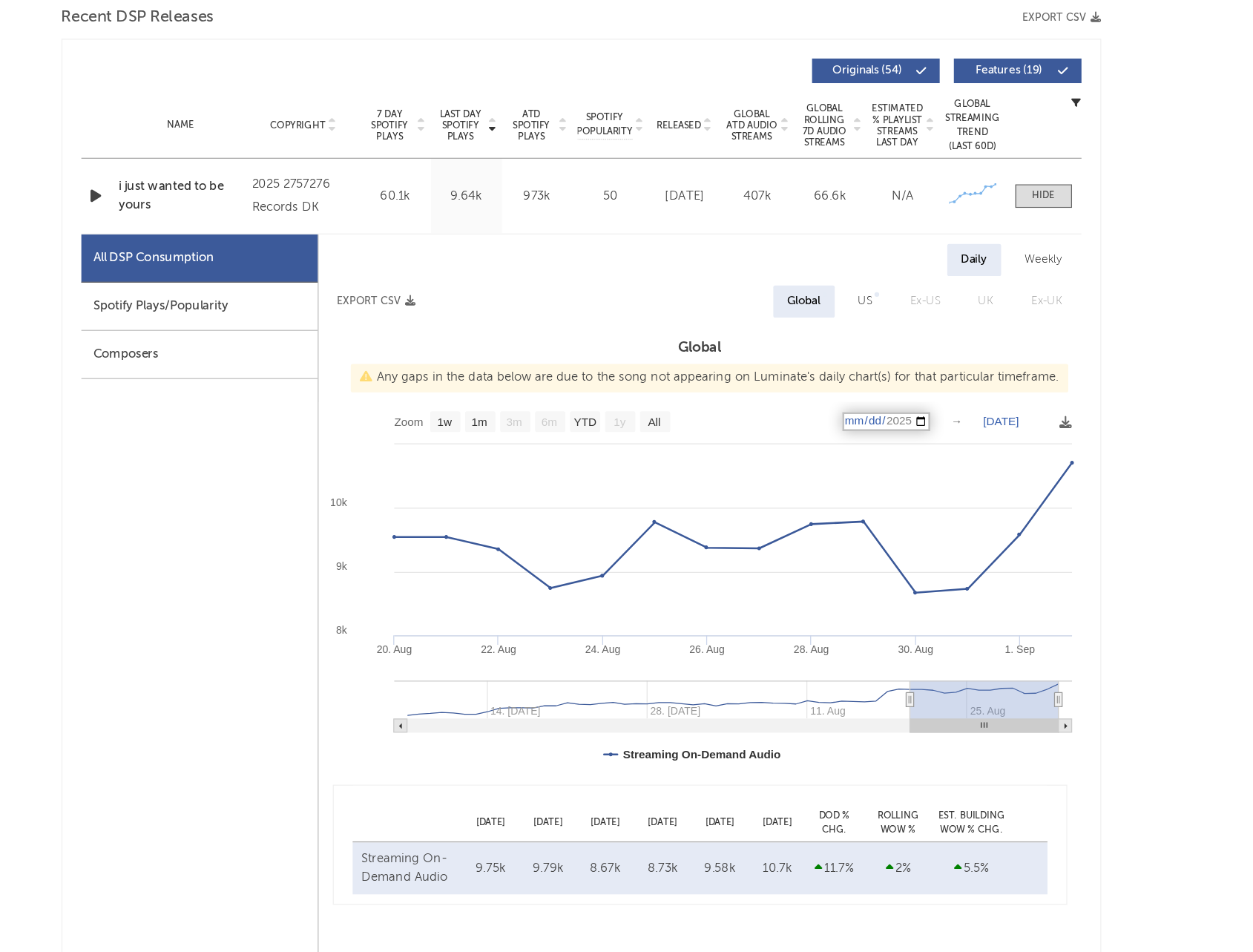
click at [956, 513] on text "[DATE]" at bounding box center [956, 511] width 28 height 10
type input "[DATE]"
type input "2025-08-25"
type input "2025-08-06"
type input "[DATE]"
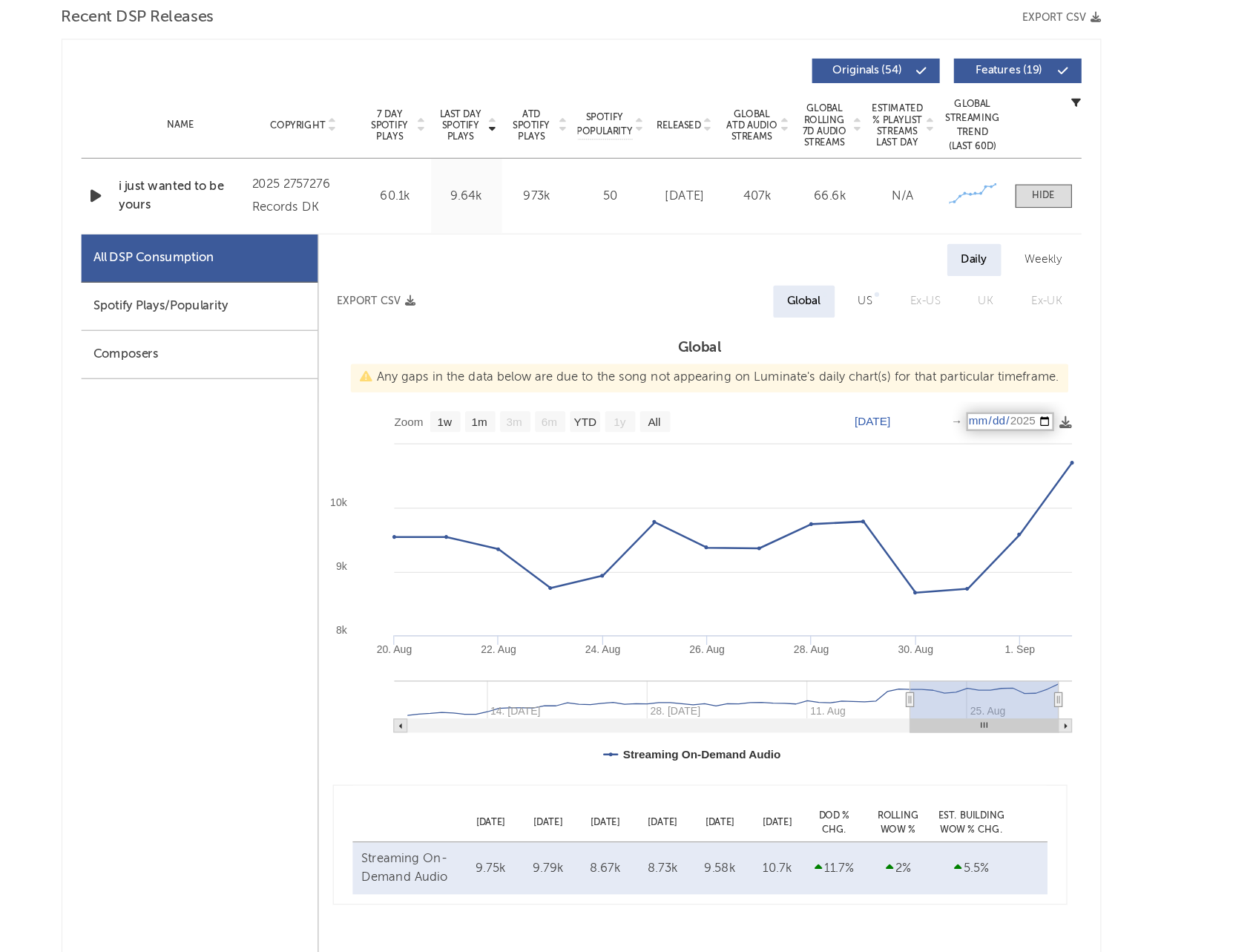
select select "1w"
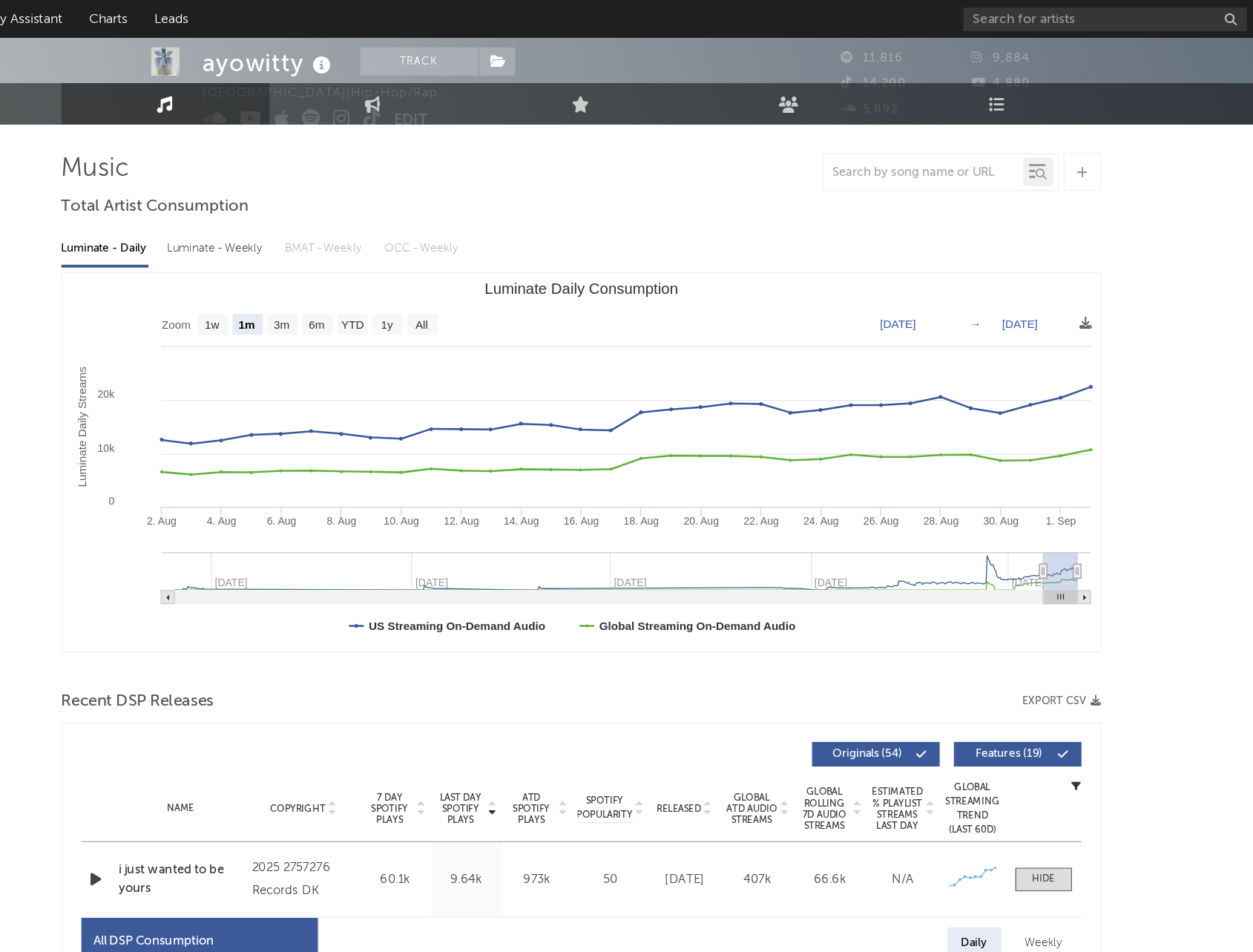
scroll to position [0, 0]
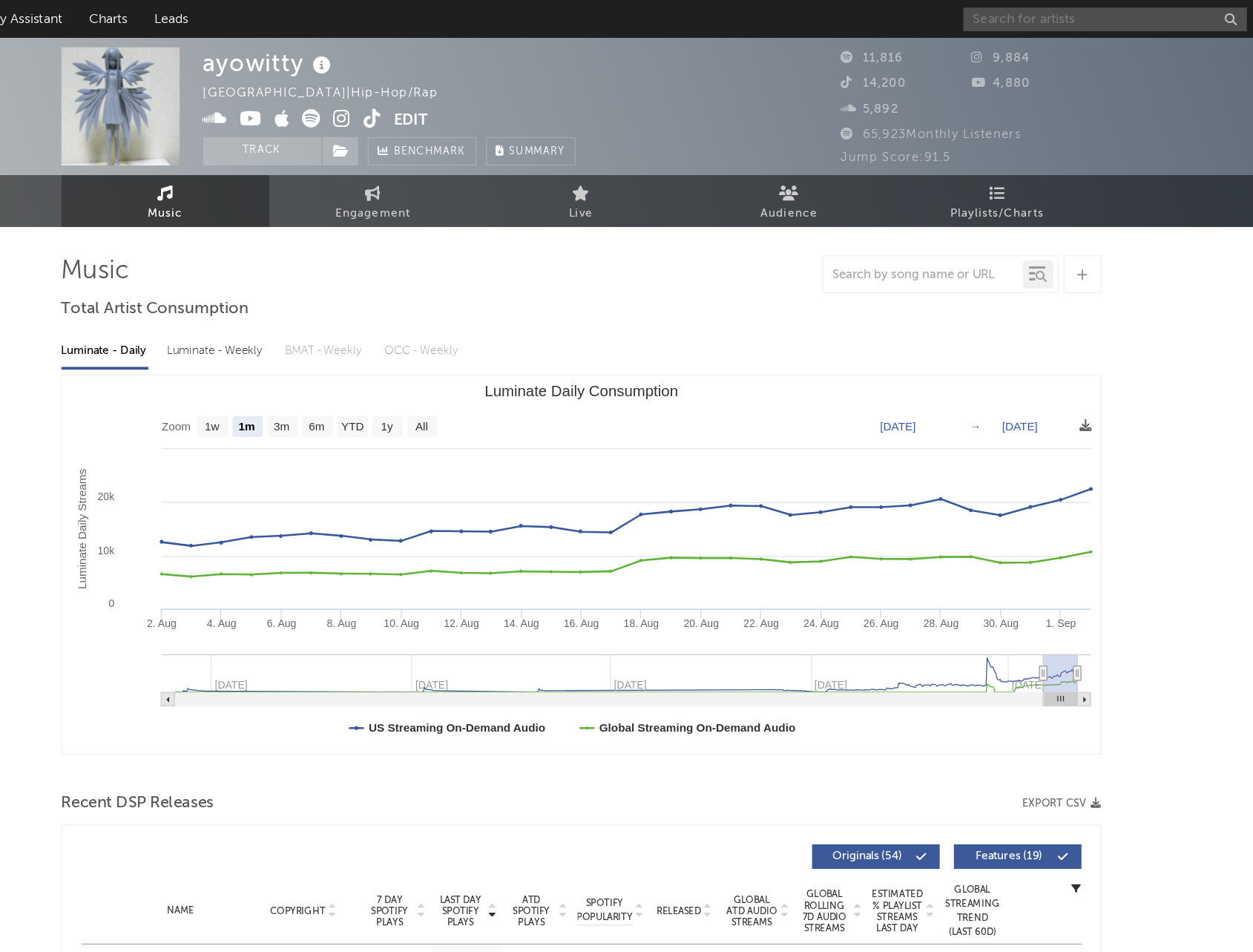
click at [1001, 18] on input "text" at bounding box center [1038, 15] width 223 height 18
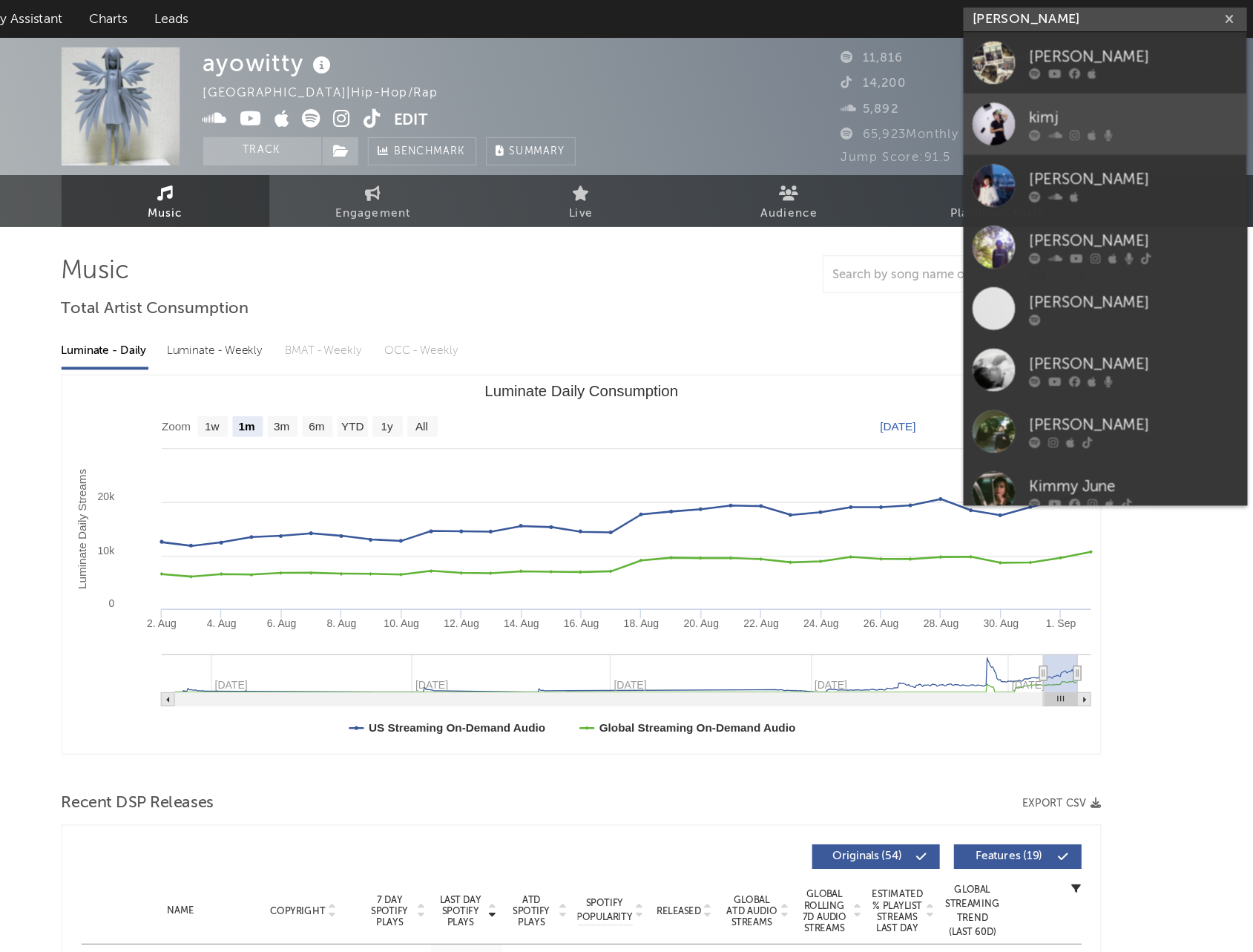
type input "kim j"
click at [1049, 96] on div "kimj" at bounding box center [1060, 93] width 164 height 18
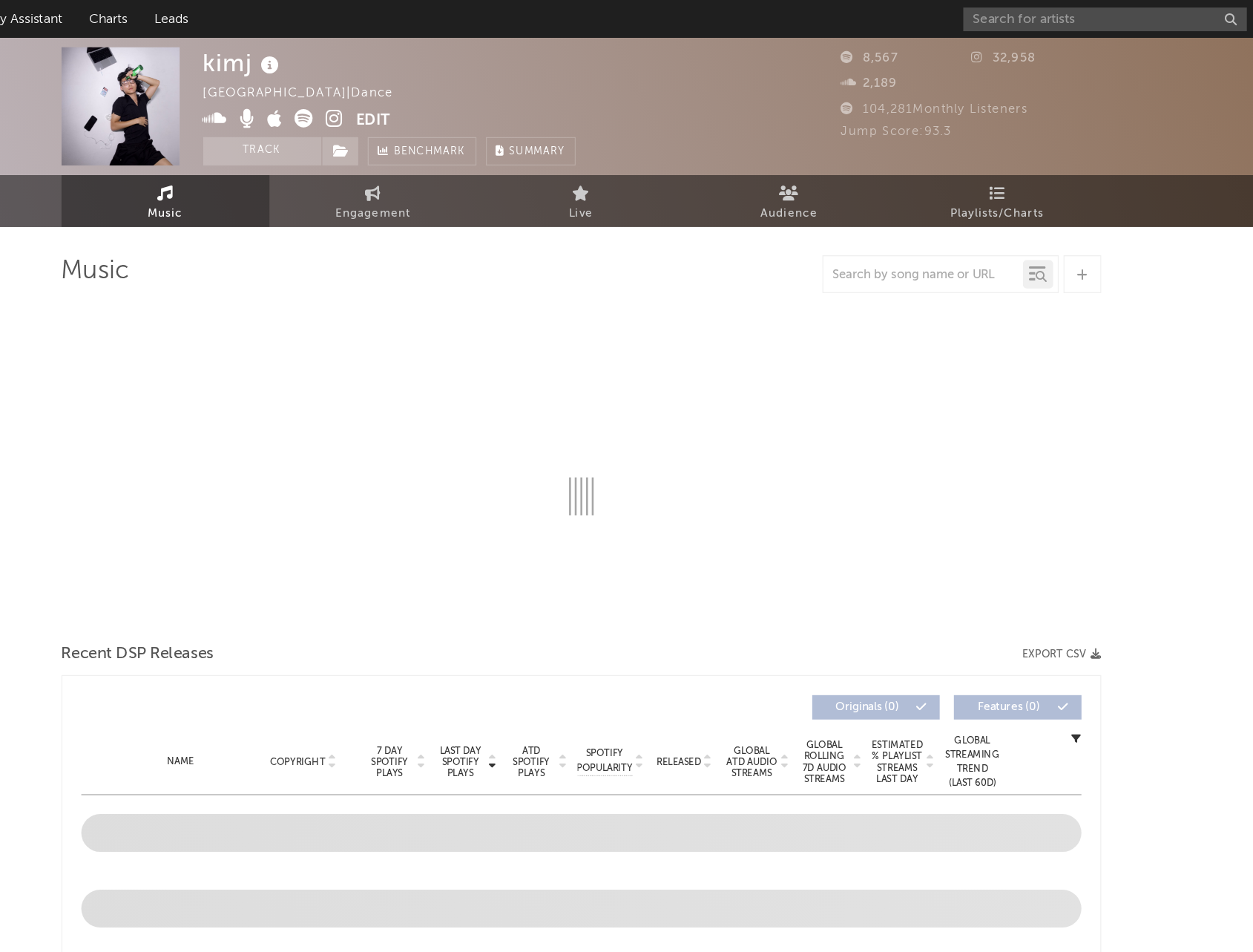
select select "1w"
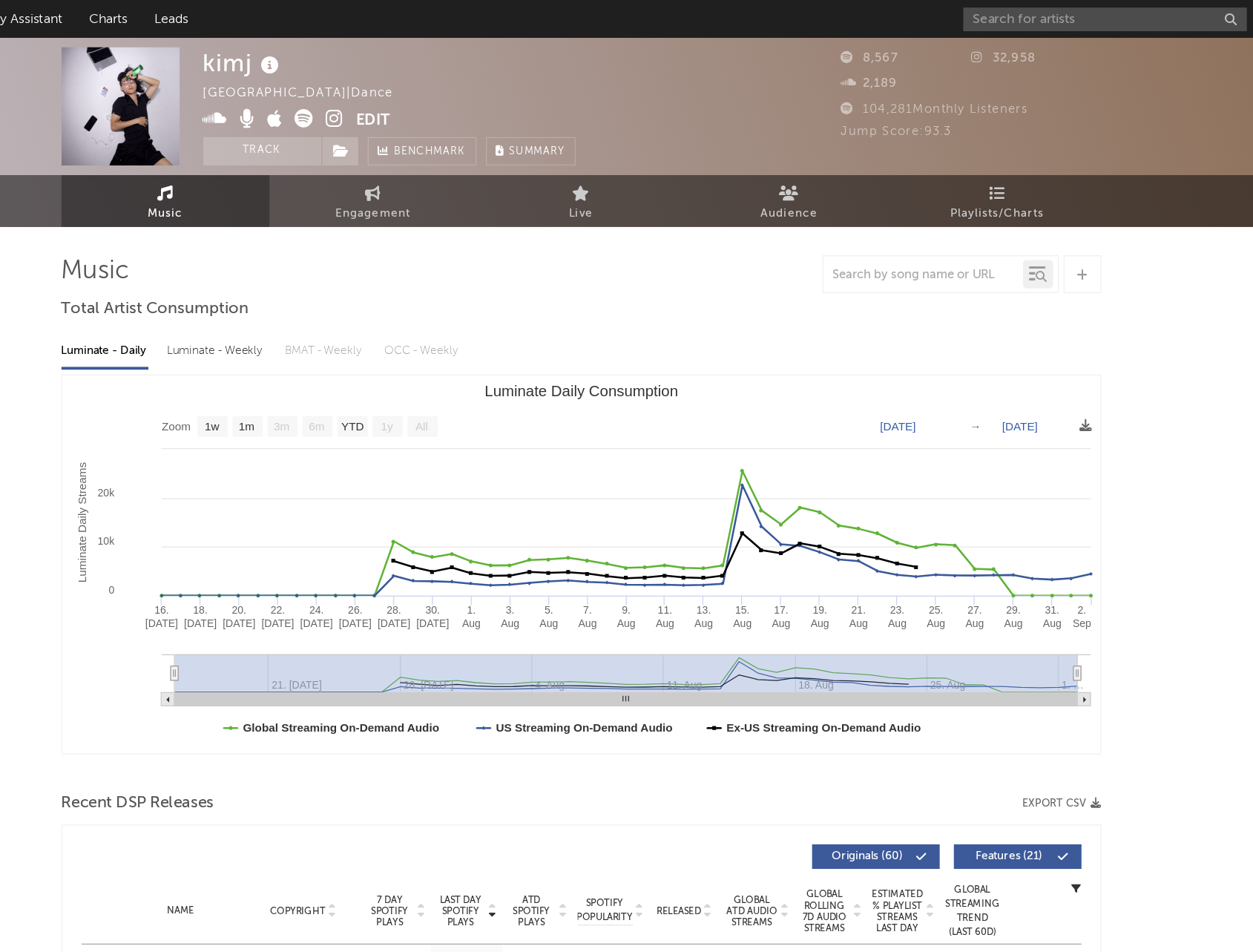
click at [435, 87] on icon at bounding box center [433, 94] width 15 height 15
click at [449, 155] on link "Engagement" at bounding box center [463, 157] width 164 height 41
select select "1w"
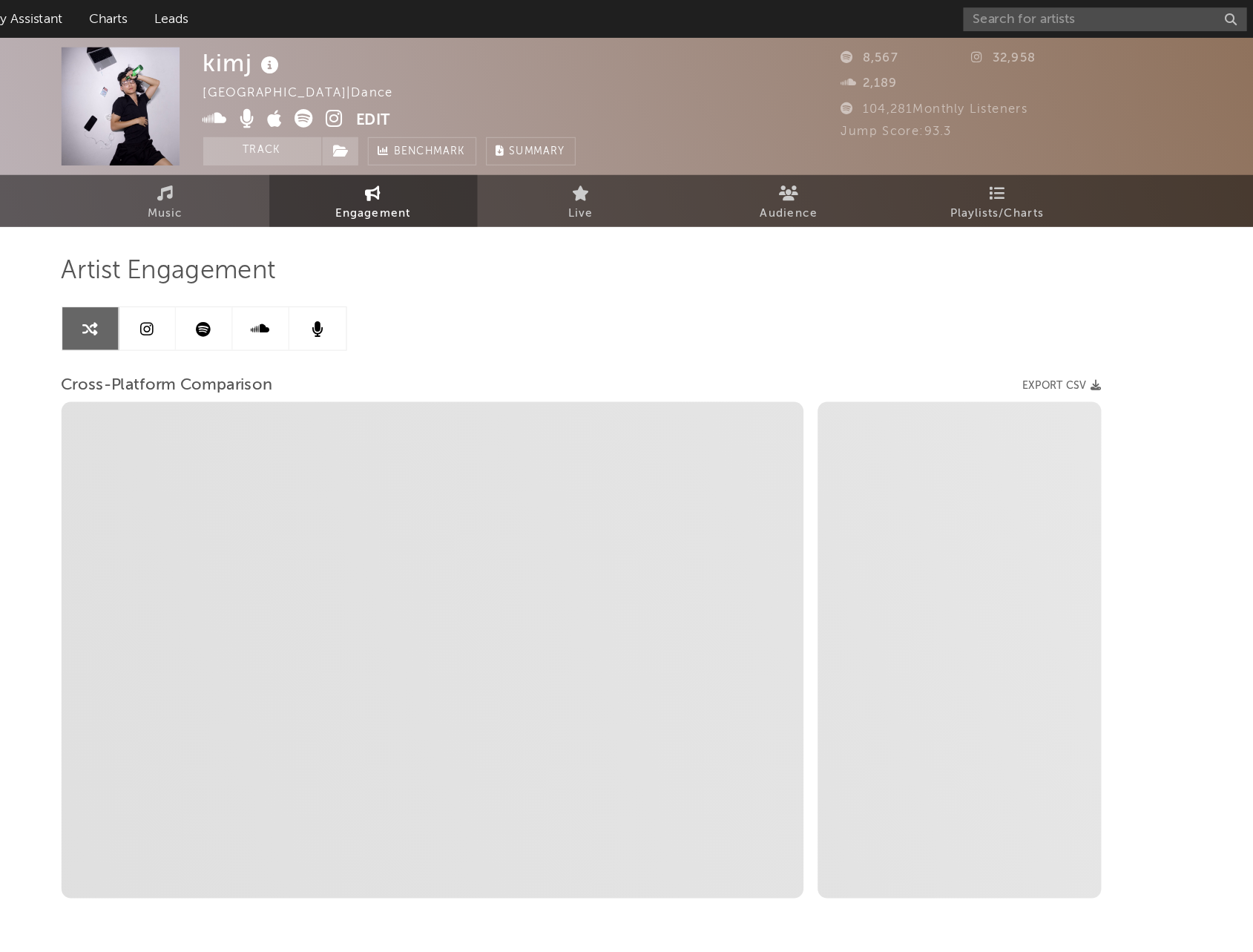
click at [285, 243] on link at bounding box center [286, 257] width 45 height 34
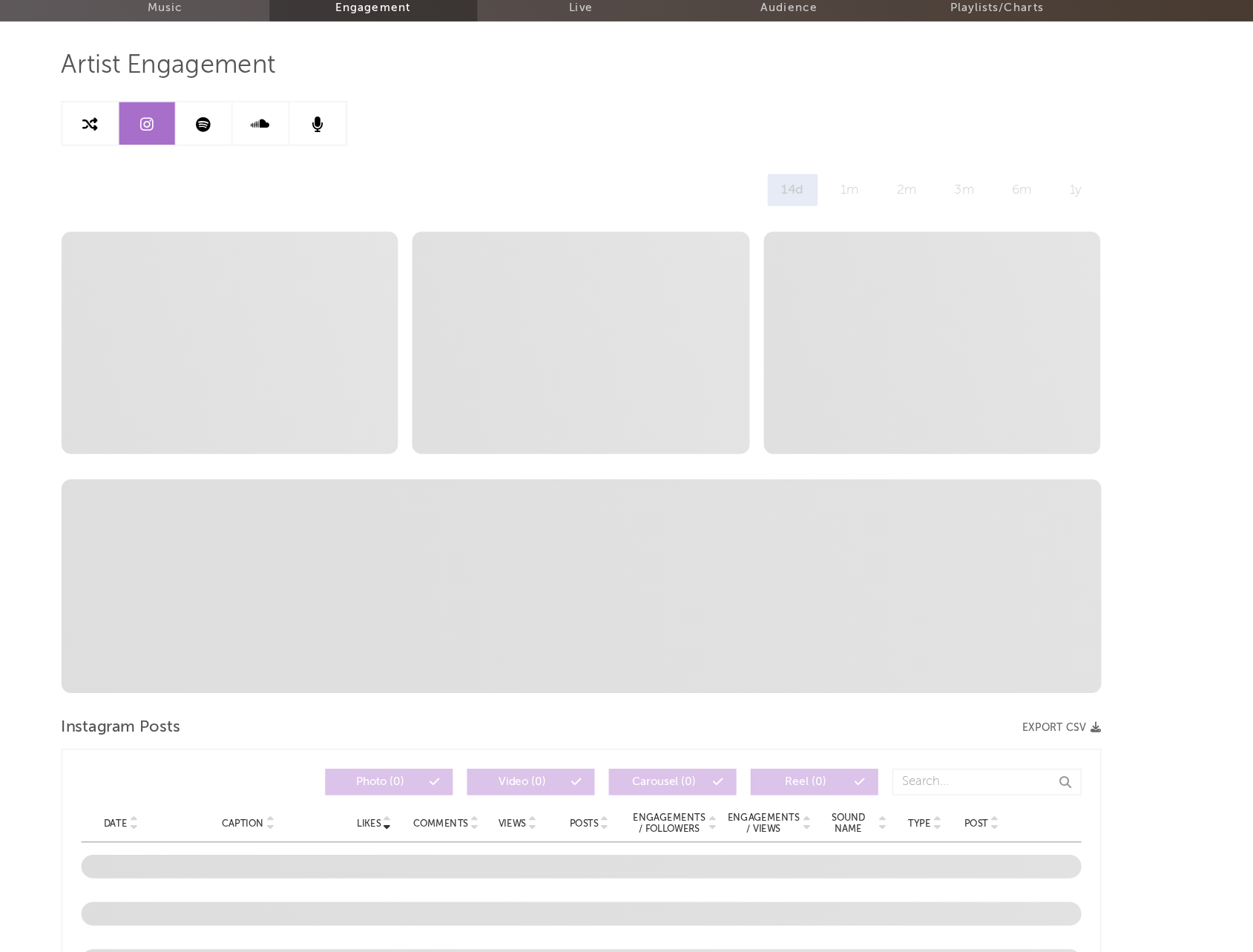
select select "6m"
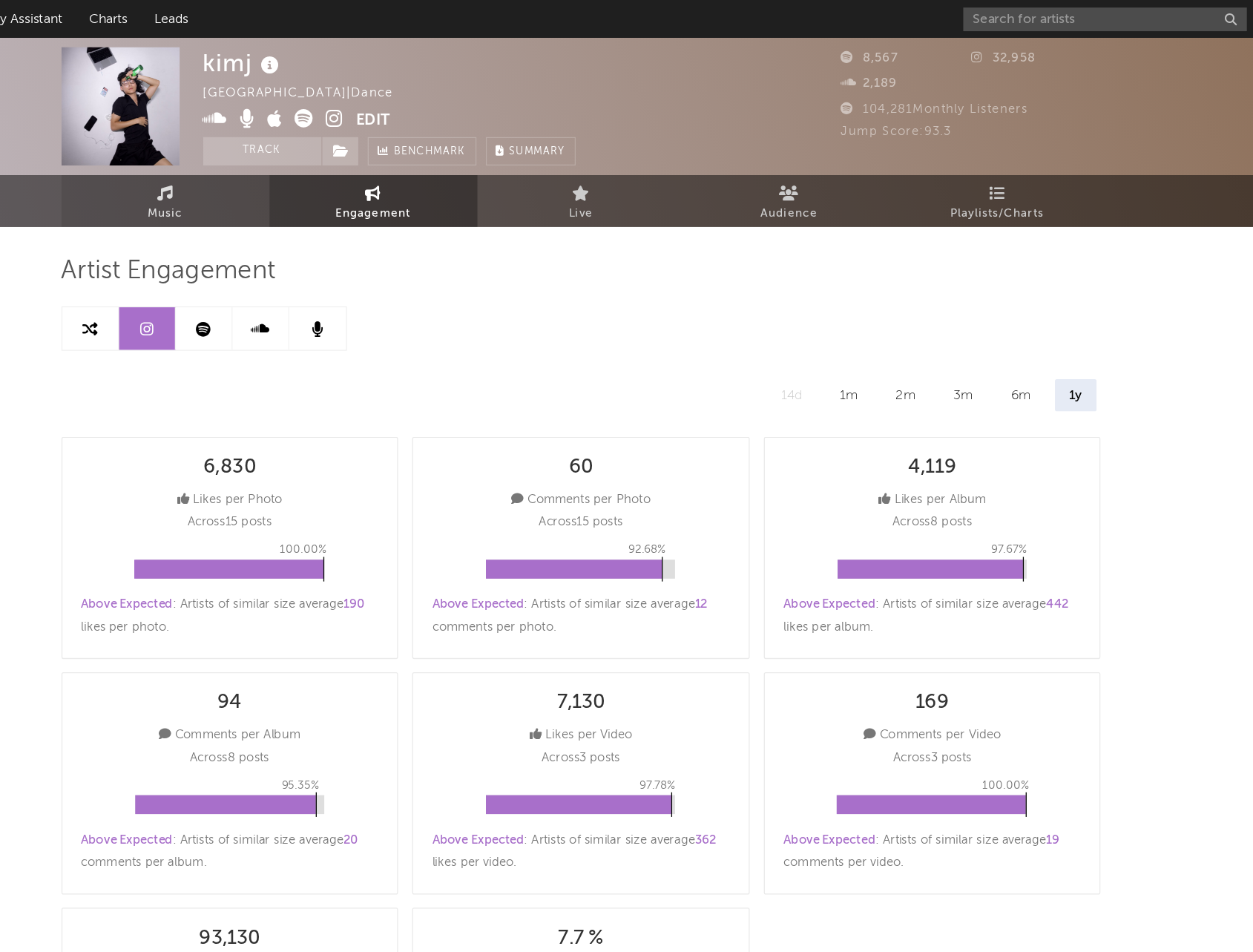
click at [305, 161] on span "Music" at bounding box center [300, 168] width 27 height 18
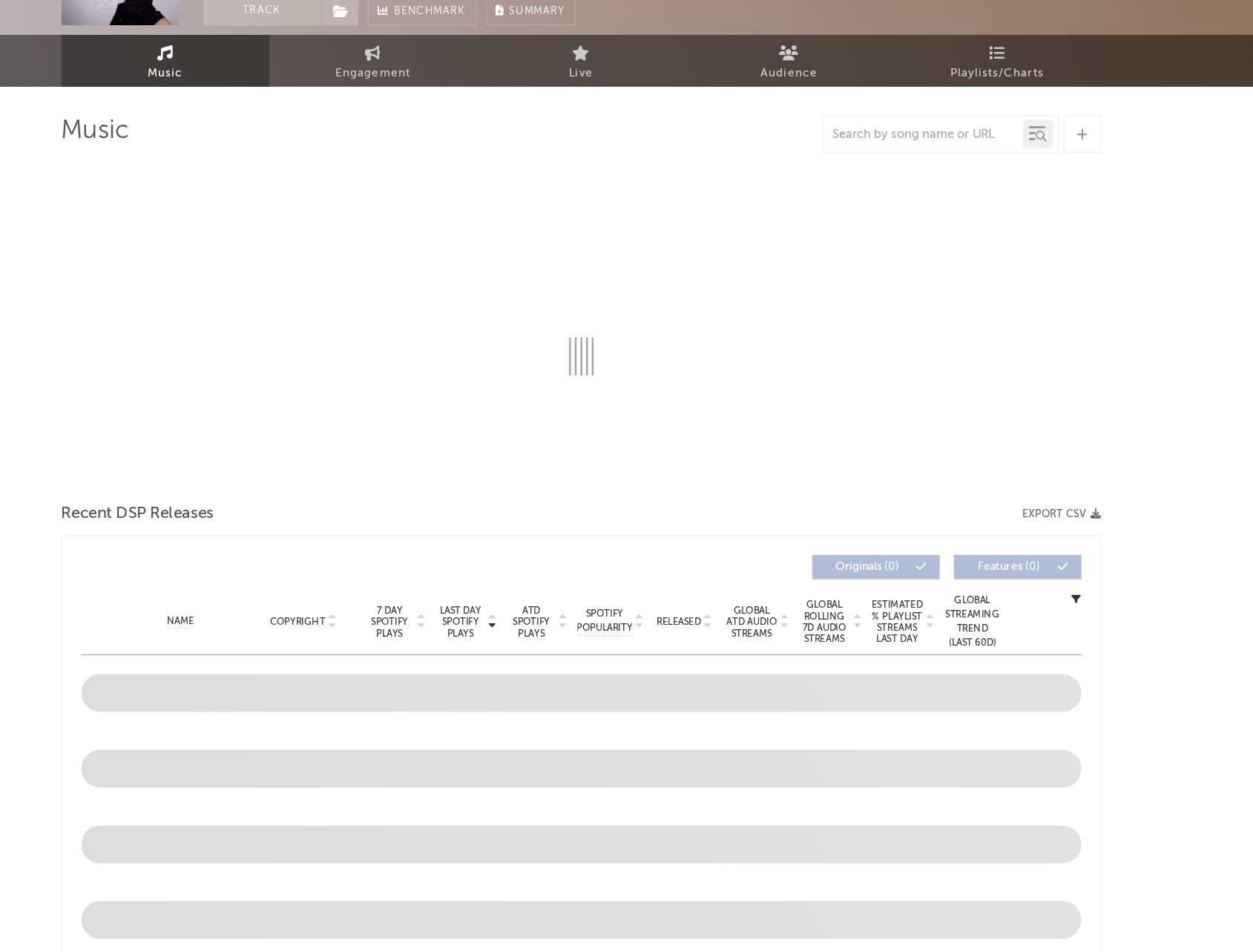
select select "1w"
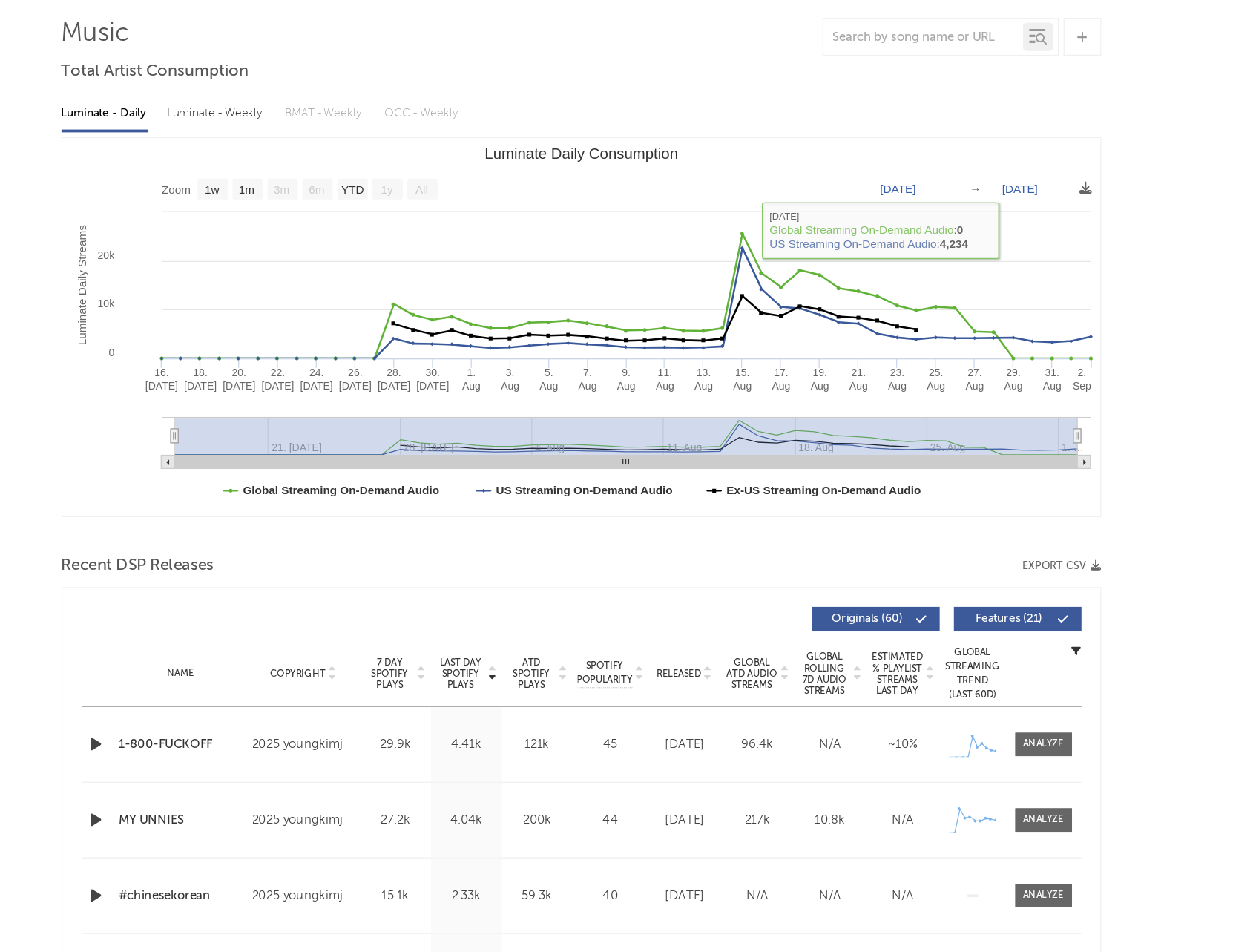
click at [881, 332] on text "Jul 16, 2025" at bounding box center [875, 334] width 28 height 10
type input "[DATE]"
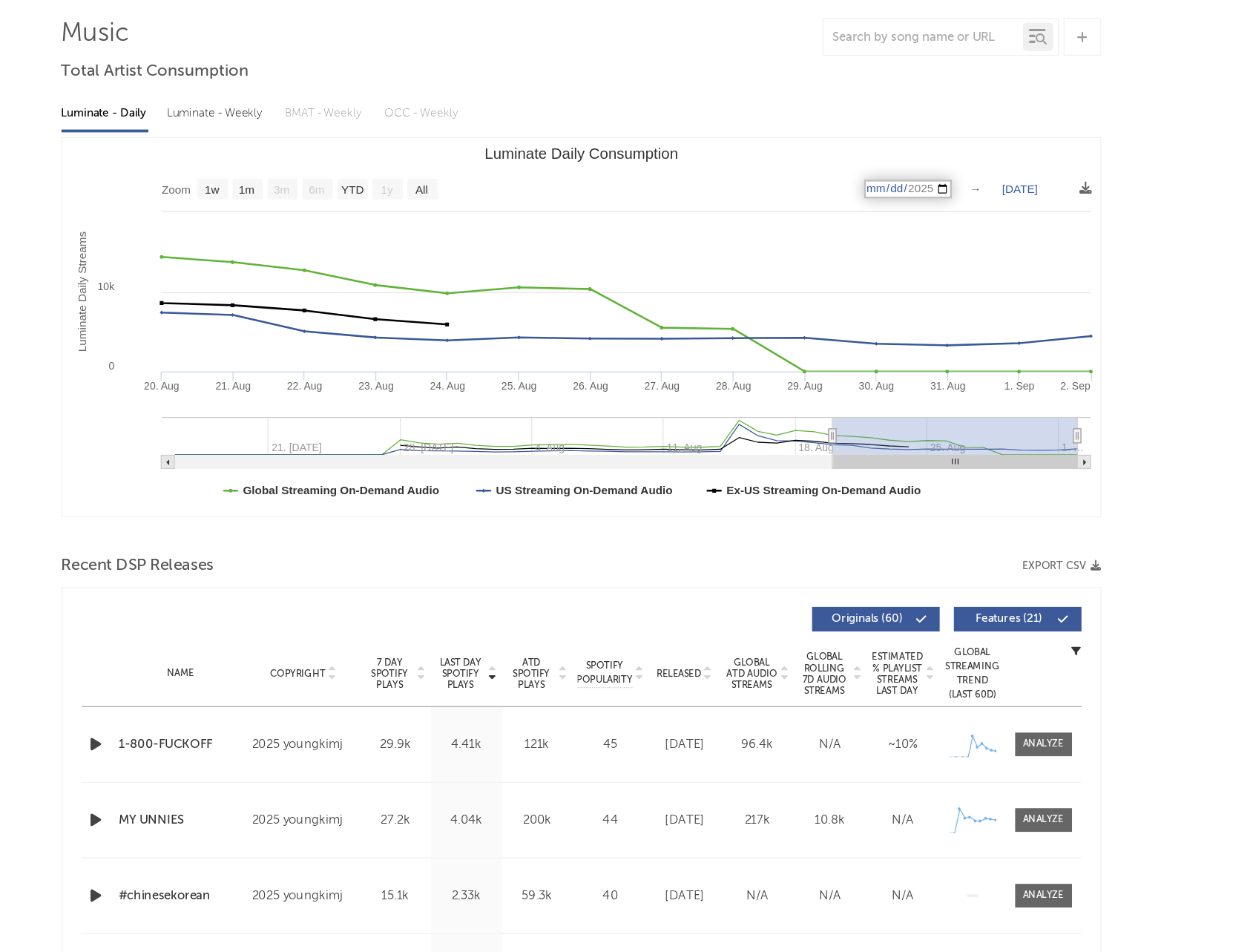
click at [969, 330] on text "[DATE]" at bounding box center [970, 334] width 28 height 10
type input "[DATE]"
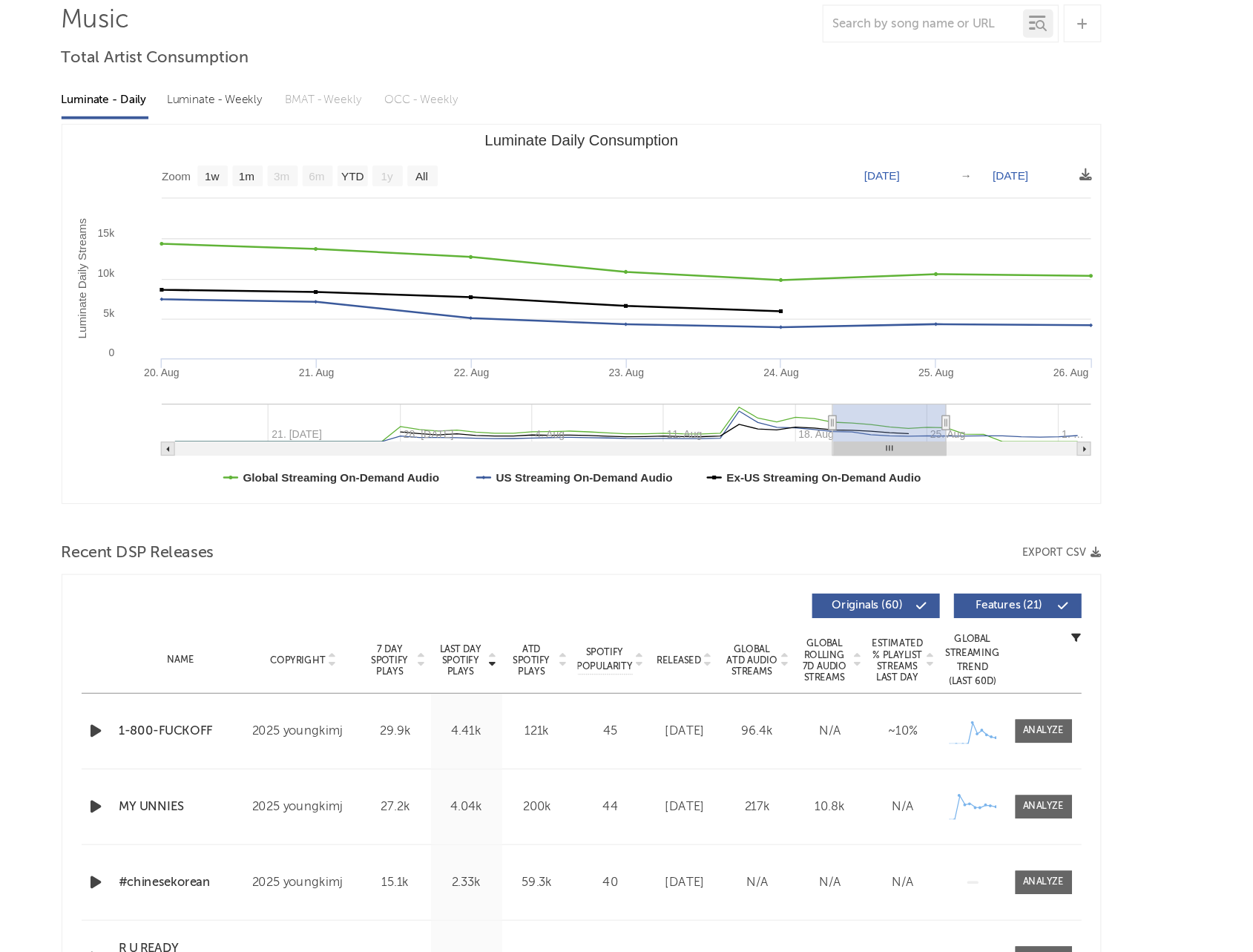
scroll to position [20, 0]
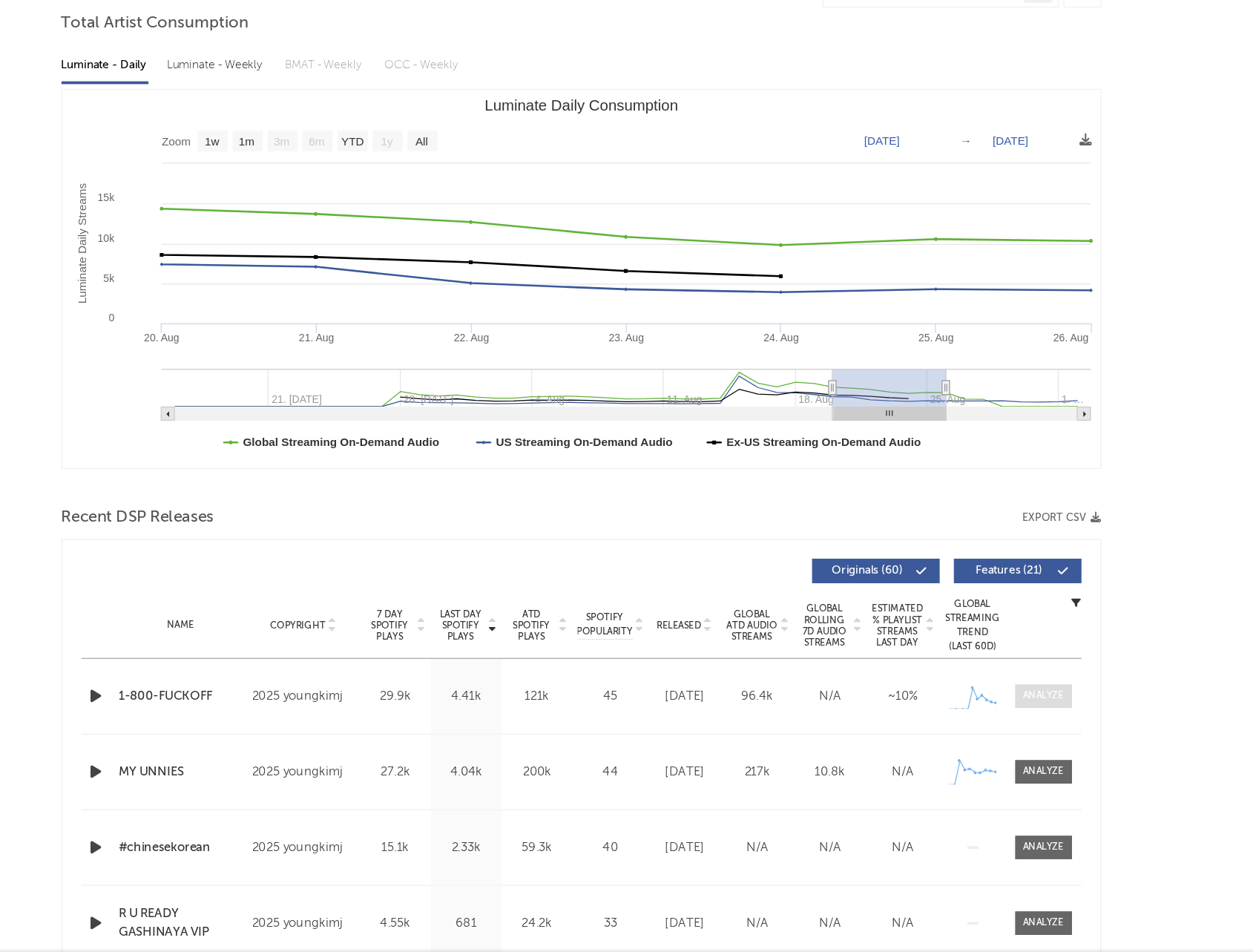
click at [985, 751] on div at bounding box center [989, 750] width 32 height 11
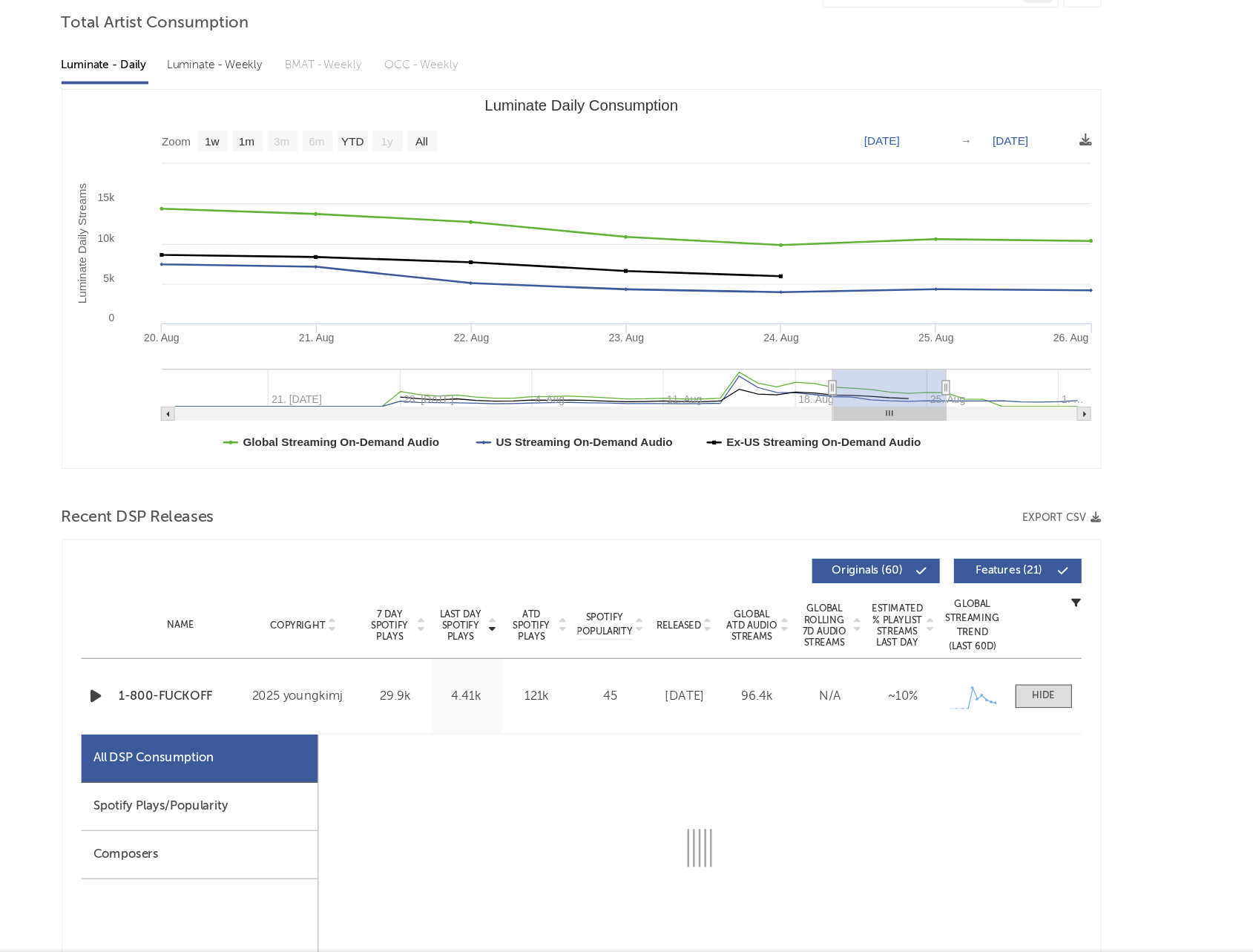
select select "1w"
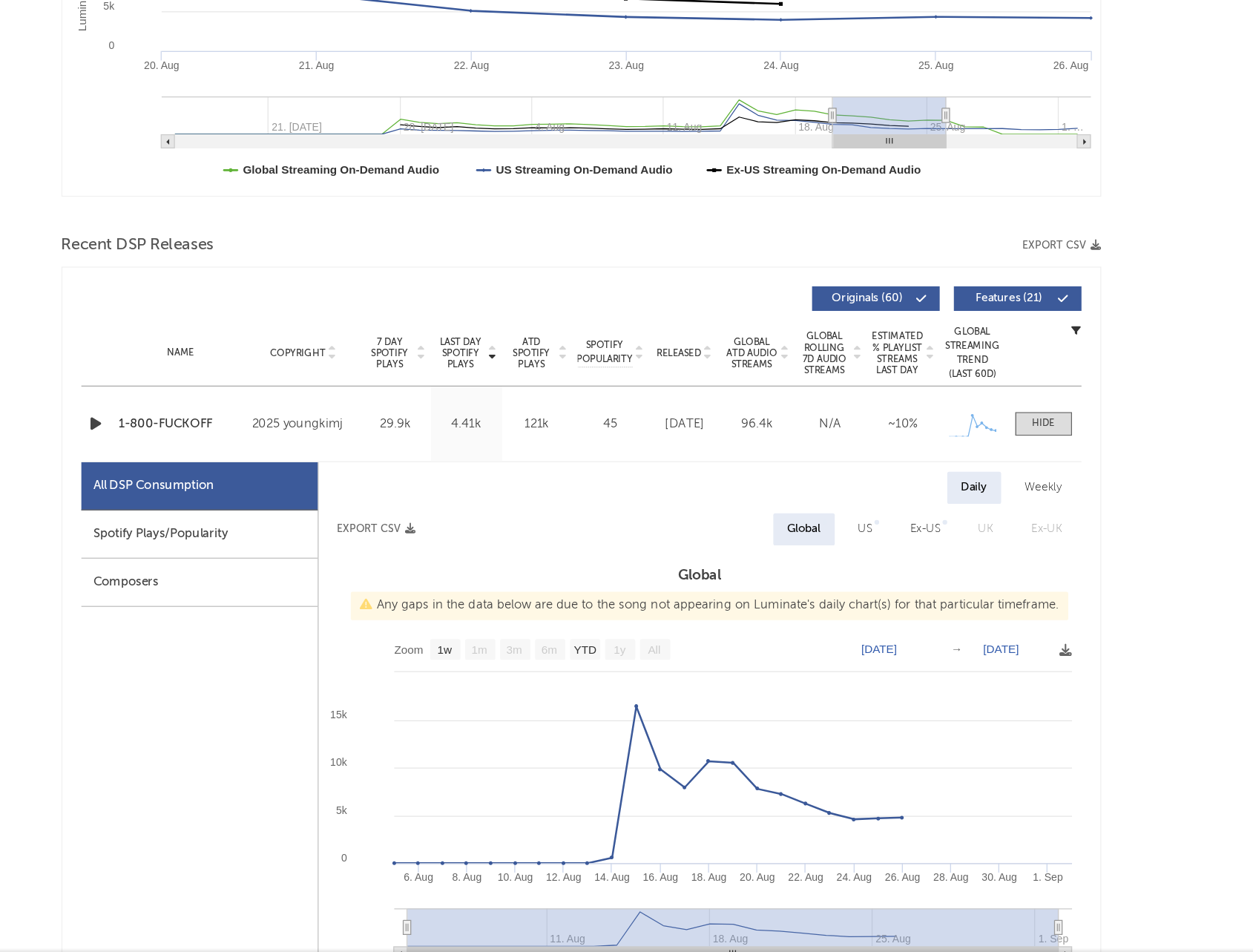
scroll to position [236, 0]
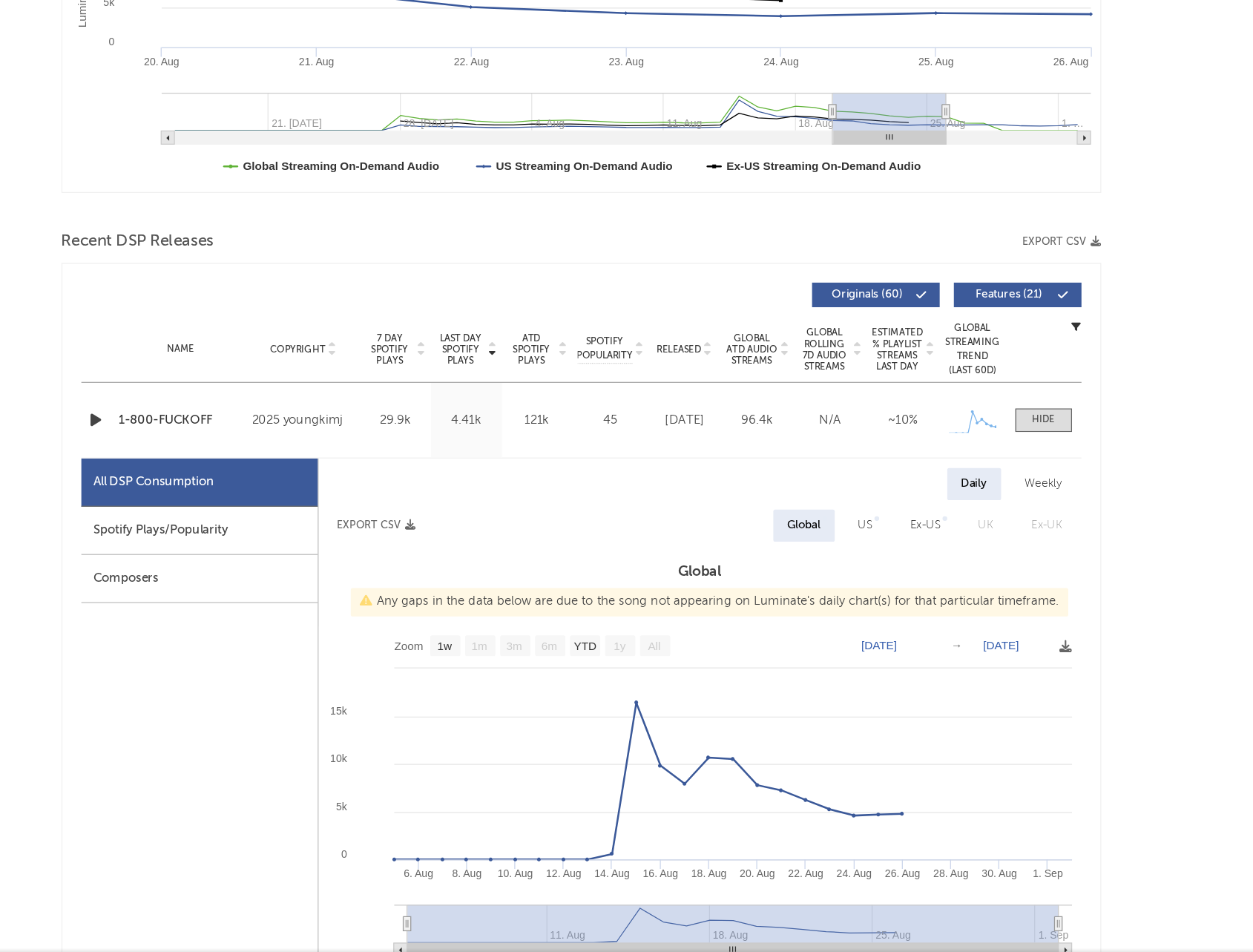
click at [850, 609] on div "US" at bounding box center [850, 617] width 11 height 18
select select "1w"
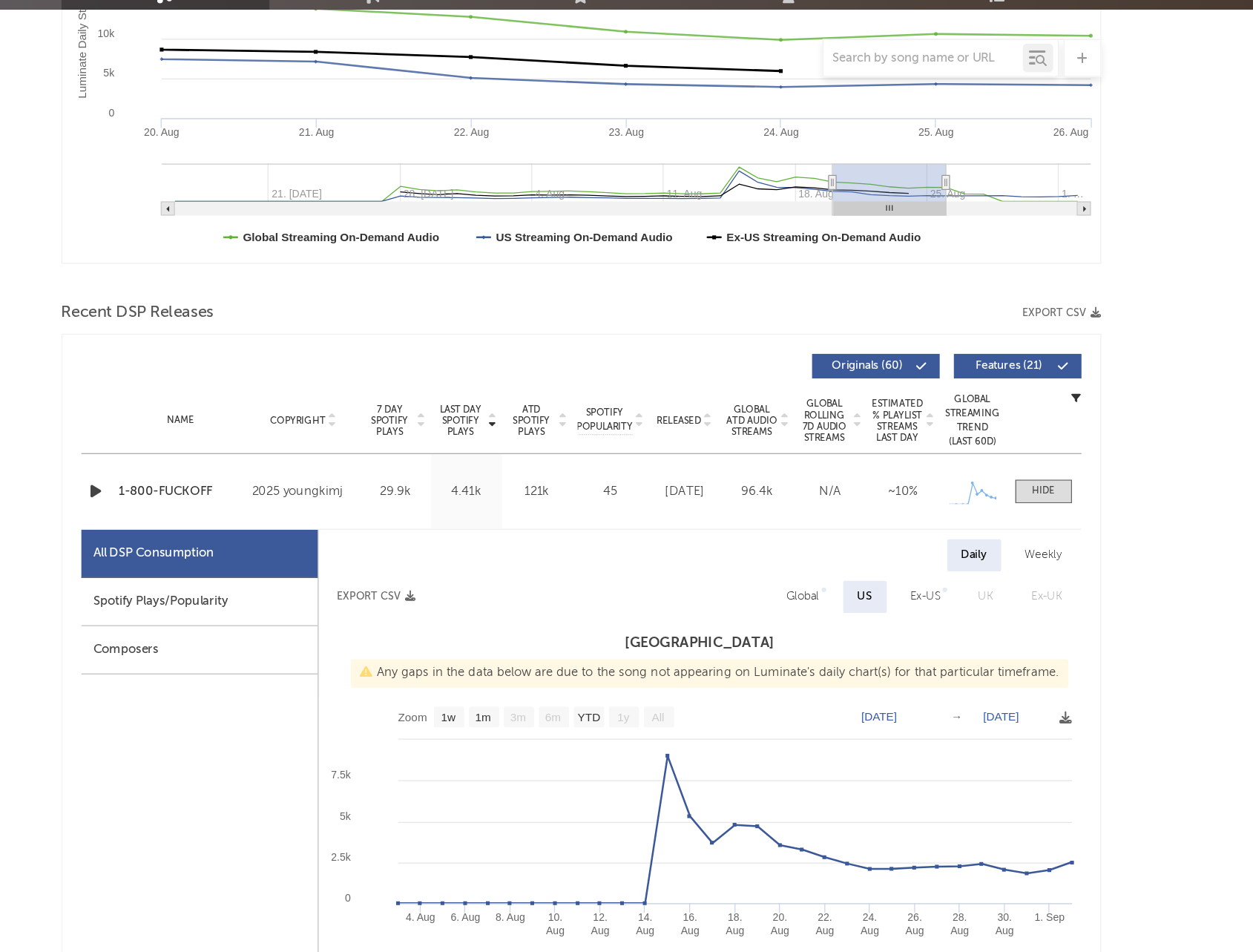
scroll to position [0, 0]
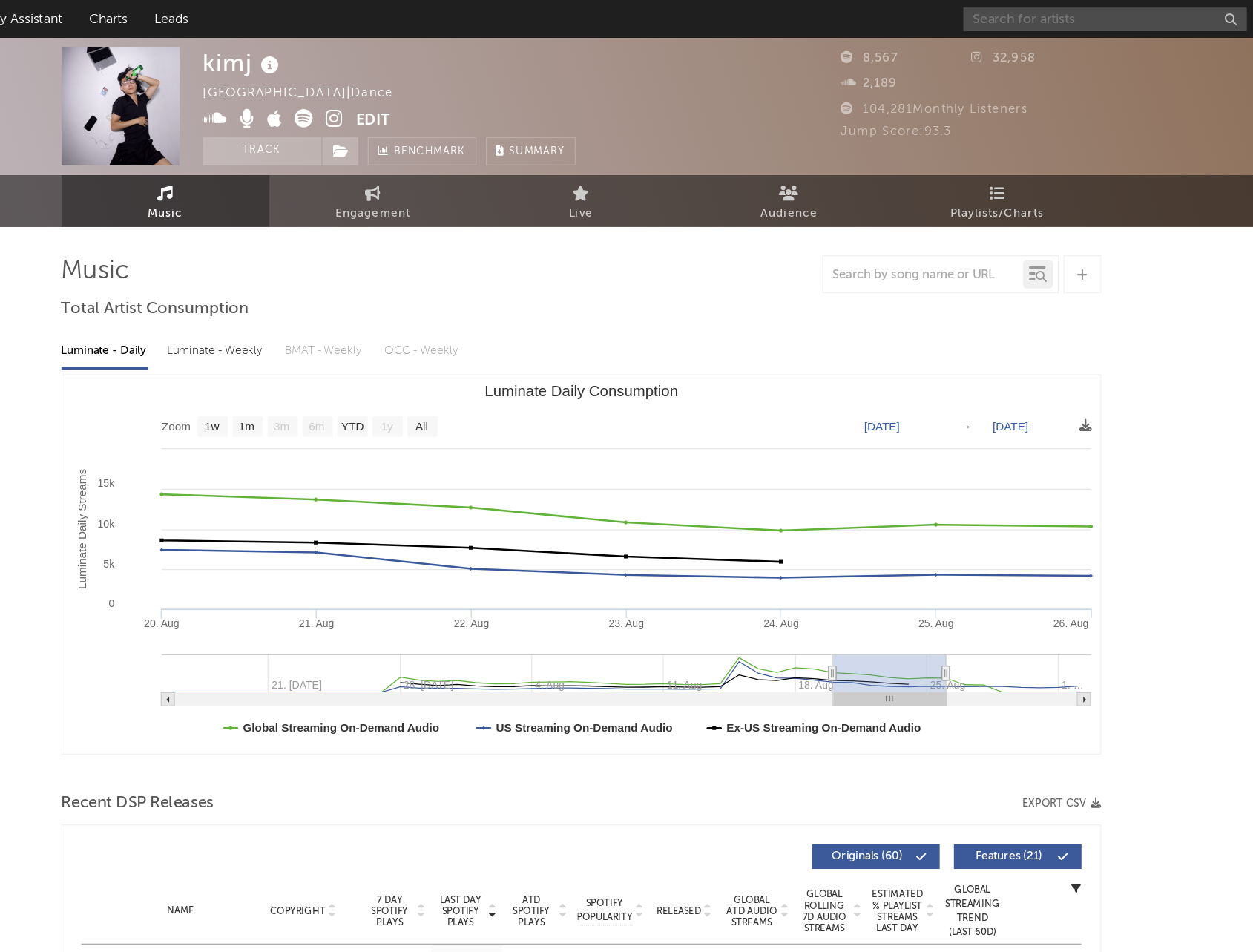
click at [952, 14] on input "text" at bounding box center [1038, 15] width 223 height 18
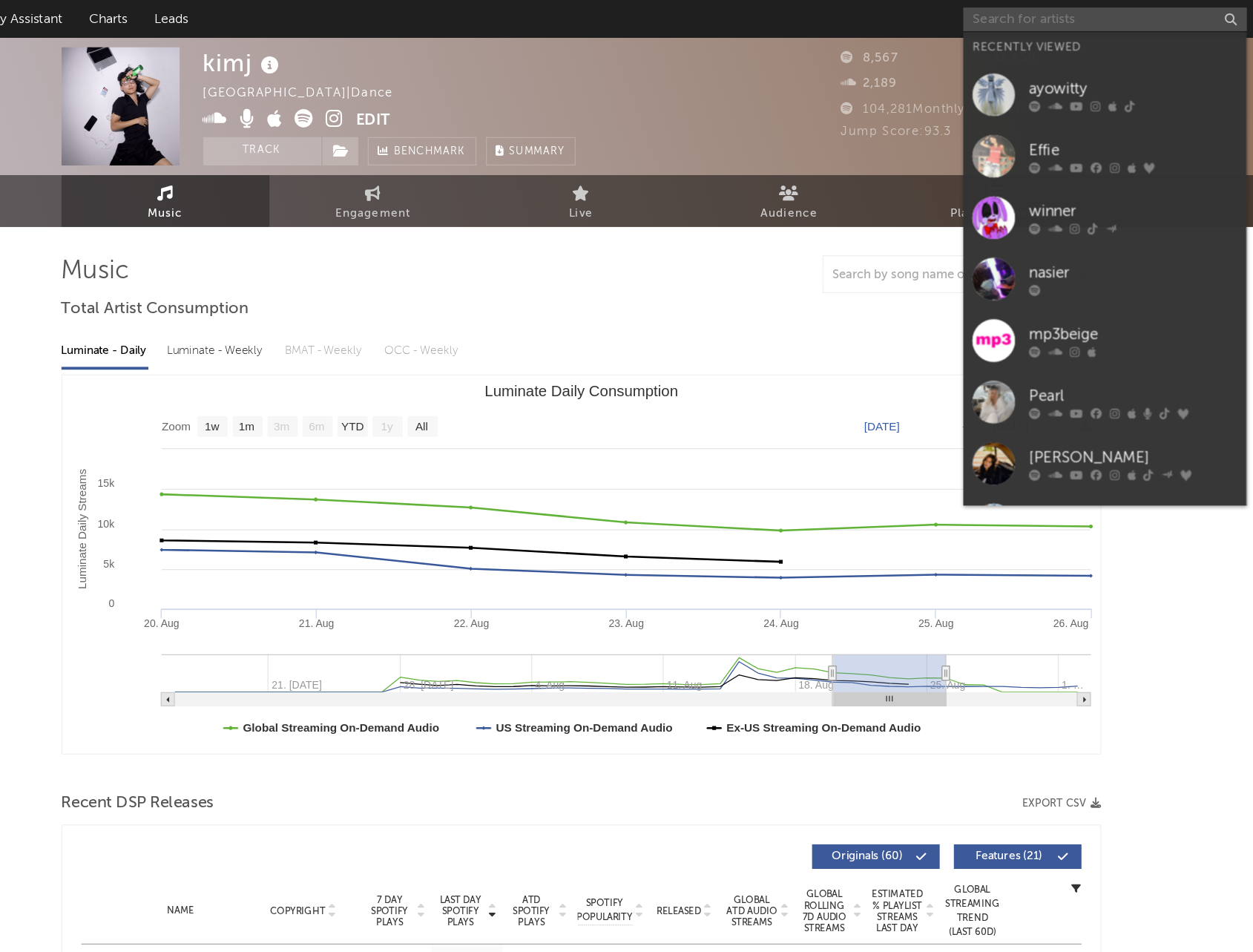
type input "y"
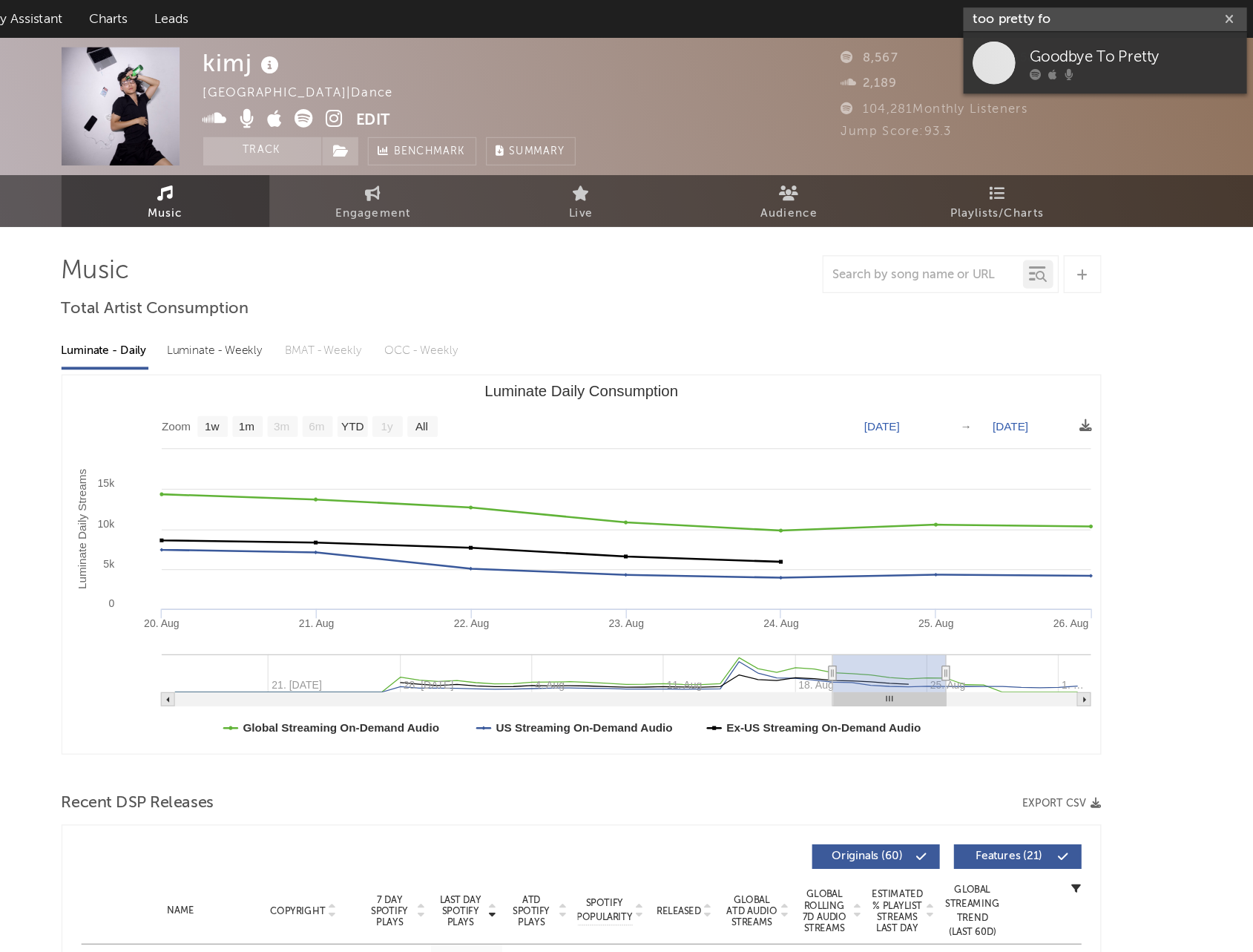
type input "too pretty for"
drag, startPoint x: 1017, startPoint y: 19, endPoint x: 832, endPoint y: 9, distance: 185.3
click at [832, 9] on nav "Dashboard Discovery Assistant Charts Leads too pretty for 10" at bounding box center [626, 15] width 1253 height 30
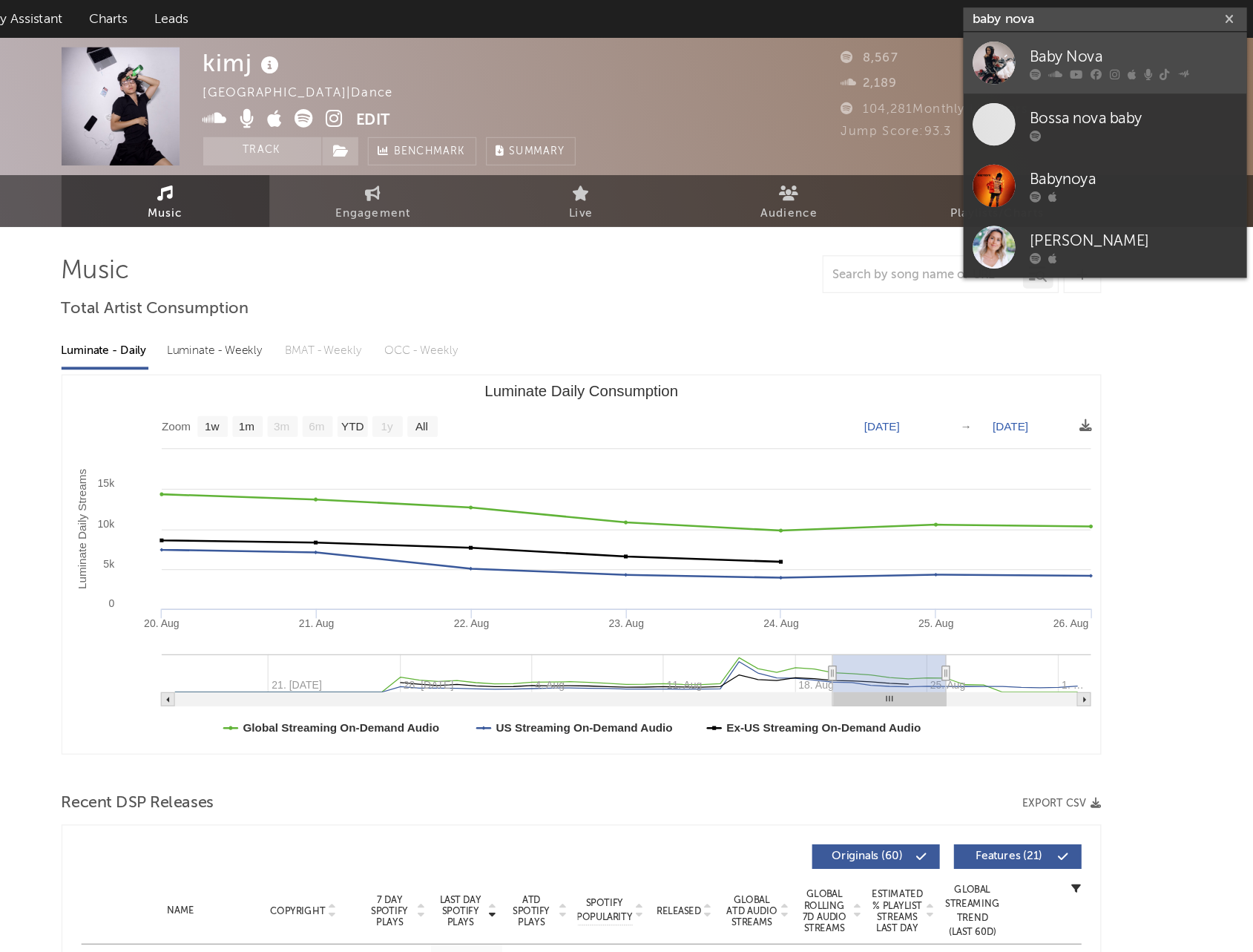
type input "baby nova"
click at [1005, 46] on div "Baby Nova" at bounding box center [1060, 45] width 164 height 18
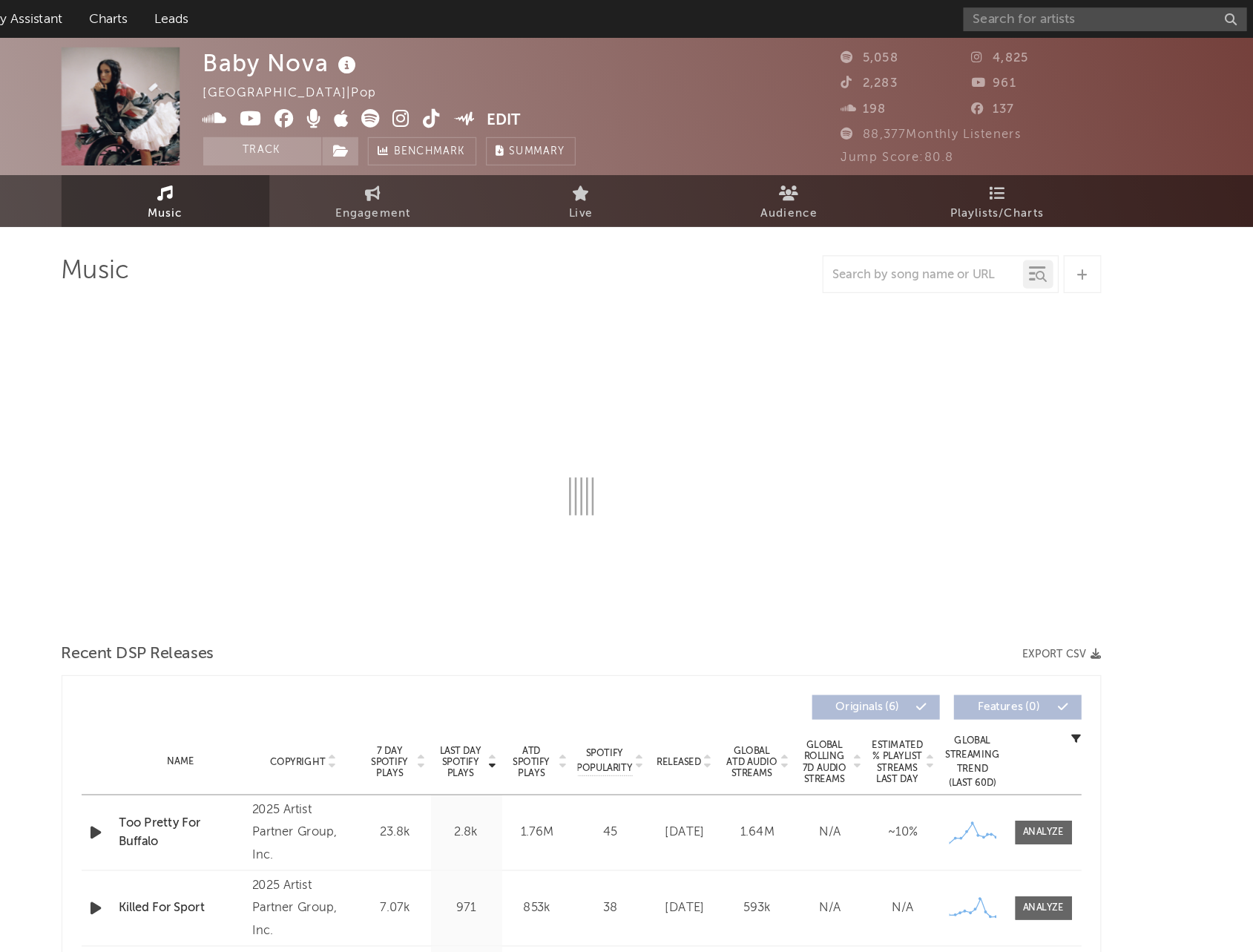
select select "6m"
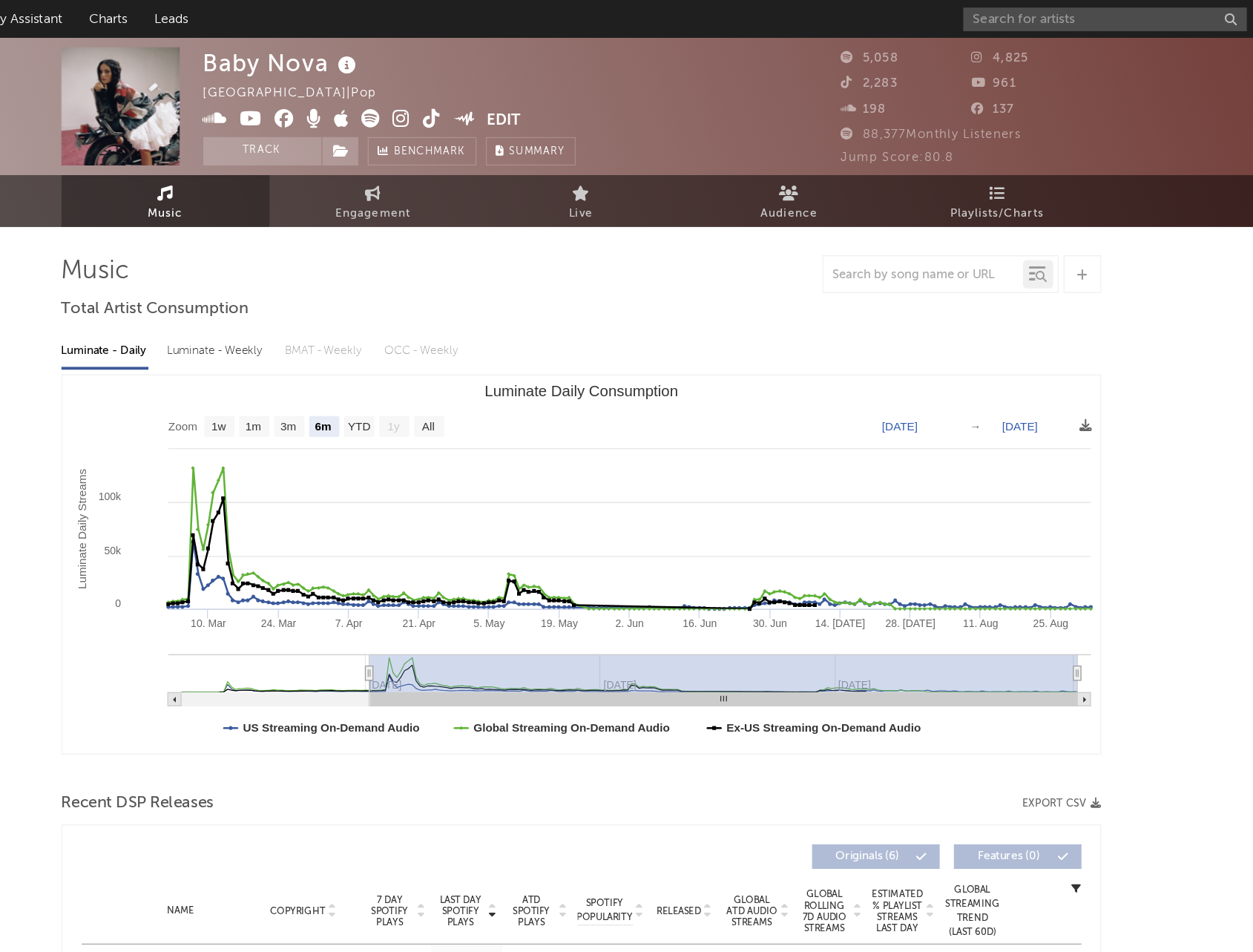
click at [482, 91] on icon at bounding box center [486, 94] width 15 height 15
click at [512, 92] on icon at bounding box center [511, 94] width 15 height 15
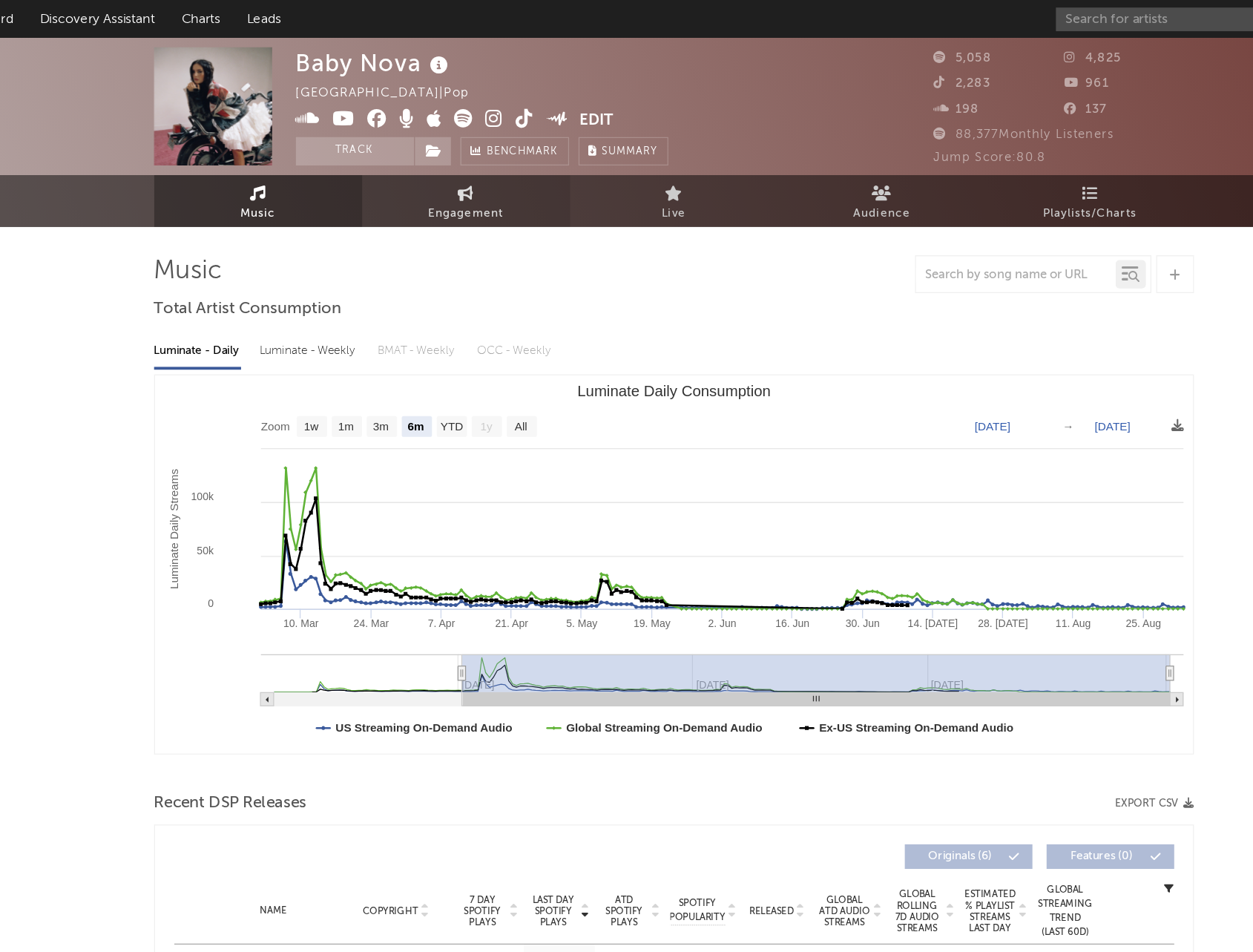
click at [456, 167] on span "Engagement" at bounding box center [463, 168] width 59 height 18
select select "1w"
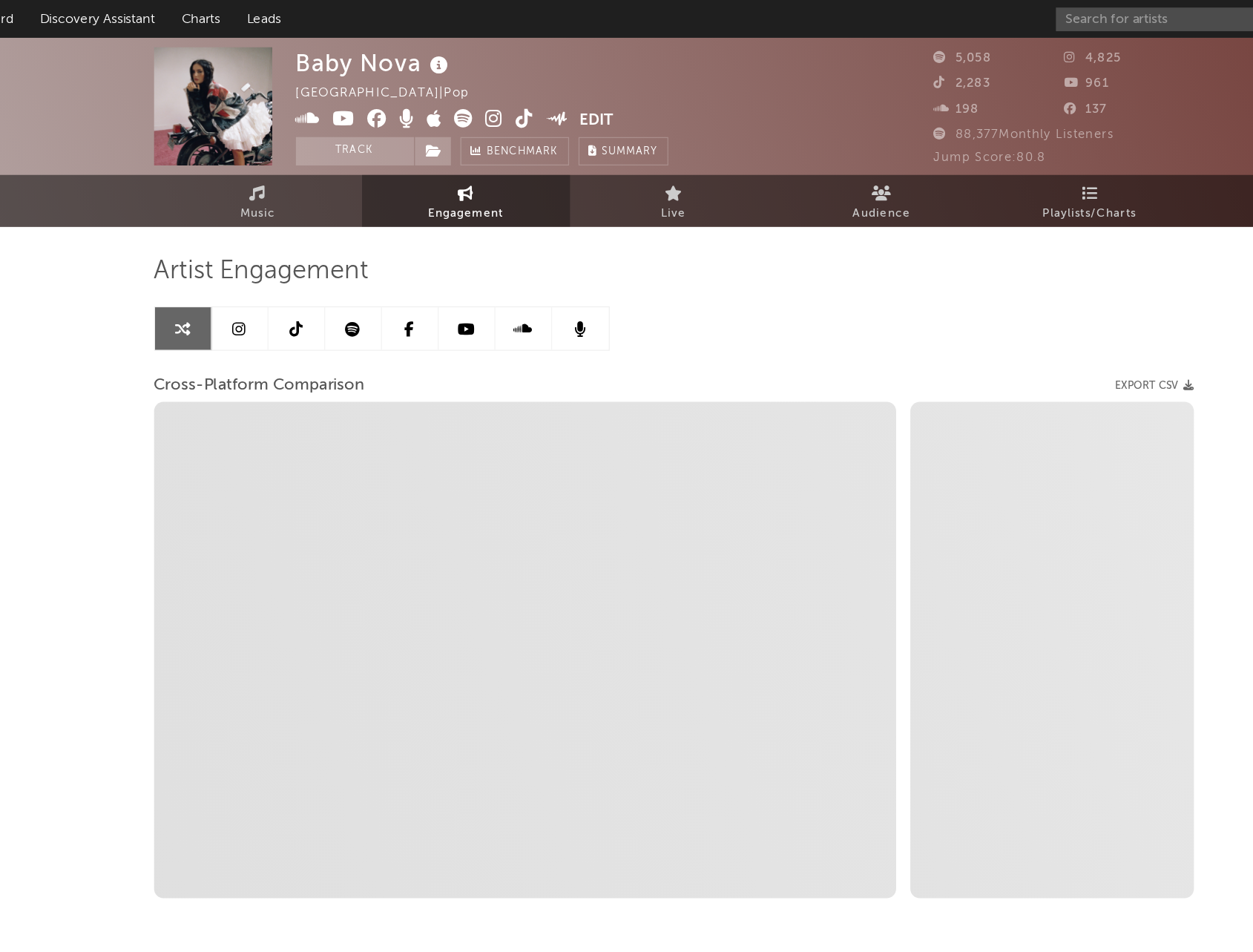
select select "1m"
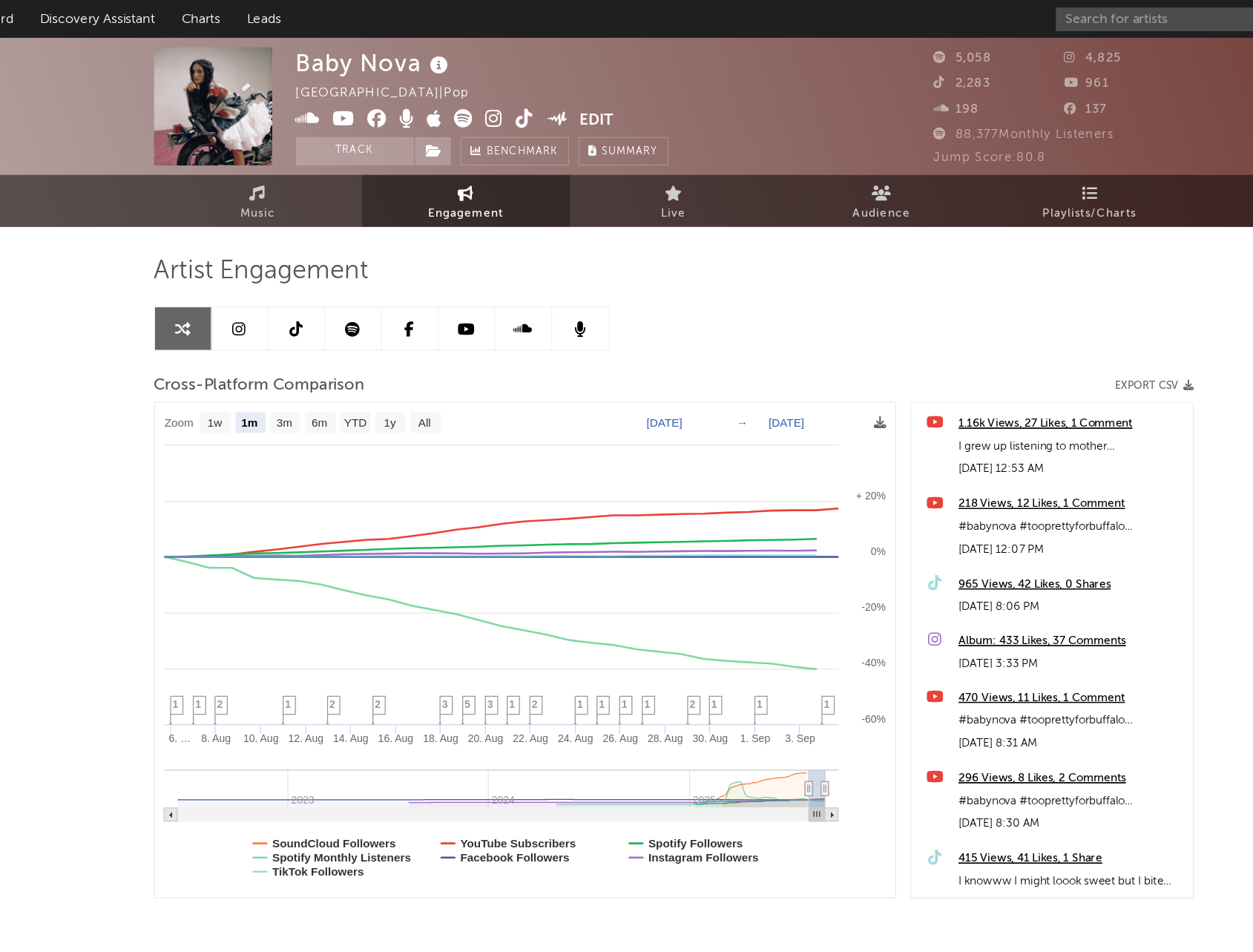
click at [296, 257] on link at bounding box center [286, 257] width 45 height 34
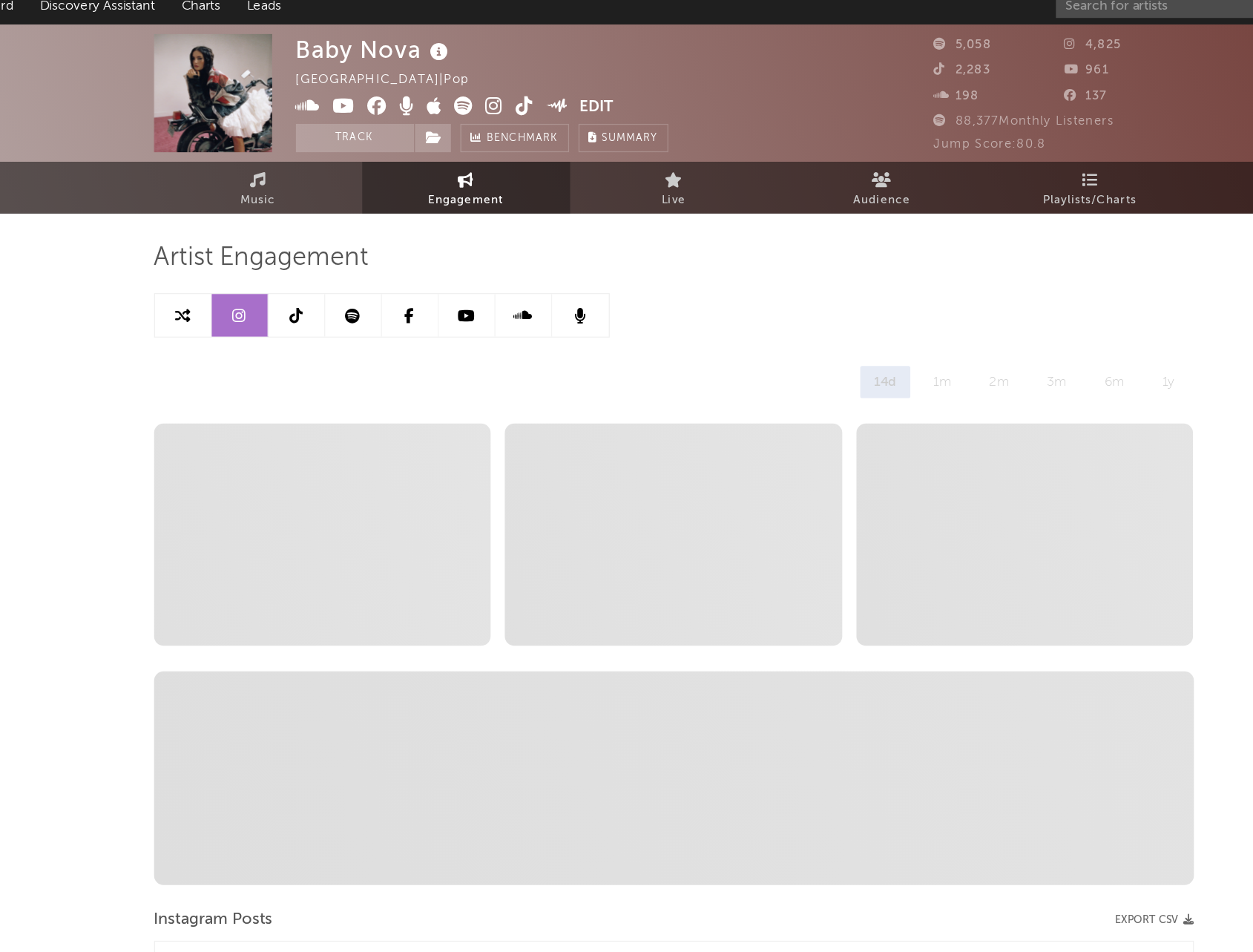
select select "6m"
click at [285, 264] on link at bounding box center [286, 257] width 45 height 34
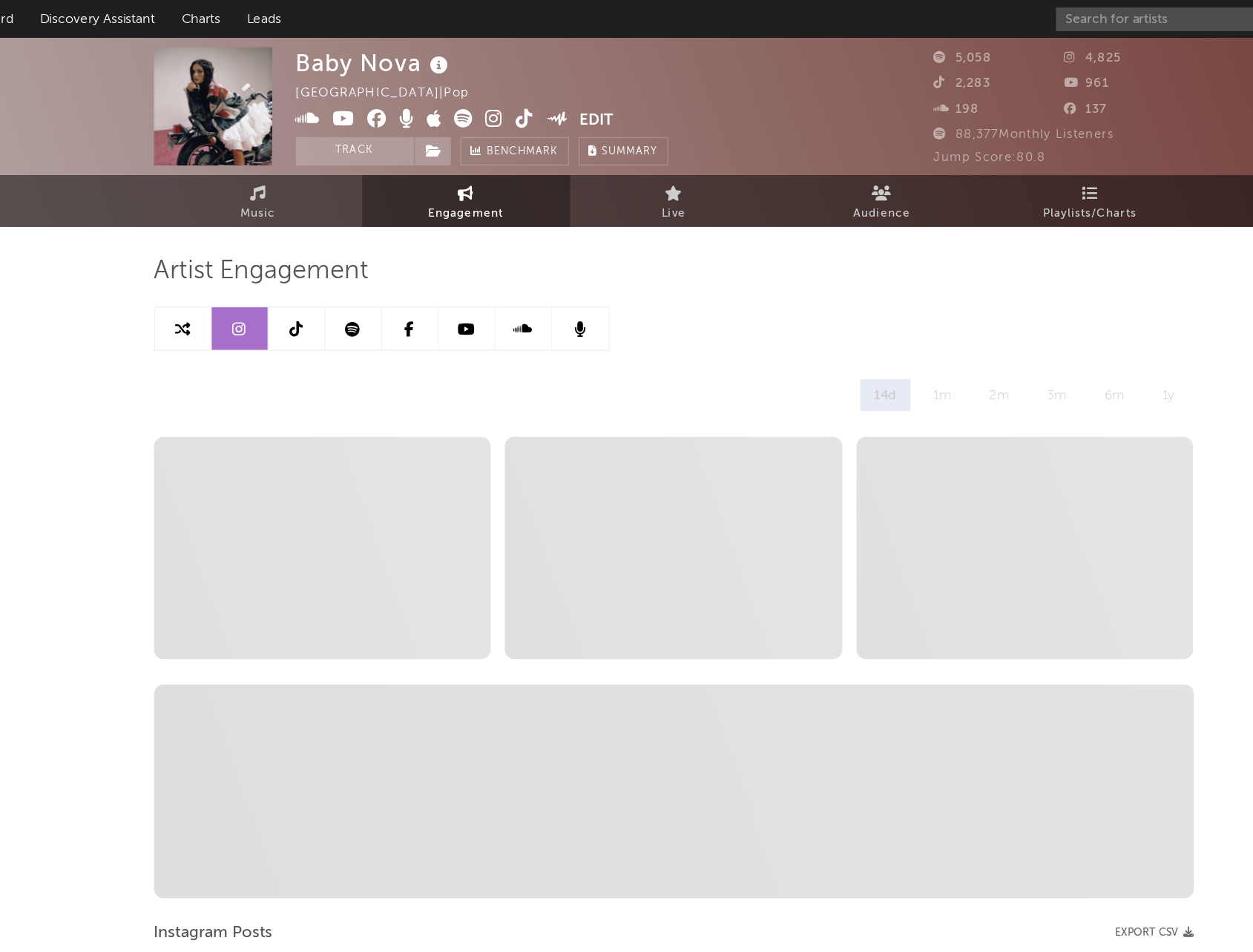
click at [333, 258] on icon at bounding box center [330, 258] width 10 height 12
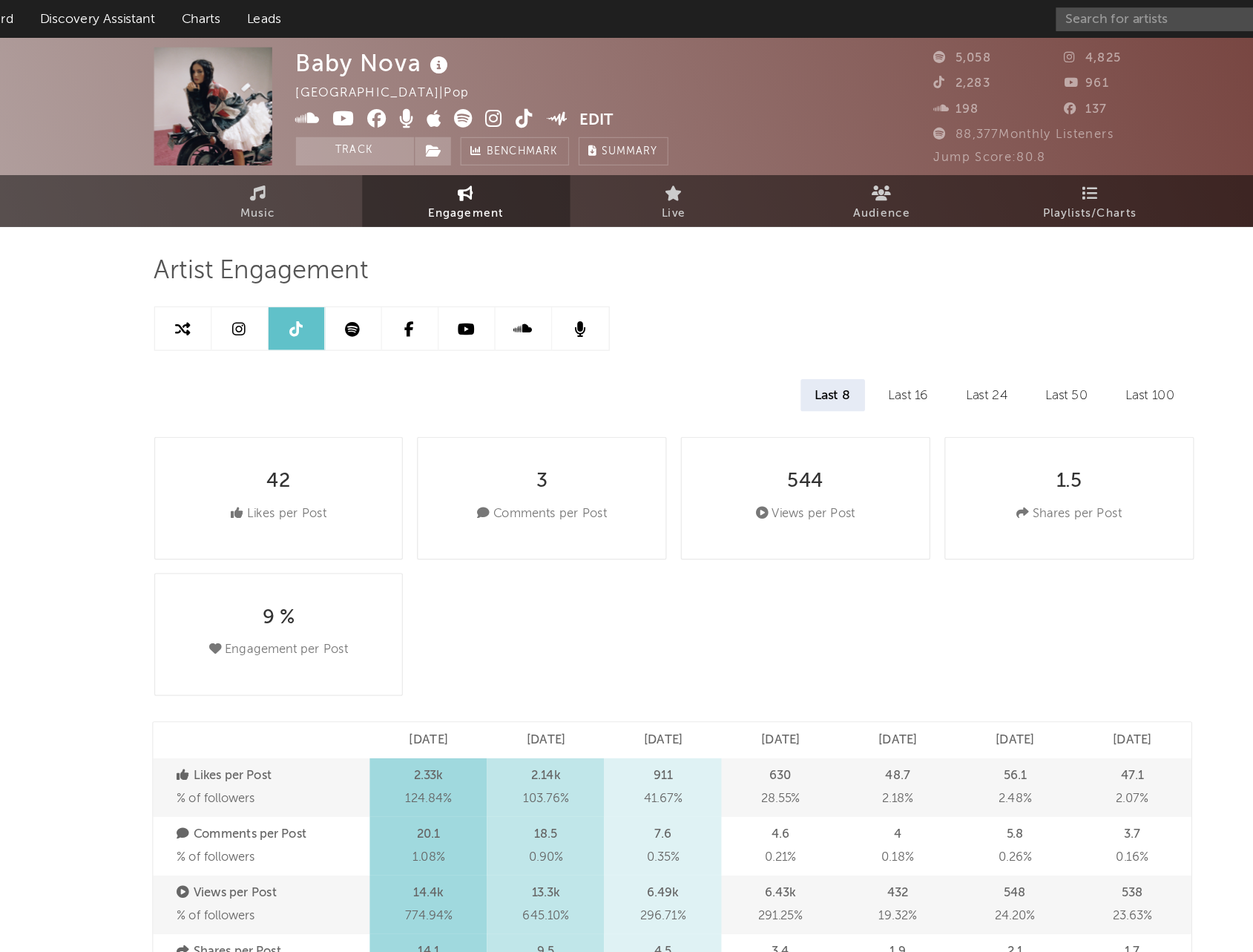
select select "6m"
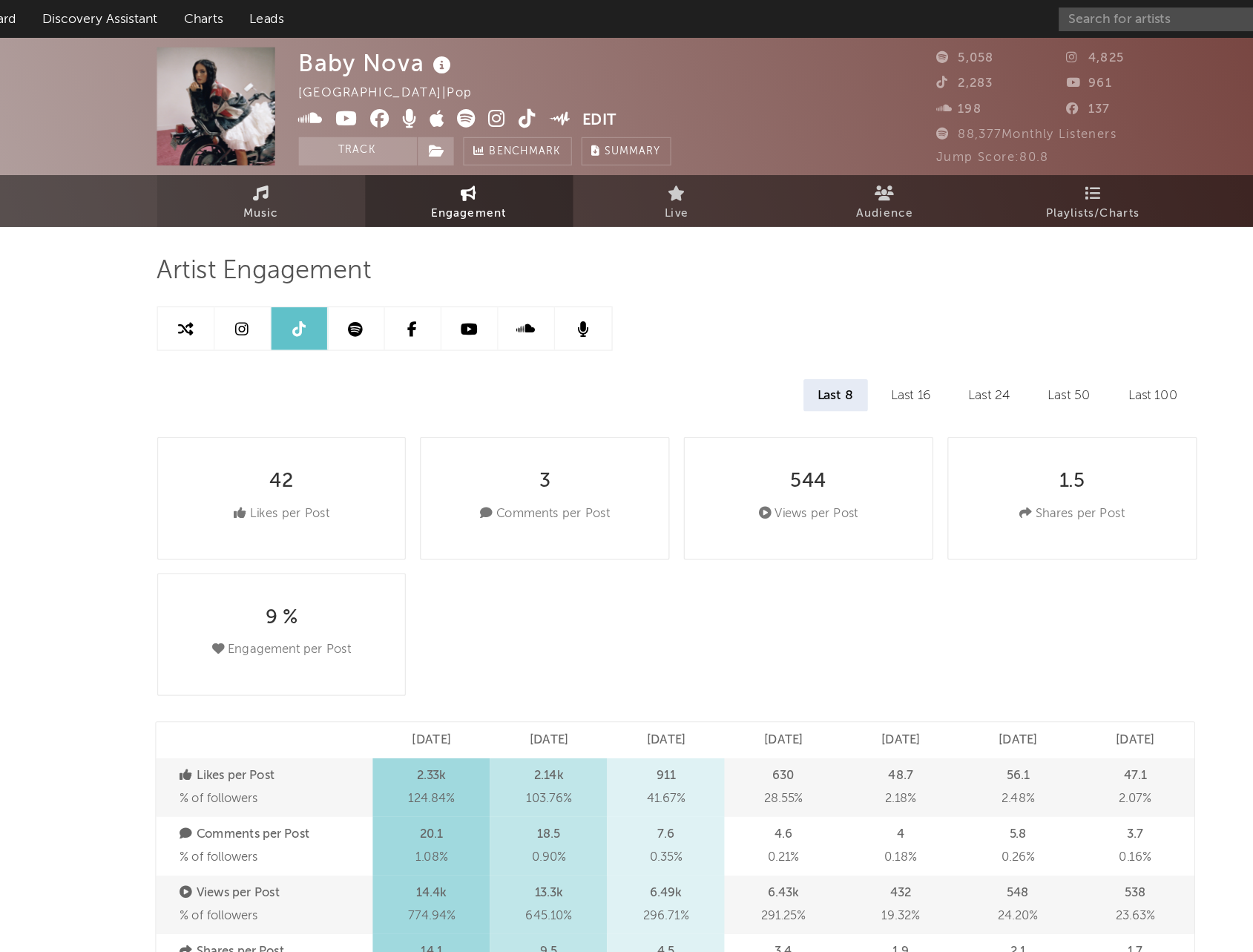
click at [304, 164] on span "Music" at bounding box center [300, 168] width 27 height 18
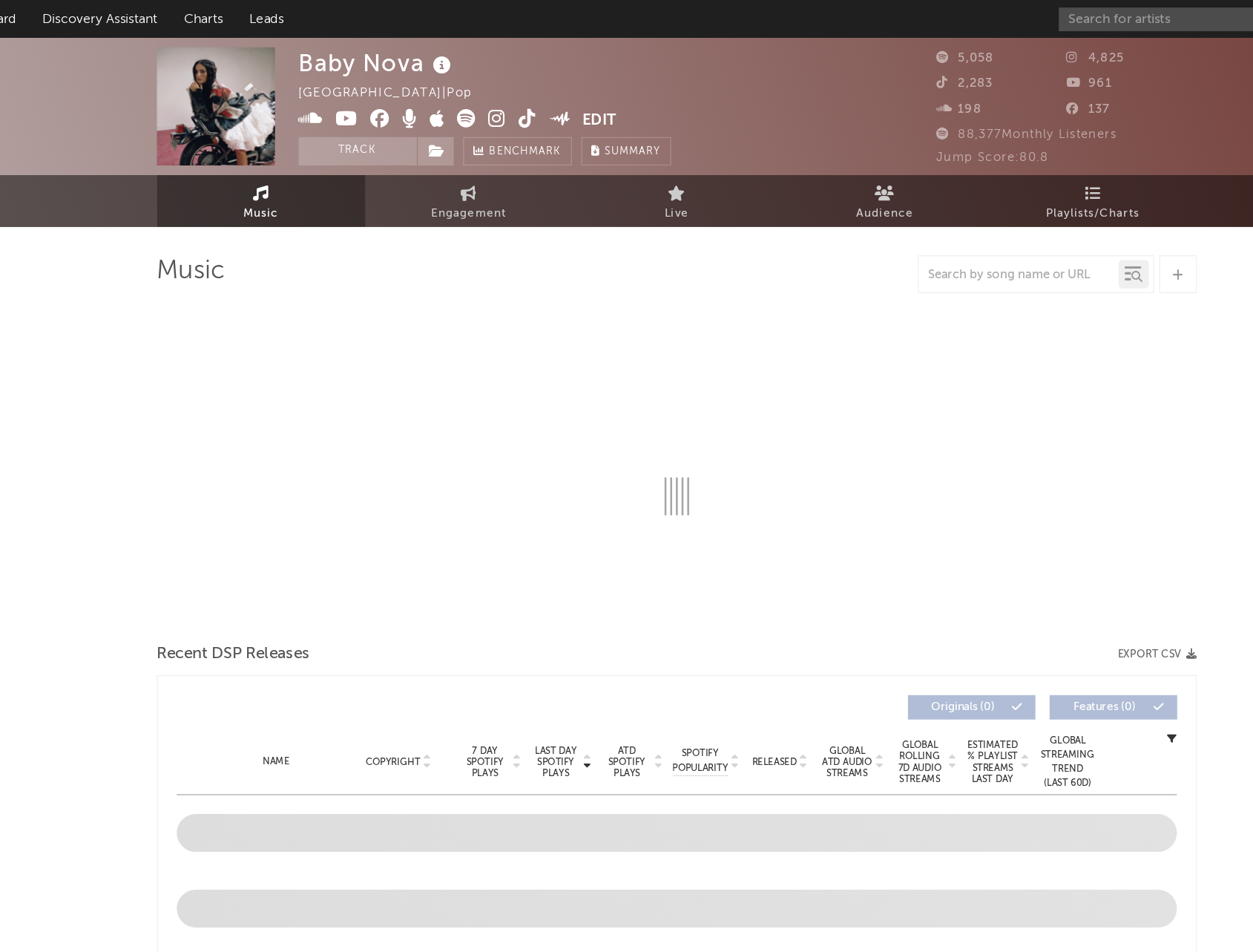
select select "6m"
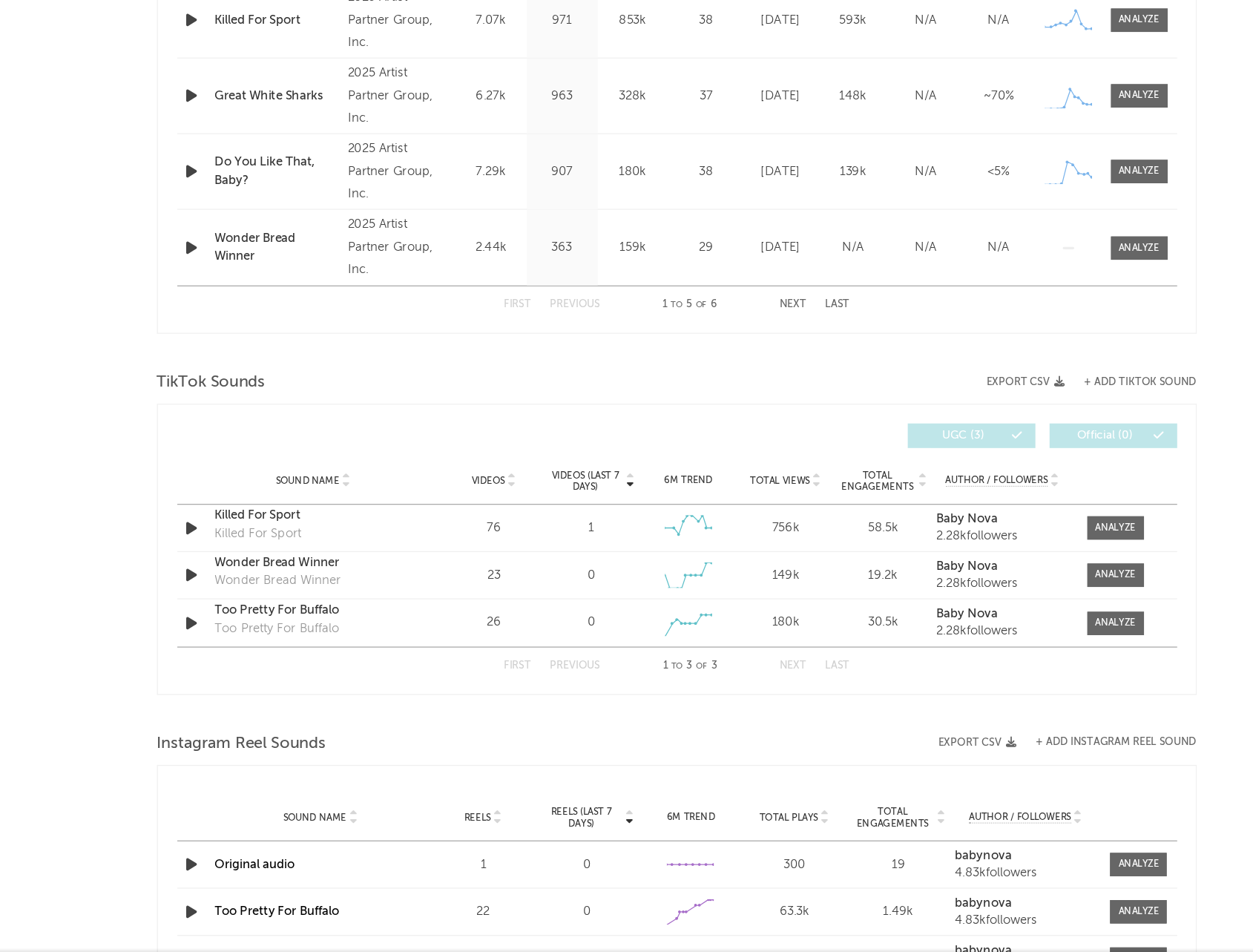
scroll to position [611, 0]
drag, startPoint x: 474, startPoint y: 615, endPoint x: 483, endPoint y: 615, distance: 9.0
click at [483, 615] on div "76" at bounding box center [483, 617] width 69 height 15
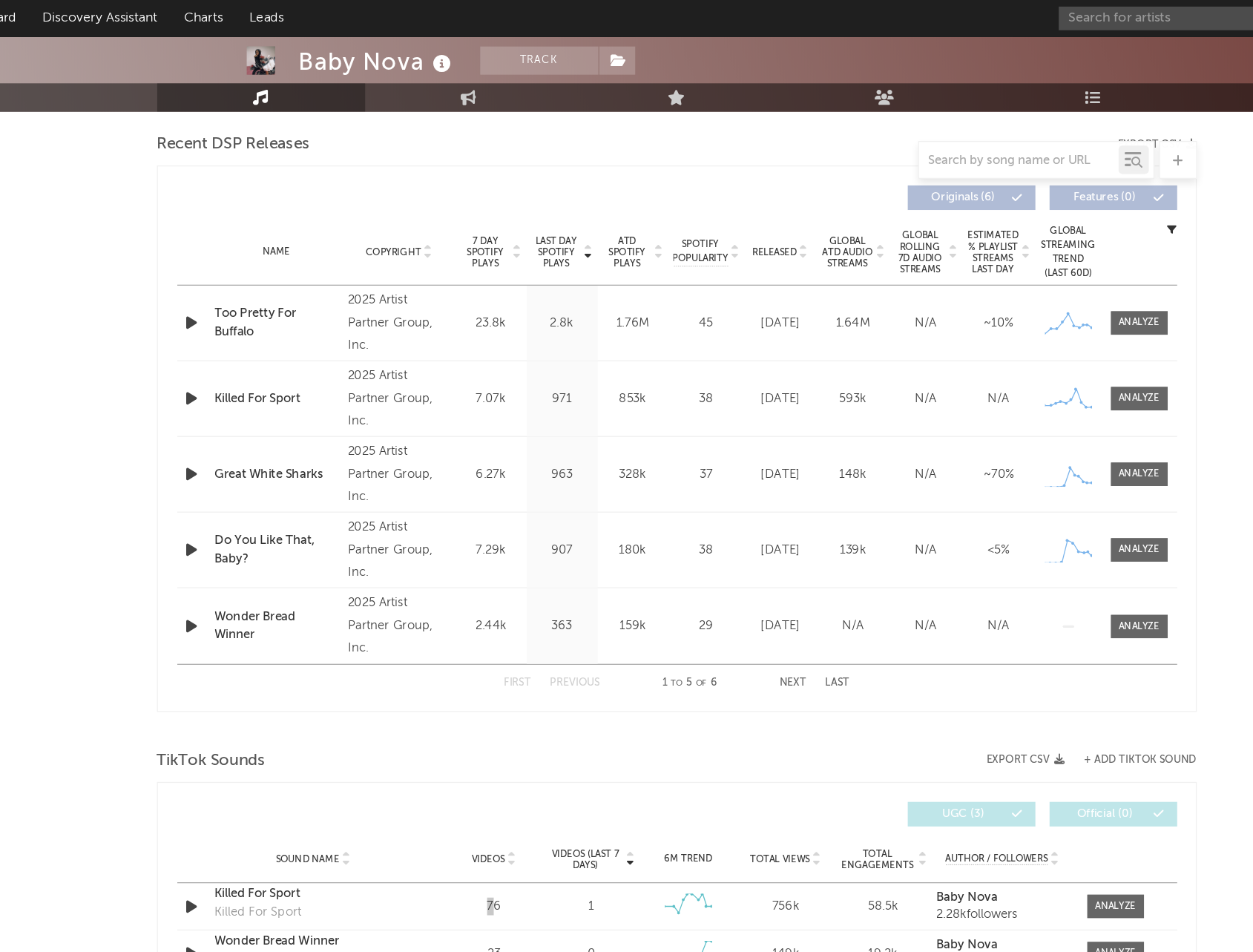
scroll to position [479, 0]
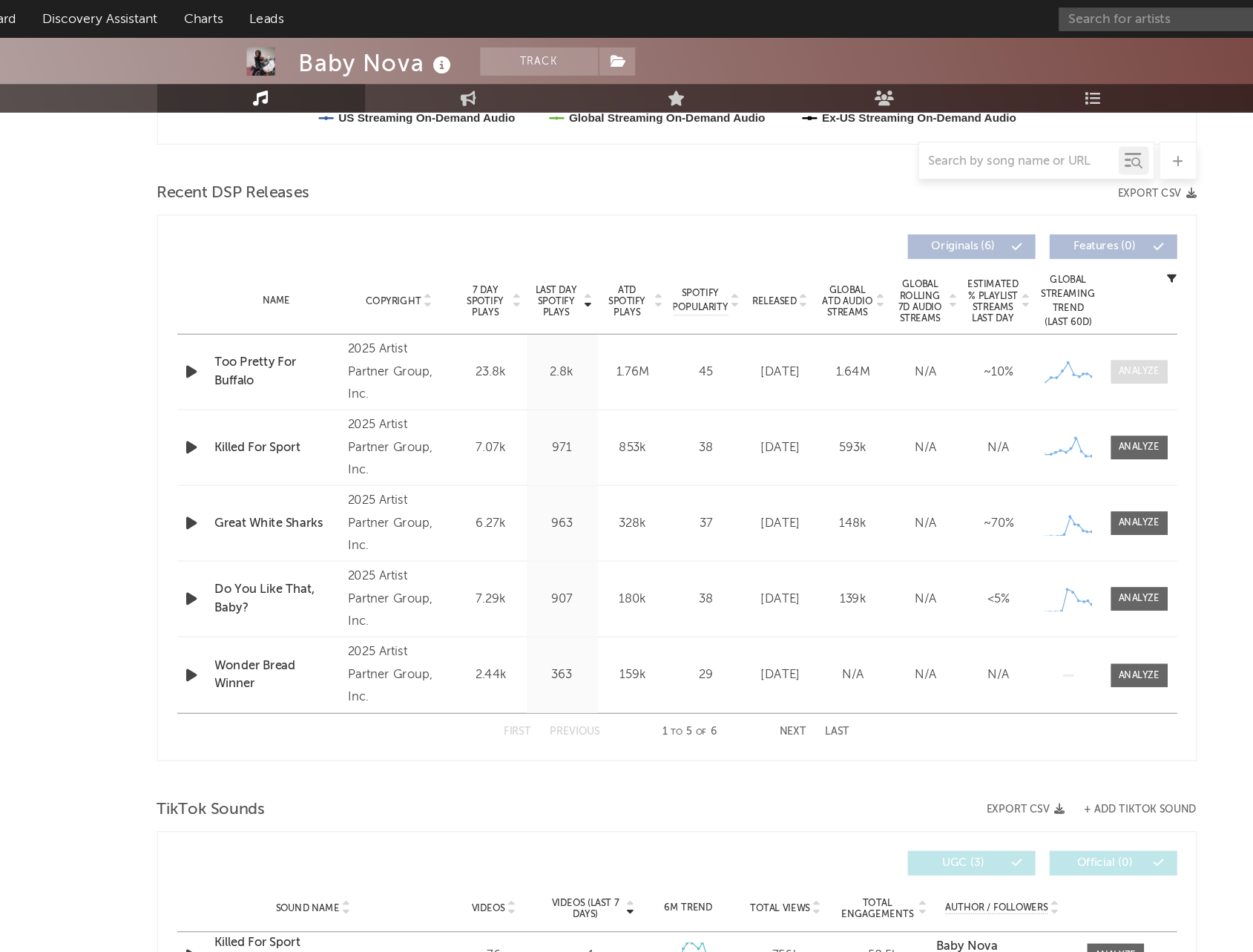
click at [995, 293] on div at bounding box center [989, 292] width 32 height 11
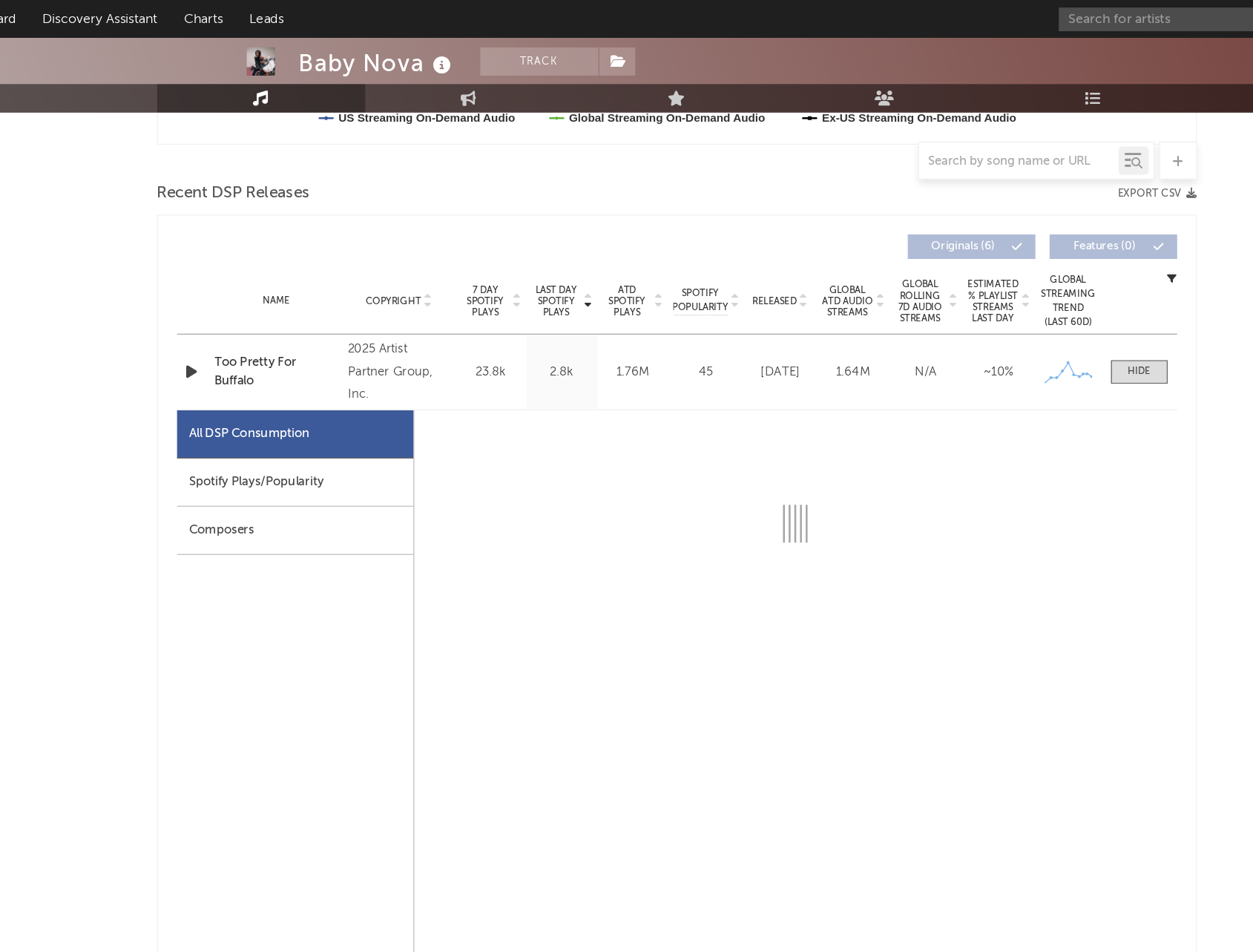
select select "6m"
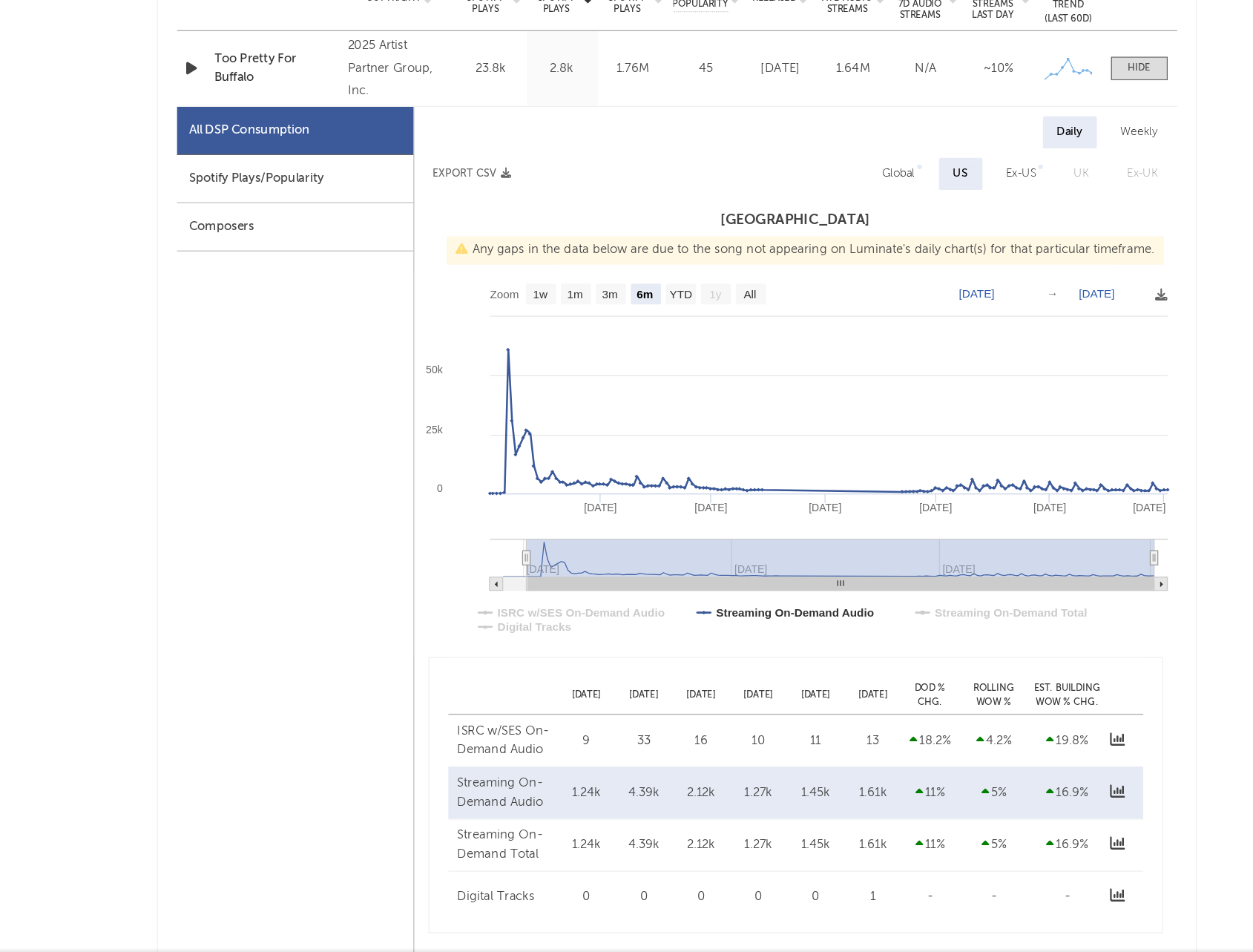
scroll to position [521, 0]
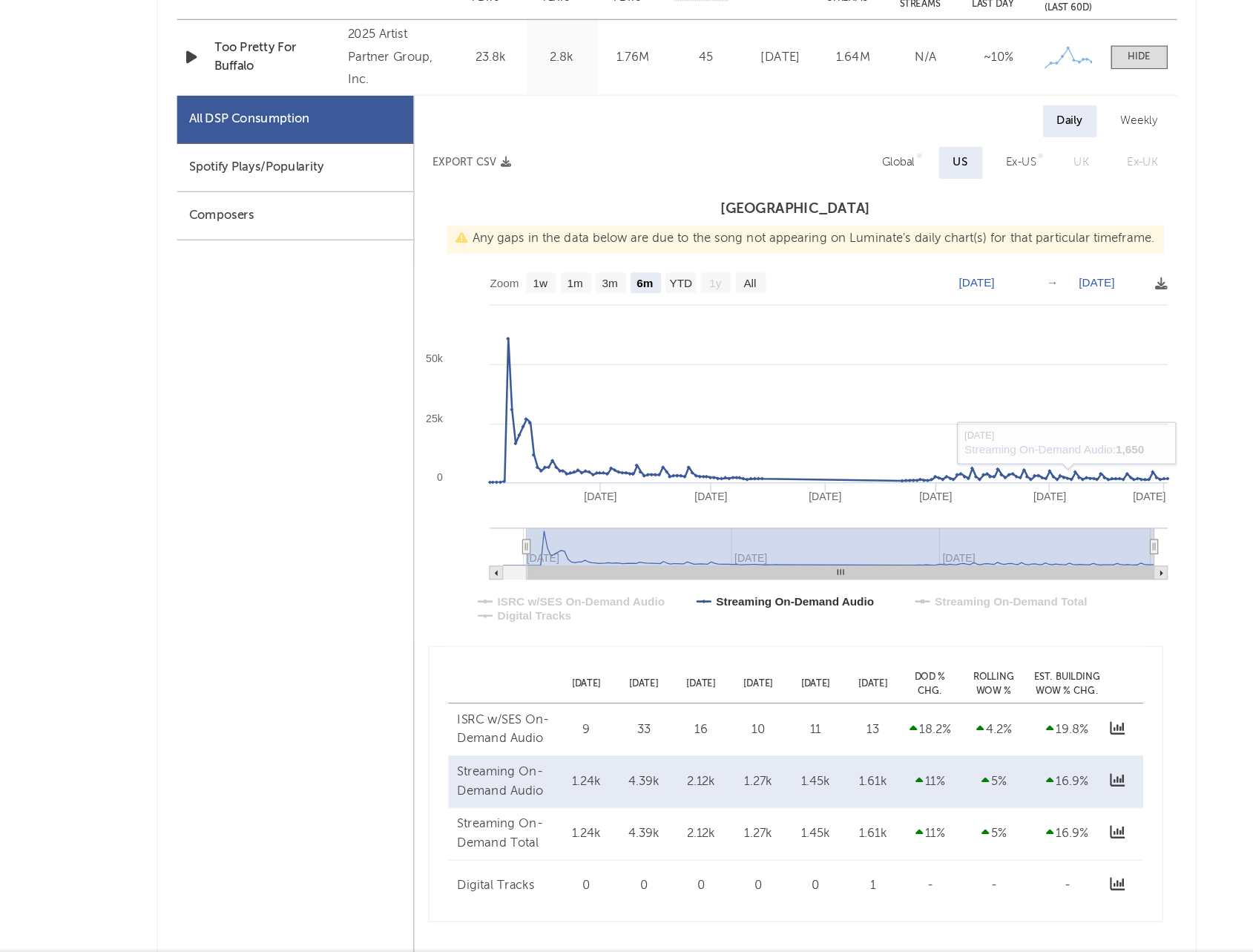
click at [876, 430] on text "[DATE]" at bounding box center [861, 425] width 28 height 10
type input "[DATE]"
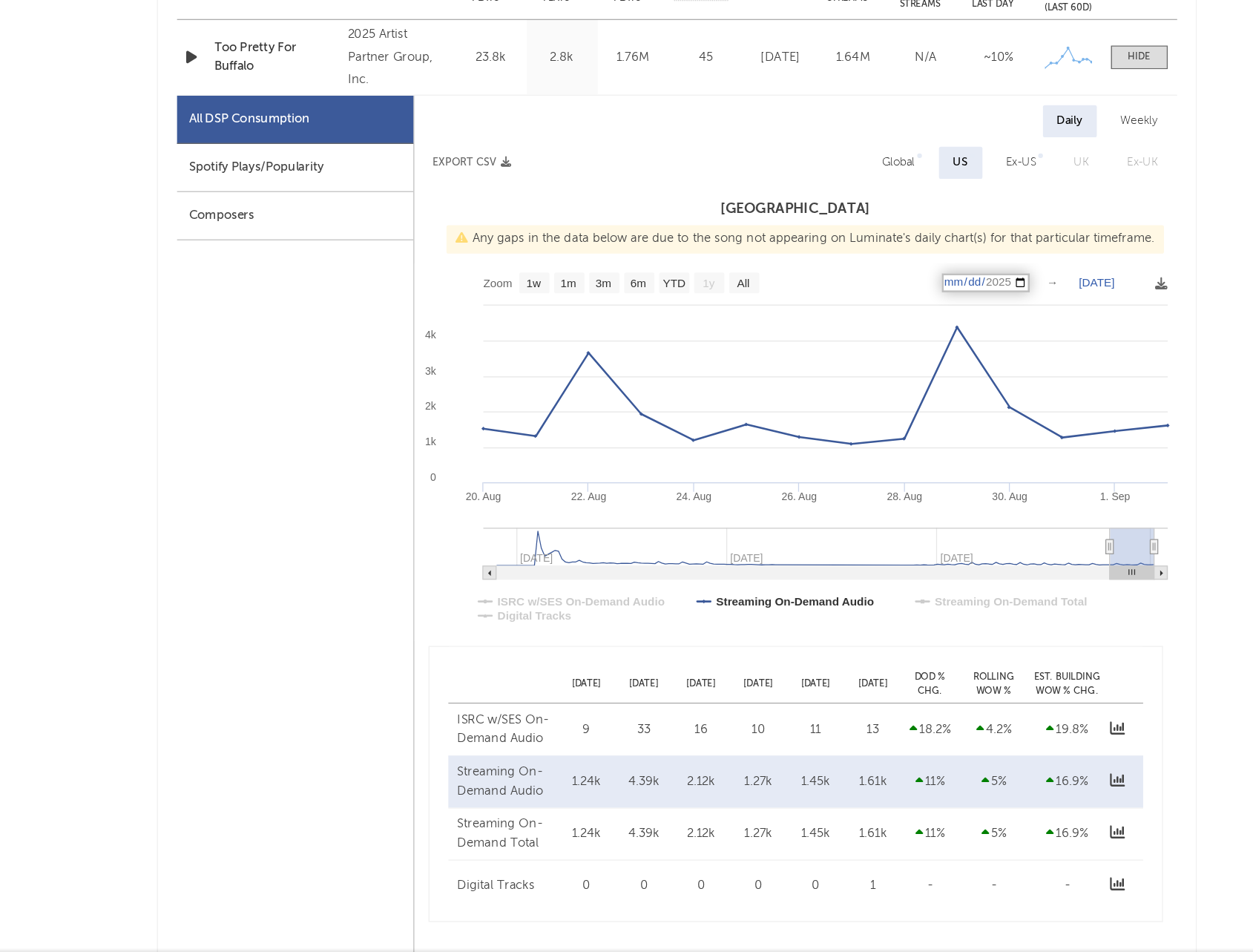
click at [956, 425] on text "[DATE]" at bounding box center [956, 425] width 28 height 10
type input "[DATE]"
select select "1w"
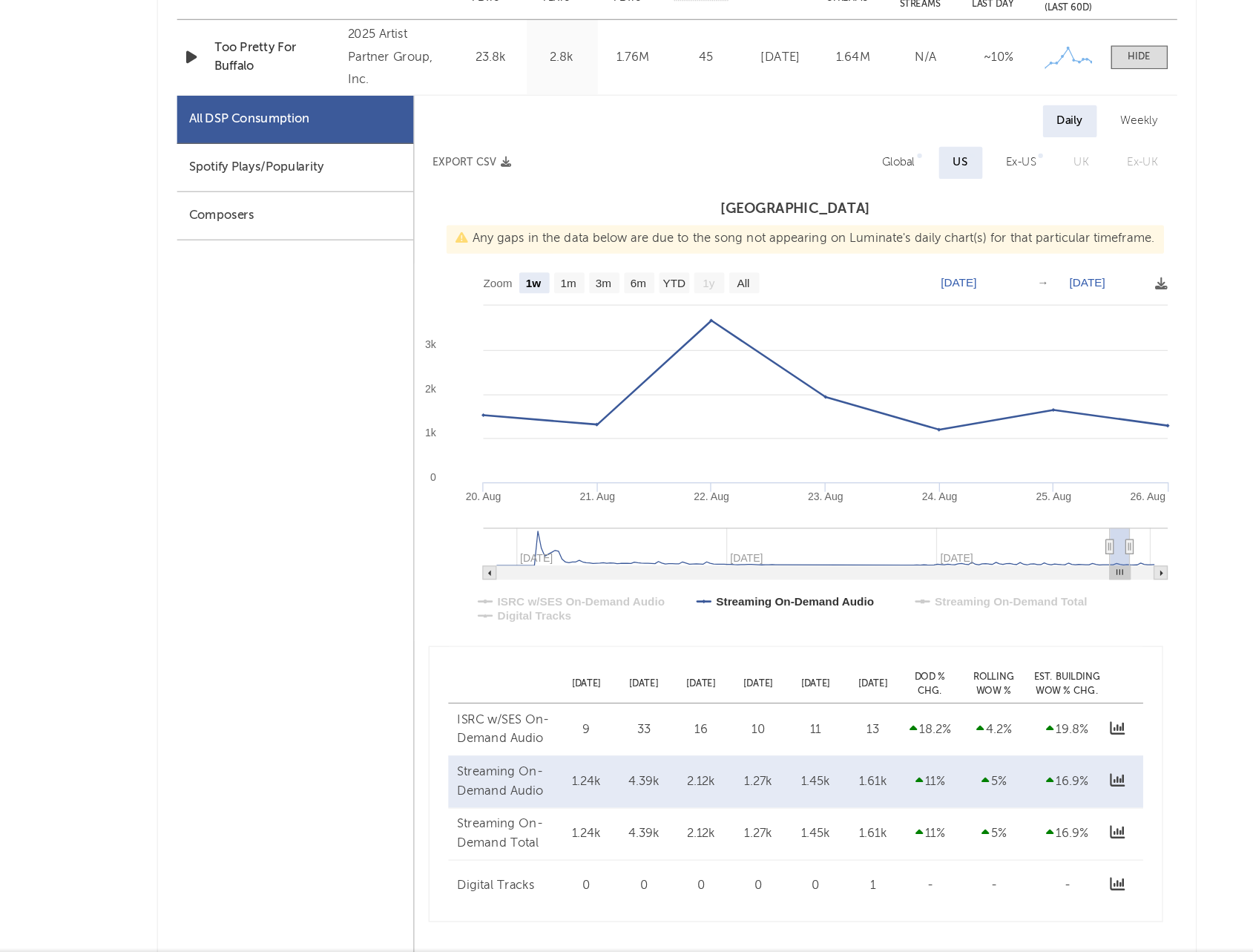
click at [807, 332] on div "Global" at bounding box center [801, 332] width 26 height 18
select select "6m"
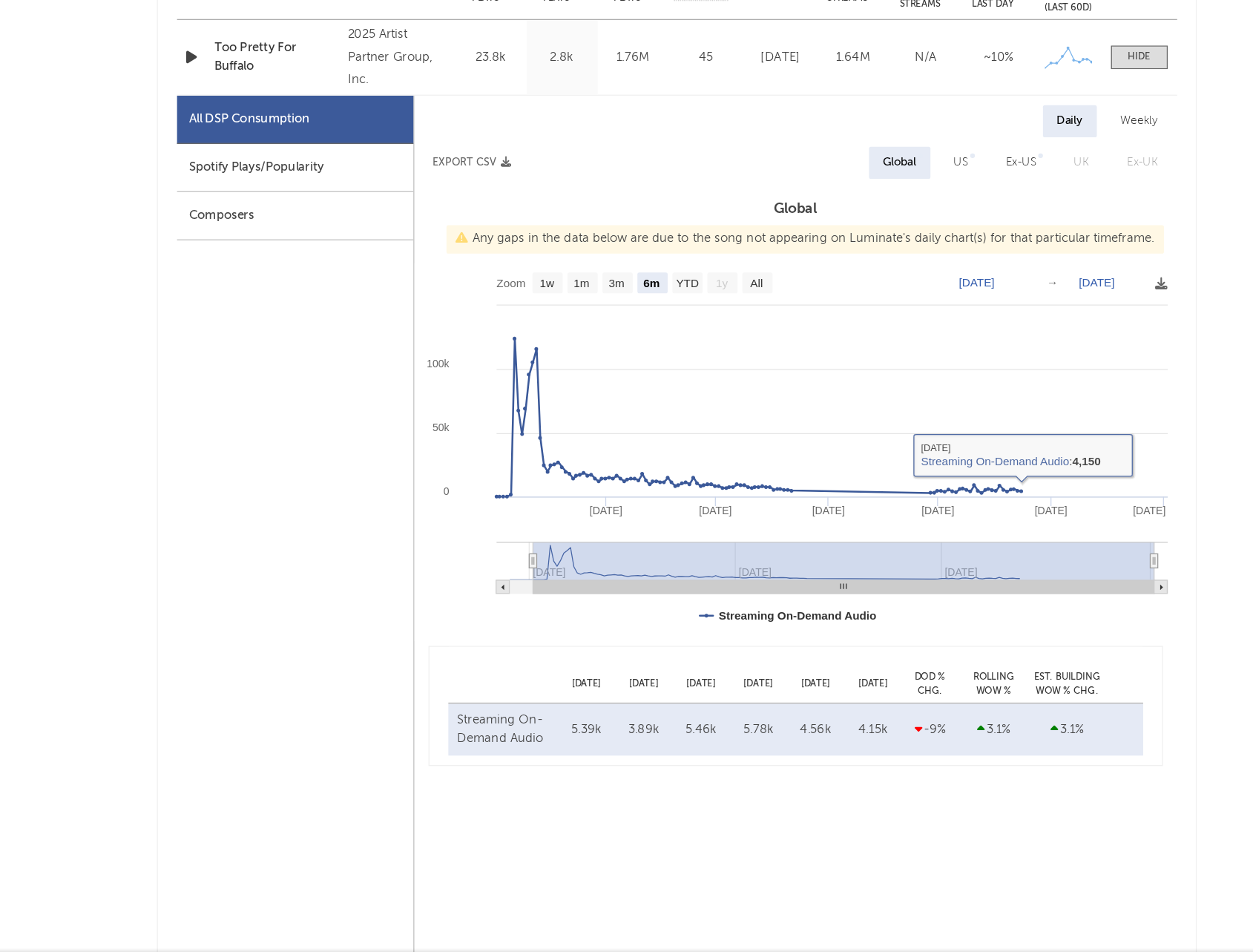
click at [873, 428] on text "[DATE]" at bounding box center [861, 425] width 28 height 10
type input "[DATE]"
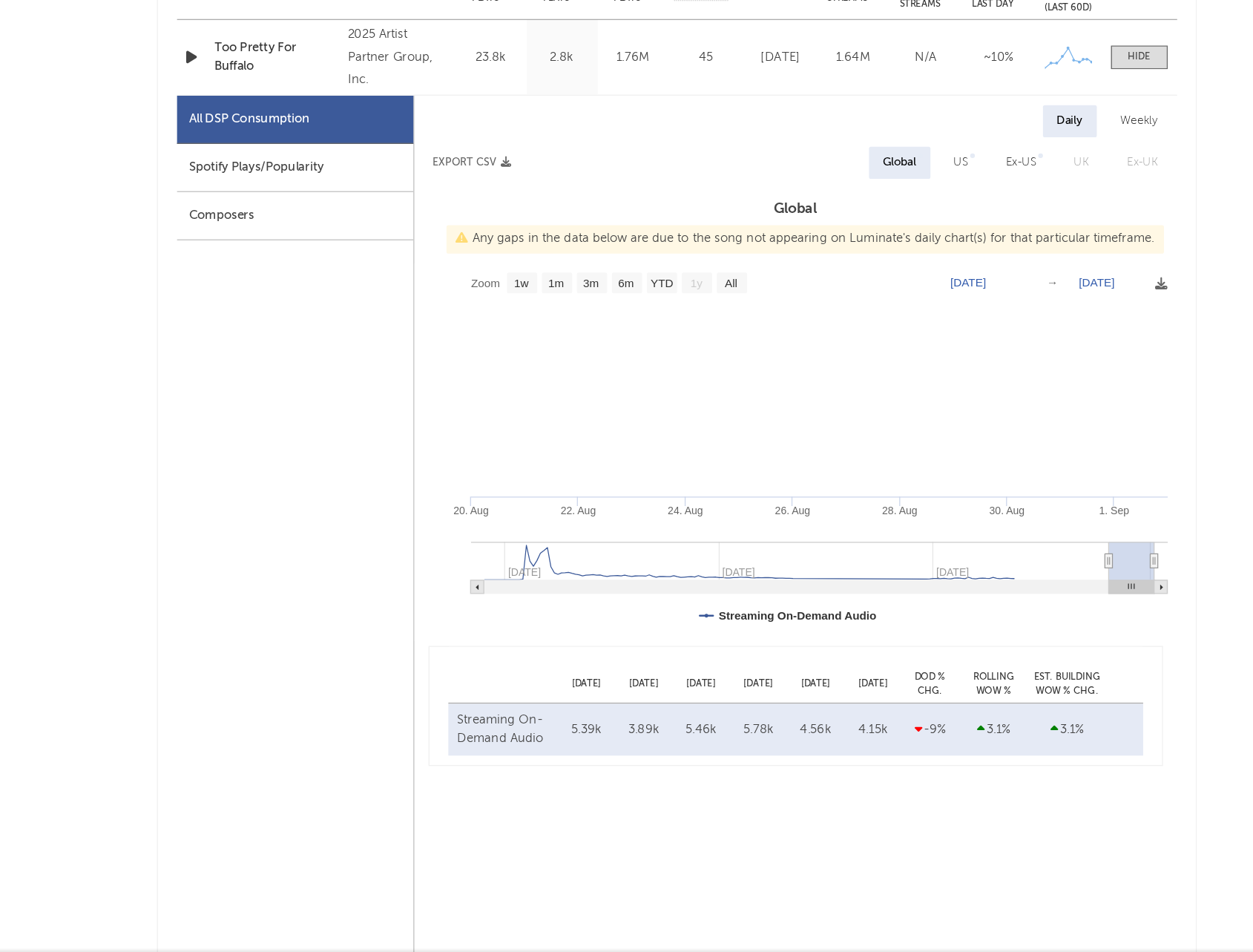
click at [968, 424] on text "[DATE]" at bounding box center [956, 425] width 28 height 10
type input "[DATE]"
type input "2025-07-22"
type input "2025-07-24"
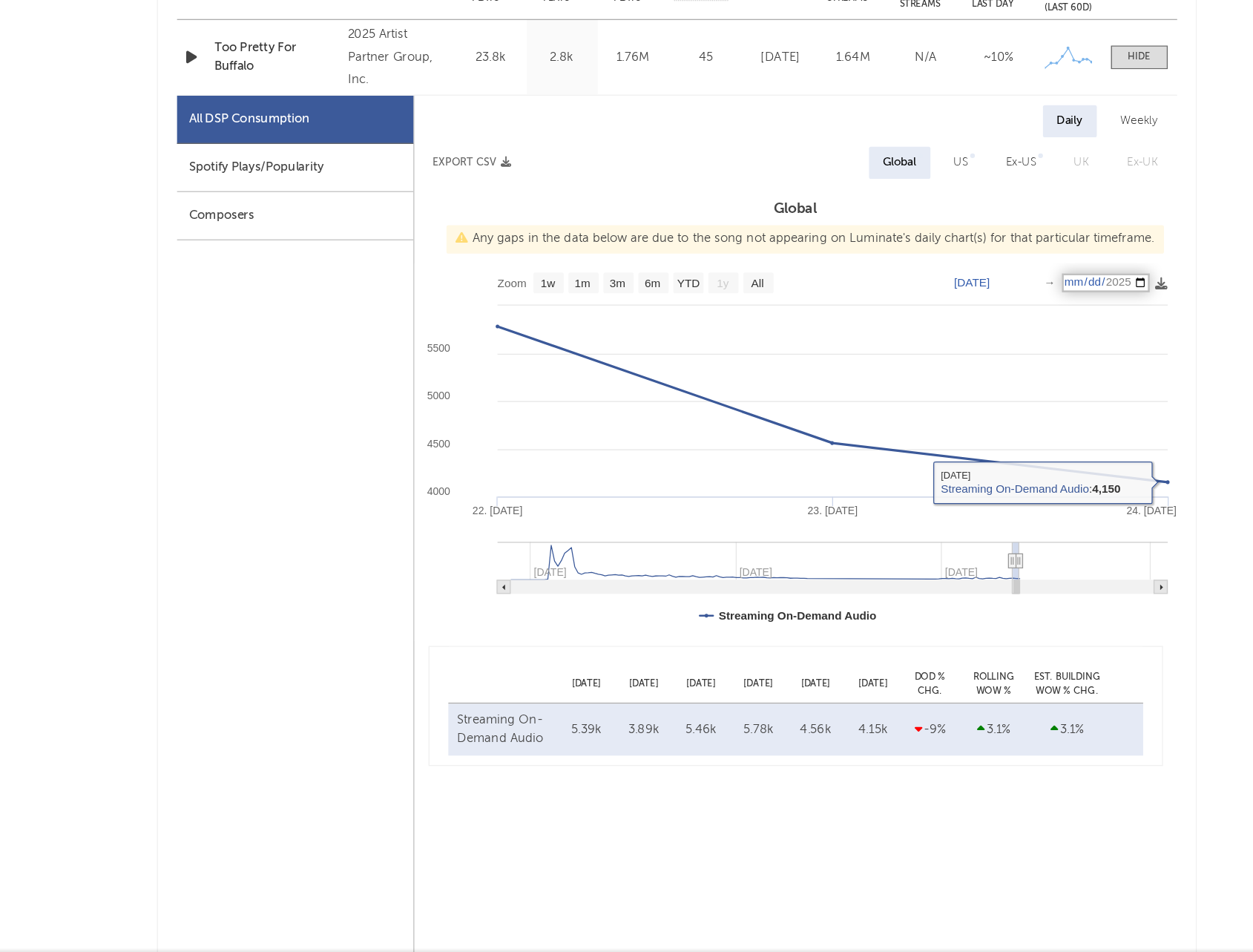
click at [940, 425] on input "2025-07-24" at bounding box center [963, 426] width 69 height 15
type input "2025-07-24"
click at [854, 422] on text "Jul 22, 2025" at bounding box center [858, 425] width 28 height 10
type input "2025-07-22"
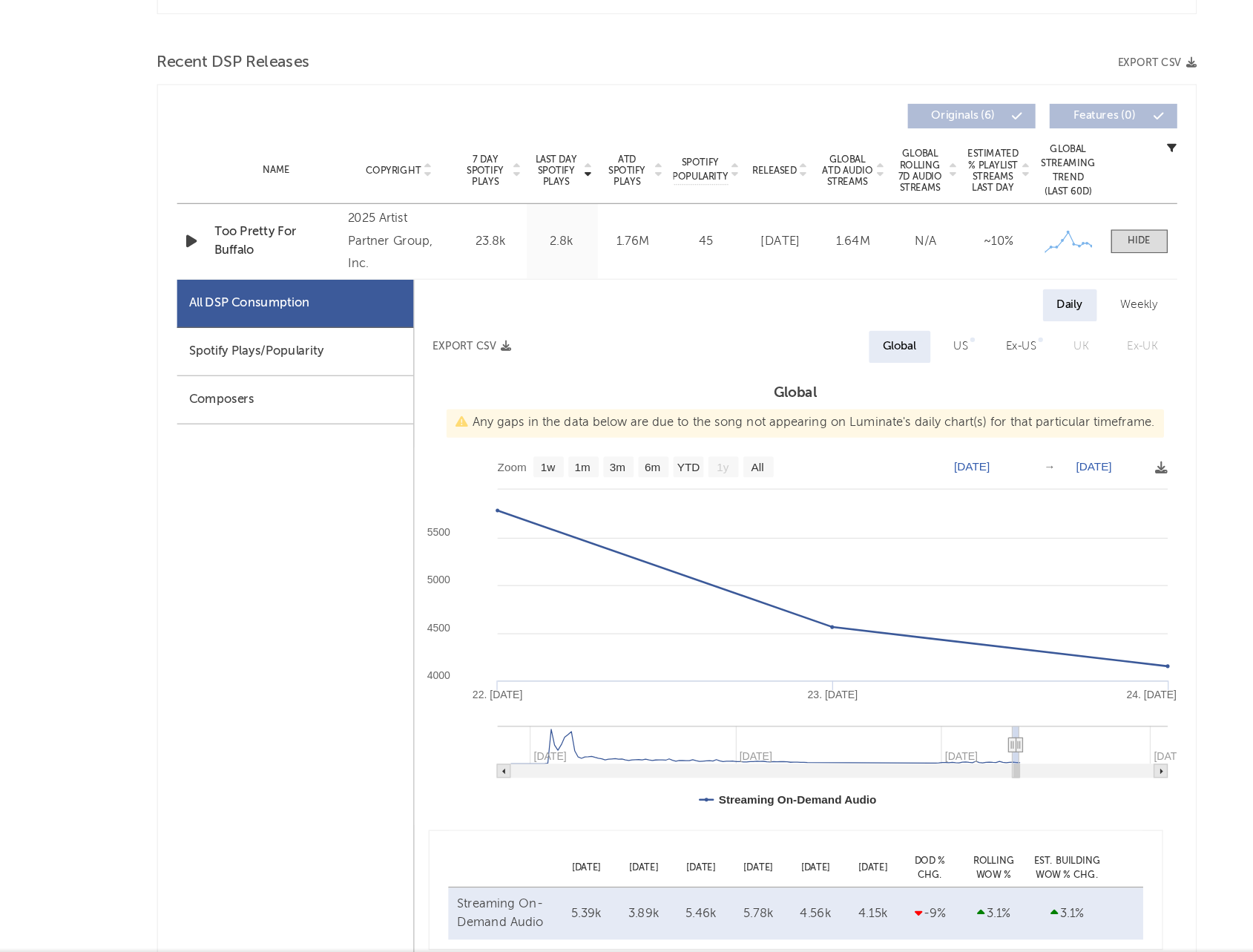
scroll to position [381, 0]
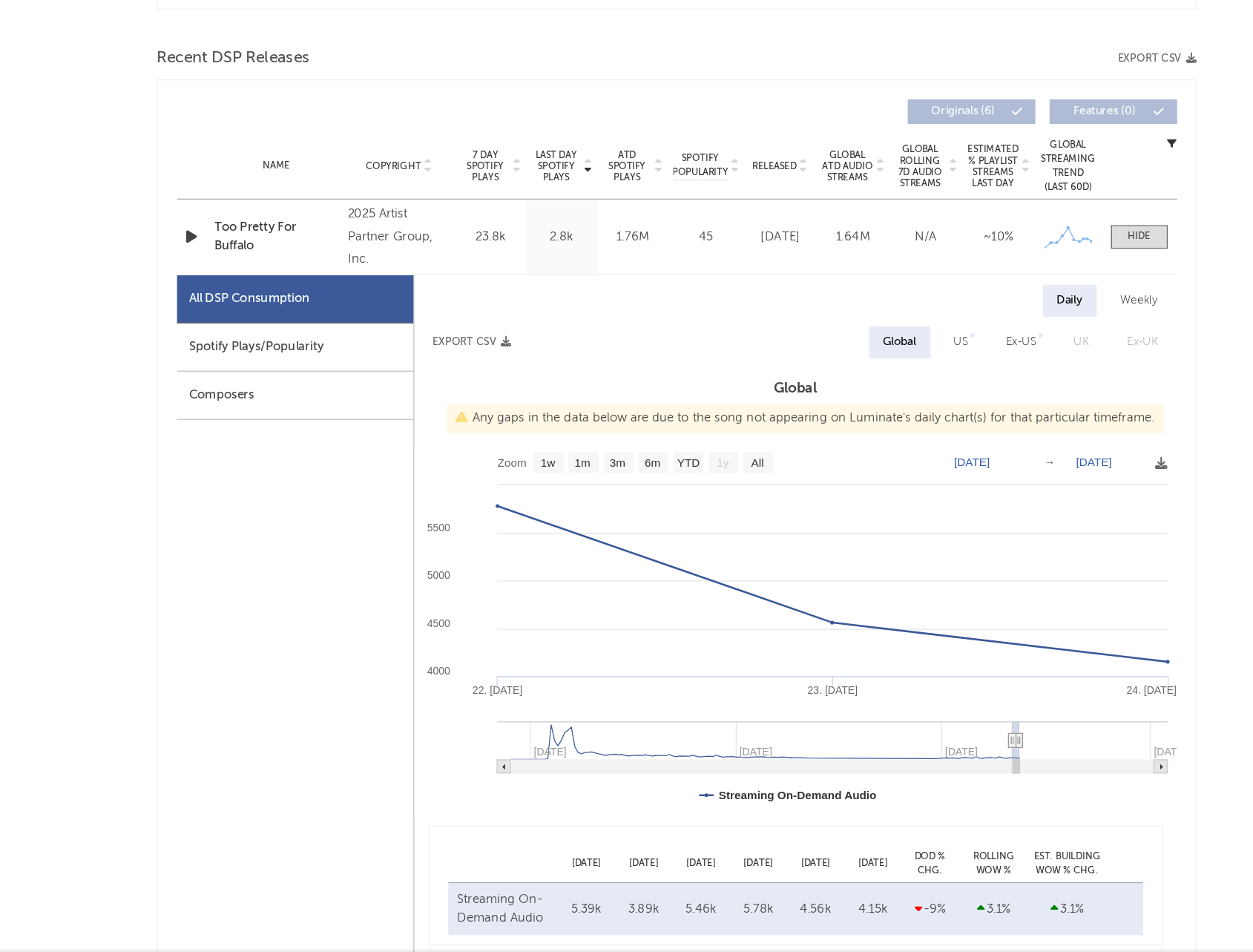
click at [850, 564] on text "Jul 22, 2025" at bounding box center [858, 566] width 28 height 10
click at [960, 564] on text "Jul 24, 2025" at bounding box center [953, 566] width 28 height 10
type input "2025-07-24"
click at [939, 569] on input "2025-07-24" at bounding box center [961, 567] width 69 height 15
type input "2025-07-24"
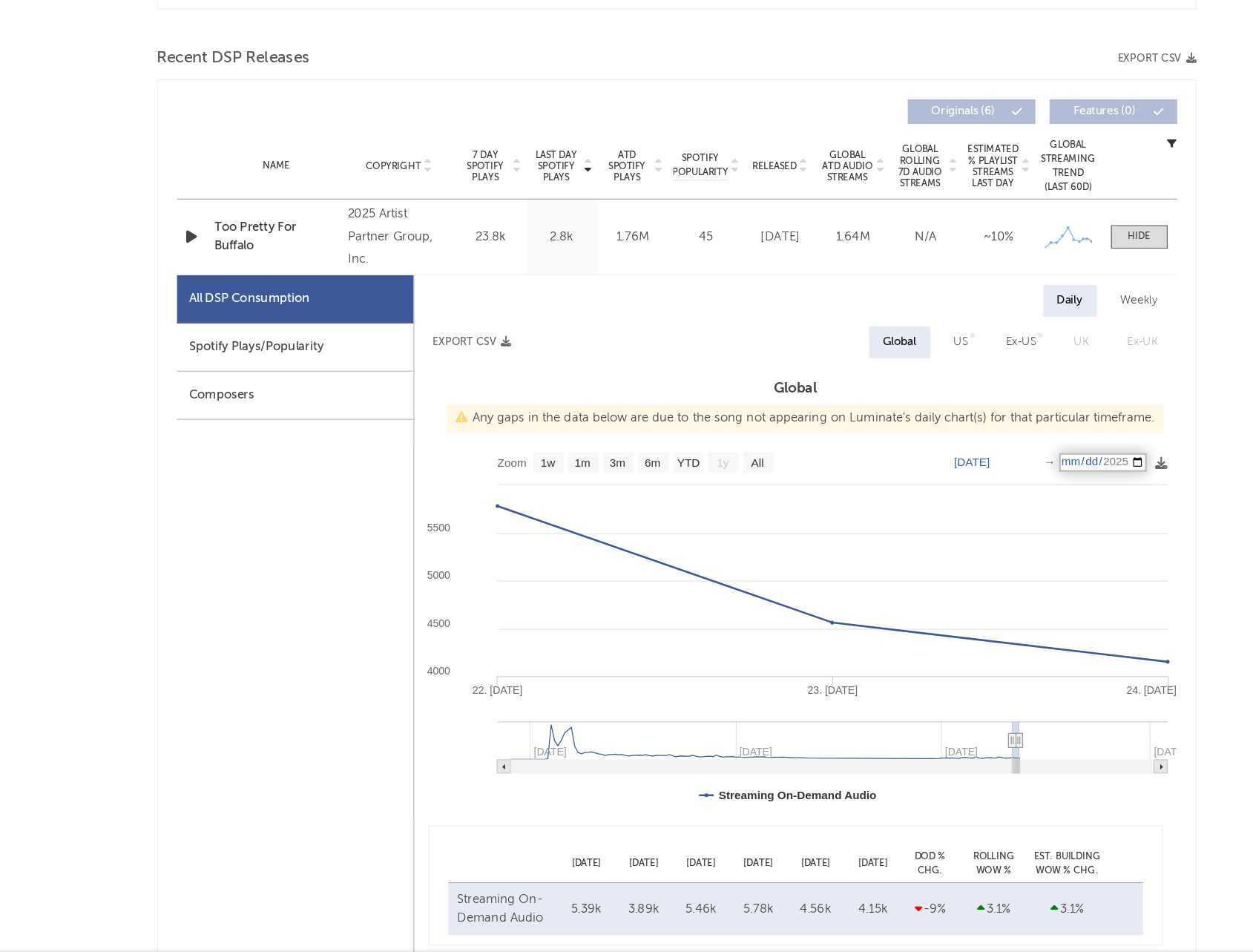
click at [939, 569] on input "2025-07-24" at bounding box center [961, 567] width 69 height 15
click at [855, 566] on text "Jul 22, 2025" at bounding box center [858, 566] width 28 height 10
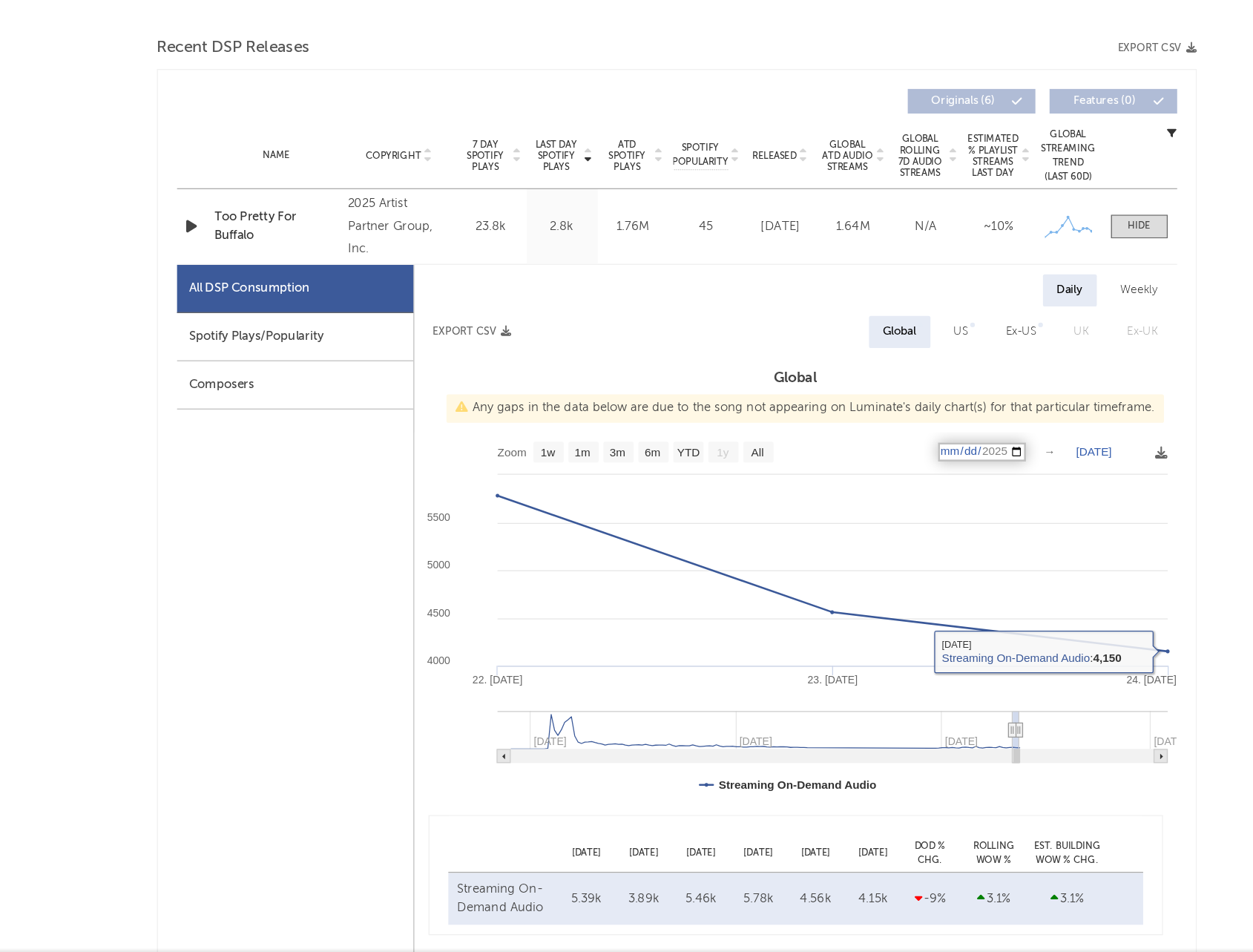
type input "2025-07-22"
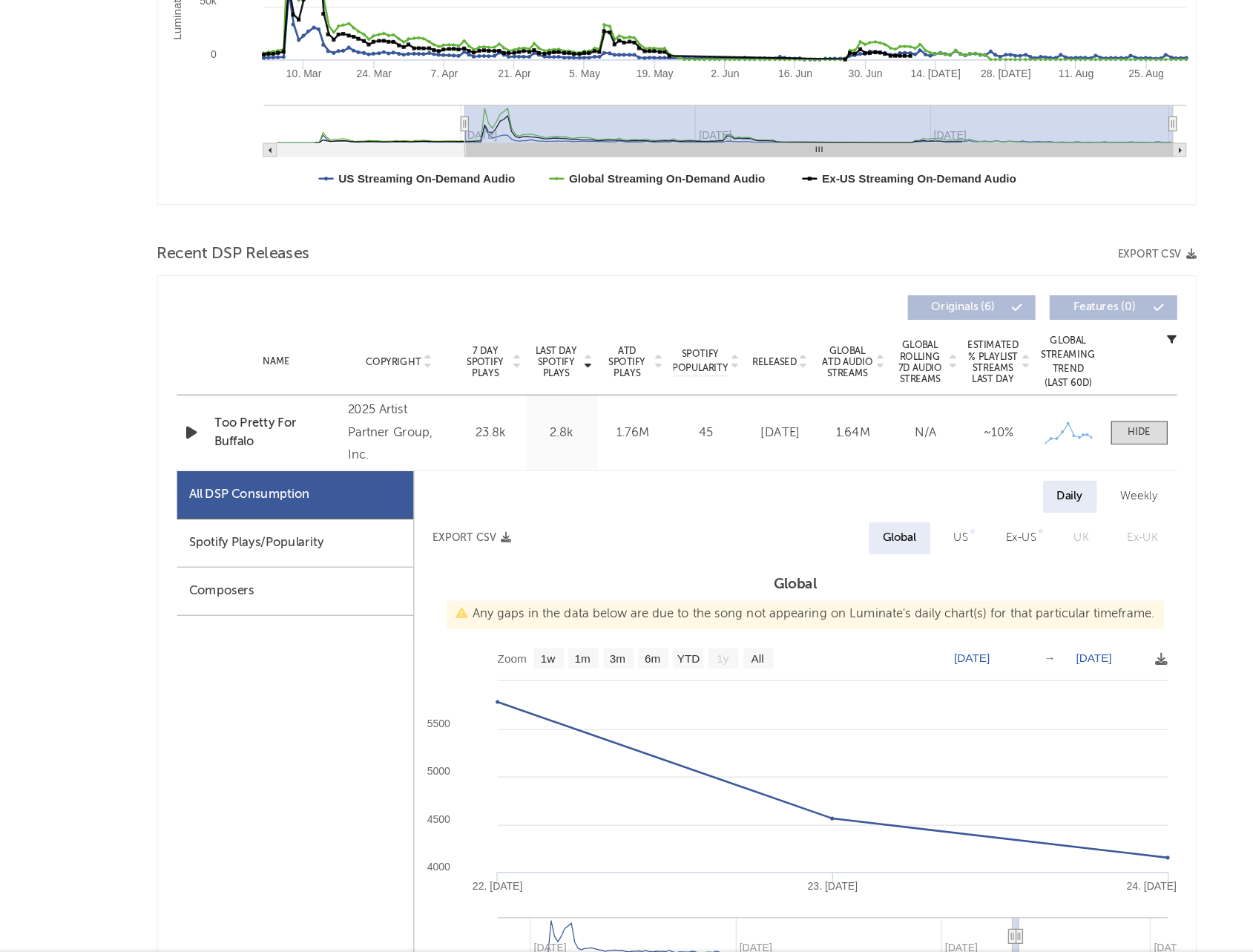
scroll to position [327, 0]
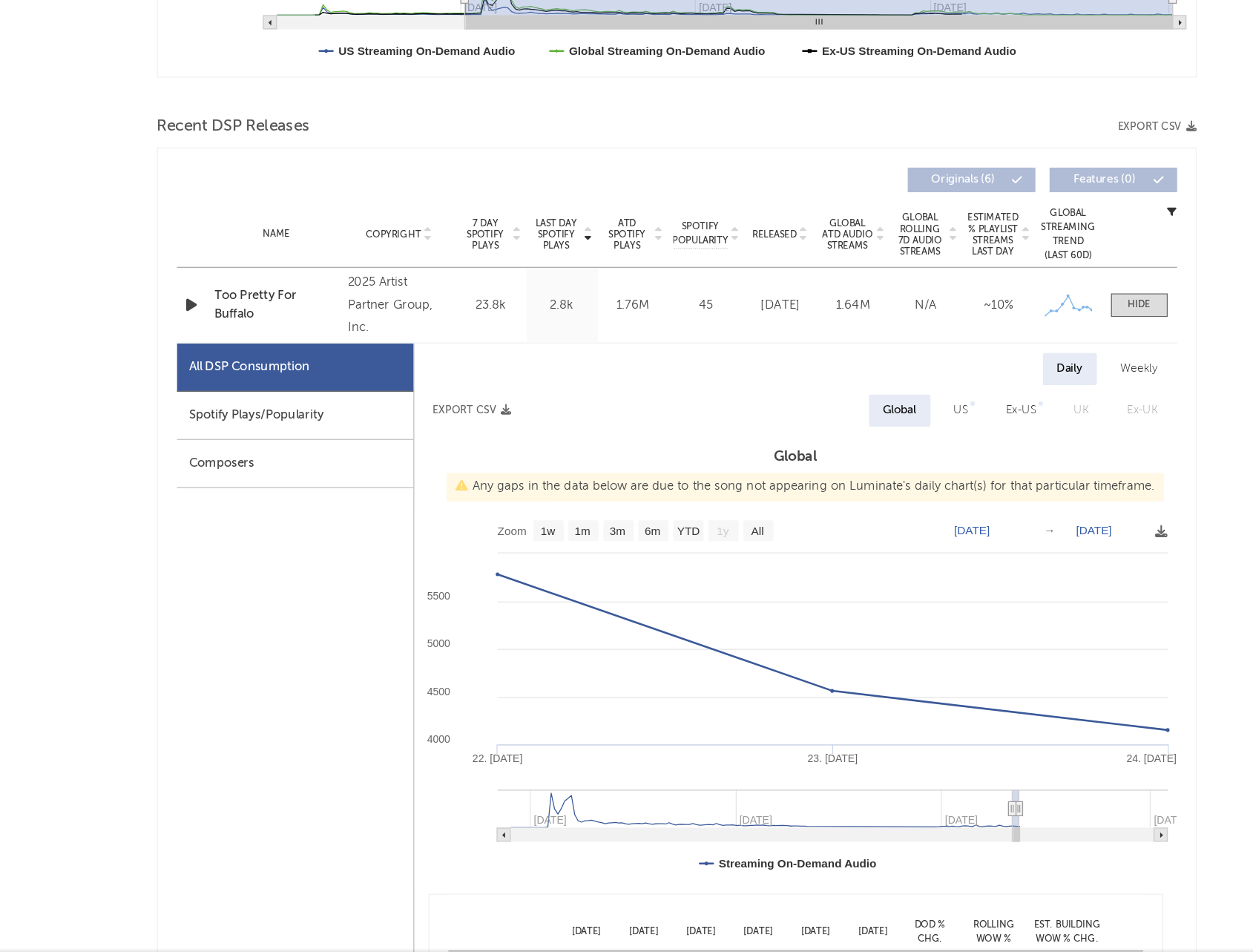
click at [954, 629] on rect at bounding box center [720, 752] width 599 height 297
click at [957, 620] on text "Jul 24, 2025" at bounding box center [953, 620] width 28 height 10
click at [996, 623] on input "2025-07-24" at bounding box center [961, 620] width 69 height 15
type input "2025-07-24"
click at [872, 620] on text "Jul 22, 2025" at bounding box center [858, 620] width 28 height 10
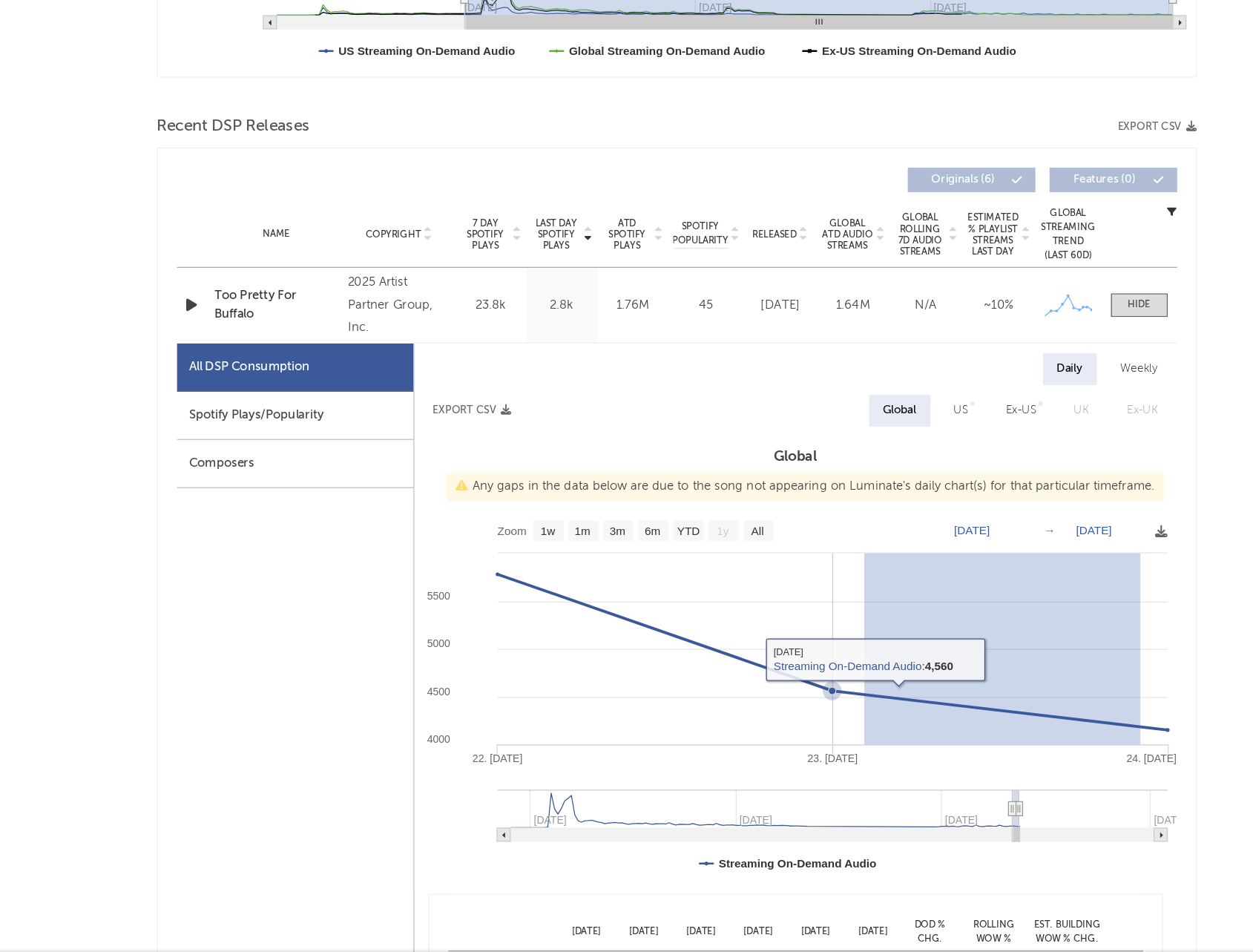
drag, startPoint x: 989, startPoint y: 778, endPoint x: 771, endPoint y: 754, distance: 219.3
click at [771, 754] on icon at bounding box center [617, 715] width 790 height 123
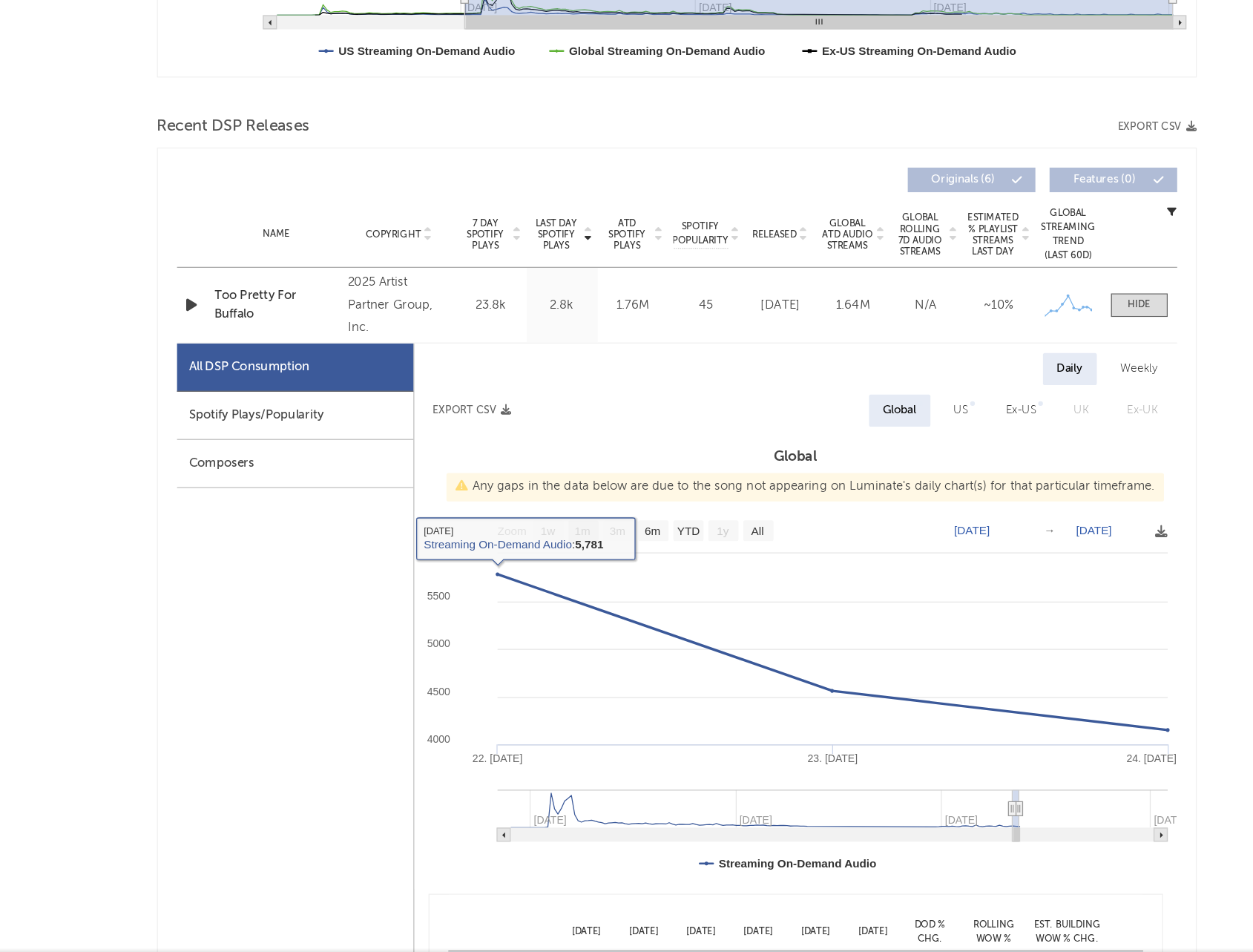
click at [552, 627] on rect at bounding box center [553, 620] width 24 height 16
select select "All"
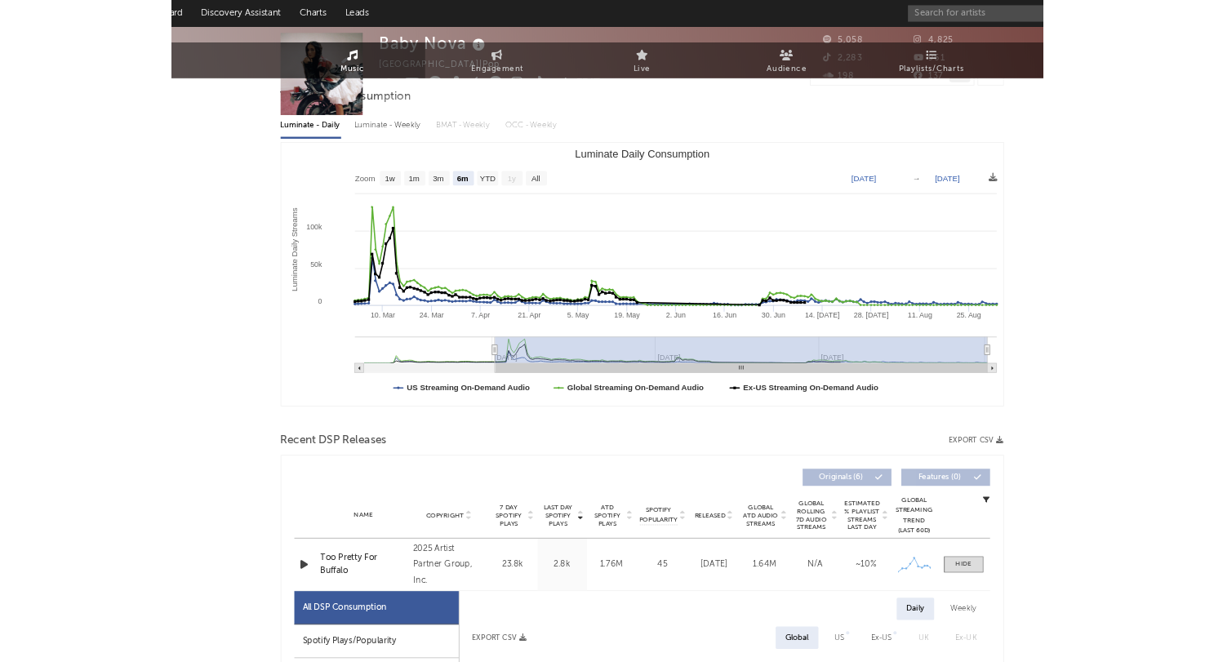
scroll to position [0, 0]
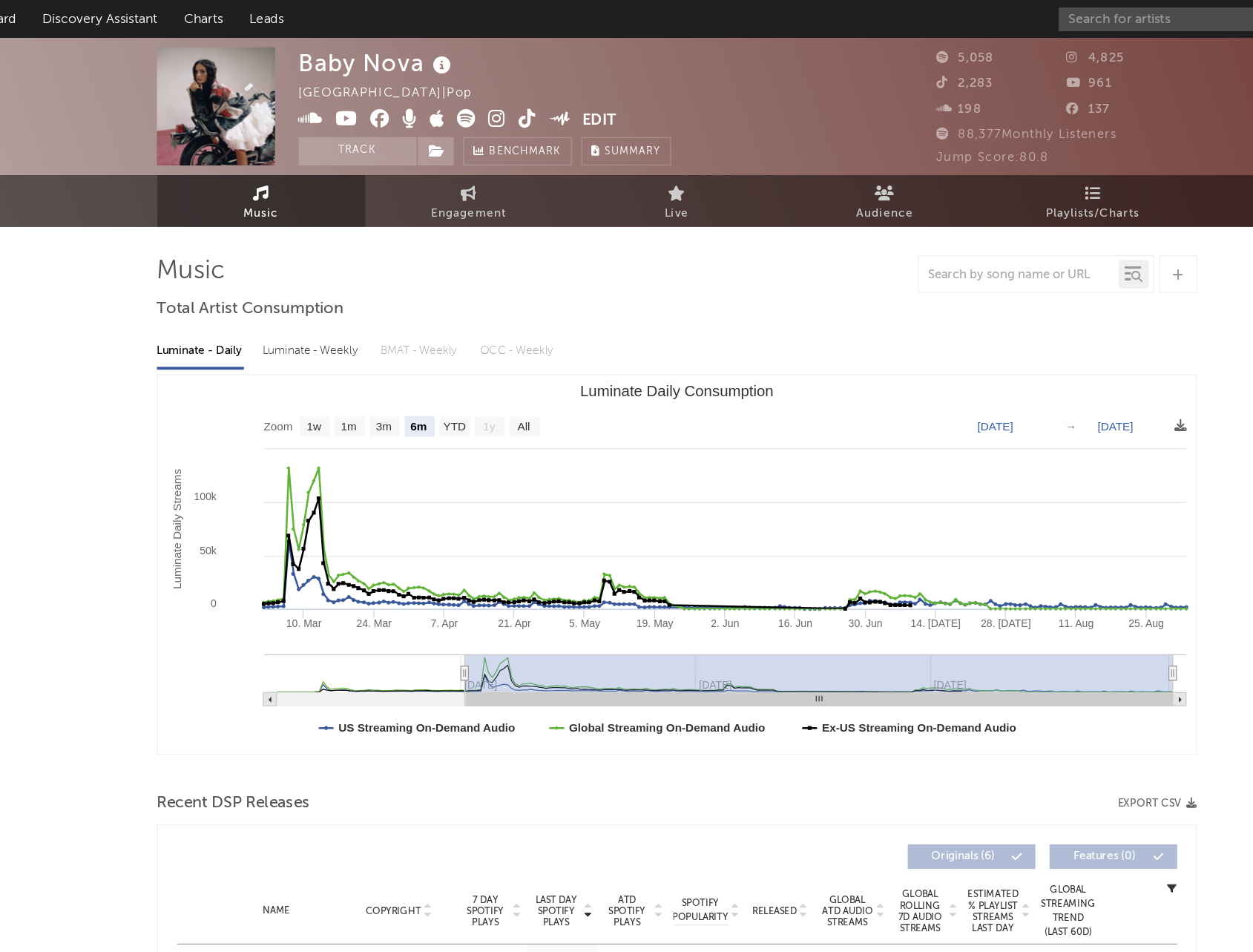
click at [978, 322] on rect "Luminate Daily Consumption" at bounding box center [627, 442] width 815 height 297
click at [978, 338] on text "[DATE]" at bounding box center [970, 334] width 28 height 10
type input "2025-08-01"
type input "[DATE]"
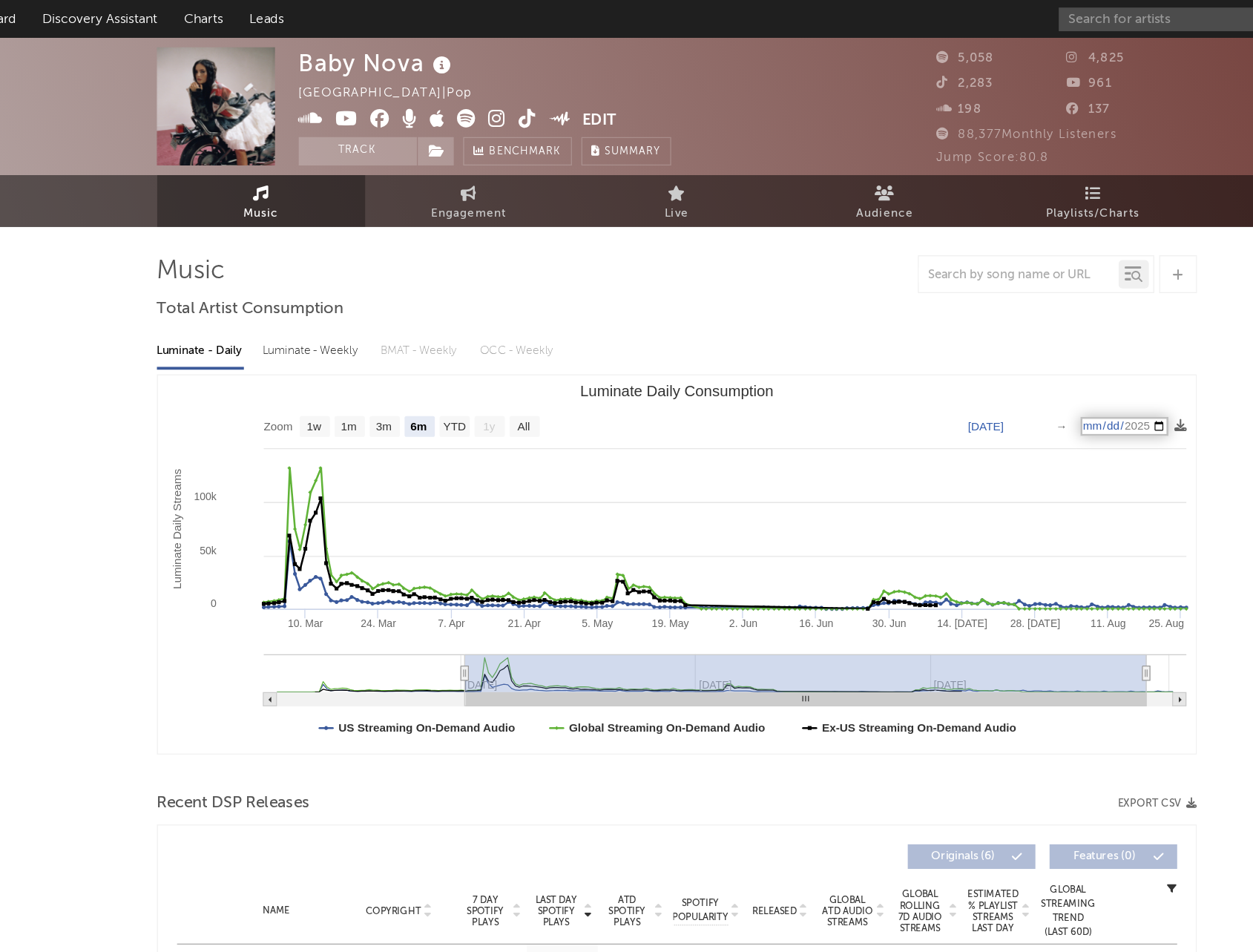
click at [867, 337] on text "[DATE]" at bounding box center [869, 334] width 28 height 10
type input "[DATE]"
select select "1w"
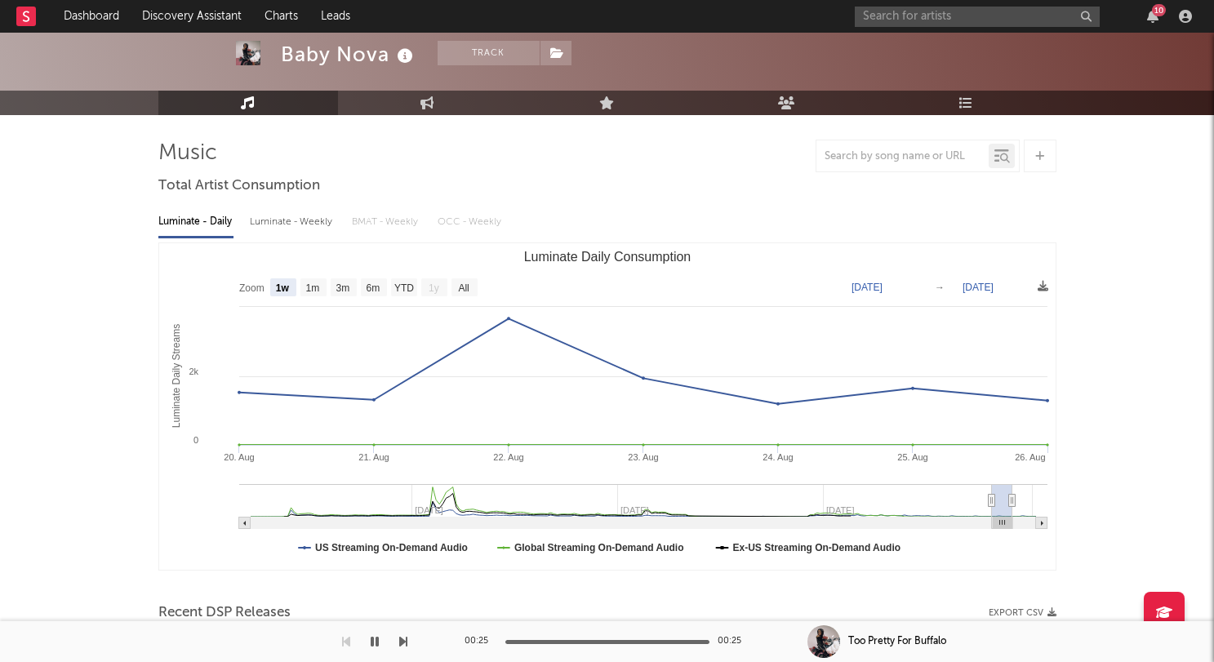
scroll to position [82, 0]
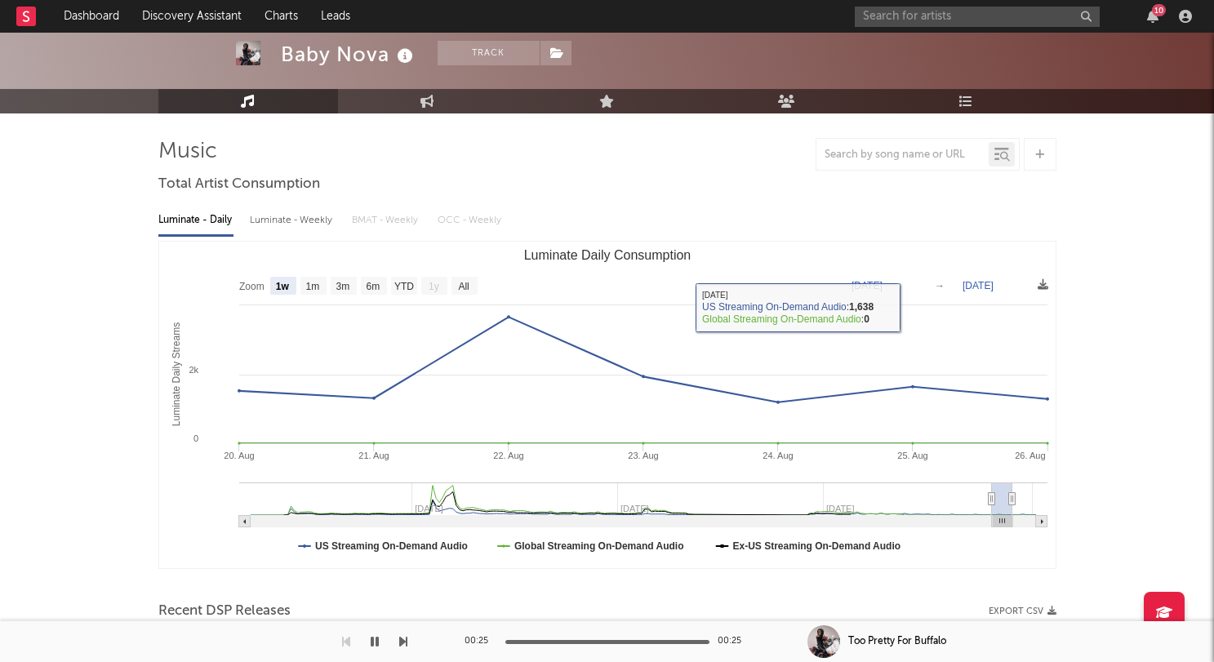
click at [896, 251] on rect "Luminate Daily Consumption" at bounding box center [607, 405] width 897 height 327
